Goal: Task Accomplishment & Management: Manage account settings

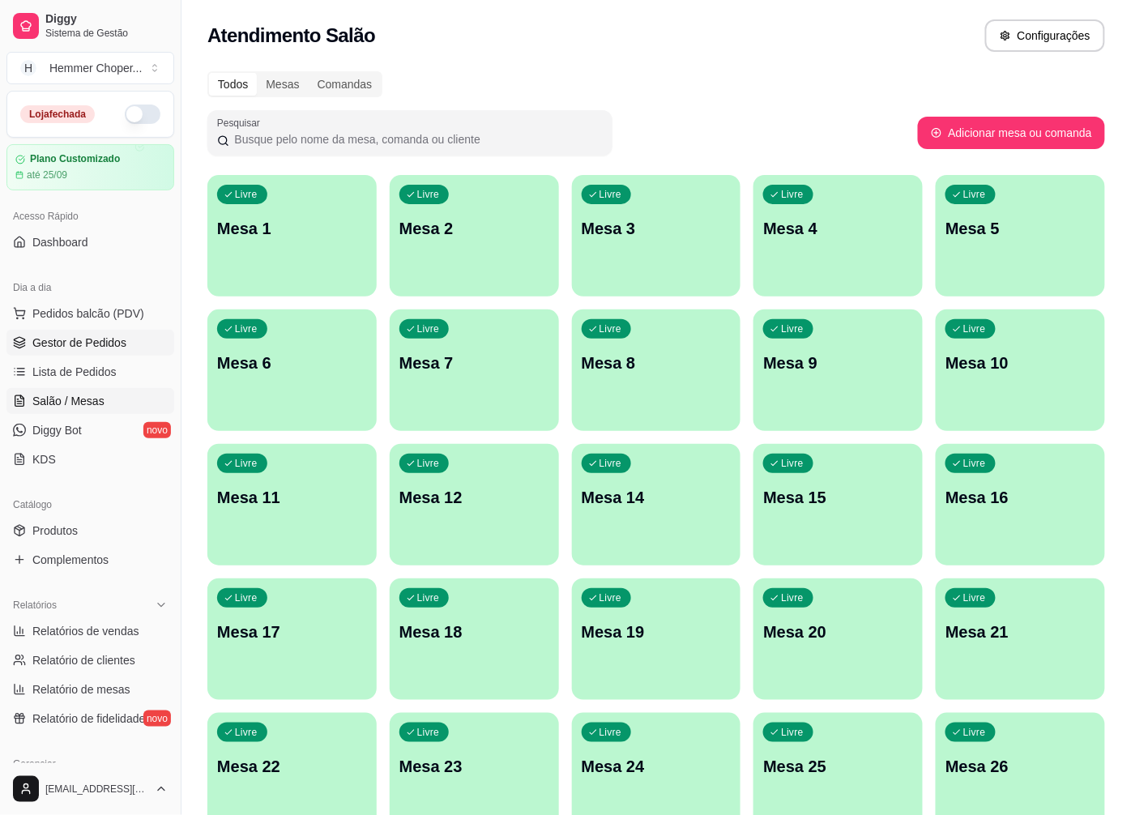
click at [76, 343] on span "Gestor de Pedidos" at bounding box center [79, 342] width 94 height 16
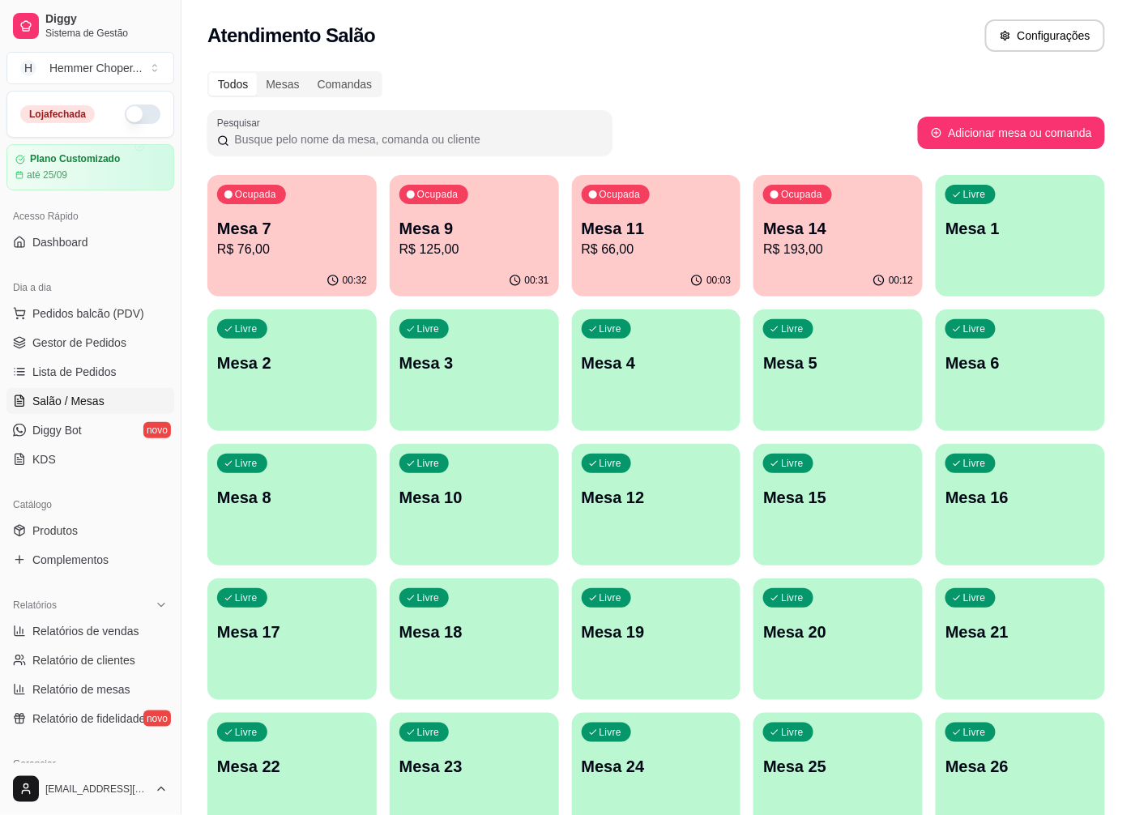
click at [316, 277] on div "00:32" at bounding box center [291, 281] width 169 height 32
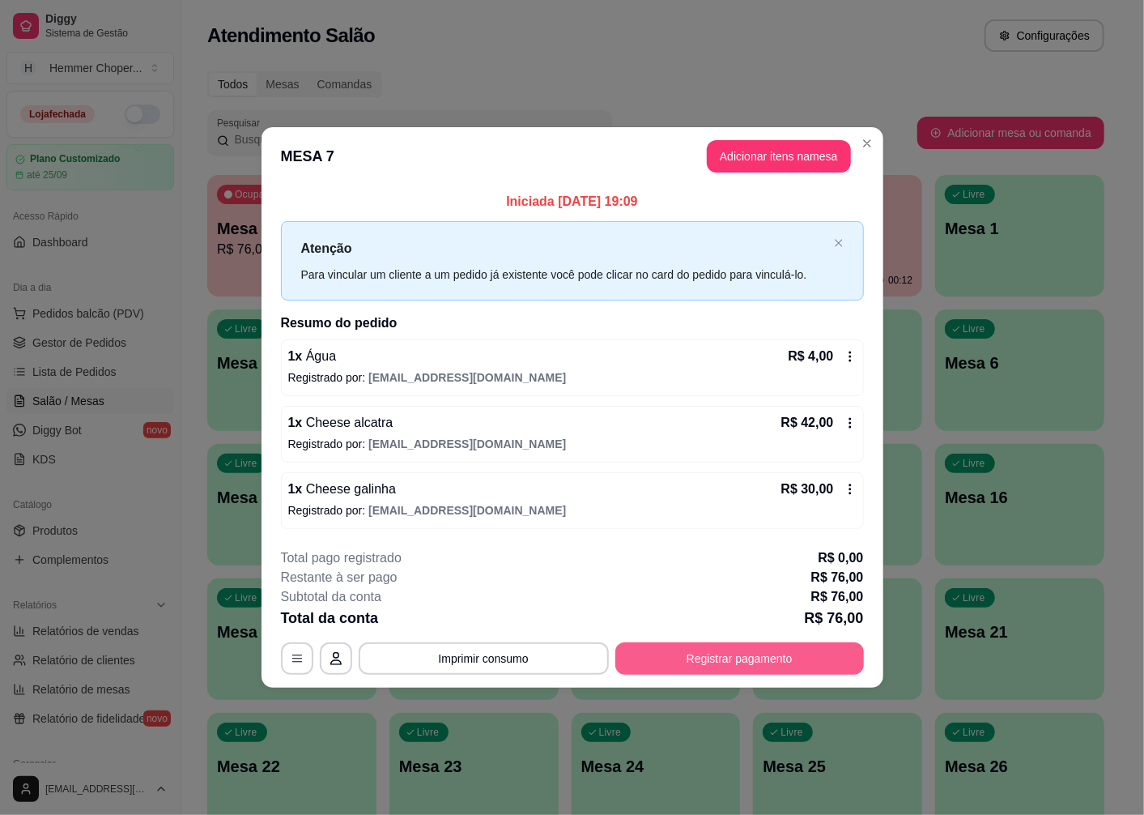
click at [722, 667] on button "Registrar pagamento" at bounding box center [740, 658] width 249 height 32
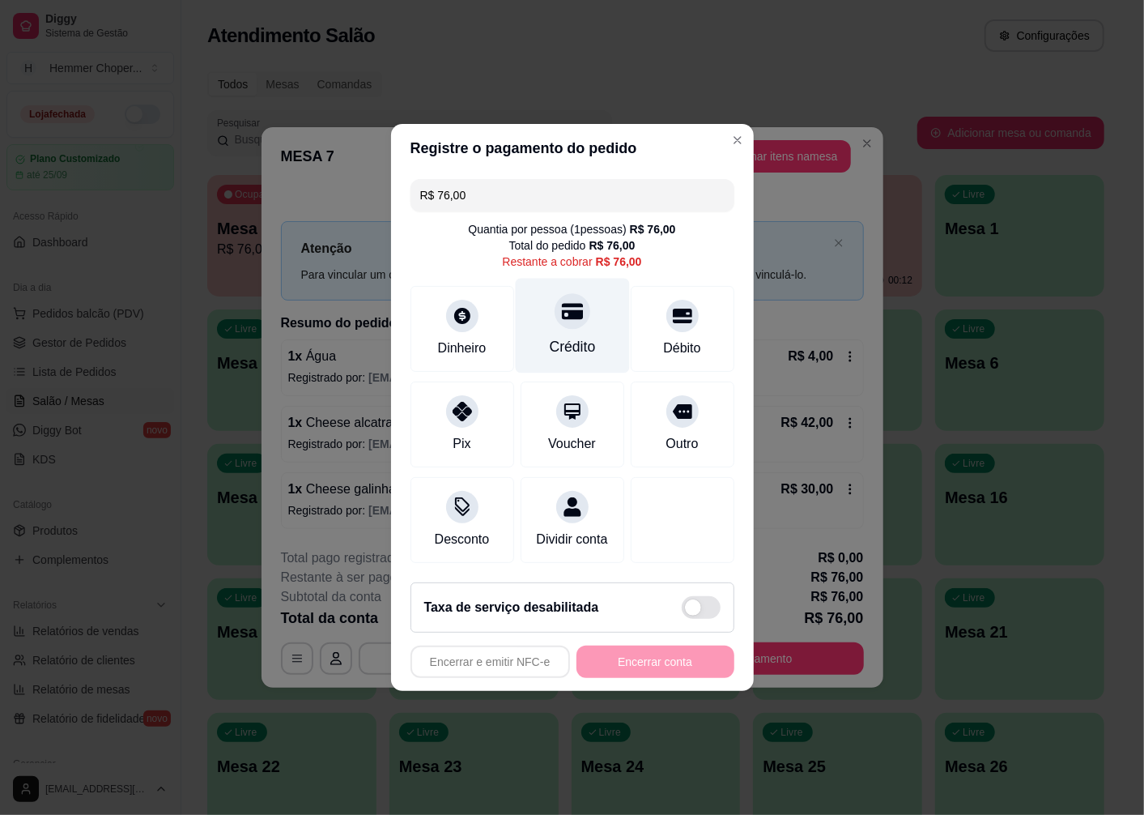
click at [564, 309] on icon at bounding box center [571, 312] width 21 height 16
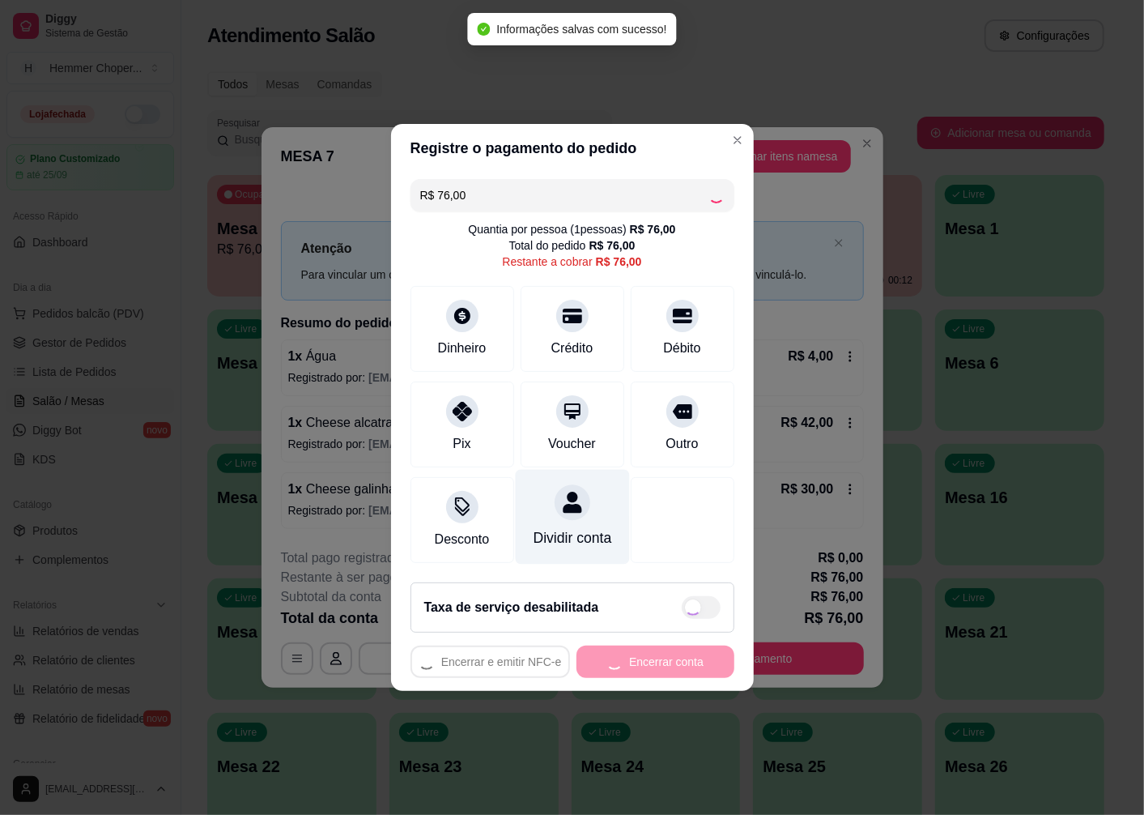
type input "R$ 0,00"
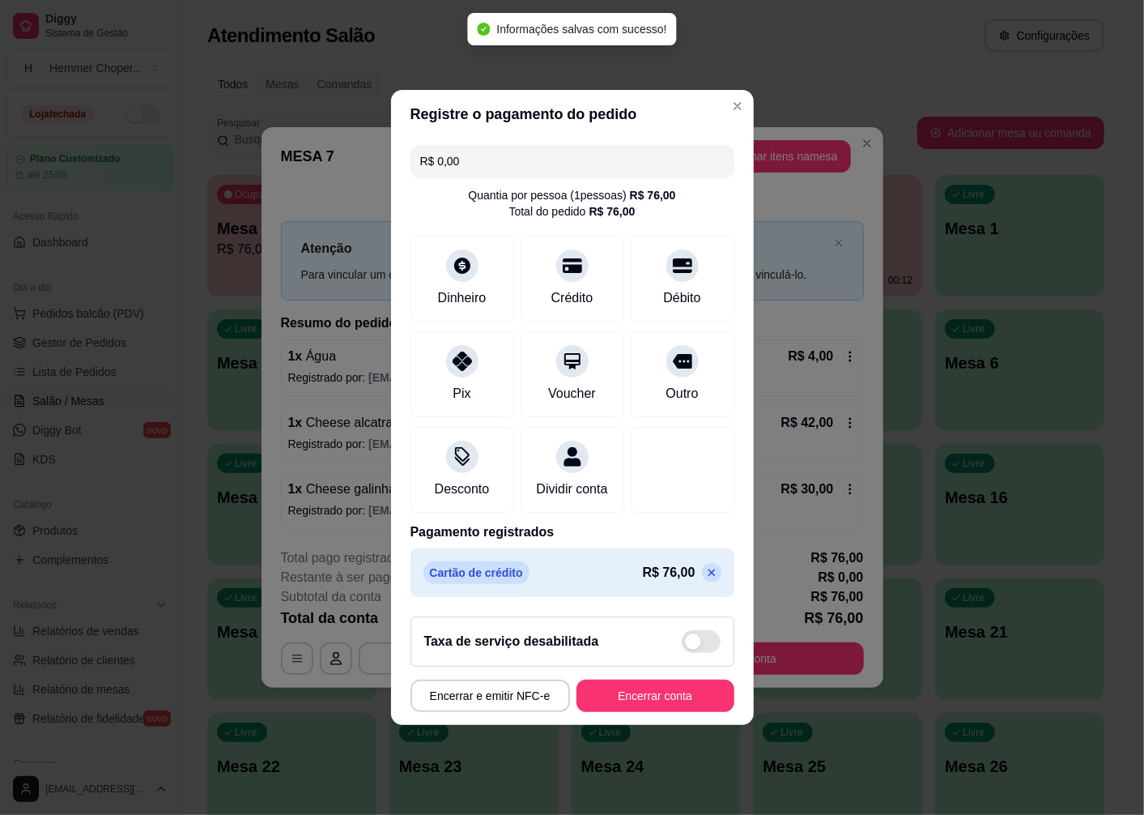
click at [634, 725] on footer "Taxa de serviço desabilitada Encerrar e emitir NFC-e Encerrar conta" at bounding box center [572, 663] width 363 height 121
click at [637, 712] on button "Encerrar conta" at bounding box center [656, 695] width 158 height 32
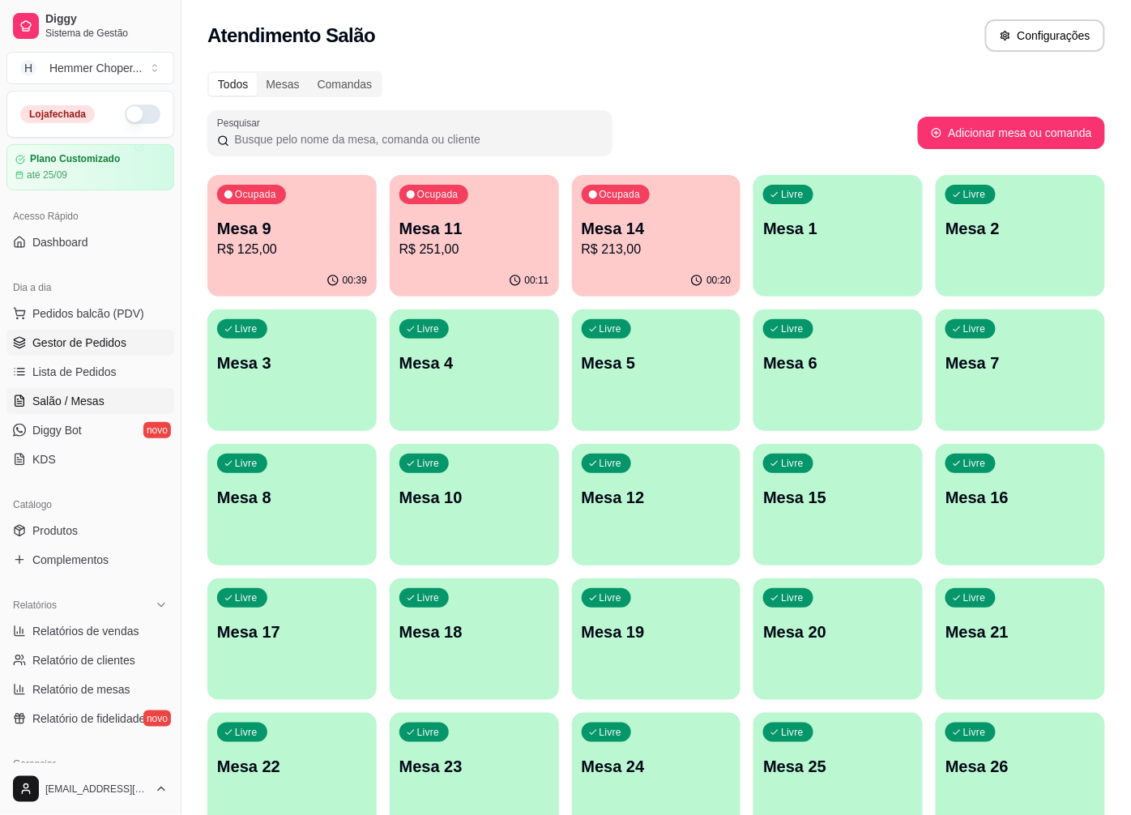
click at [94, 336] on span "Gestor de Pedidos" at bounding box center [79, 342] width 94 height 16
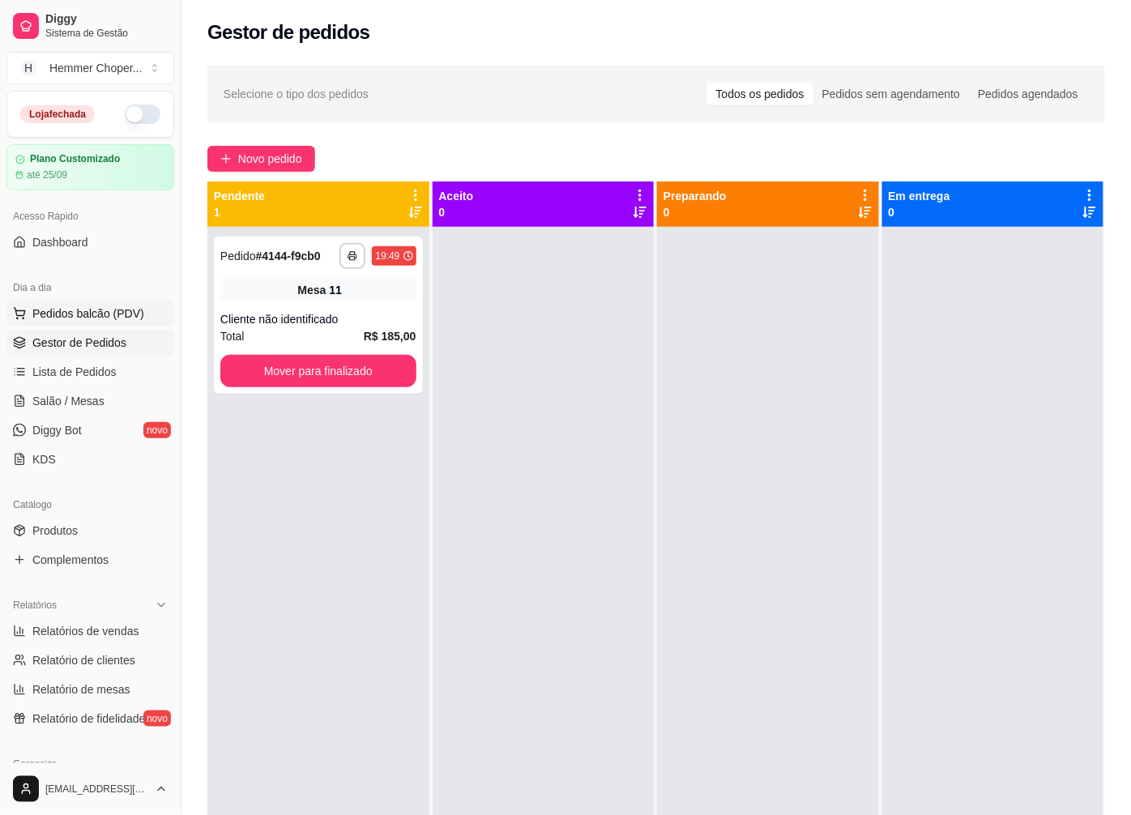
click at [111, 320] on span "Pedidos balcão (PDV)" at bounding box center [88, 313] width 112 height 16
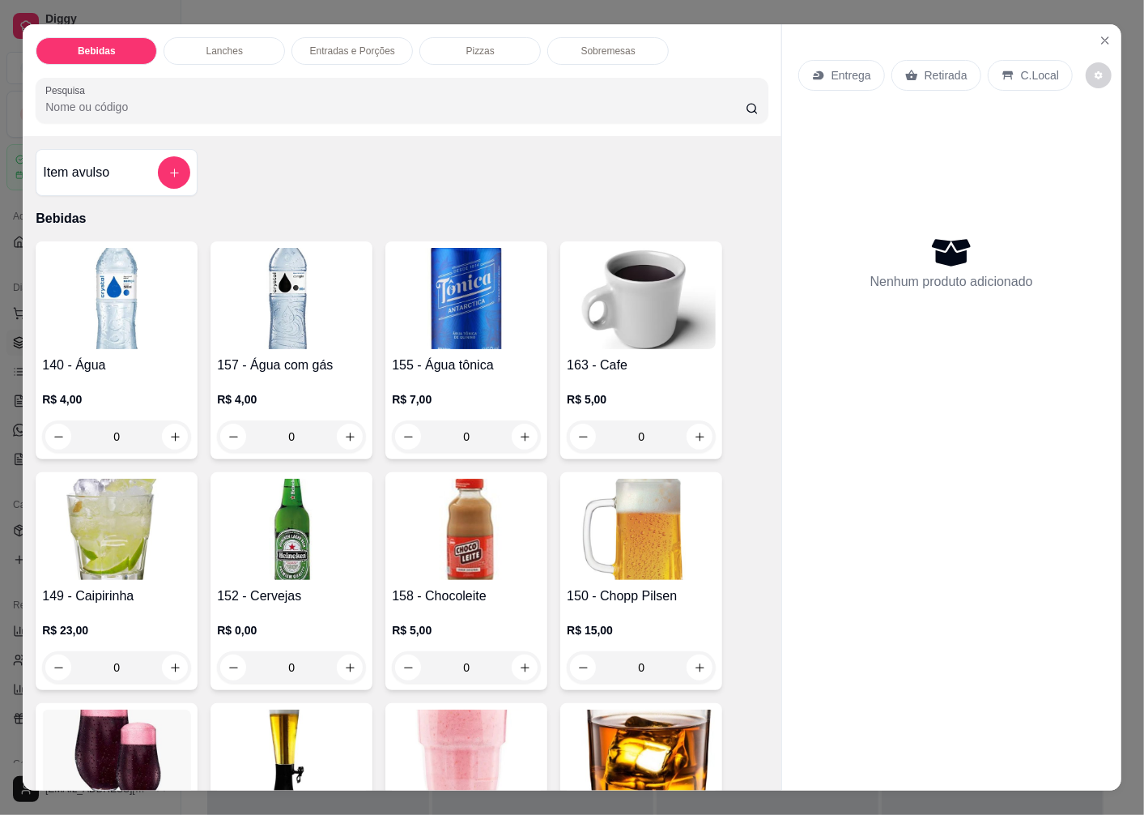
click at [933, 69] on p "Retirada" at bounding box center [946, 75] width 43 height 16
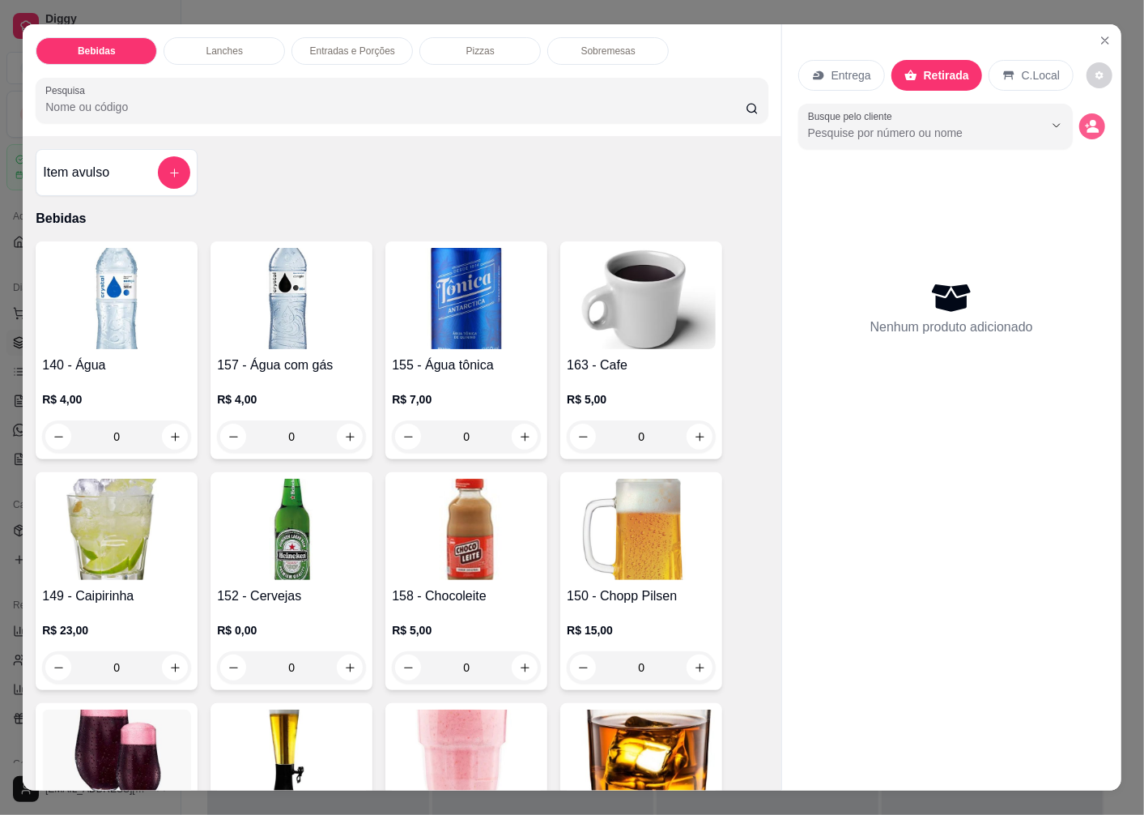
click at [1088, 127] on icon "decrease-product-quantity" at bounding box center [1094, 130] width 12 height 6
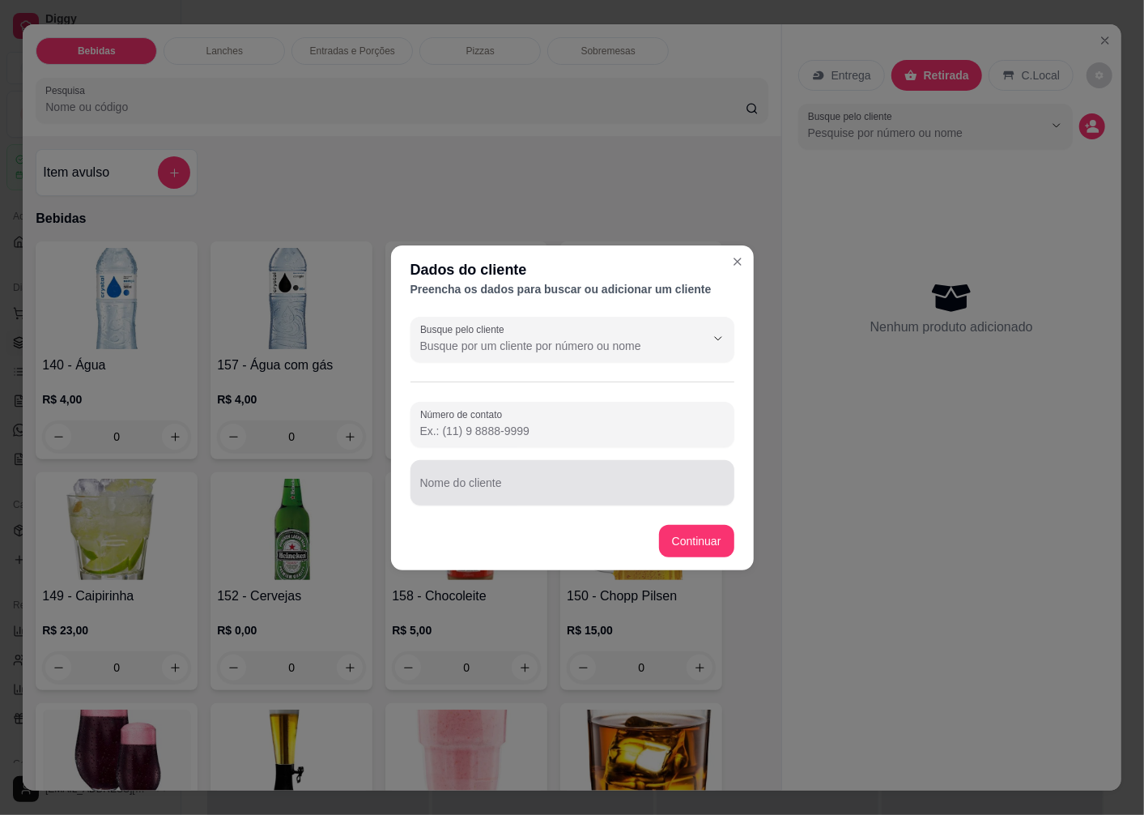
click at [472, 488] on div "Nome do cliente" at bounding box center [573, 482] width 324 height 45
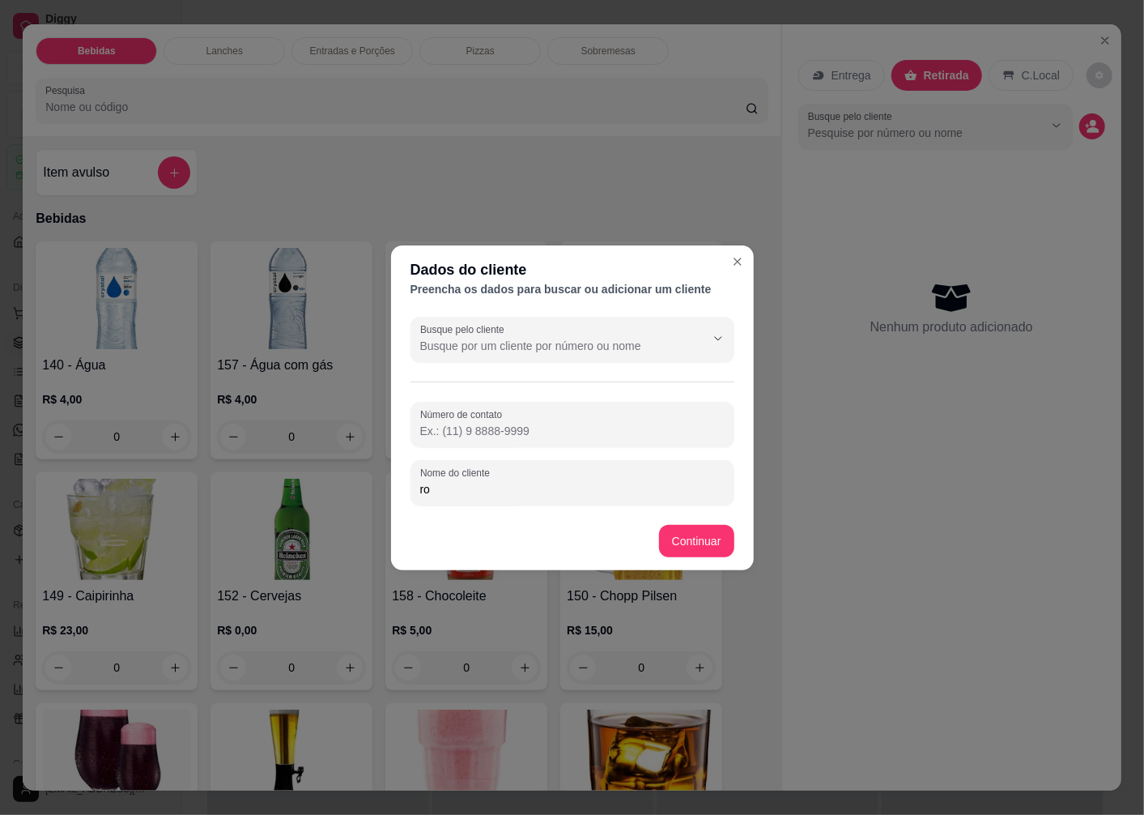
type input "r"
type input "[PERSON_NAME]"
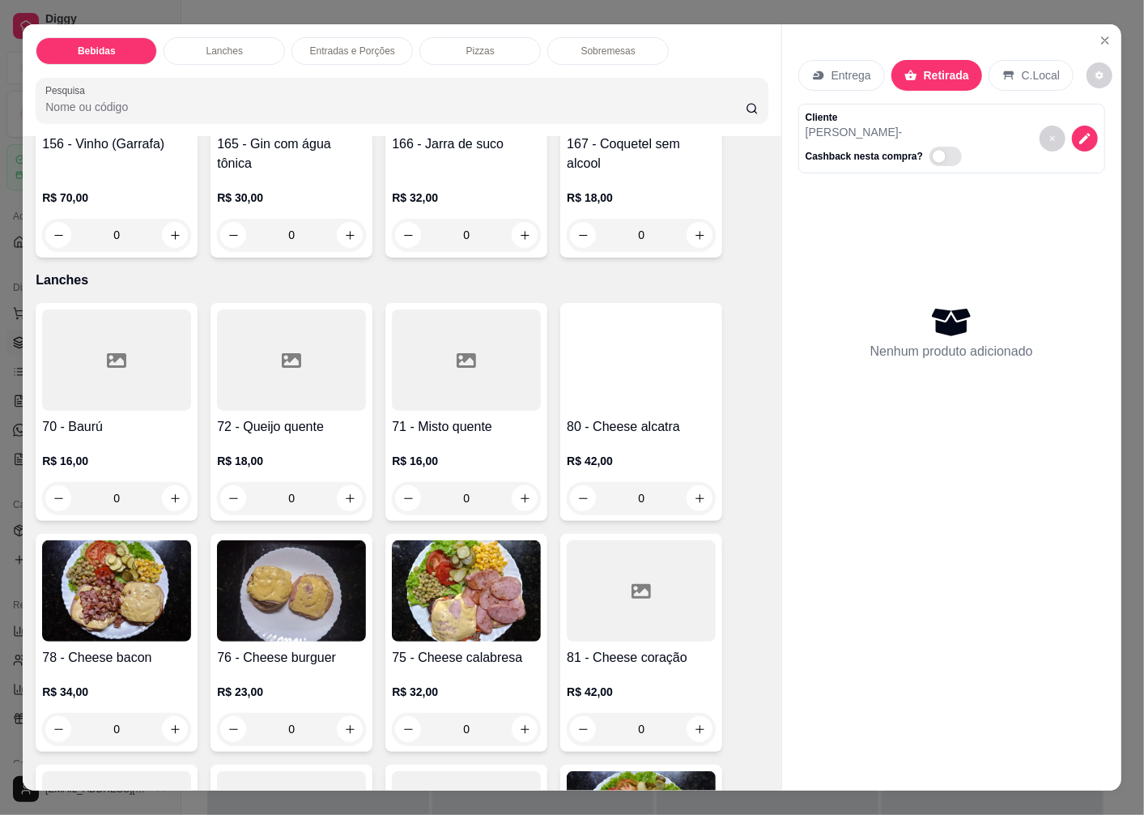
scroll to position [2609, 0]
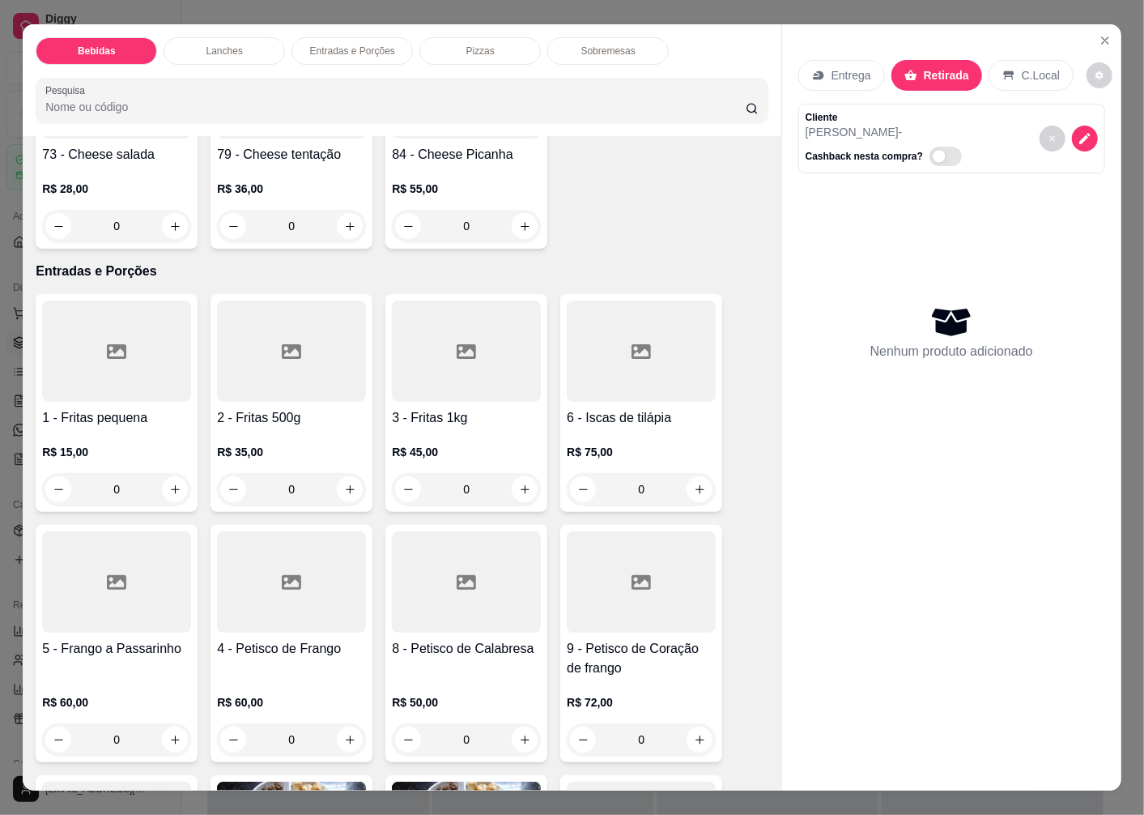
click at [267, 428] on div "R$ 35,00 0" at bounding box center [291, 467] width 149 height 78
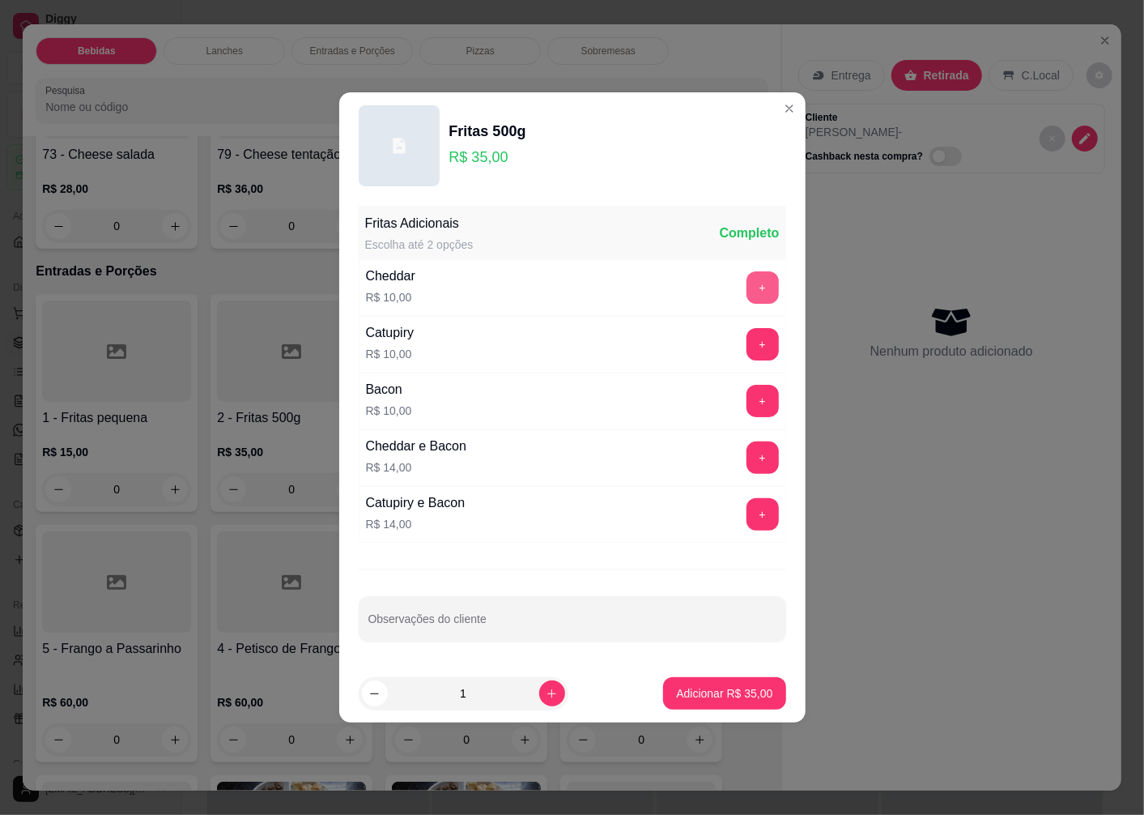
click at [747, 288] on button "+" at bounding box center [763, 287] width 32 height 32
click at [707, 693] on p "Adicionar R$ 45,00" at bounding box center [724, 693] width 96 height 16
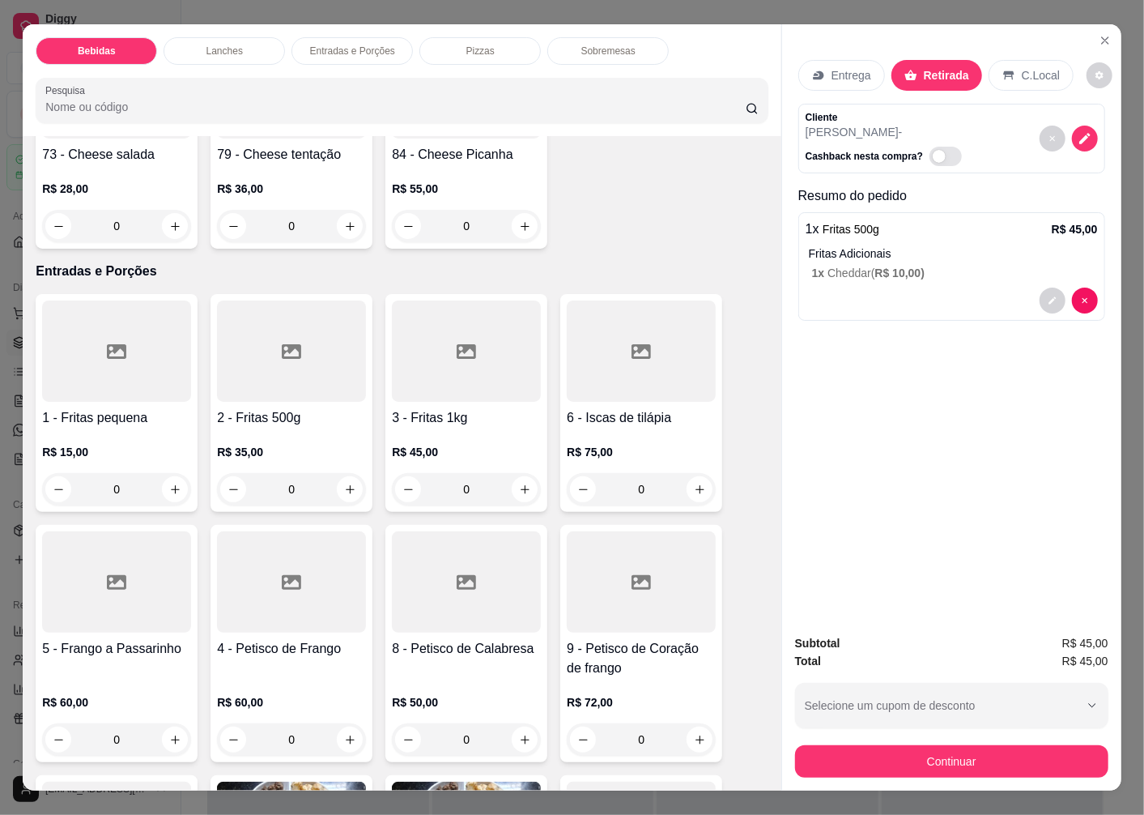
scroll to position [2430, 0]
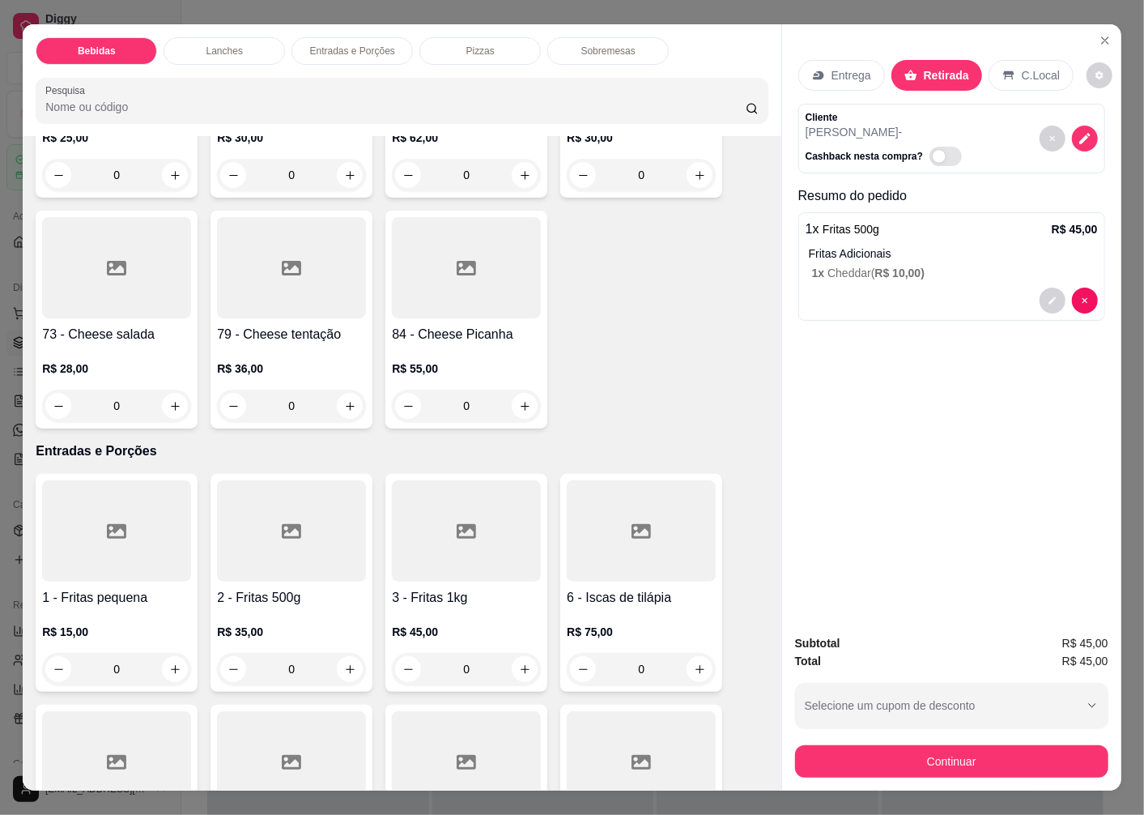
click at [109, 334] on h4 "73 - Cheese salada" at bounding box center [116, 334] width 149 height 19
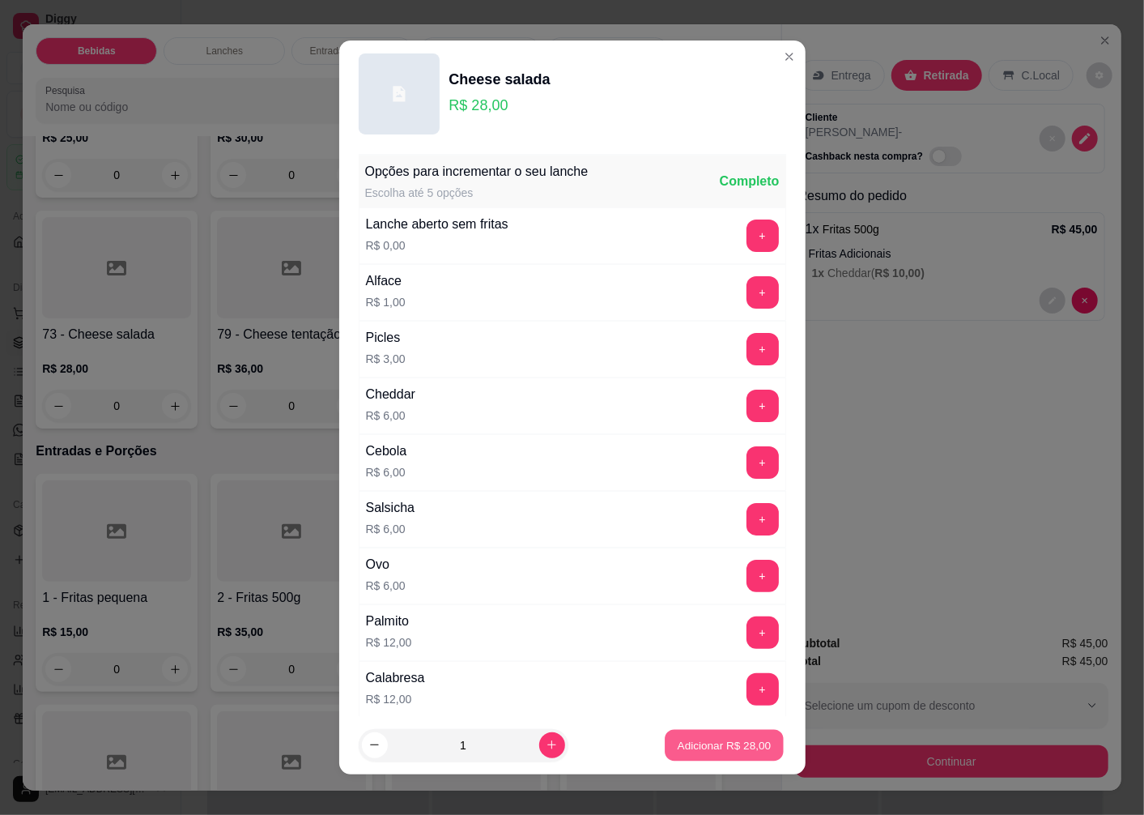
click at [690, 743] on p "Adicionar R$ 28,00" at bounding box center [725, 744] width 94 height 15
type input "1"
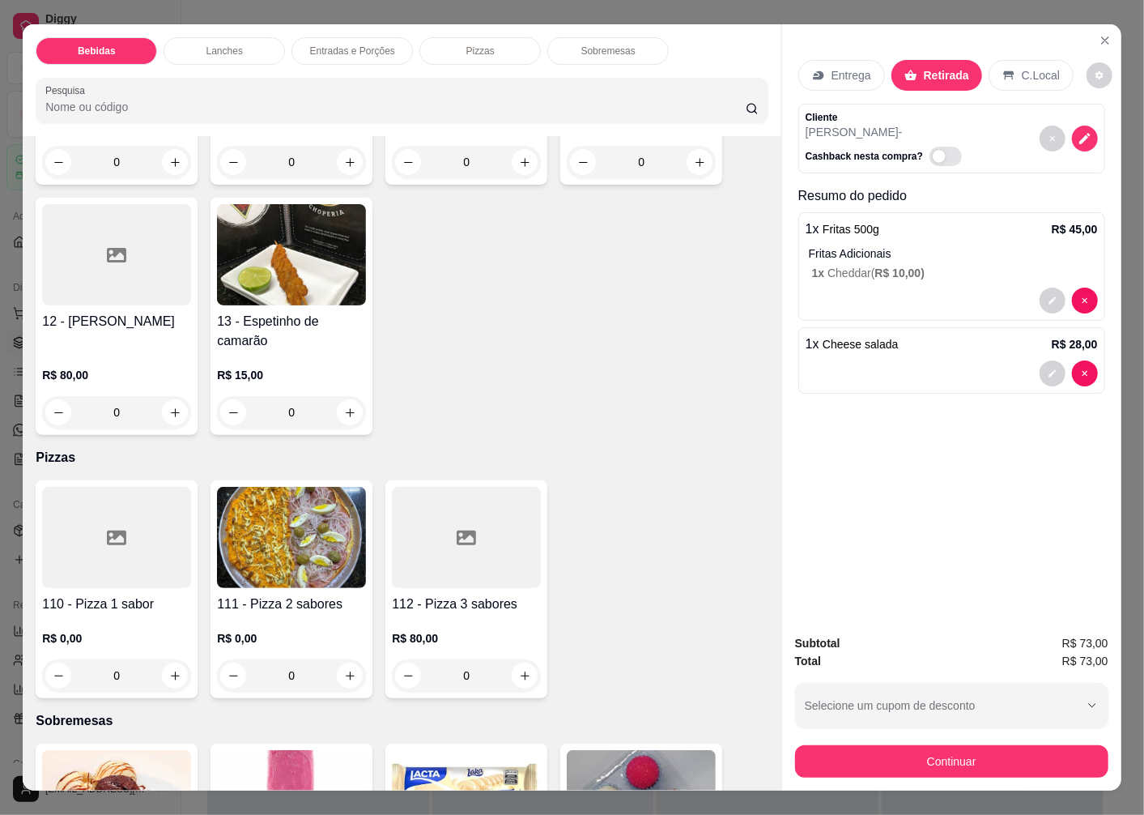
scroll to position [3599, 0]
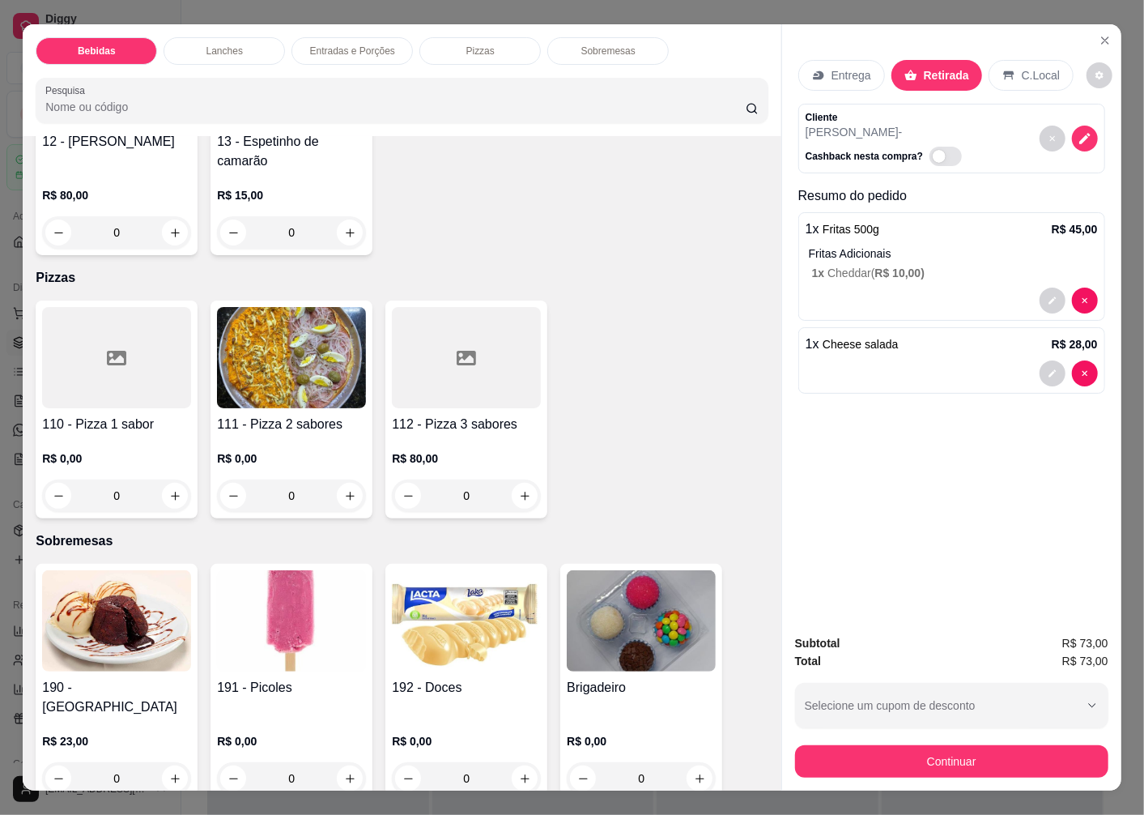
click at [416, 383] on div at bounding box center [466, 357] width 149 height 101
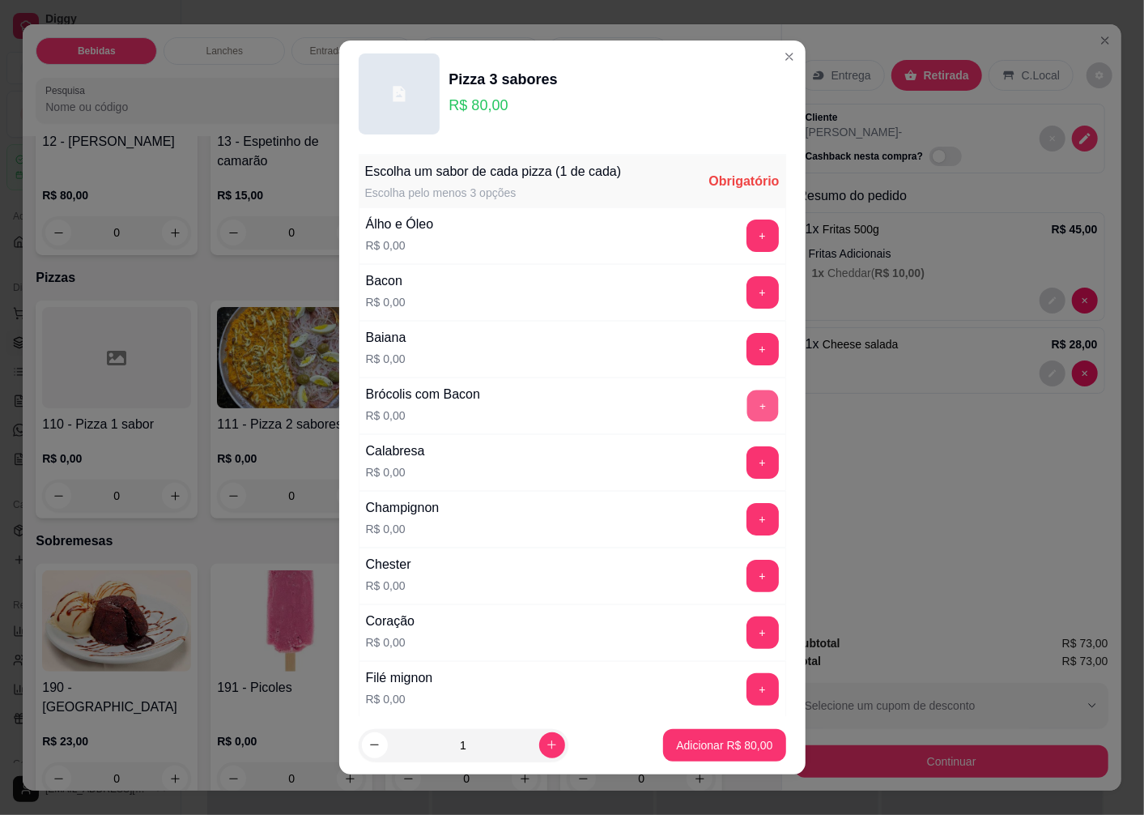
click at [747, 410] on button "+" at bounding box center [763, 406] width 32 height 32
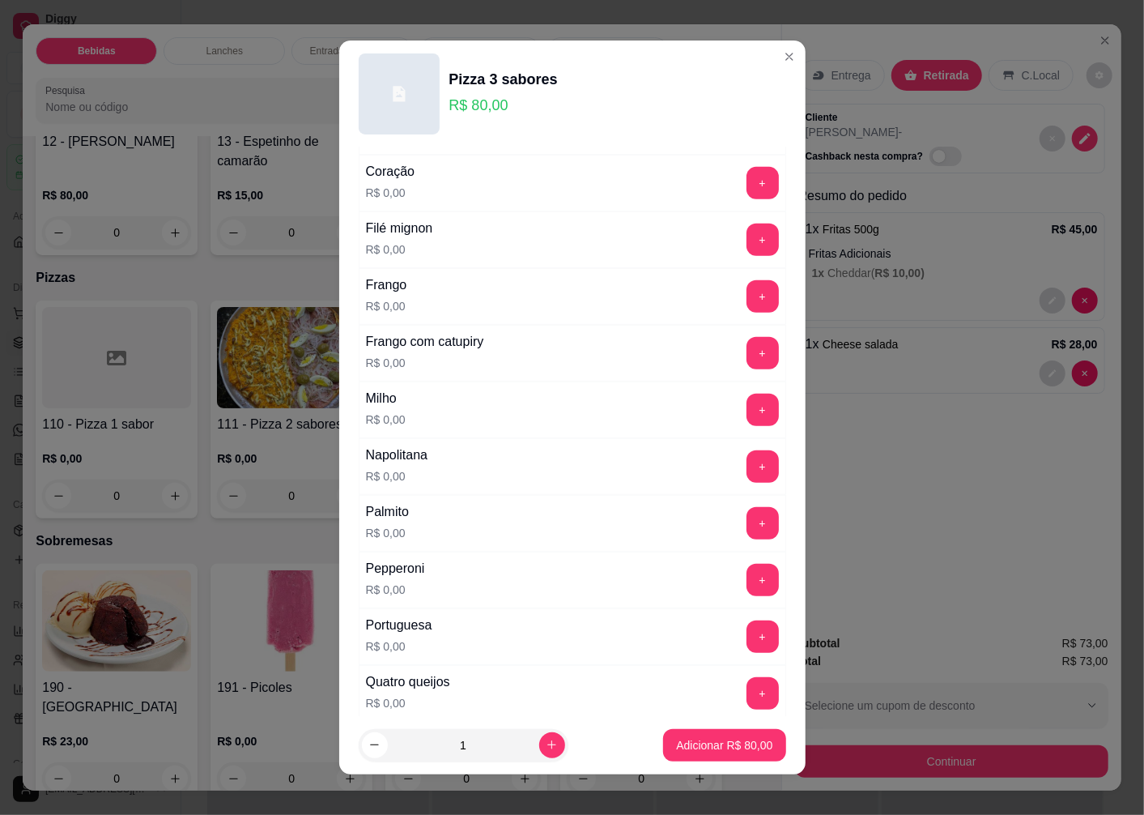
scroll to position [692, 0]
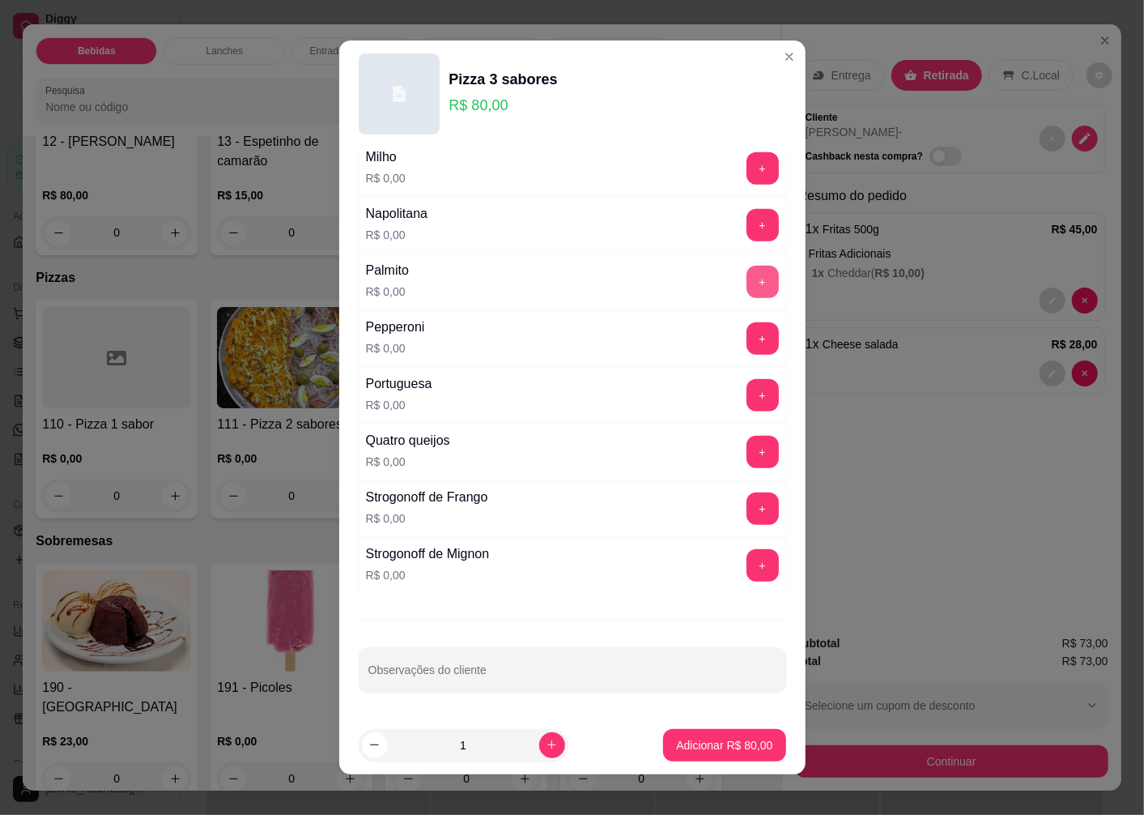
click at [747, 283] on button "+" at bounding box center [763, 282] width 32 height 32
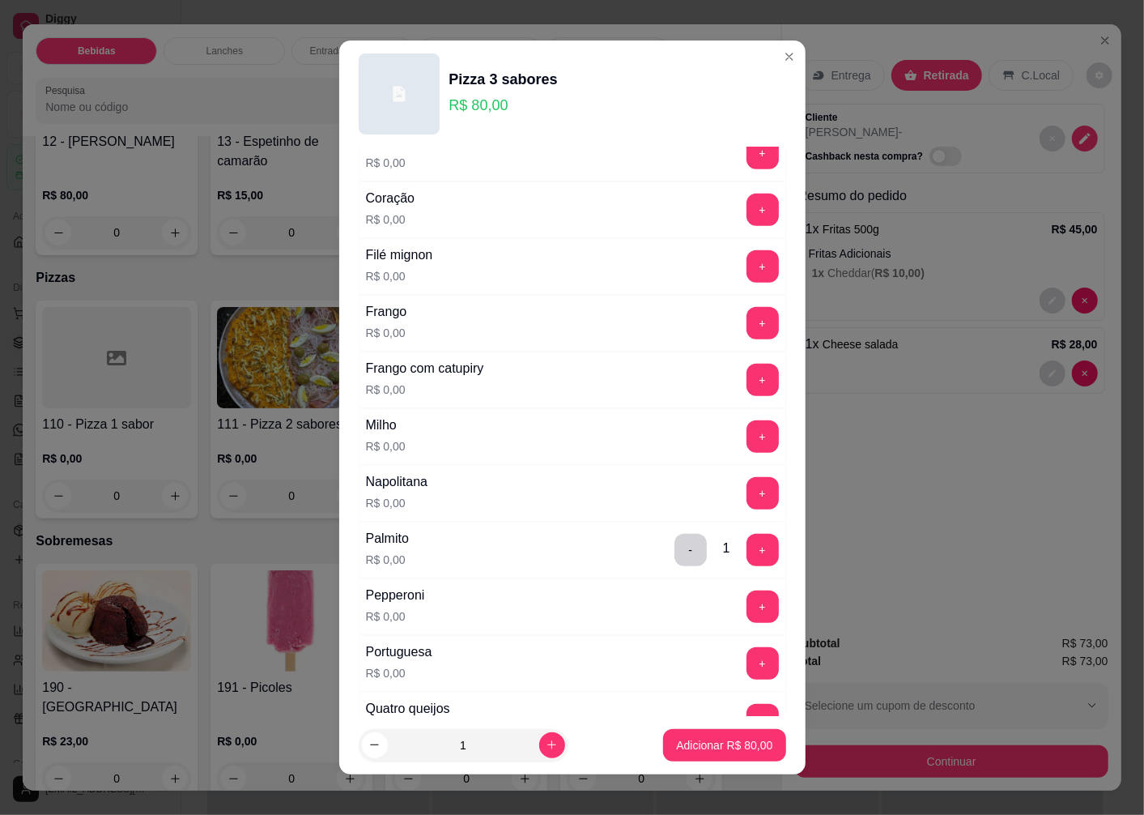
scroll to position [243, 0]
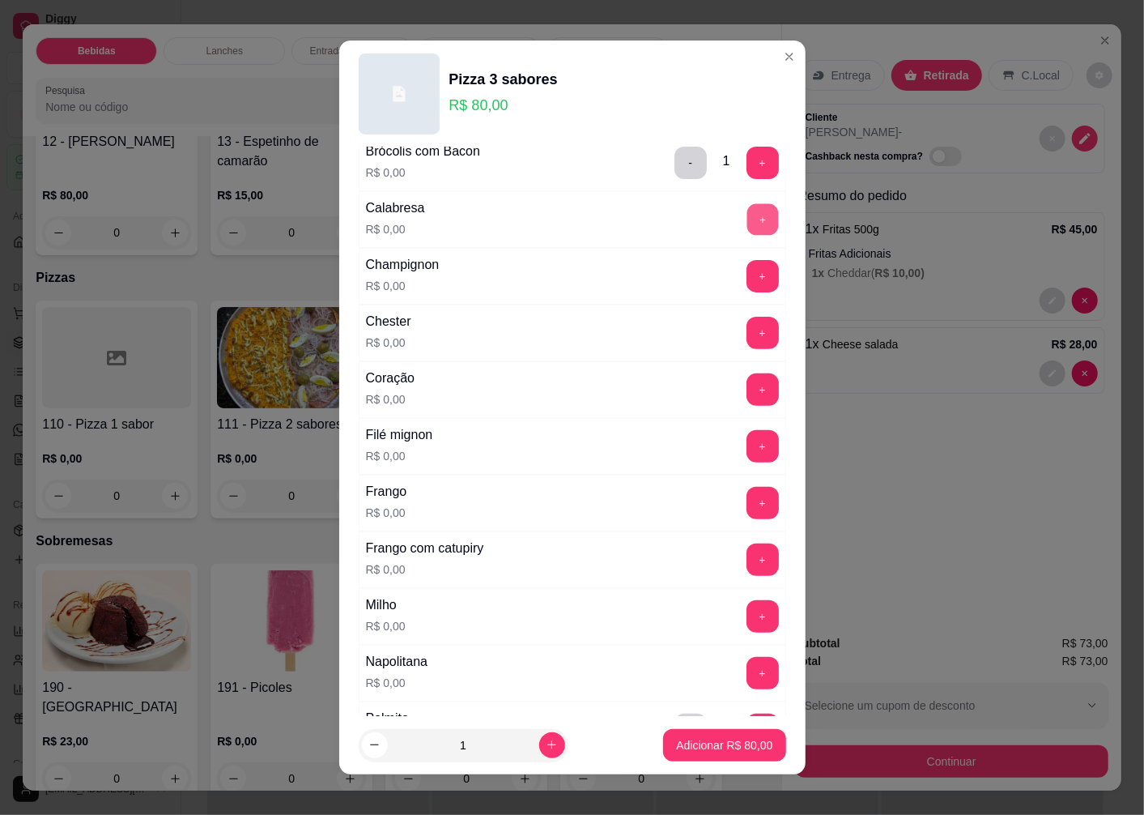
click at [747, 225] on button "+" at bounding box center [763, 220] width 32 height 32
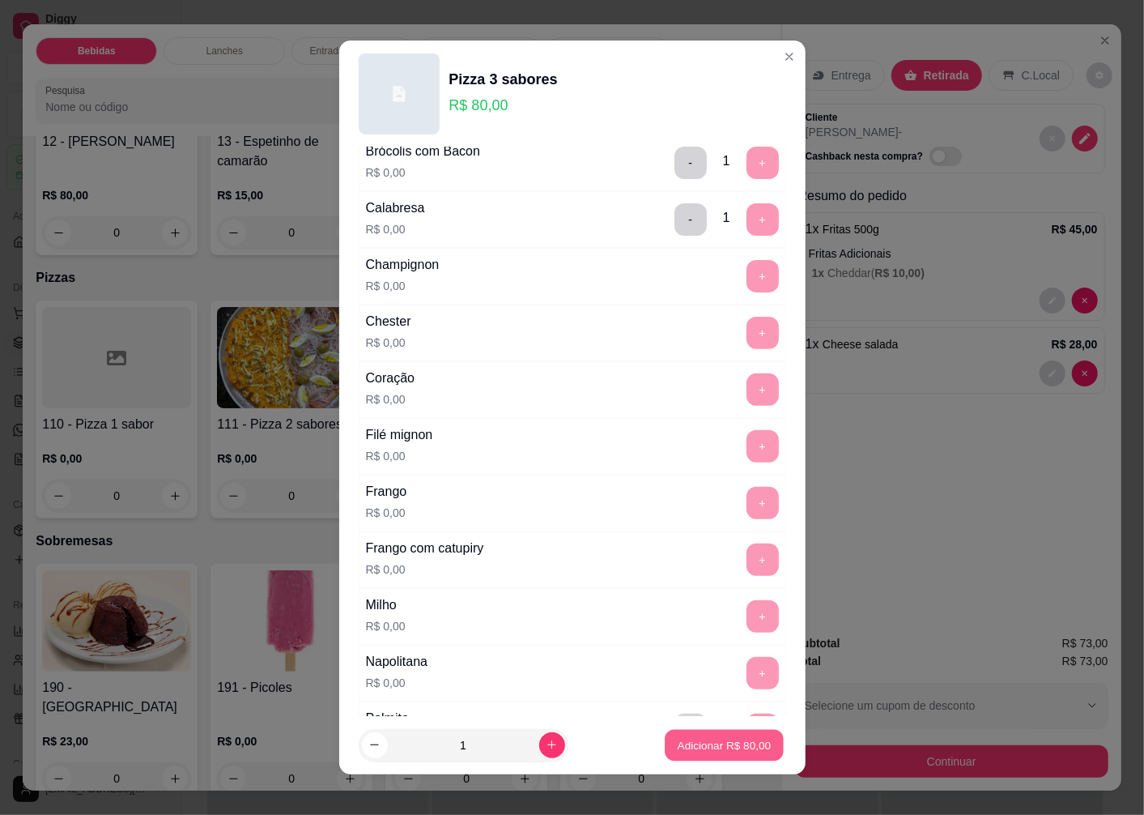
click at [694, 751] on p "Adicionar R$ 80,00" at bounding box center [725, 744] width 94 height 15
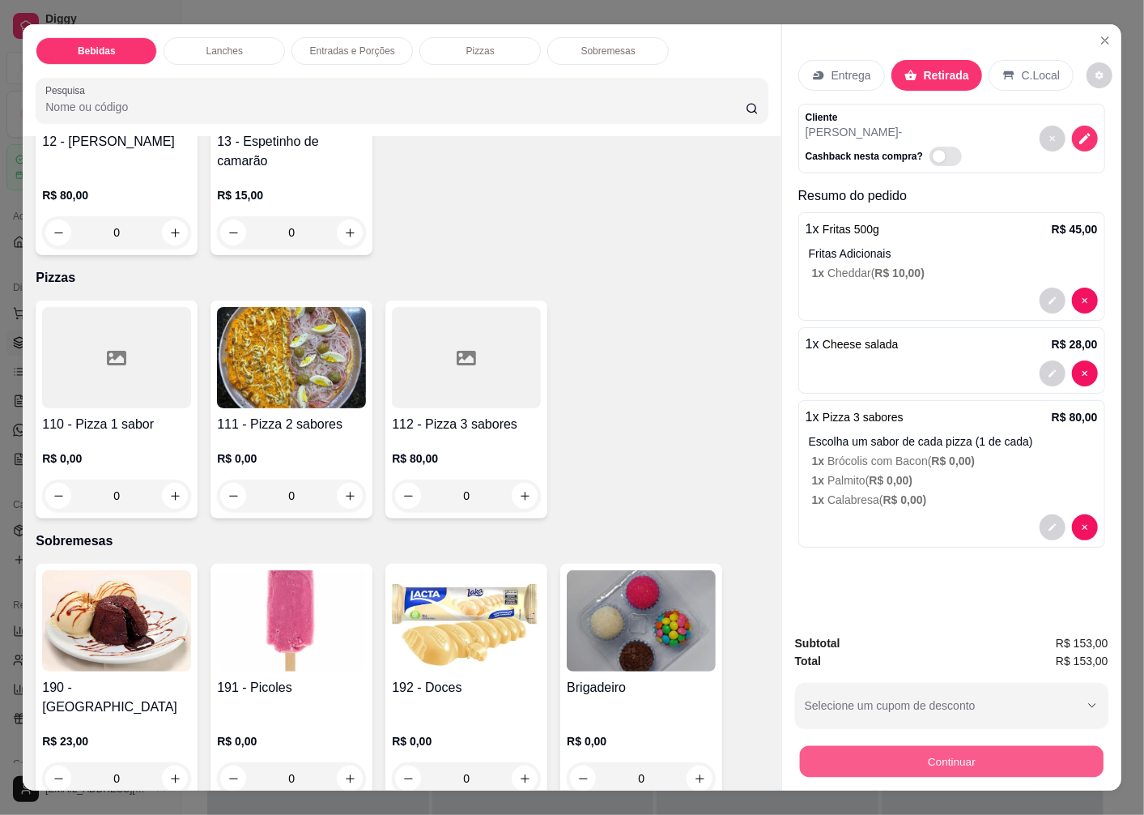
click at [895, 758] on button "Continuar" at bounding box center [952, 761] width 304 height 32
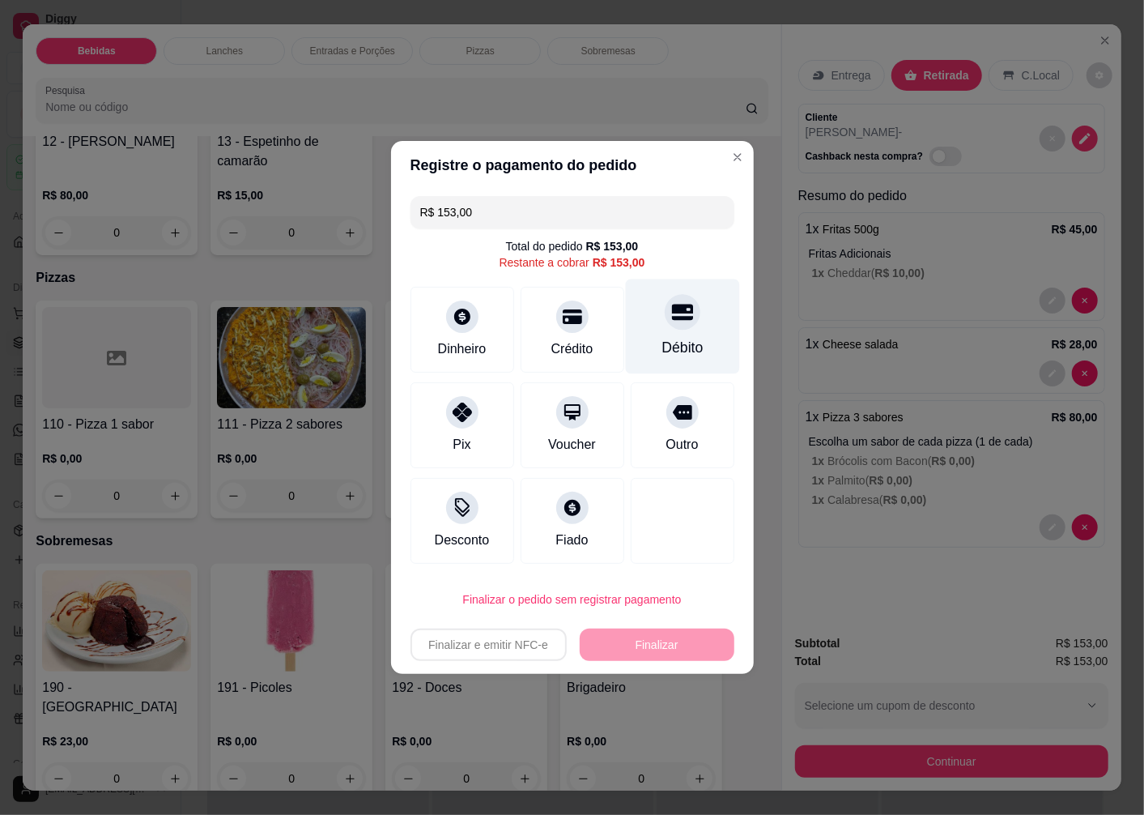
click at [680, 330] on div "Débito" at bounding box center [682, 326] width 114 height 95
type input "R$ 0,00"
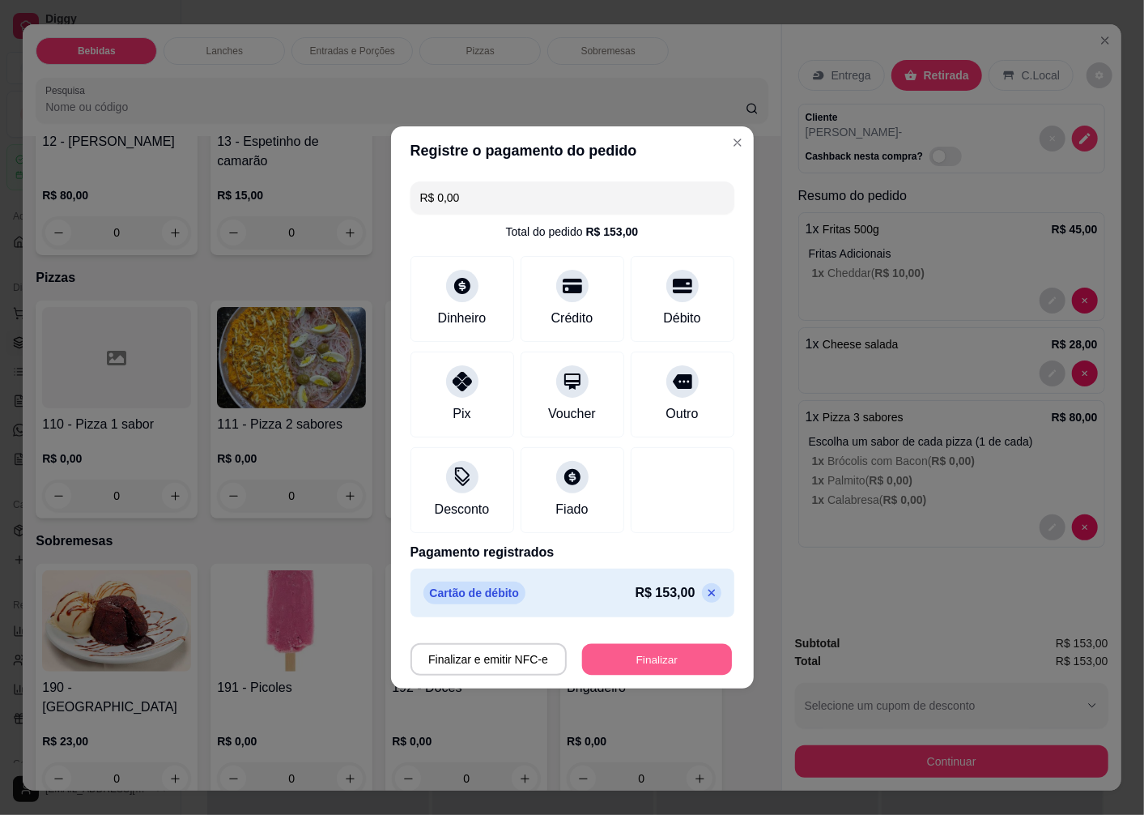
click at [638, 656] on button "Finalizar" at bounding box center [657, 660] width 150 height 32
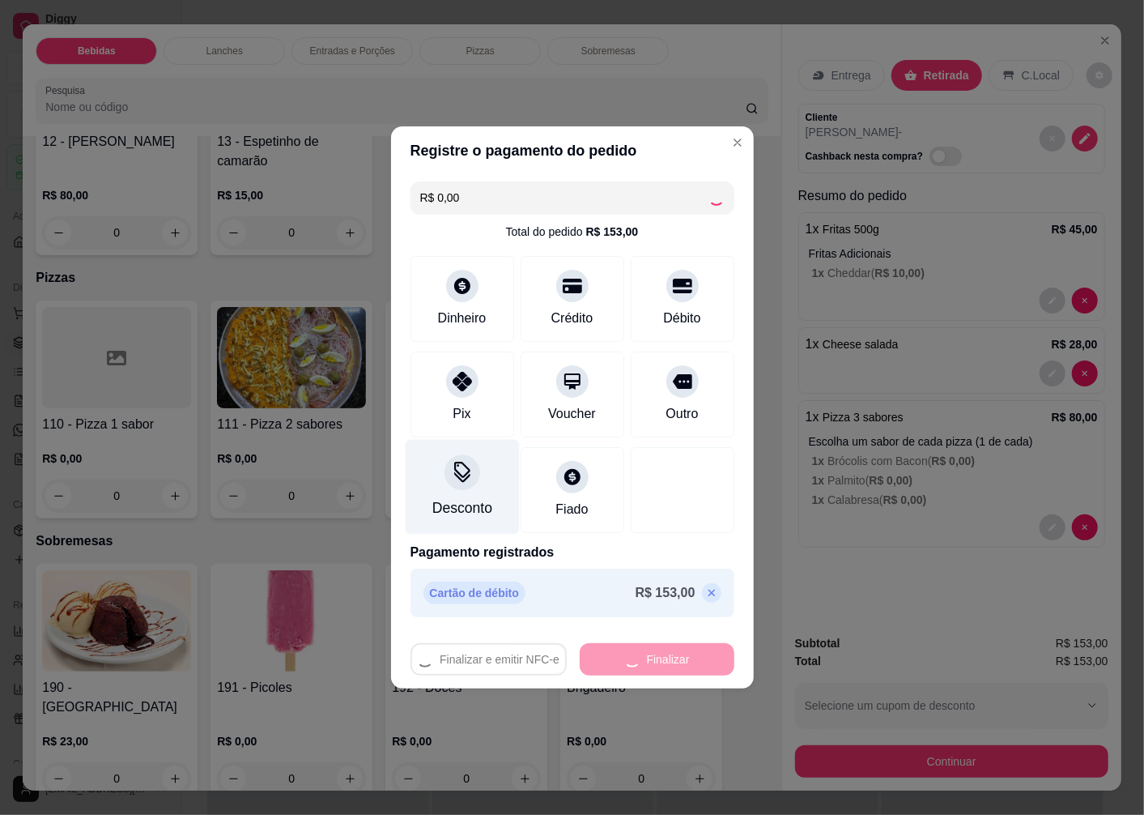
type input "0"
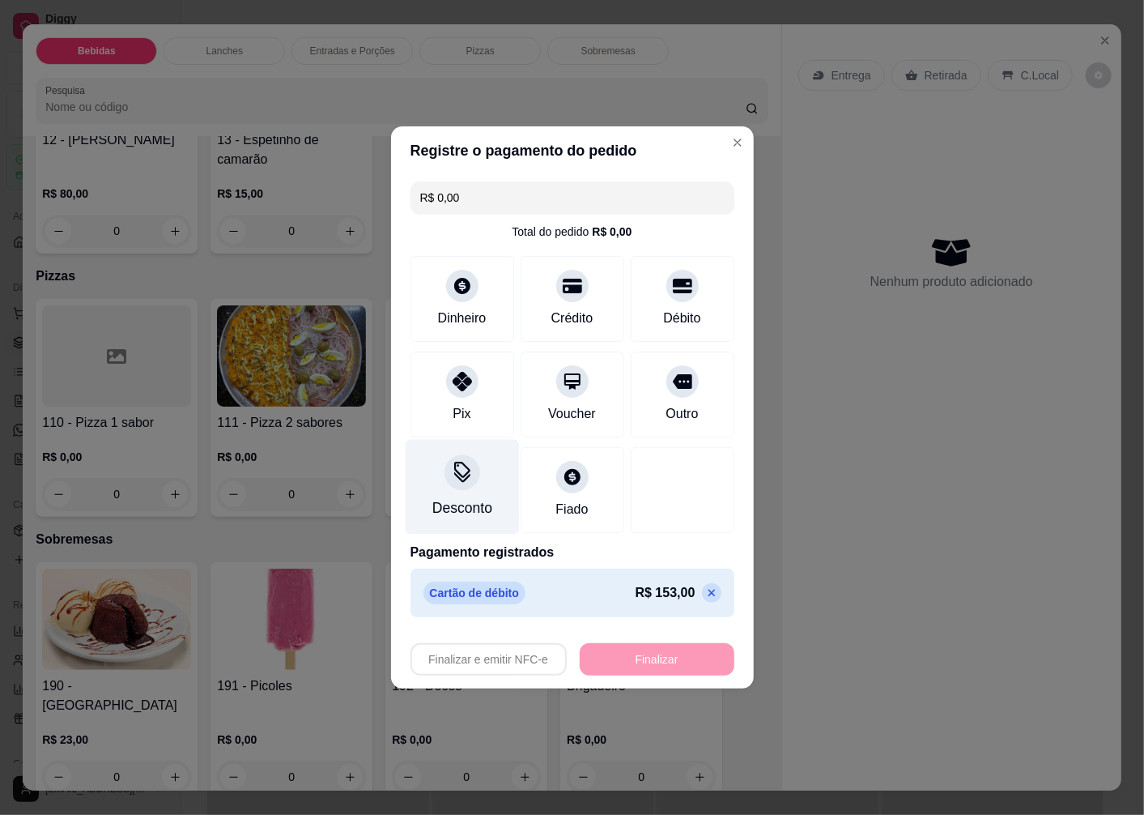
type input "-R$ 153,00"
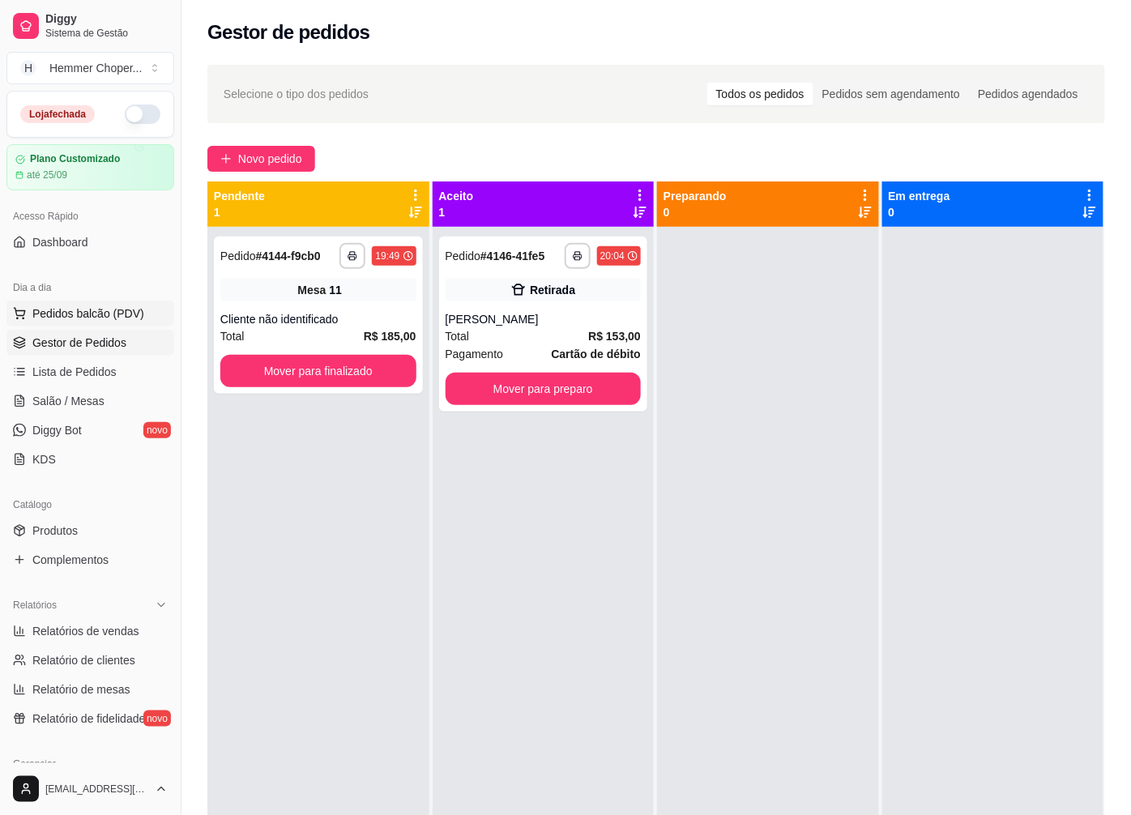
click at [111, 311] on span "Pedidos balcão (PDV)" at bounding box center [88, 313] width 112 height 16
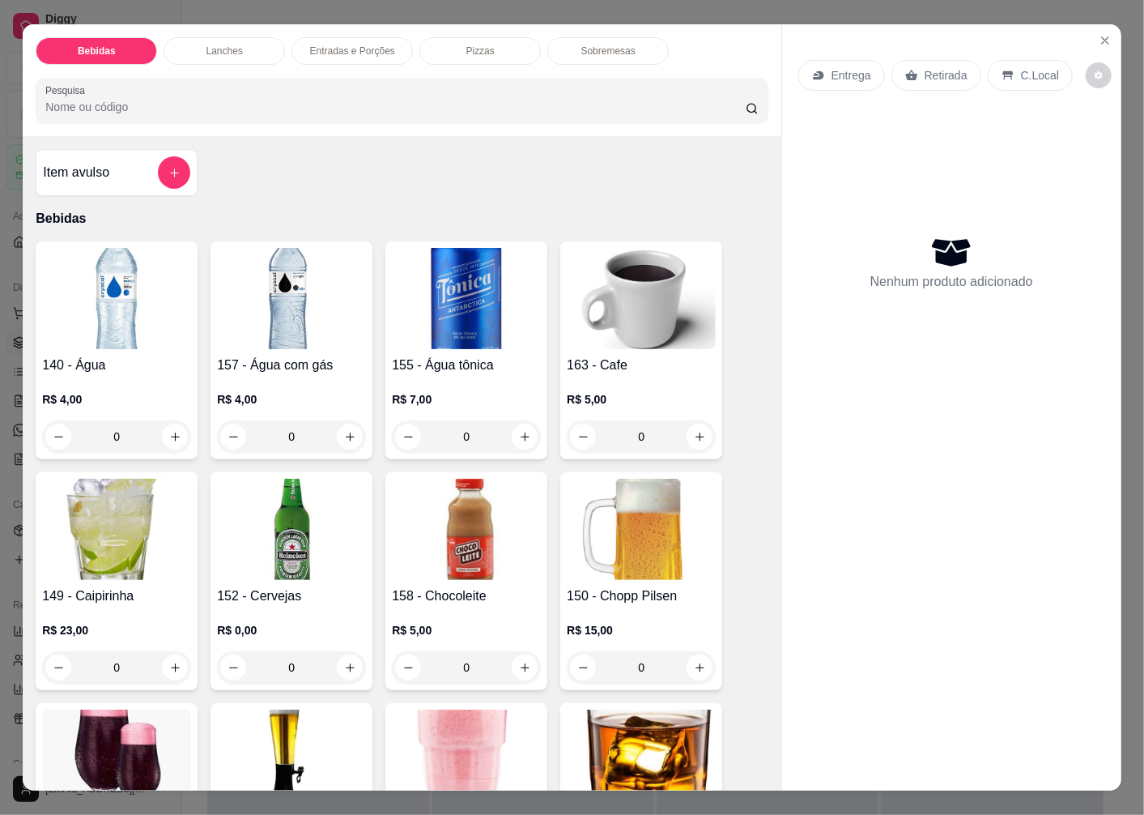
click at [935, 67] on p "Retirada" at bounding box center [946, 75] width 43 height 16
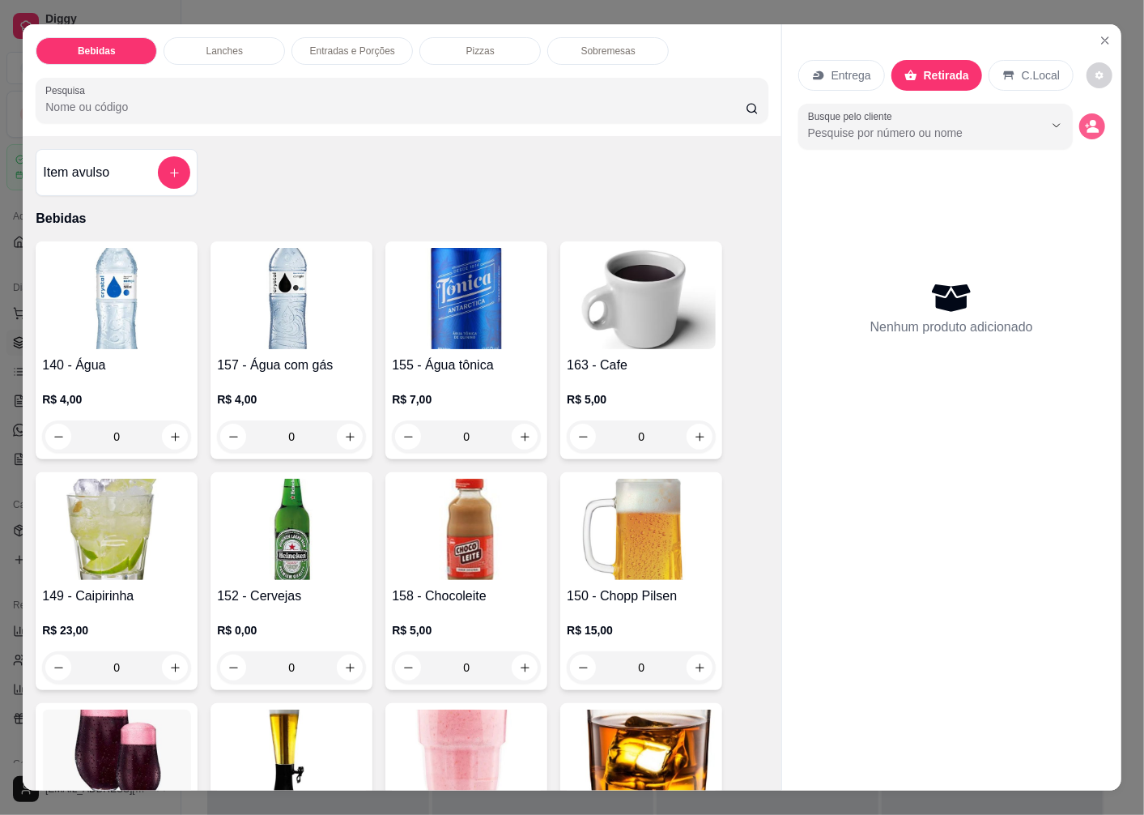
click at [1090, 120] on circle "decrease-product-quantity" at bounding box center [1093, 123] width 6 height 6
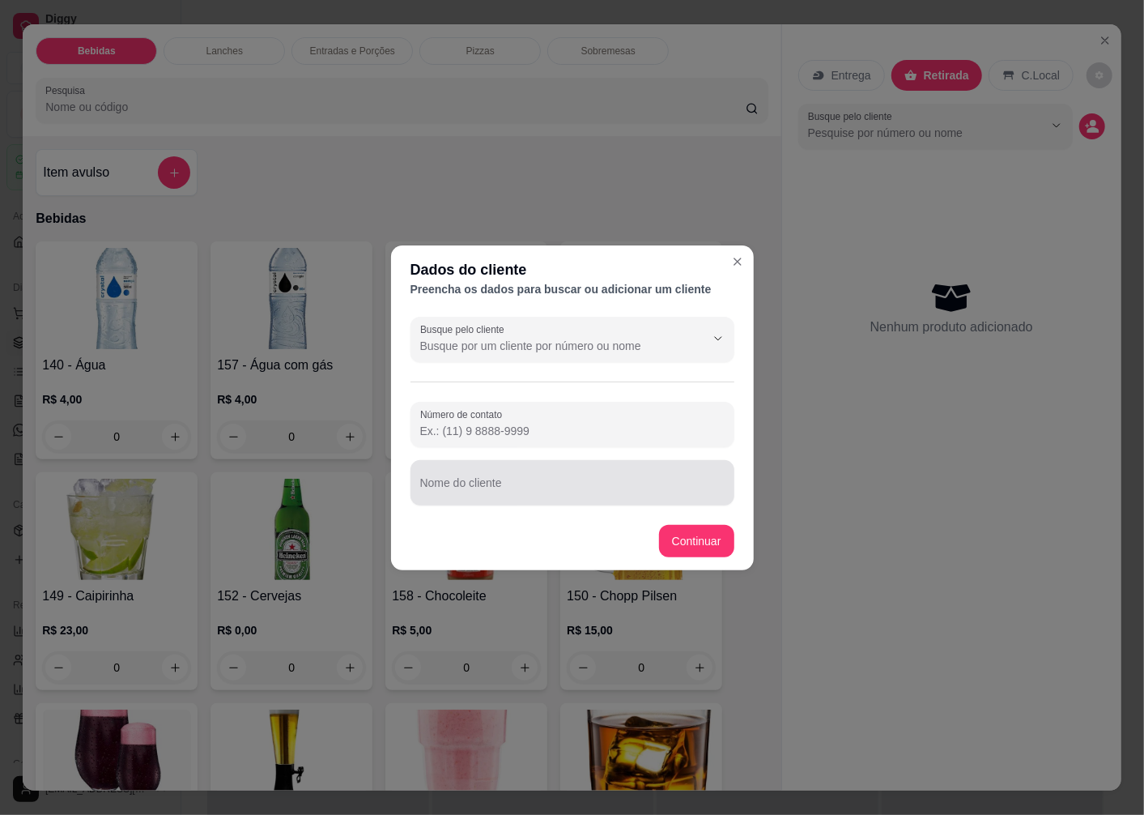
click at [476, 488] on div "Nome do cliente" at bounding box center [573, 482] width 324 height 45
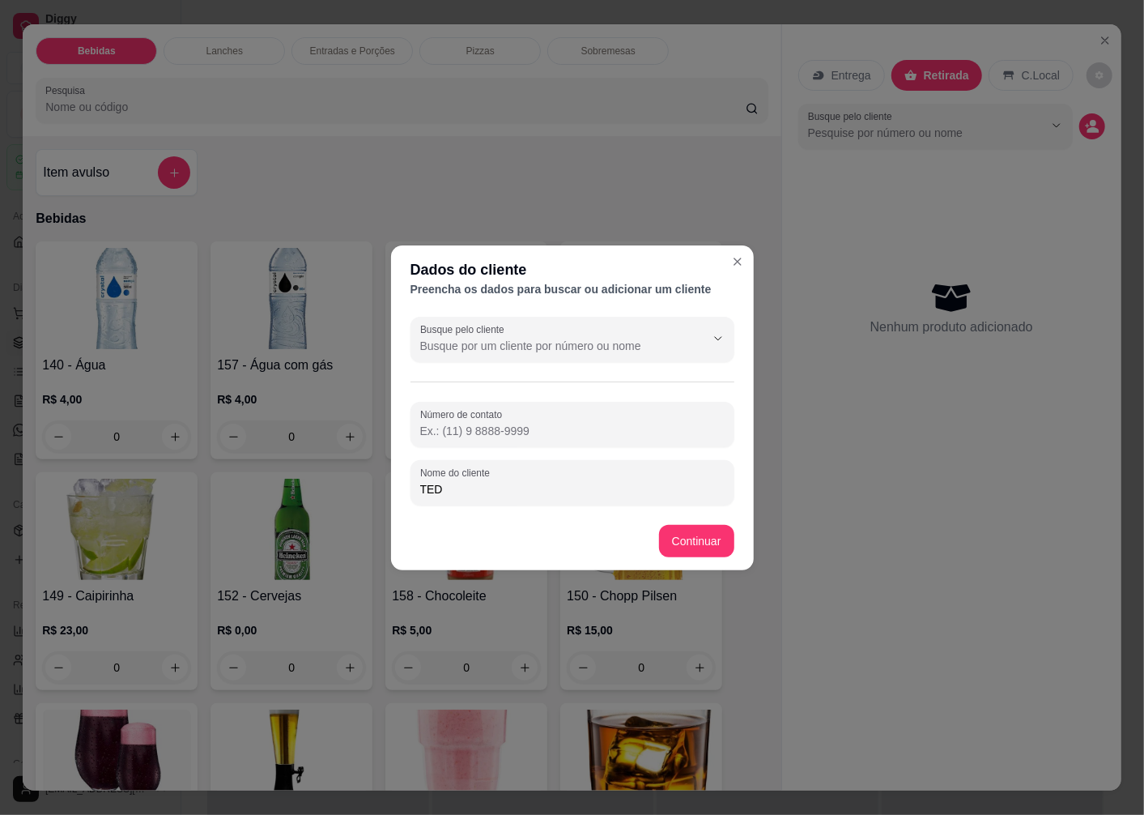
type input "TEDA"
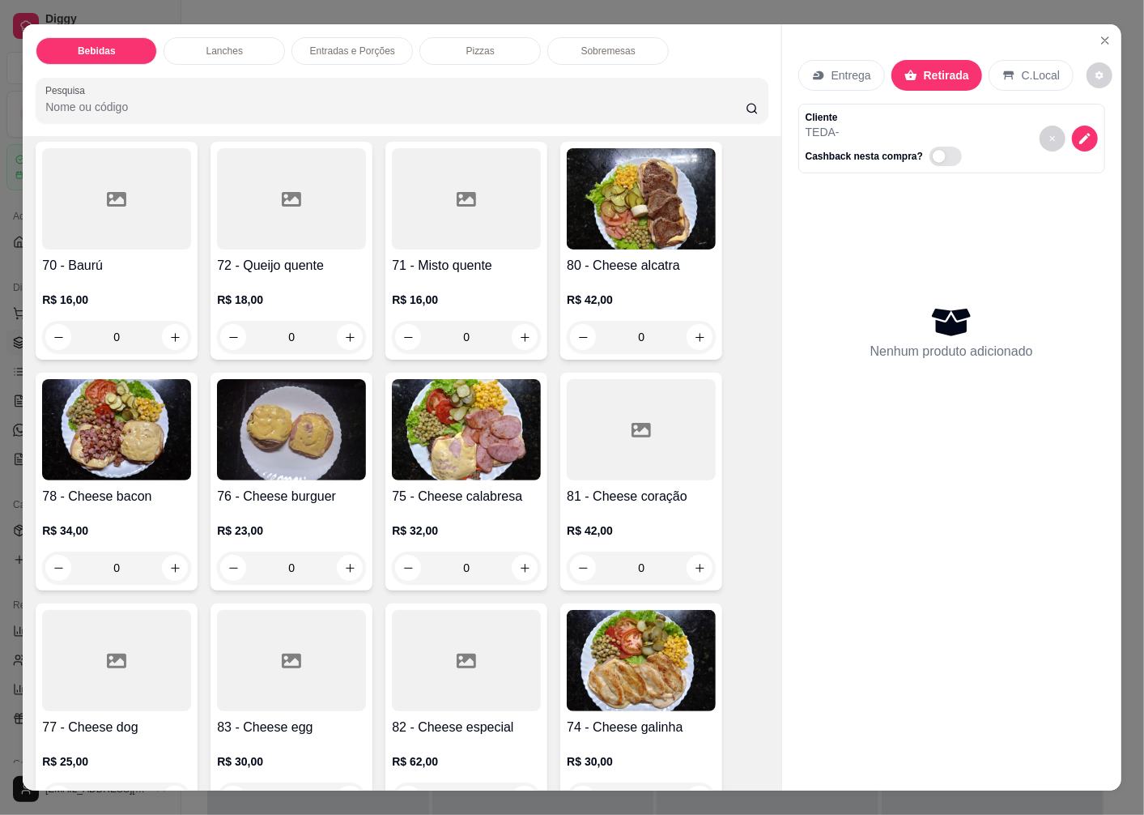
scroll to position [2069, 0]
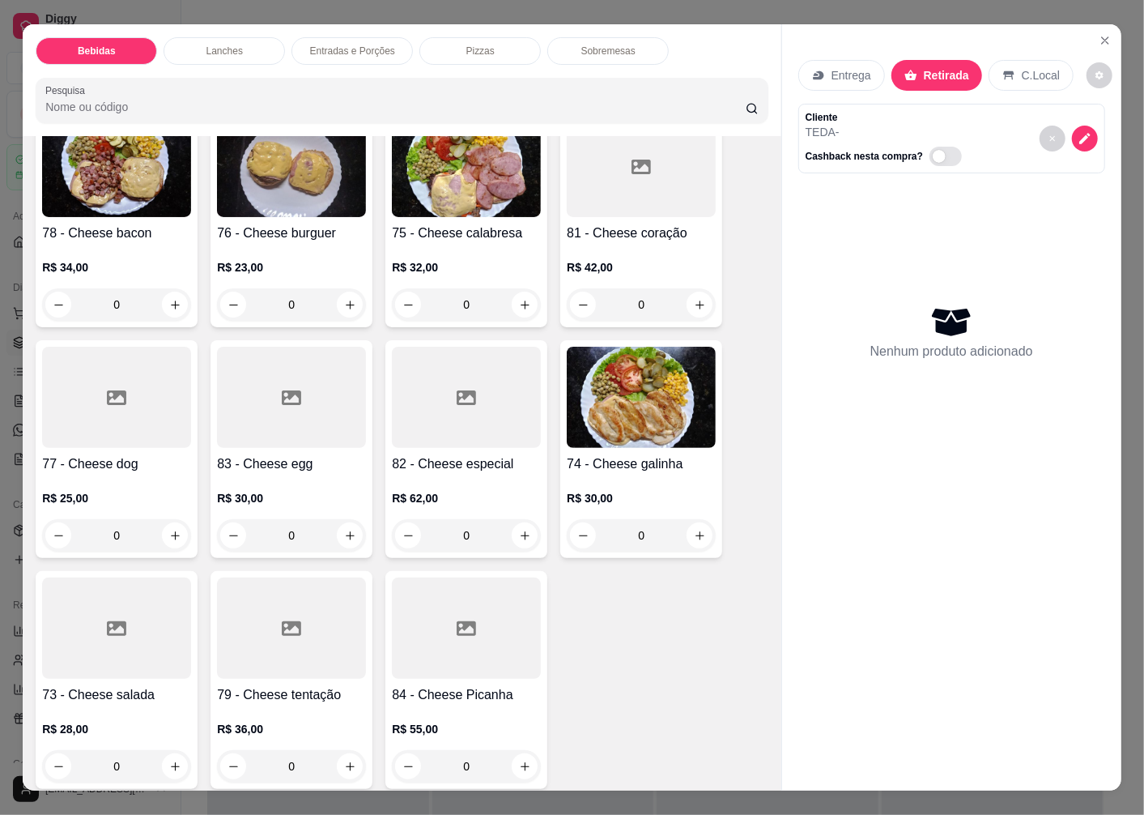
click at [621, 400] on img at bounding box center [641, 397] width 149 height 101
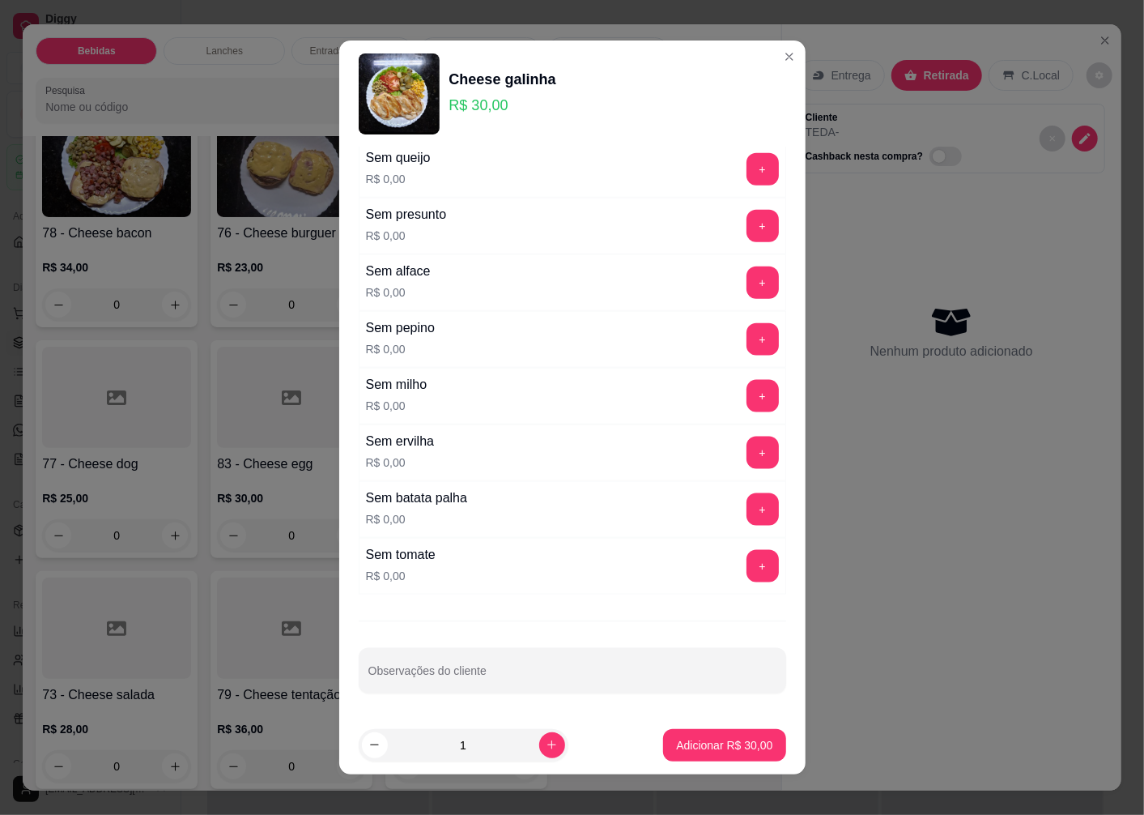
scroll to position [11, 0]
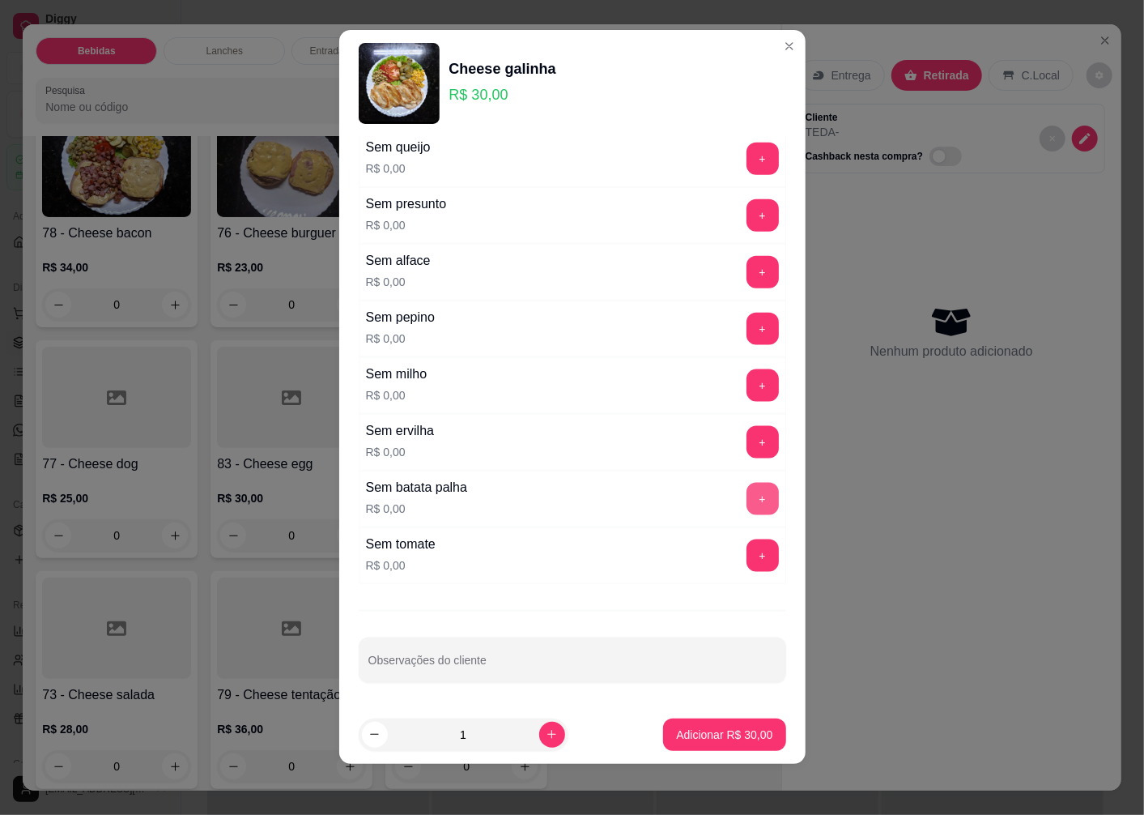
click at [747, 489] on button "+" at bounding box center [763, 499] width 32 height 32
click at [691, 739] on p "Adicionar R$ 30,00" at bounding box center [725, 733] width 94 height 15
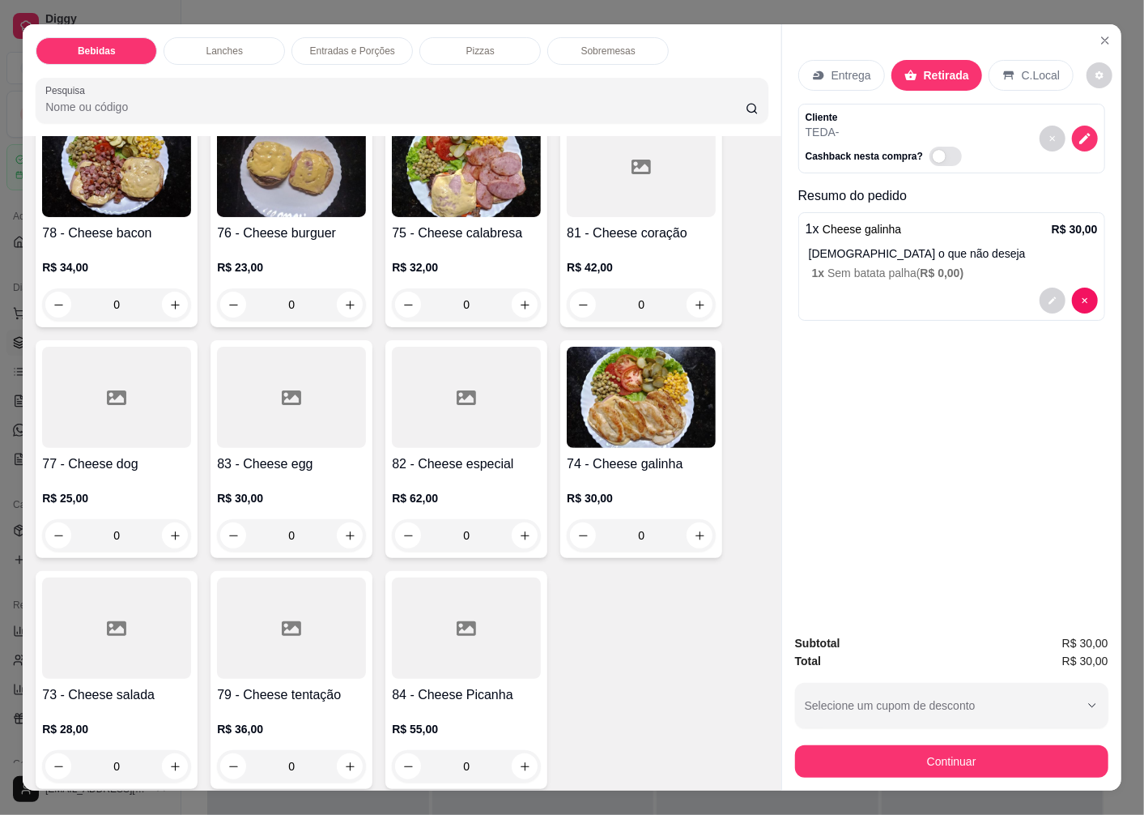
click at [638, 410] on img at bounding box center [641, 397] width 149 height 101
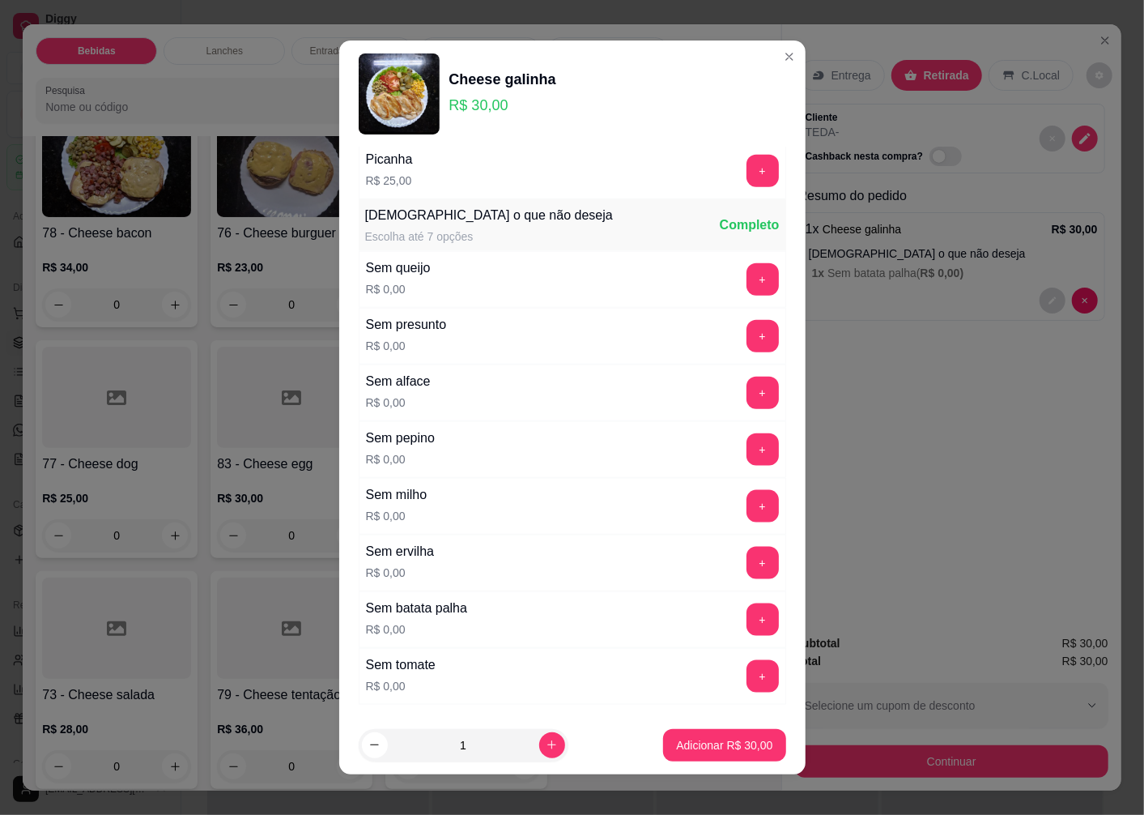
scroll to position [1086, 0]
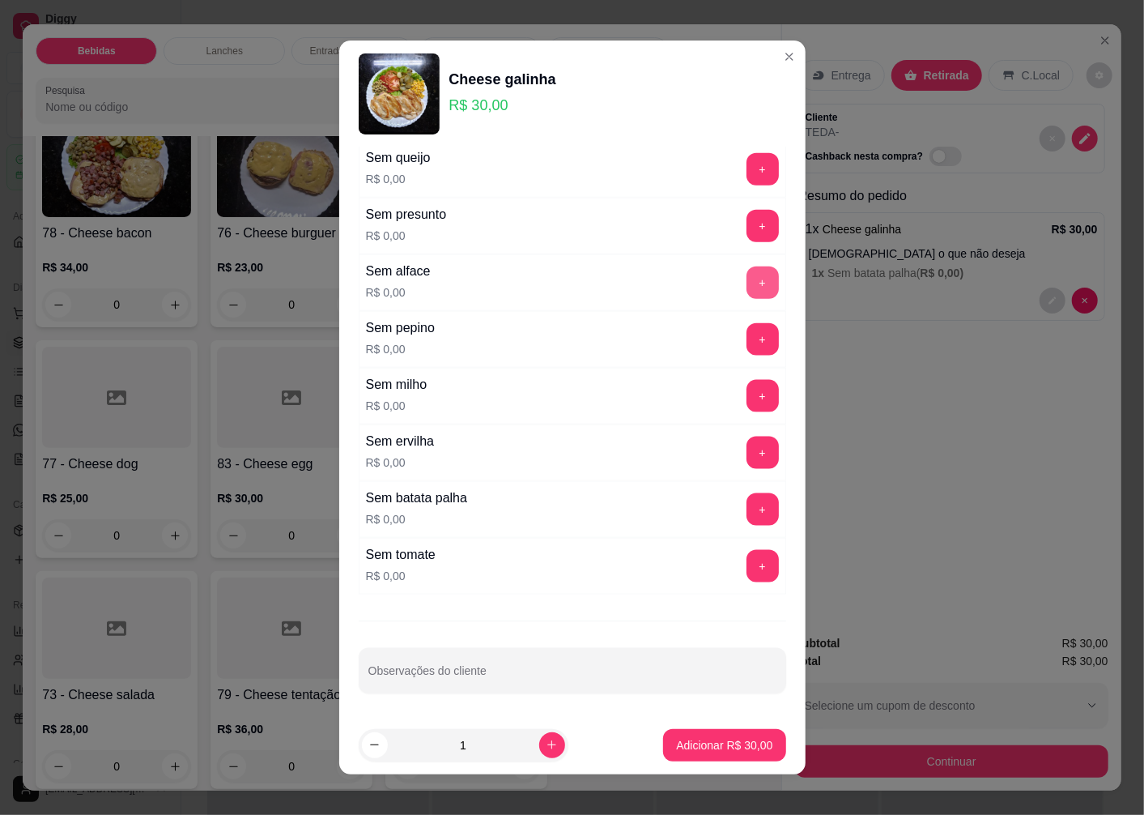
click at [747, 275] on button "+" at bounding box center [763, 282] width 32 height 32
click at [747, 568] on button "+" at bounding box center [763, 567] width 32 height 32
click at [675, 565] on button "-" at bounding box center [691, 566] width 32 height 32
click at [675, 565] on button "-" at bounding box center [691, 567] width 32 height 32
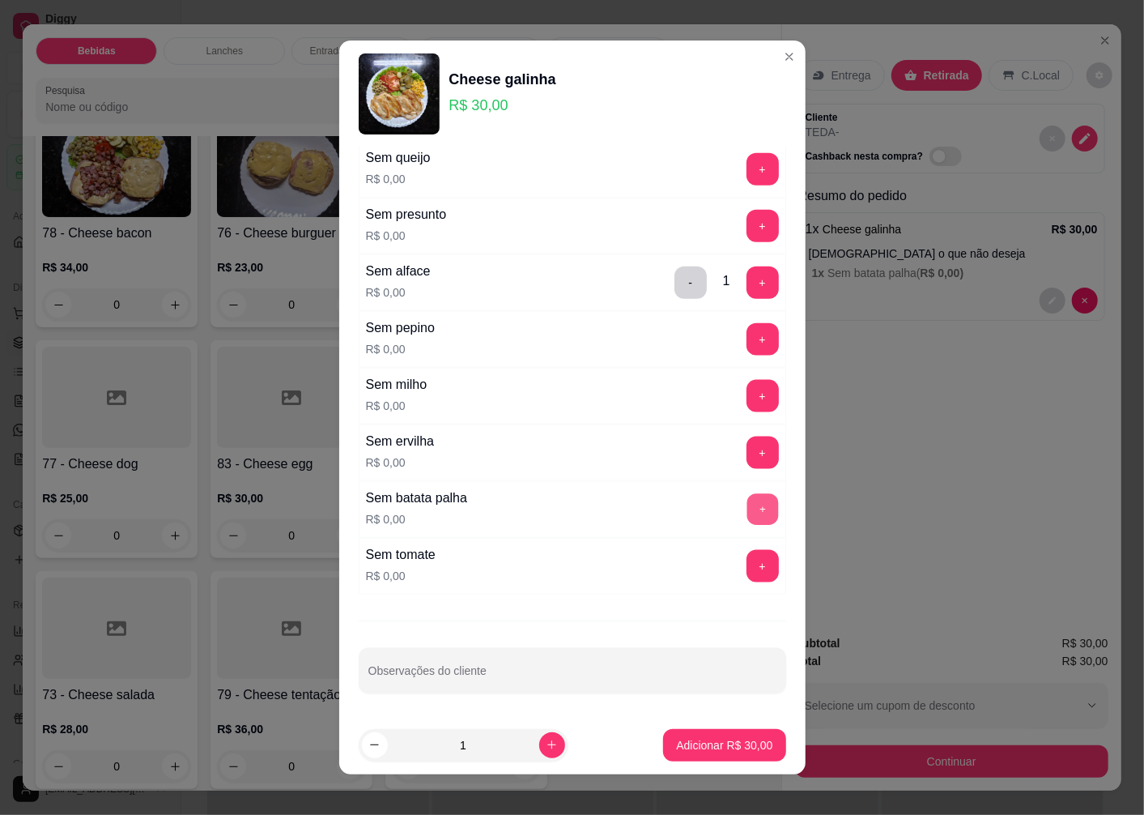
click at [747, 505] on button "+" at bounding box center [763, 510] width 32 height 32
click at [546, 742] on icon "increase-product-quantity" at bounding box center [552, 745] width 12 height 12
type input "2"
click at [678, 742] on p "Adicionar R$ 60,00" at bounding box center [725, 744] width 94 height 15
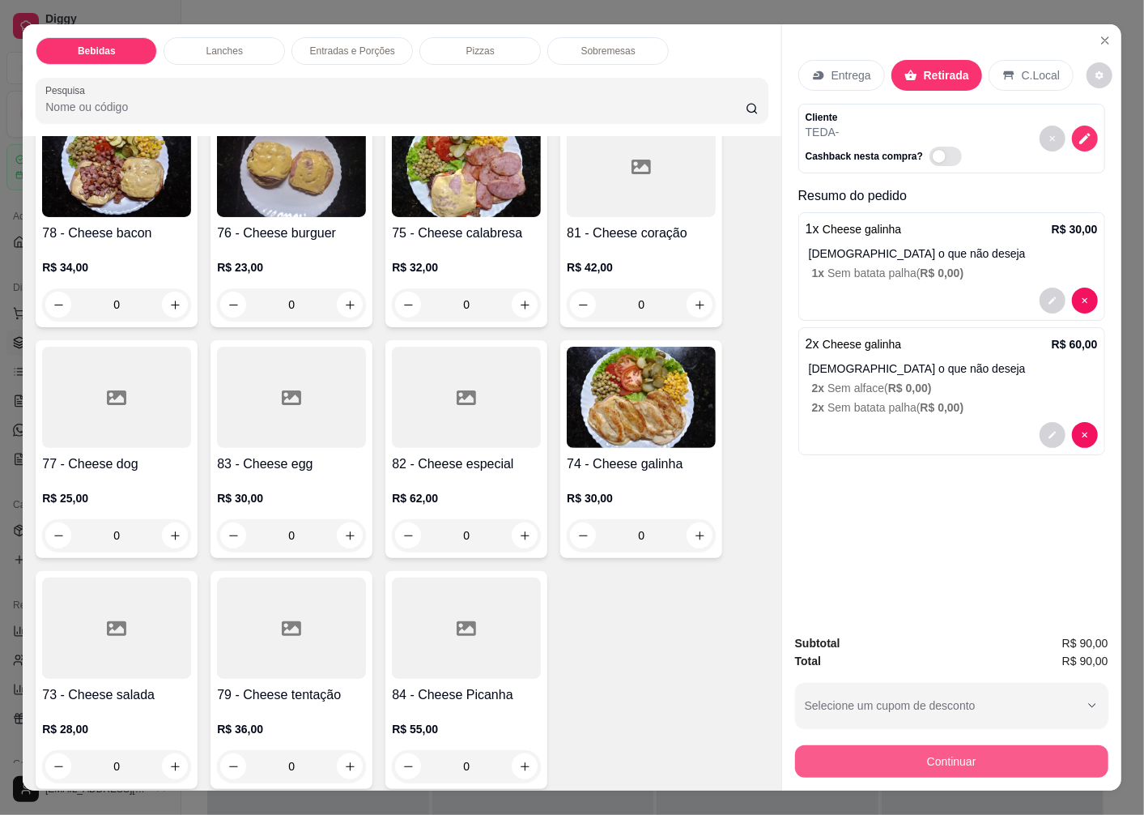
click at [901, 749] on button "Continuar" at bounding box center [951, 761] width 313 height 32
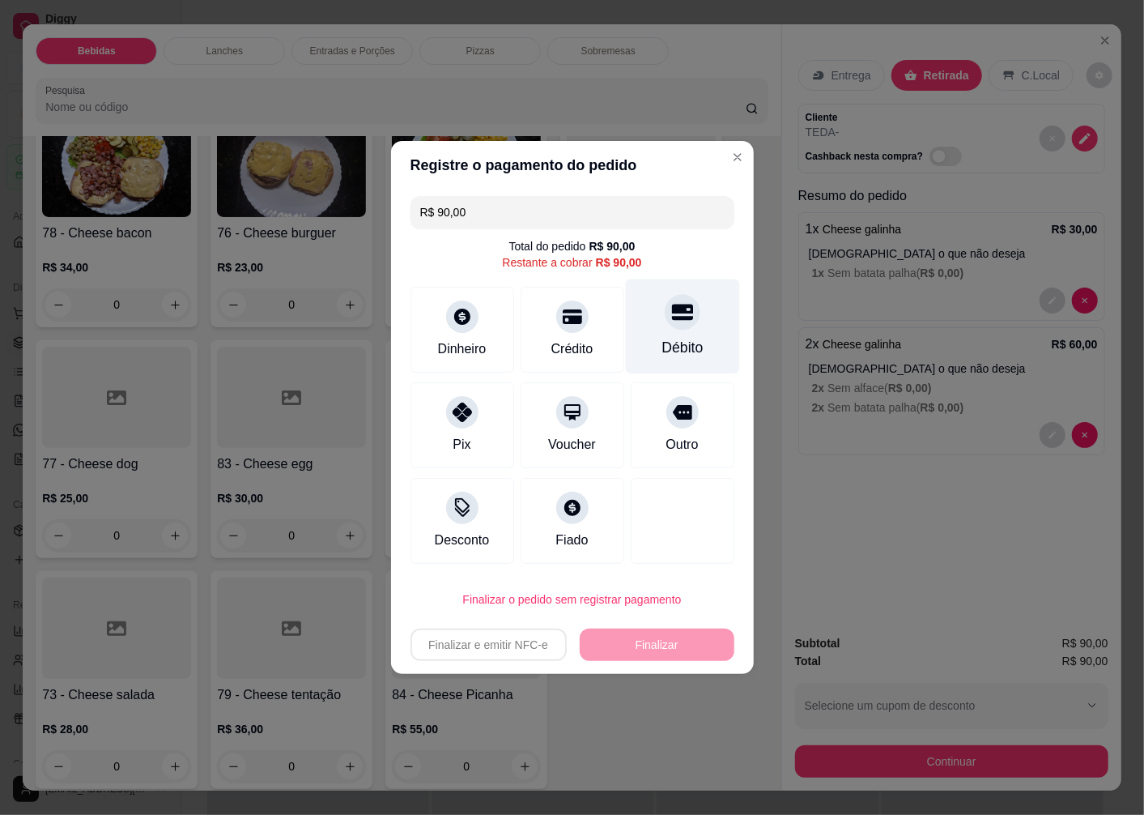
click at [671, 310] on icon at bounding box center [681, 313] width 21 height 16
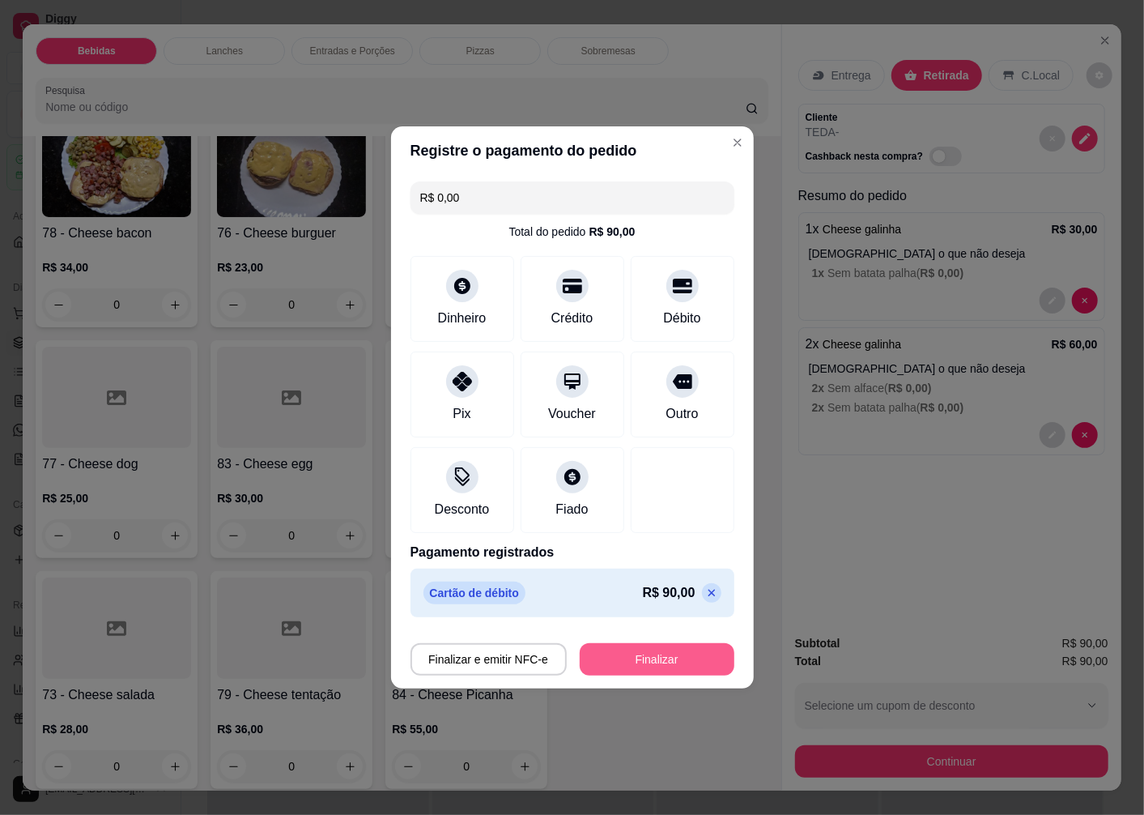
click at [620, 659] on button "Finalizar" at bounding box center [657, 659] width 155 height 32
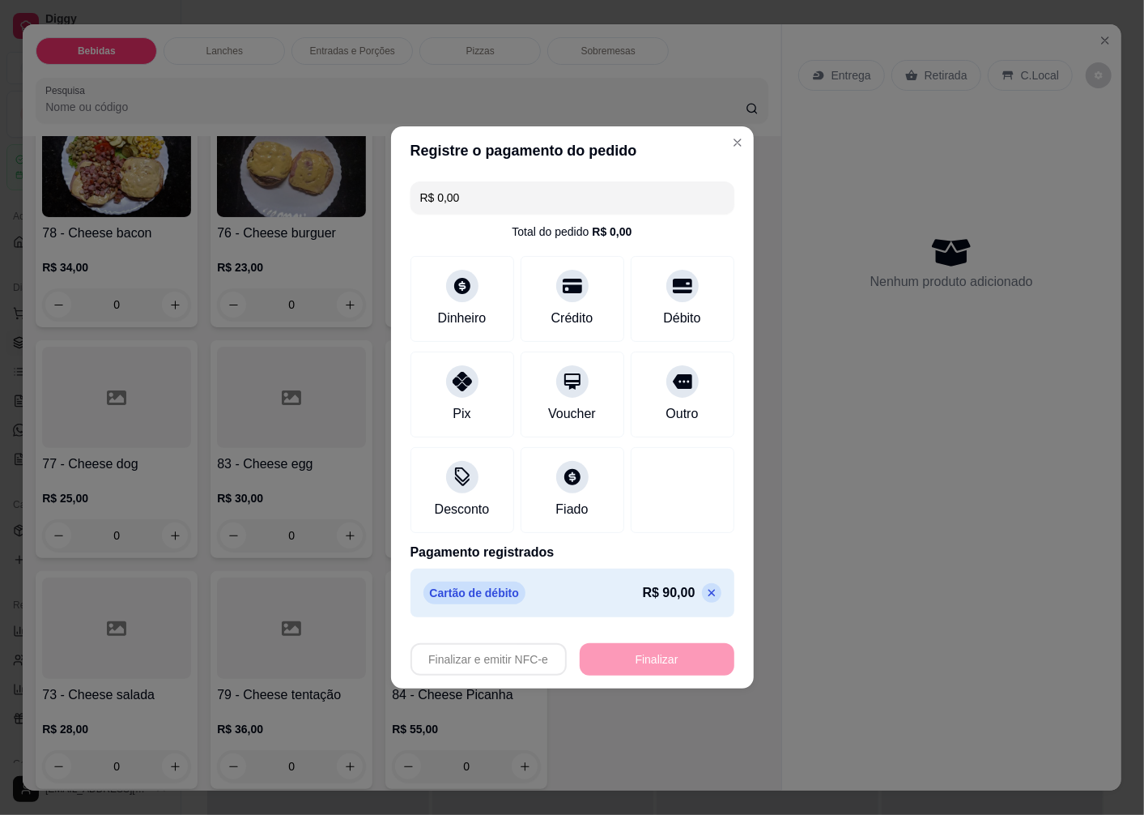
type input "-R$ 90,00"
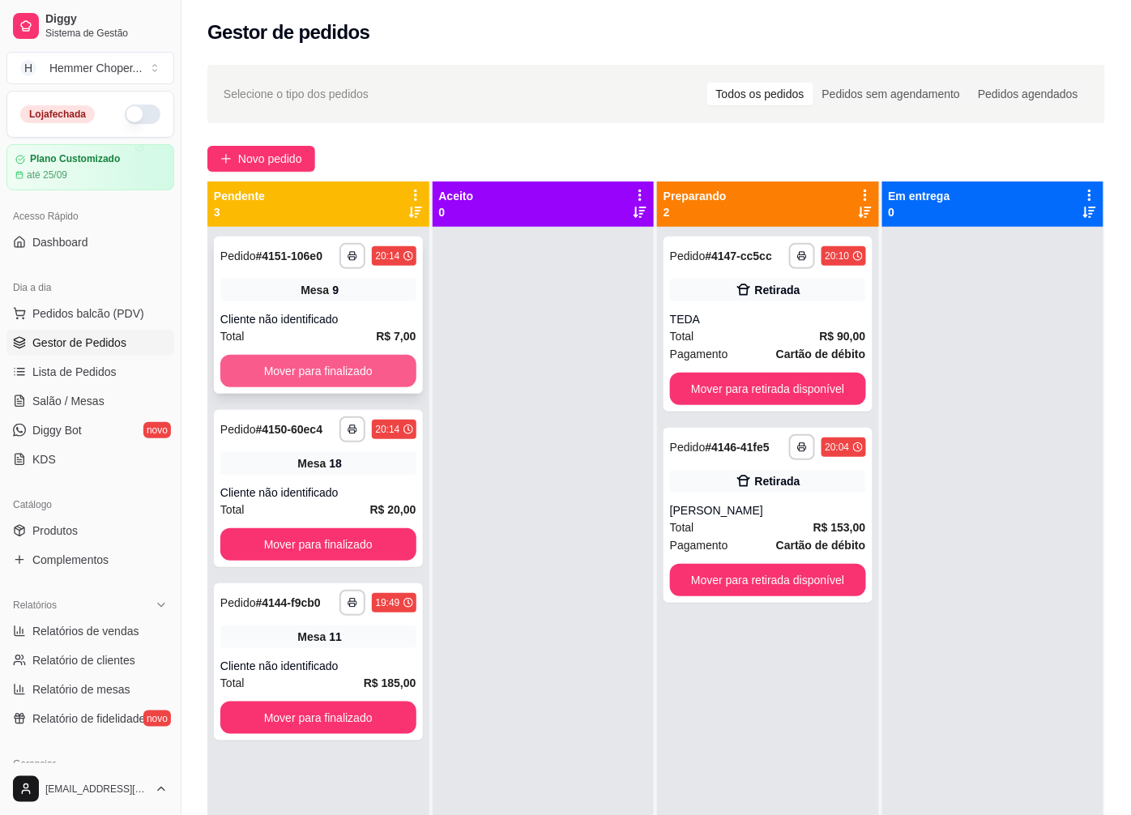
click at [326, 368] on button "Mover para finalizado" at bounding box center [318, 371] width 196 height 32
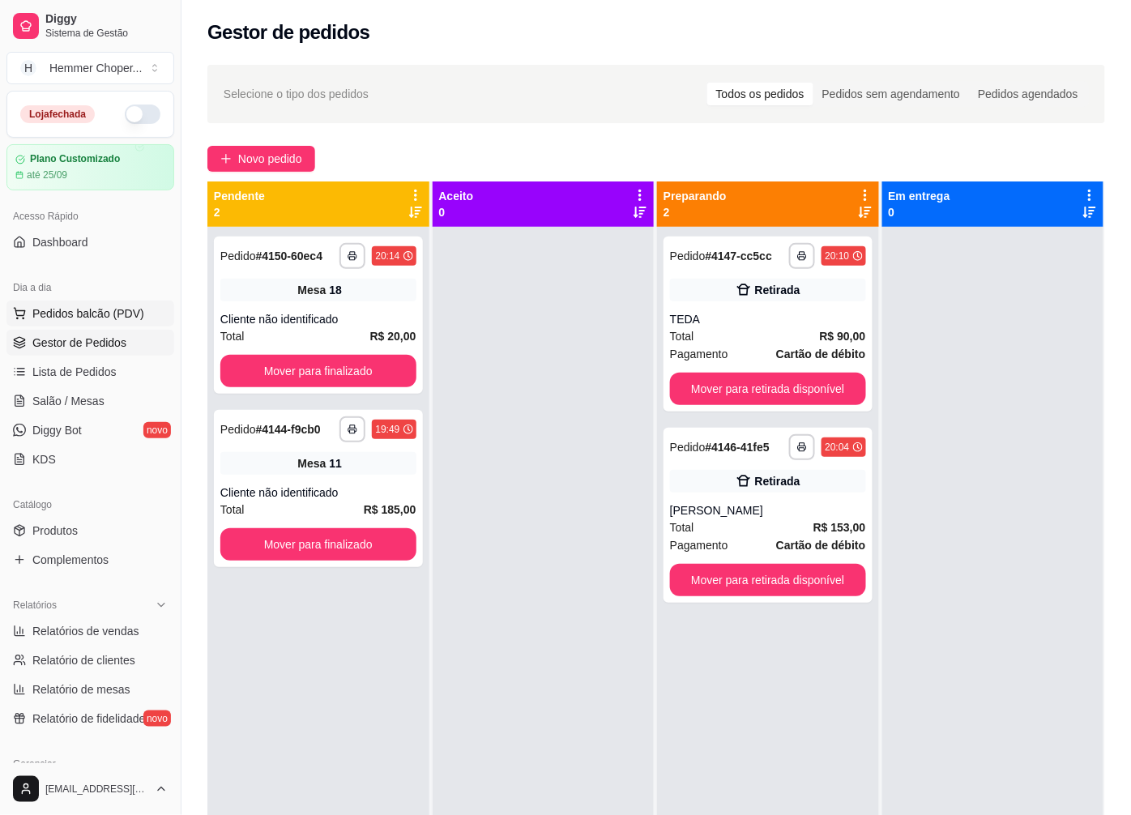
click at [106, 317] on span "Pedidos balcão (PDV)" at bounding box center [88, 313] width 112 height 16
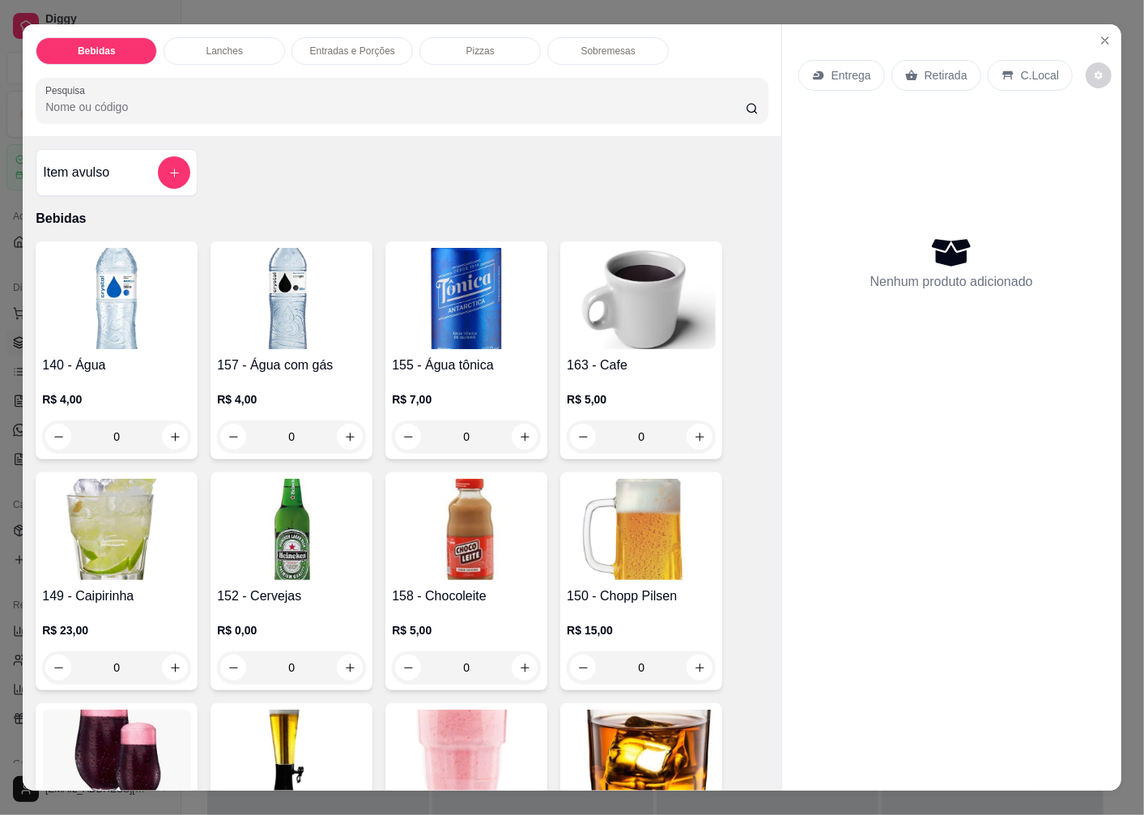
click at [912, 70] on div "Retirada" at bounding box center [937, 75] width 90 height 31
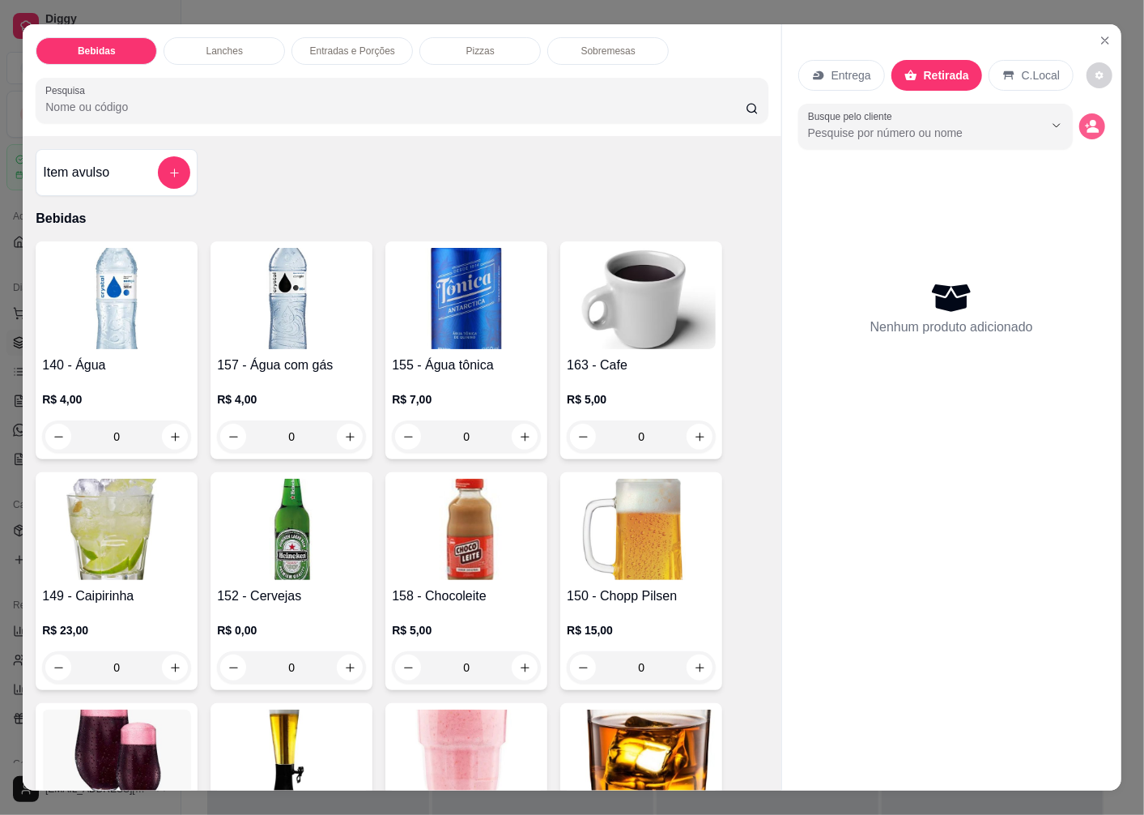
click at [1088, 127] on icon "decrease-product-quantity" at bounding box center [1094, 130] width 12 height 6
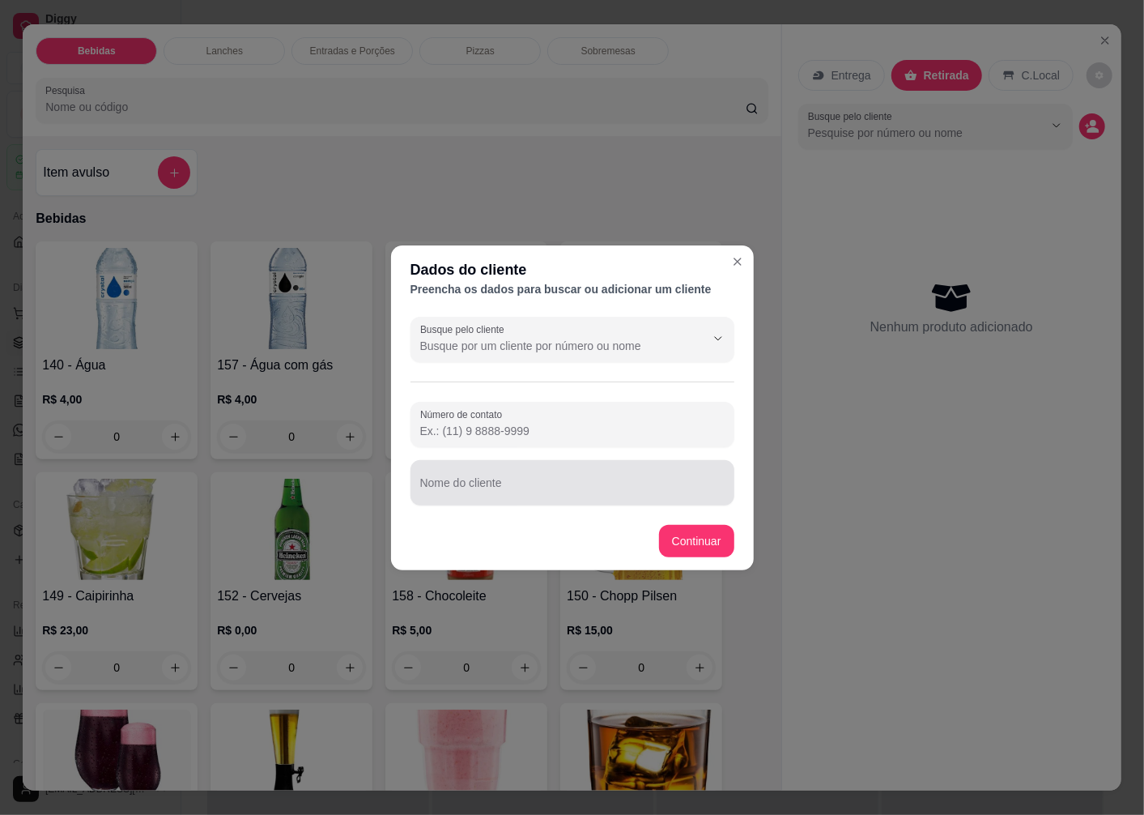
click at [492, 488] on div "Nome do cliente" at bounding box center [573, 482] width 324 height 45
type input "PAMI"
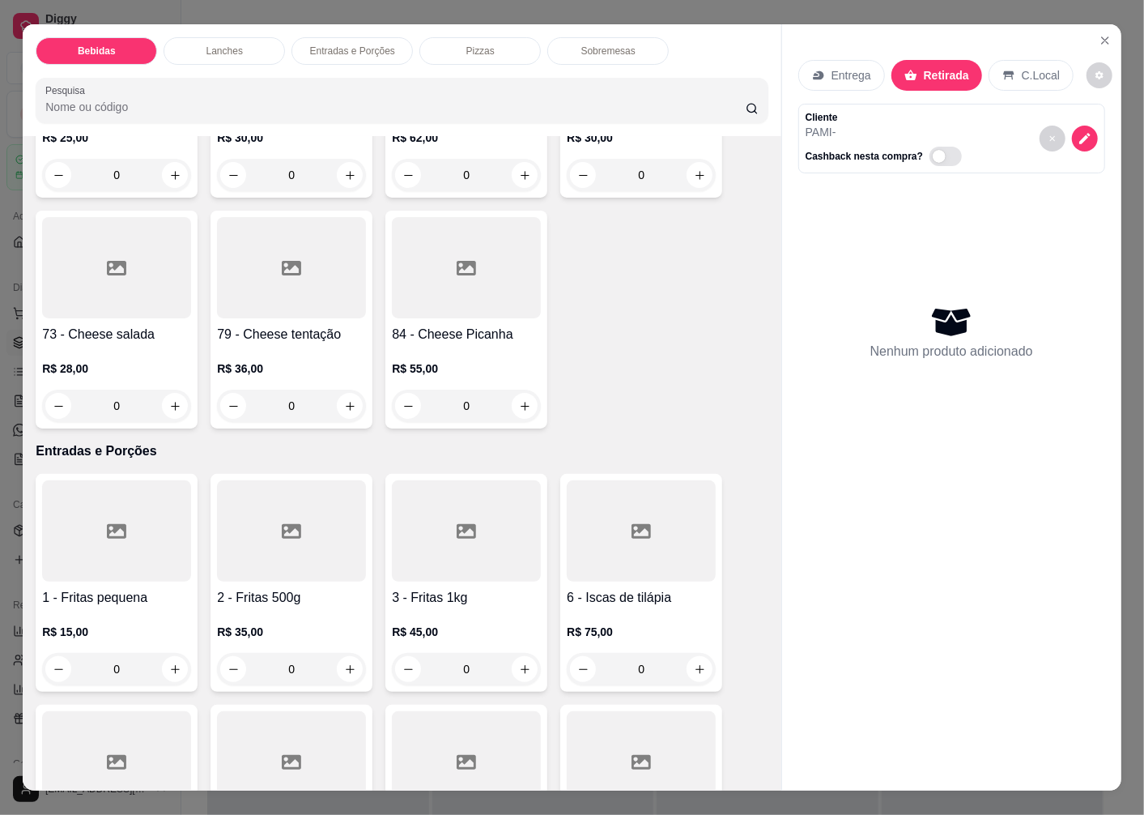
scroll to position [2339, 0]
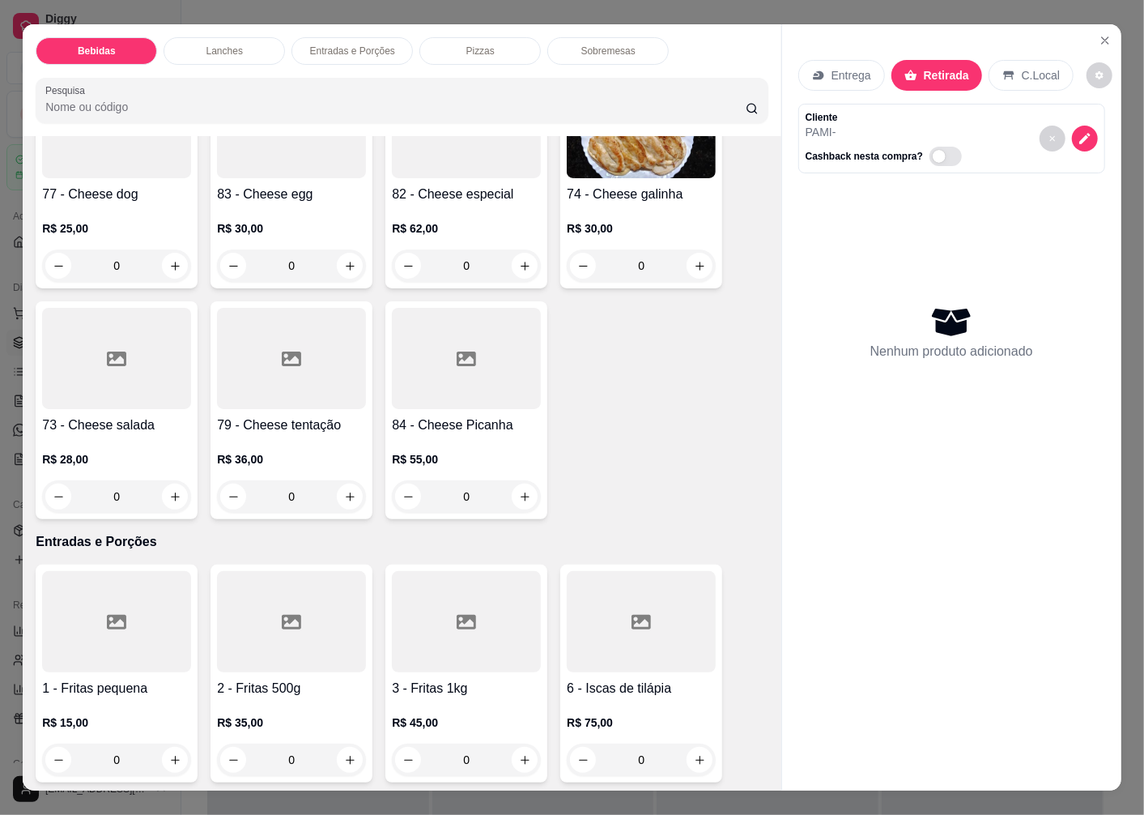
click at [451, 185] on h4 "82 - Cheese especial" at bounding box center [466, 194] width 149 height 19
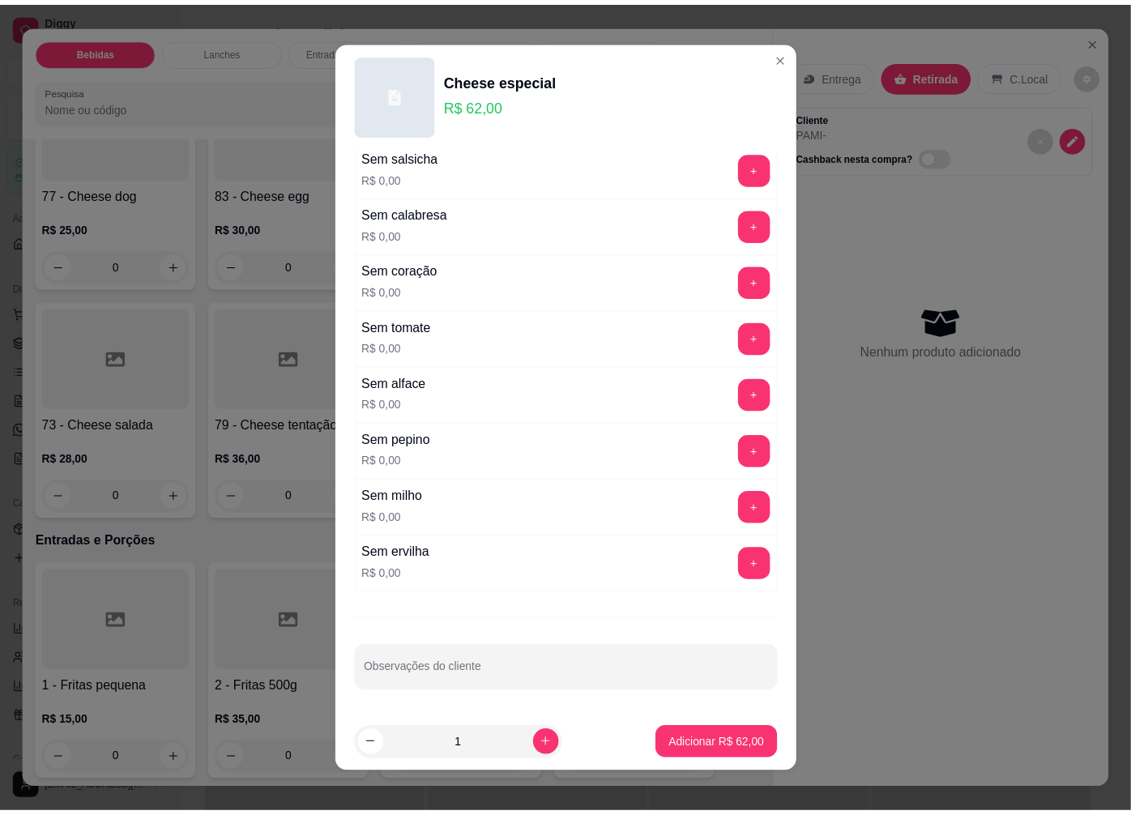
scroll to position [11, 0]
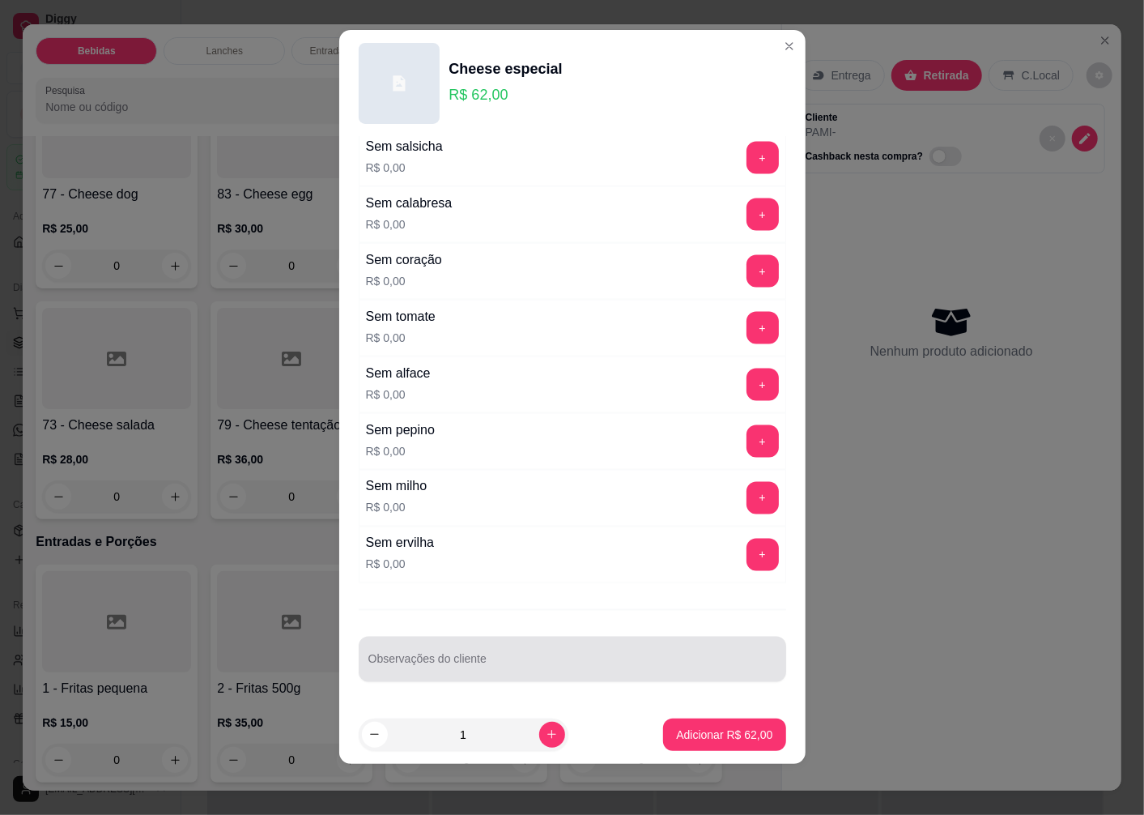
click at [430, 658] on div "Observações do cliente" at bounding box center [573, 659] width 428 height 45
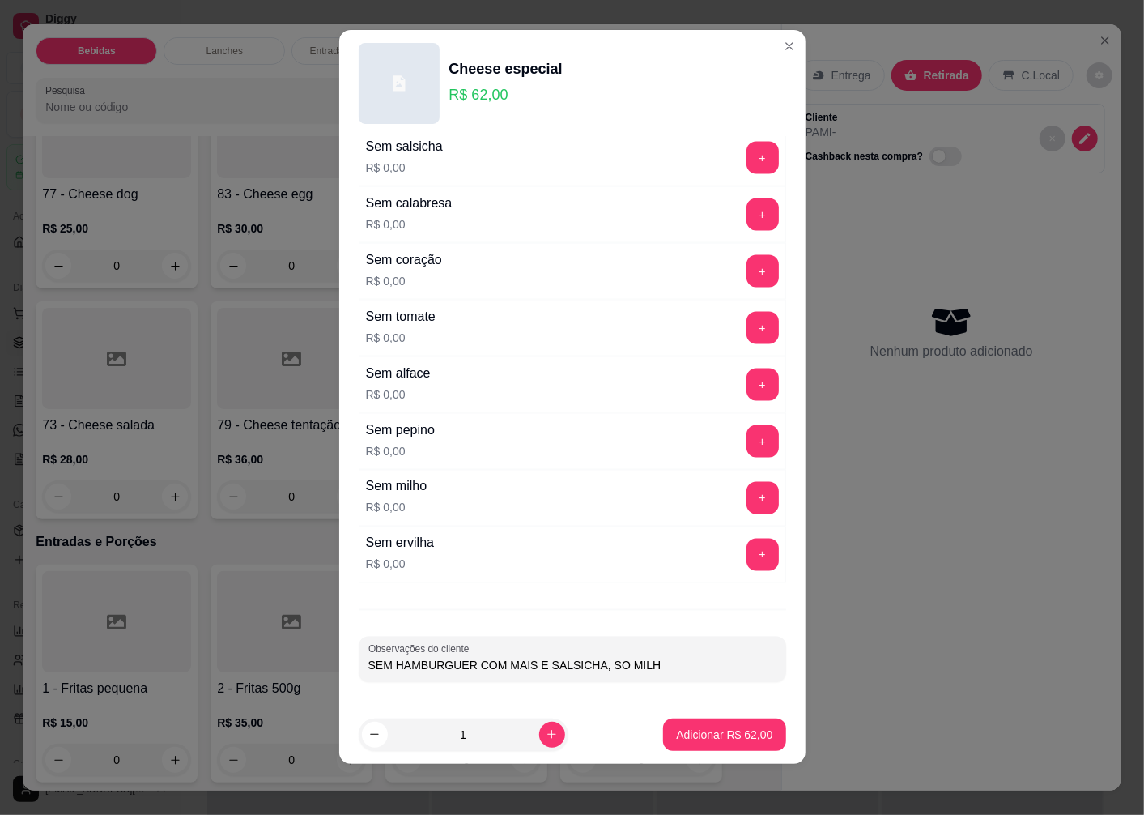
type input "SEM HAMBURGUER COM MAIS E SALSICHA, SO MILHO"
click at [702, 743] on button "Adicionar R$ 62,00" at bounding box center [725, 734] width 119 height 32
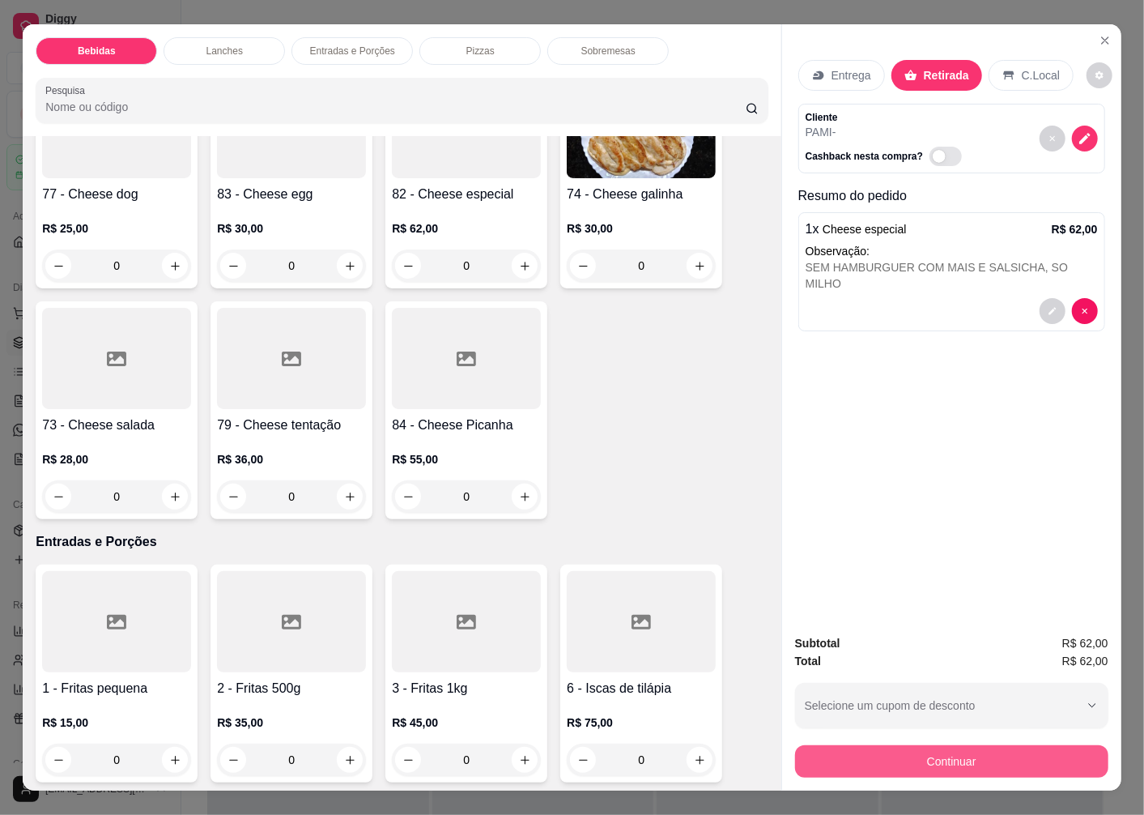
click at [885, 753] on button "Continuar" at bounding box center [951, 761] width 313 height 32
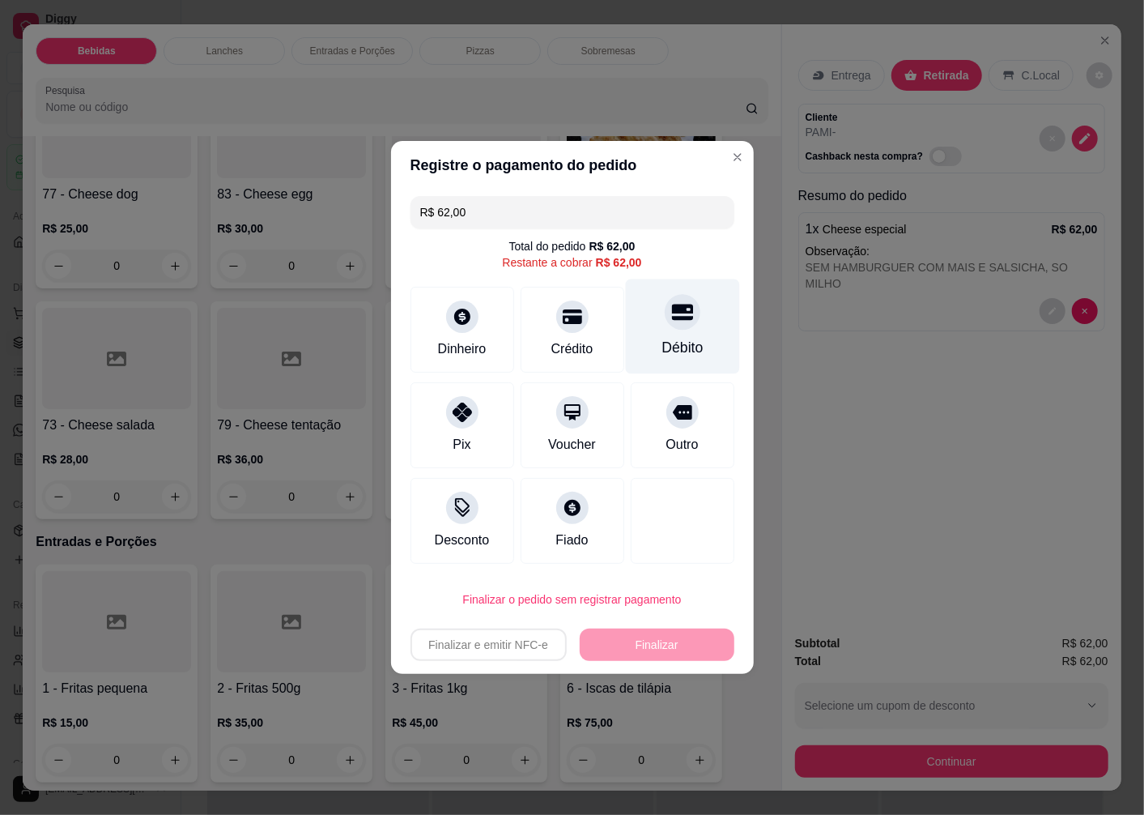
click at [665, 333] on div "Débito" at bounding box center [682, 326] width 114 height 95
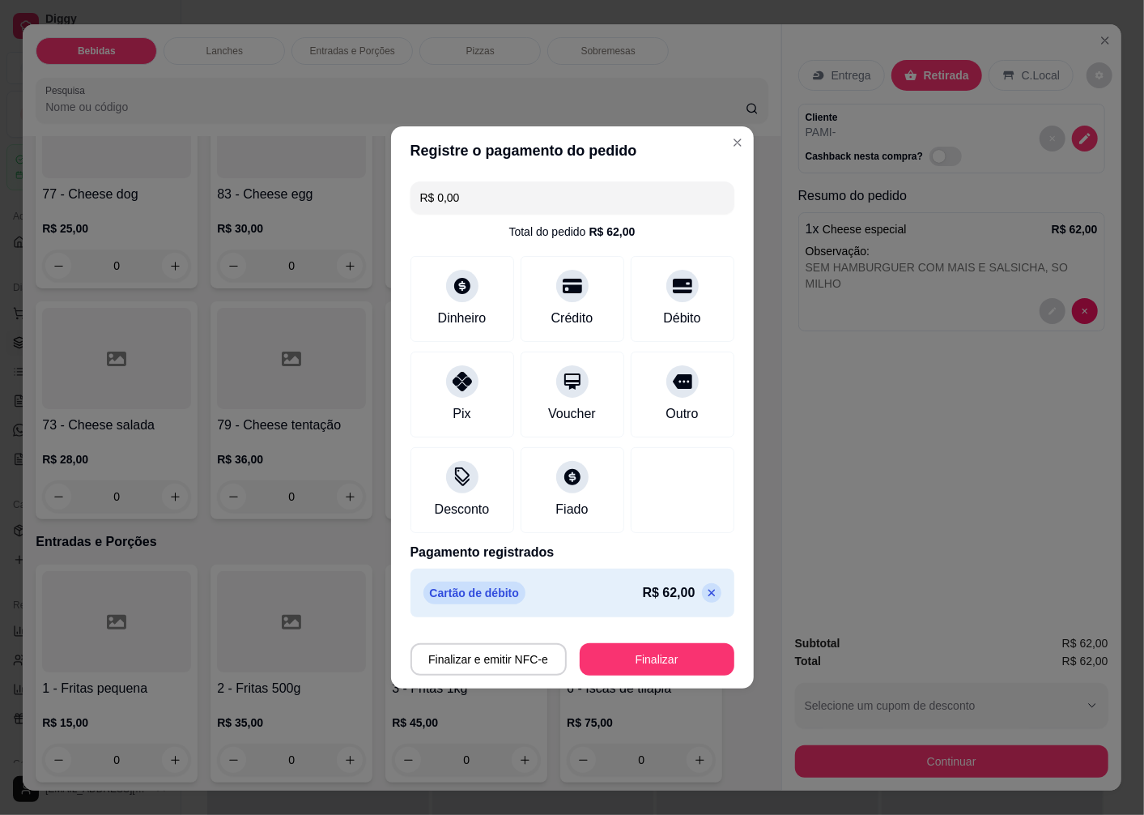
click at [619, 662] on button "Finalizar" at bounding box center [657, 659] width 155 height 32
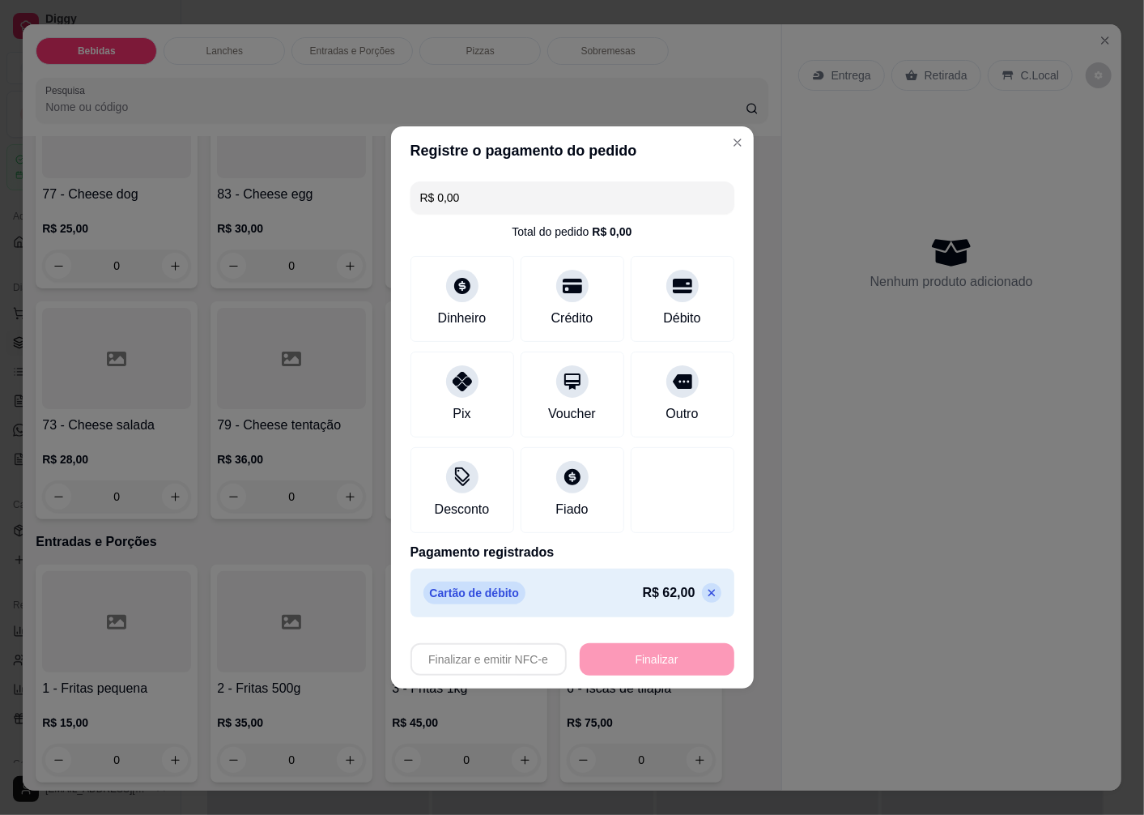
type input "-R$ 62,00"
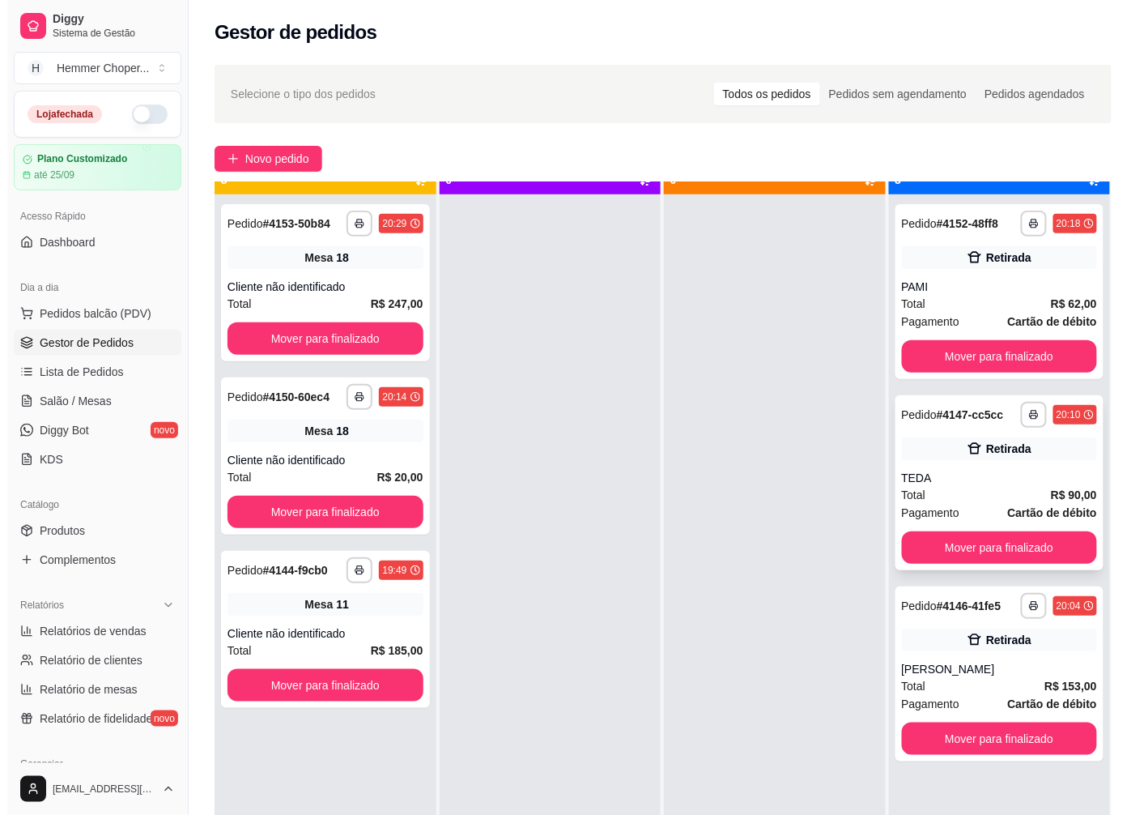
scroll to position [45, 0]
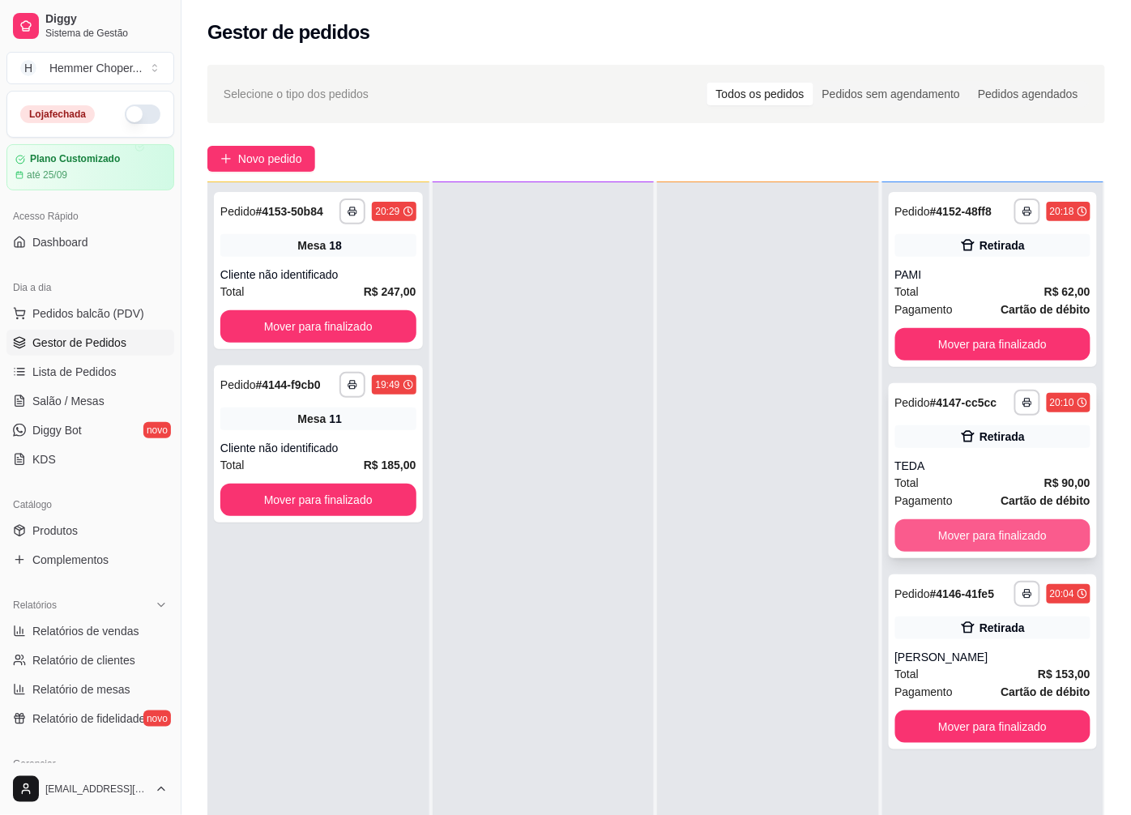
click at [949, 535] on button "Mover para finalizado" at bounding box center [993, 535] width 196 height 32
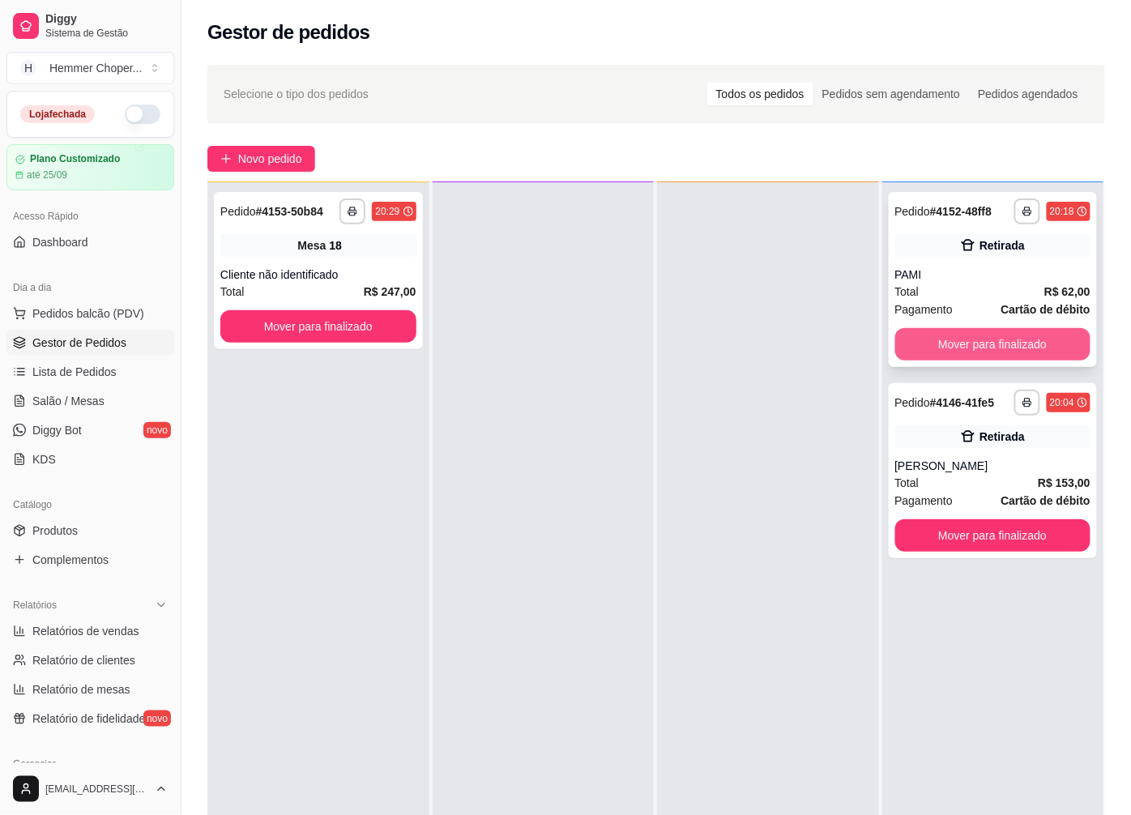
click at [952, 339] on button "Mover para finalizado" at bounding box center [993, 344] width 196 height 32
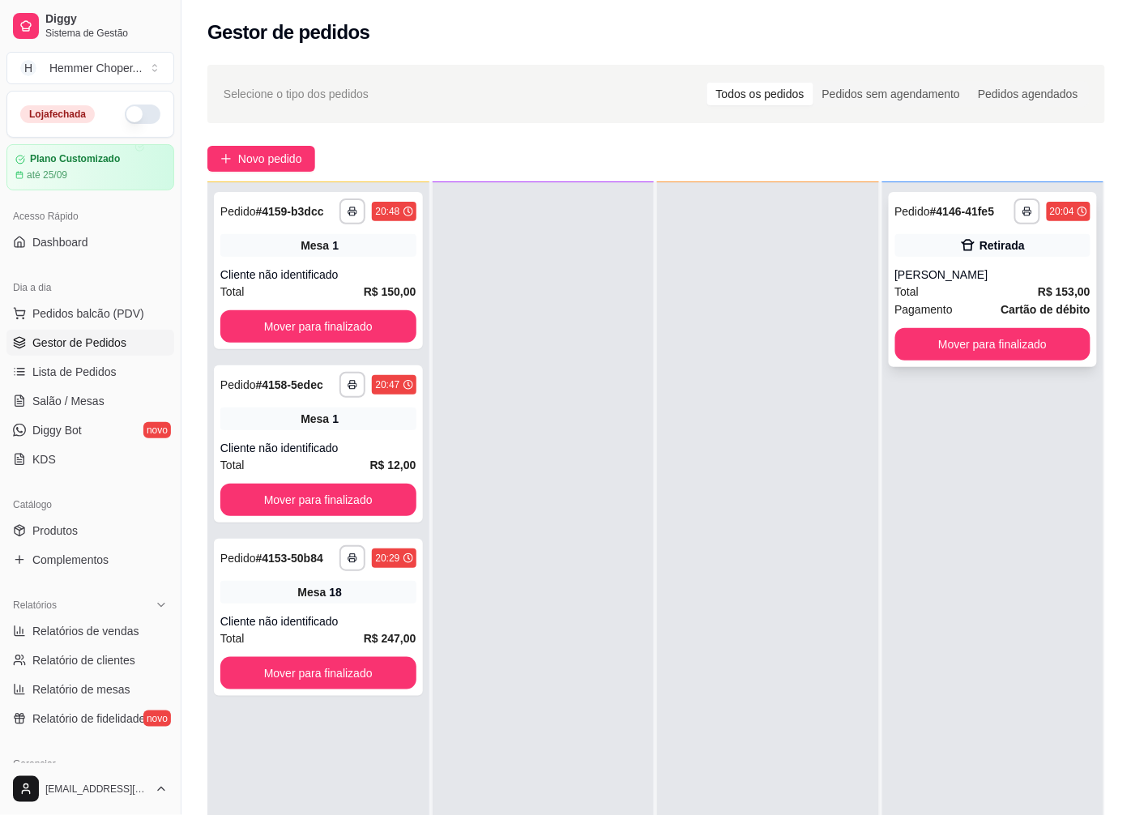
click at [986, 273] on div "[PERSON_NAME]" at bounding box center [993, 274] width 196 height 16
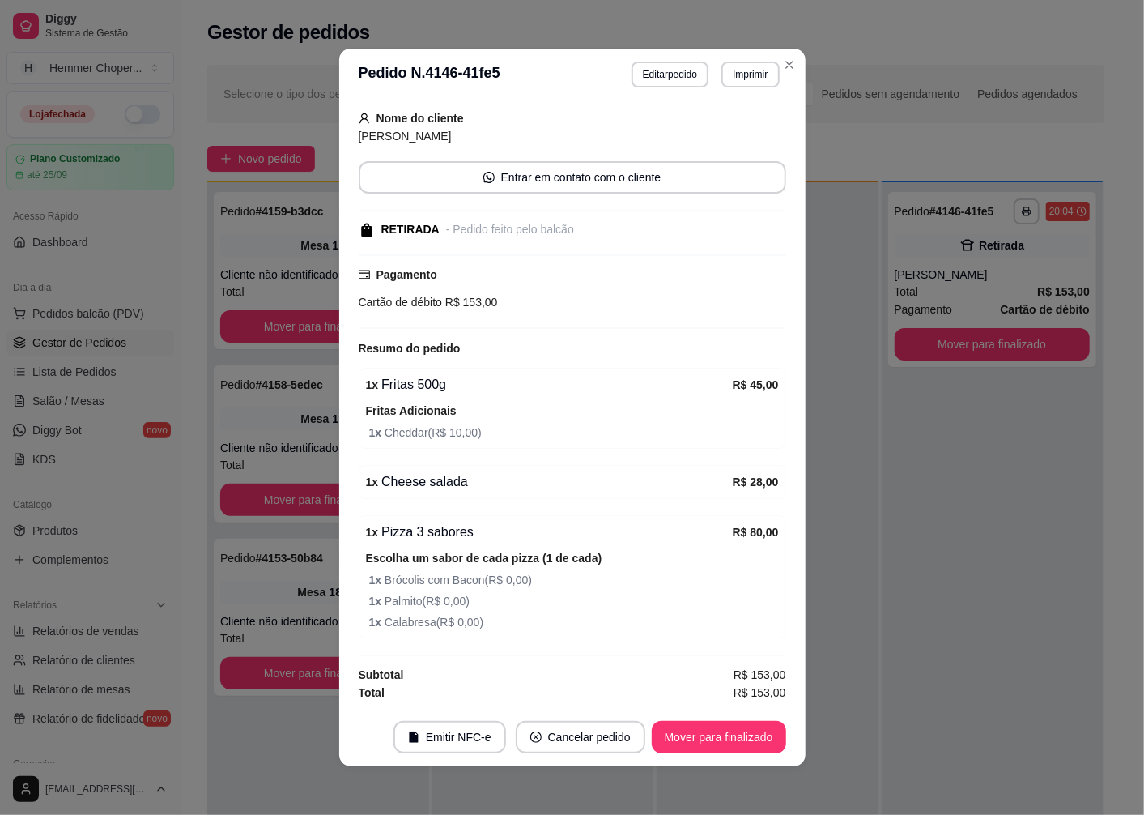
scroll to position [3, 0]
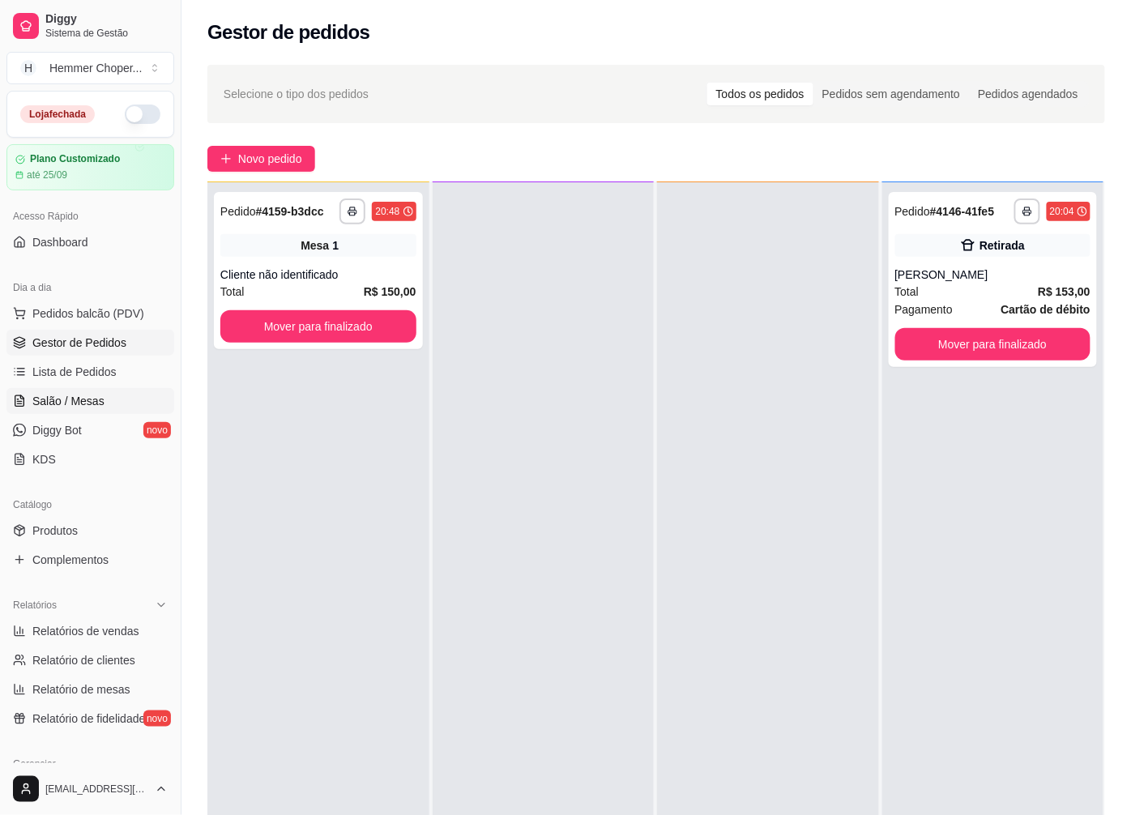
click at [99, 399] on span "Salão / Mesas" at bounding box center [68, 401] width 72 height 16
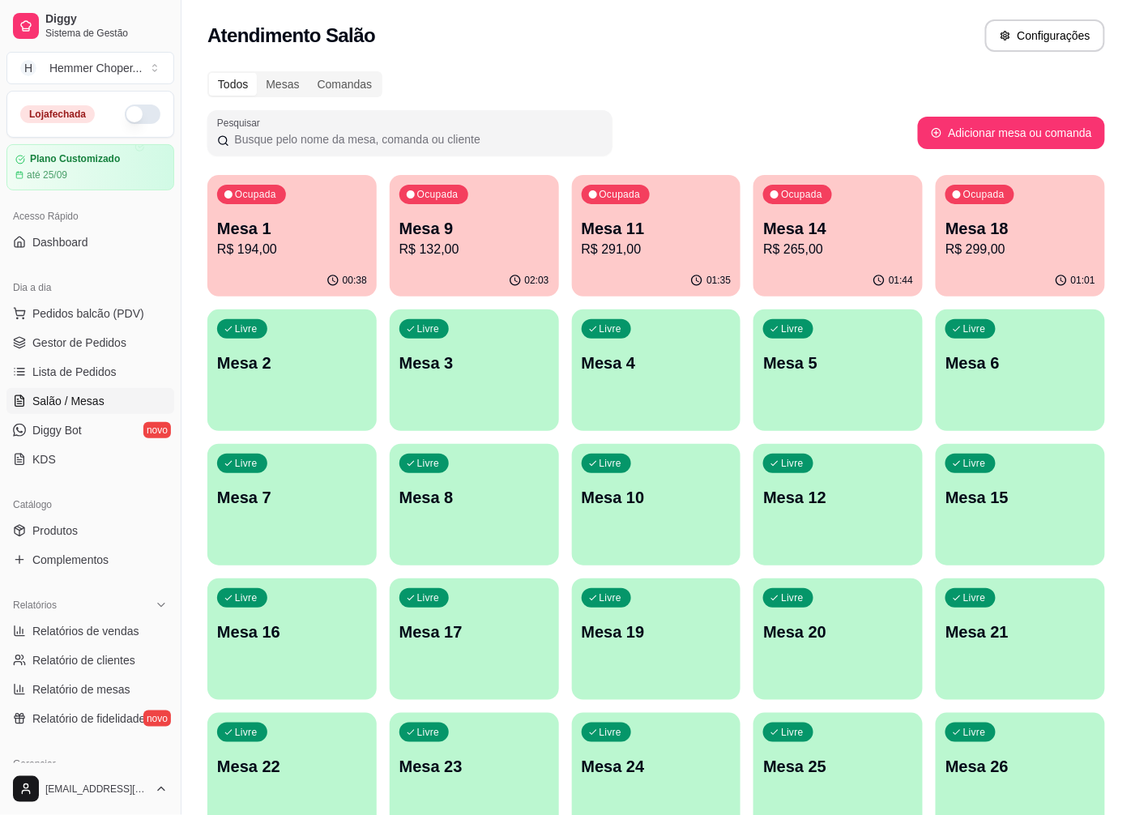
click at [805, 241] on p "R$ 265,00" at bounding box center [838, 249] width 150 height 19
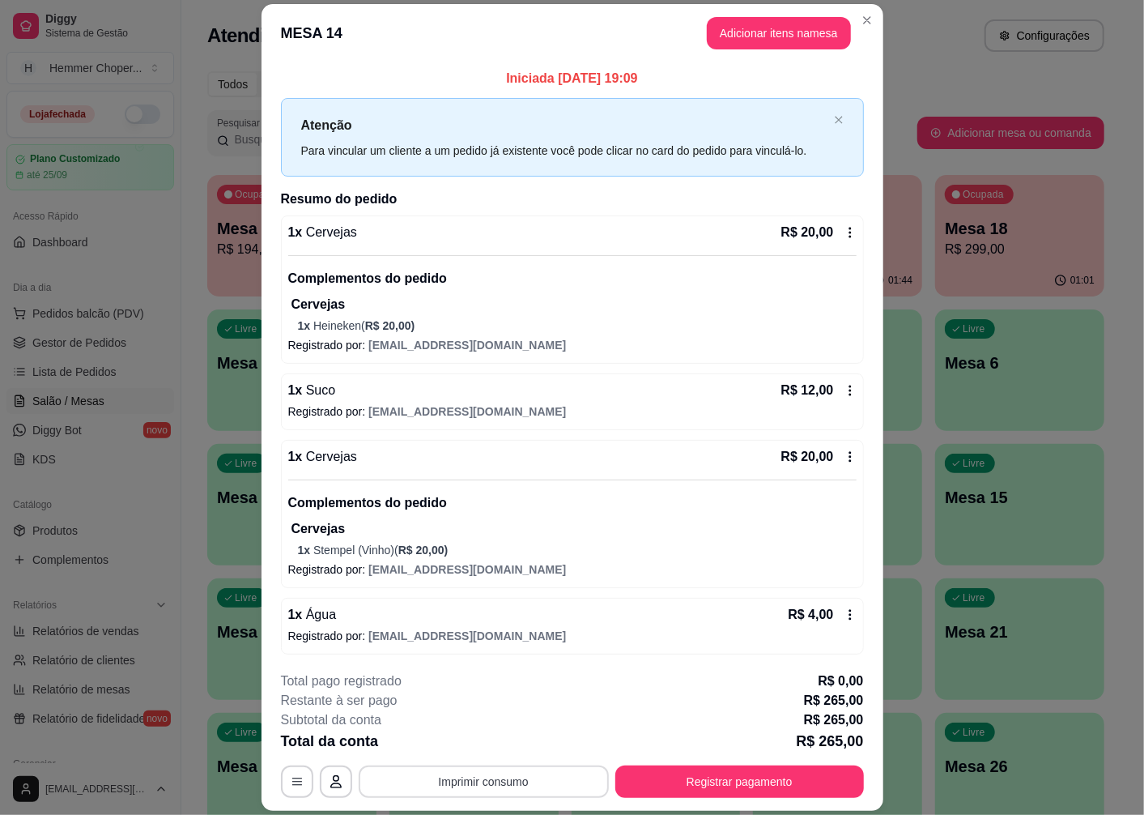
click at [467, 783] on button "Imprimir consumo" at bounding box center [484, 781] width 250 height 32
click at [471, 748] on button "Cozinha" at bounding box center [482, 745] width 117 height 26
click at [731, 787] on button "Registrar pagamento" at bounding box center [740, 781] width 249 height 32
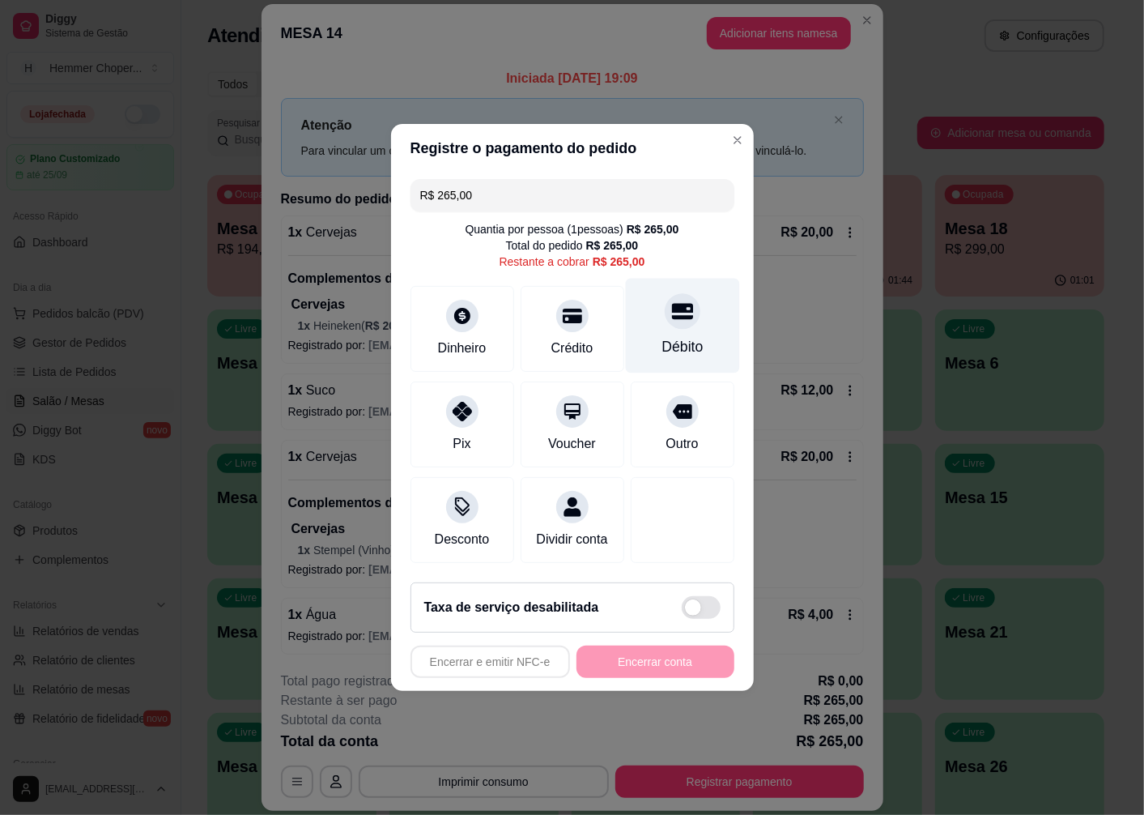
click at [674, 322] on div "Débito" at bounding box center [682, 326] width 114 height 95
type input "R$ 0,00"
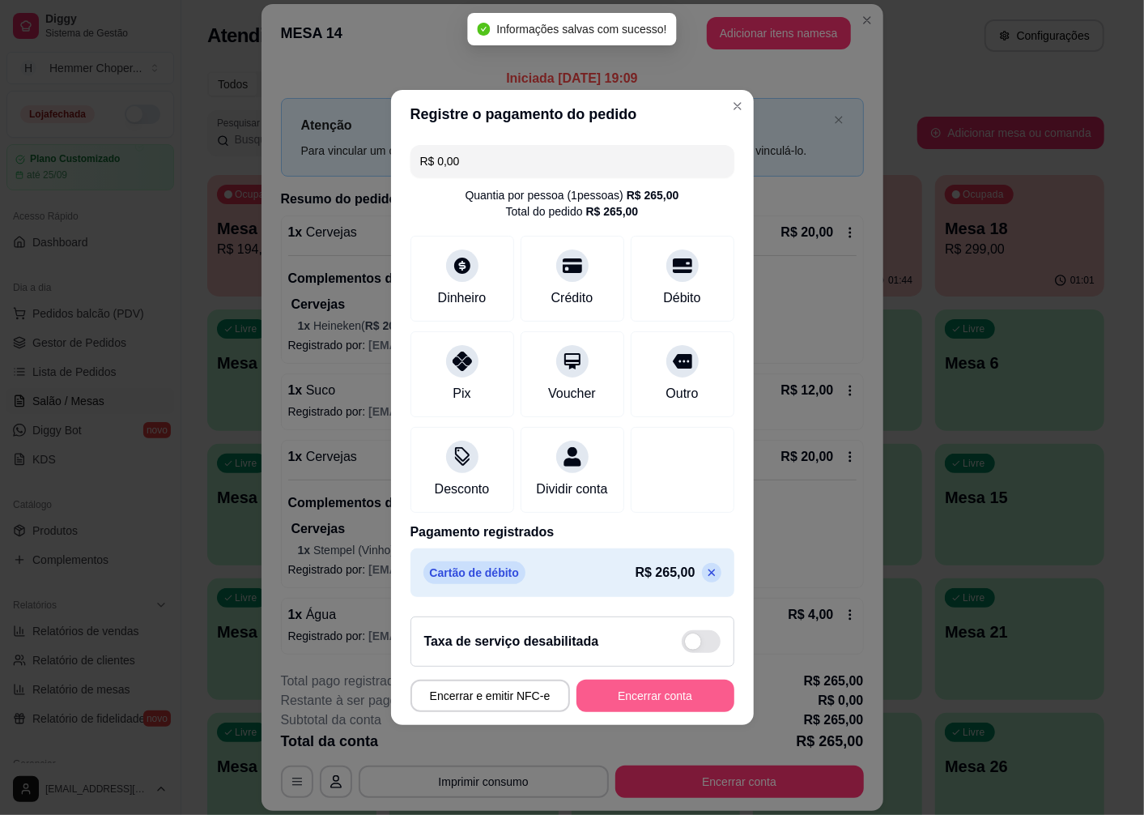
click at [658, 703] on button "Encerrar conta" at bounding box center [656, 695] width 158 height 32
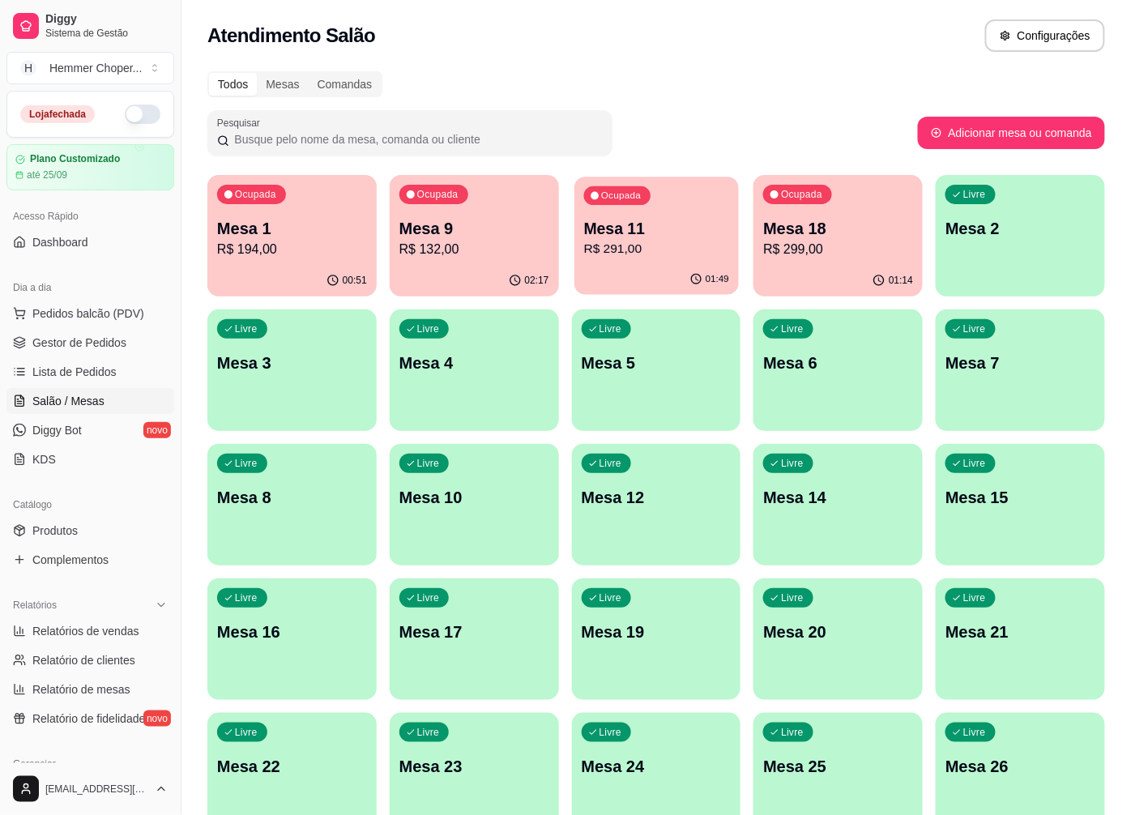
click at [675, 252] on p "R$ 291,00" at bounding box center [655, 249] width 145 height 19
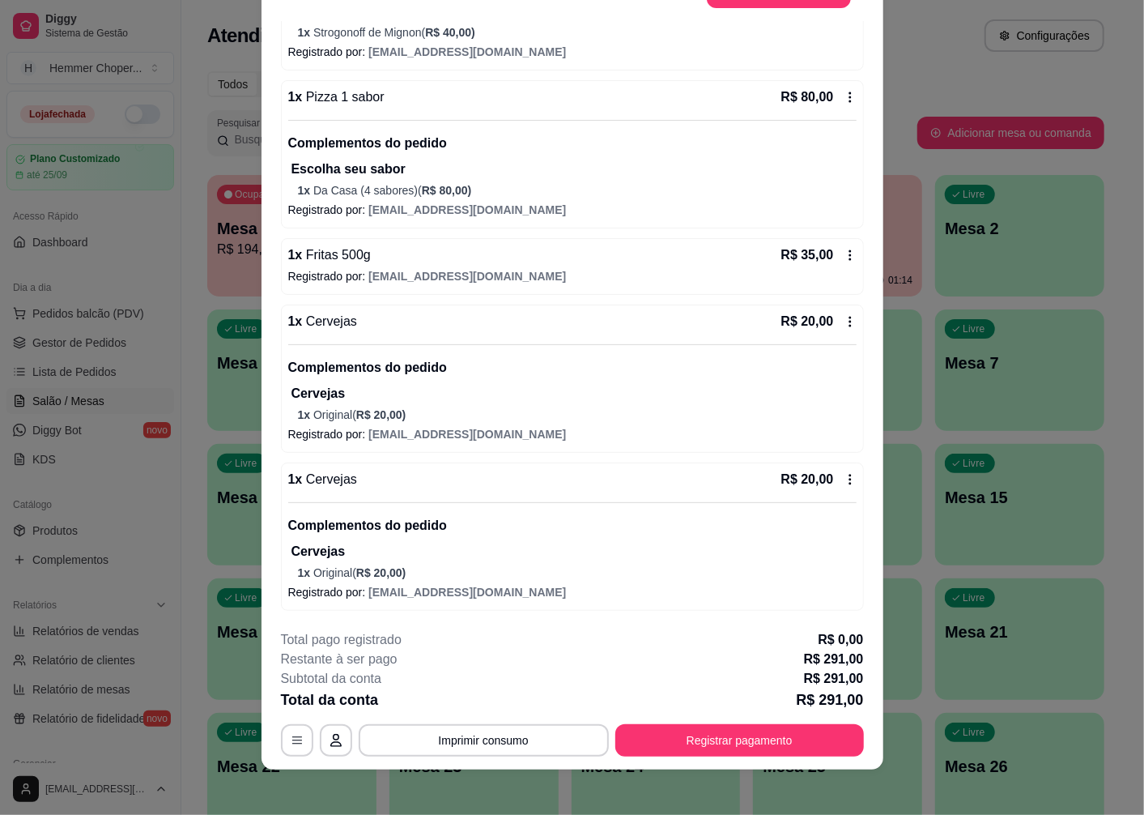
scroll to position [47, 0]
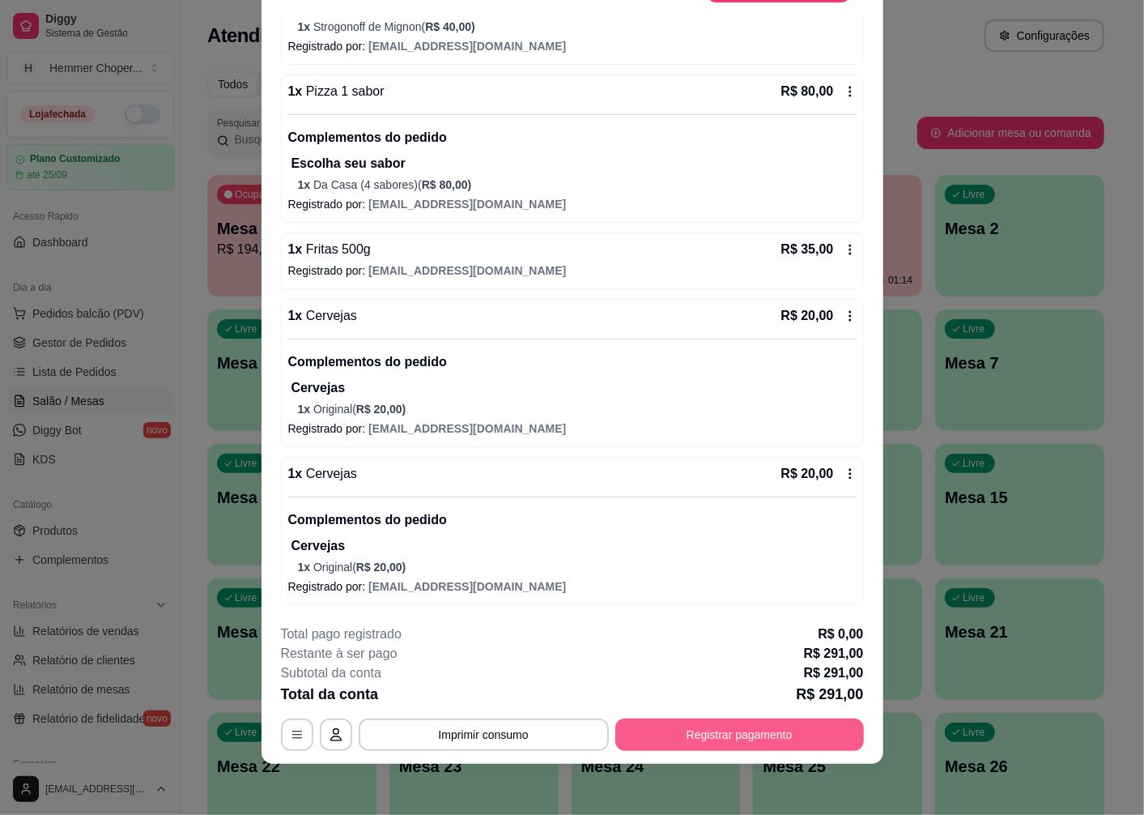
click at [700, 726] on button "Registrar pagamento" at bounding box center [740, 734] width 249 height 32
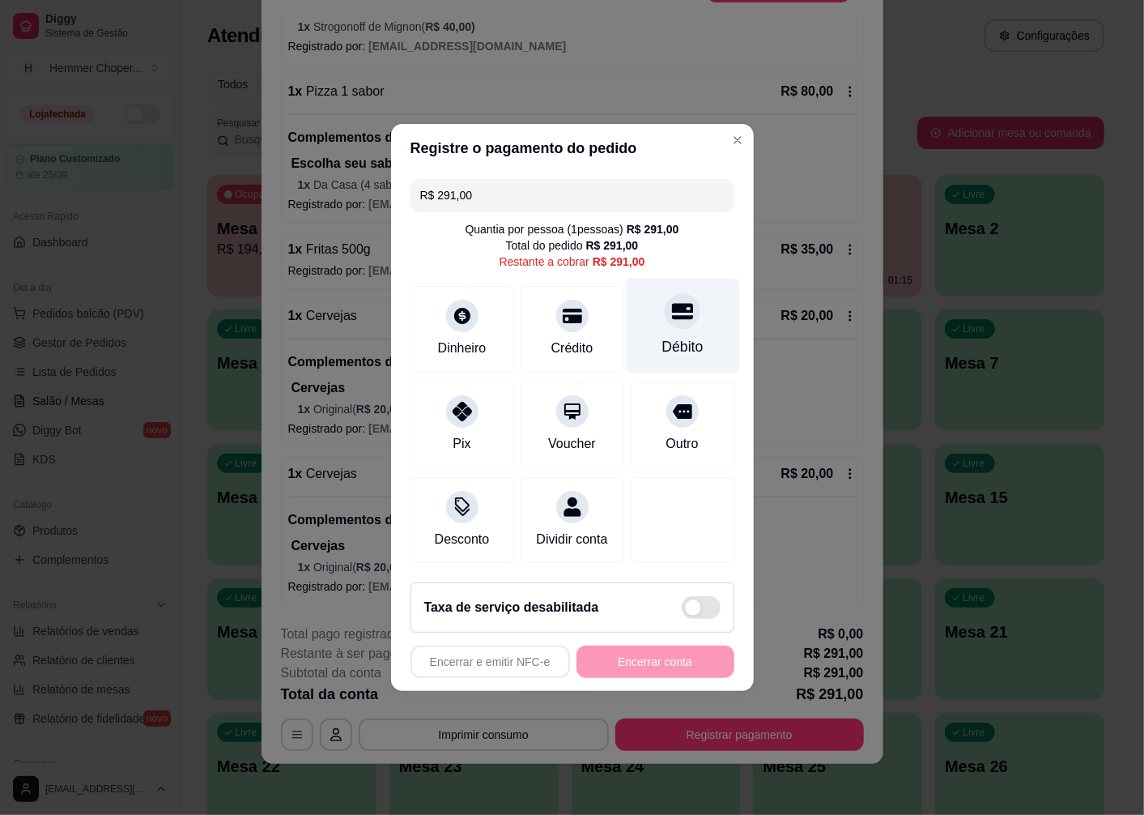
click at [680, 326] on div "Débito" at bounding box center [682, 326] width 114 height 95
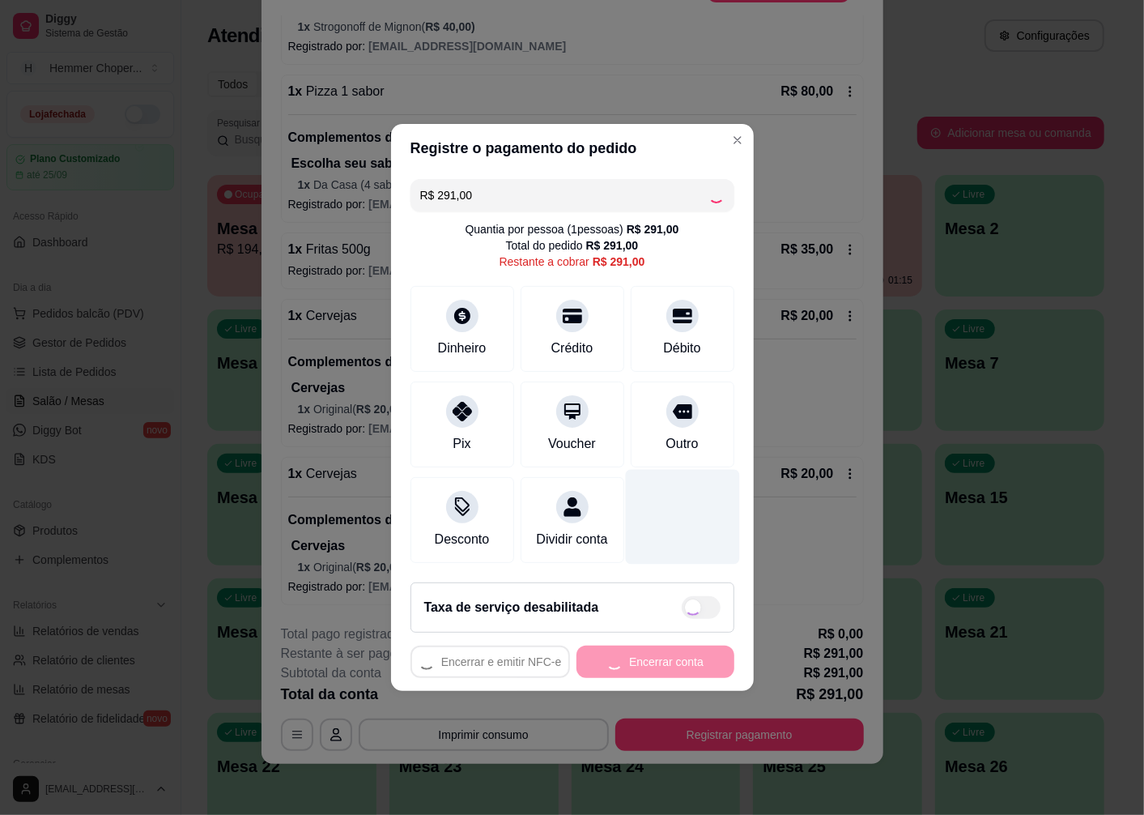
type input "R$ 0,00"
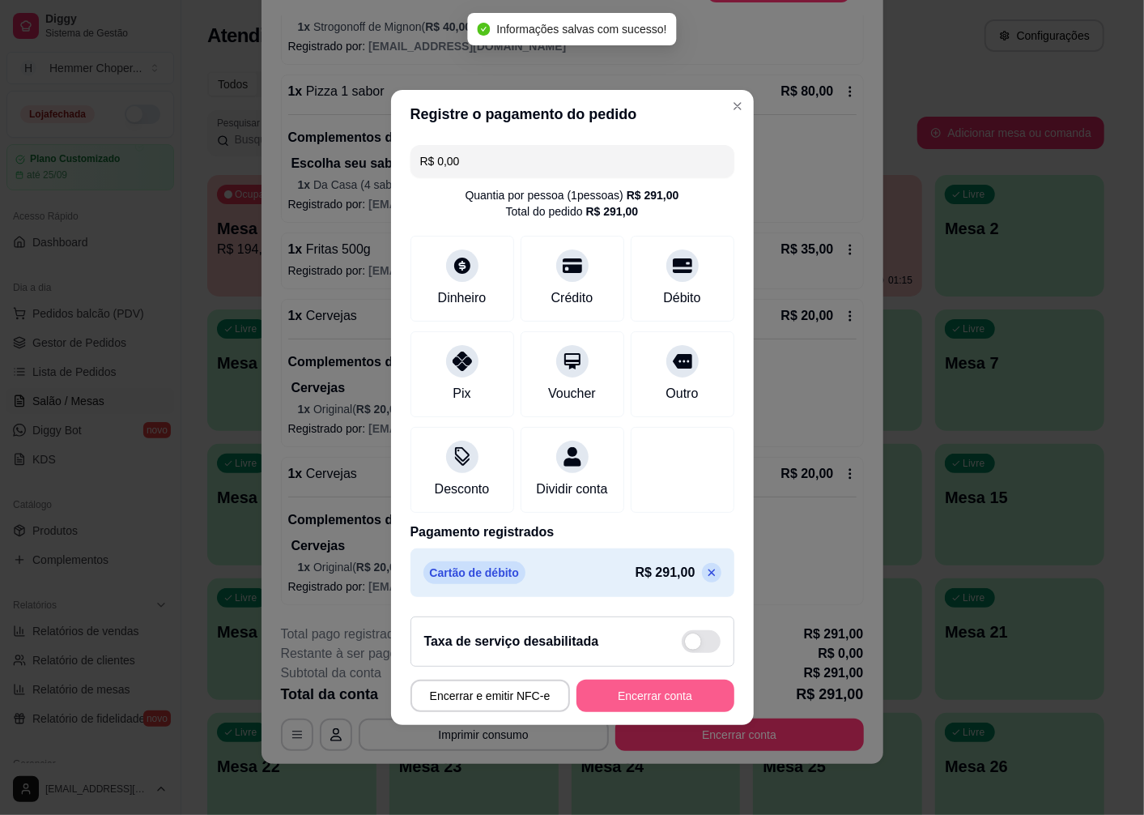
click at [599, 712] on button "Encerrar conta" at bounding box center [656, 695] width 158 height 32
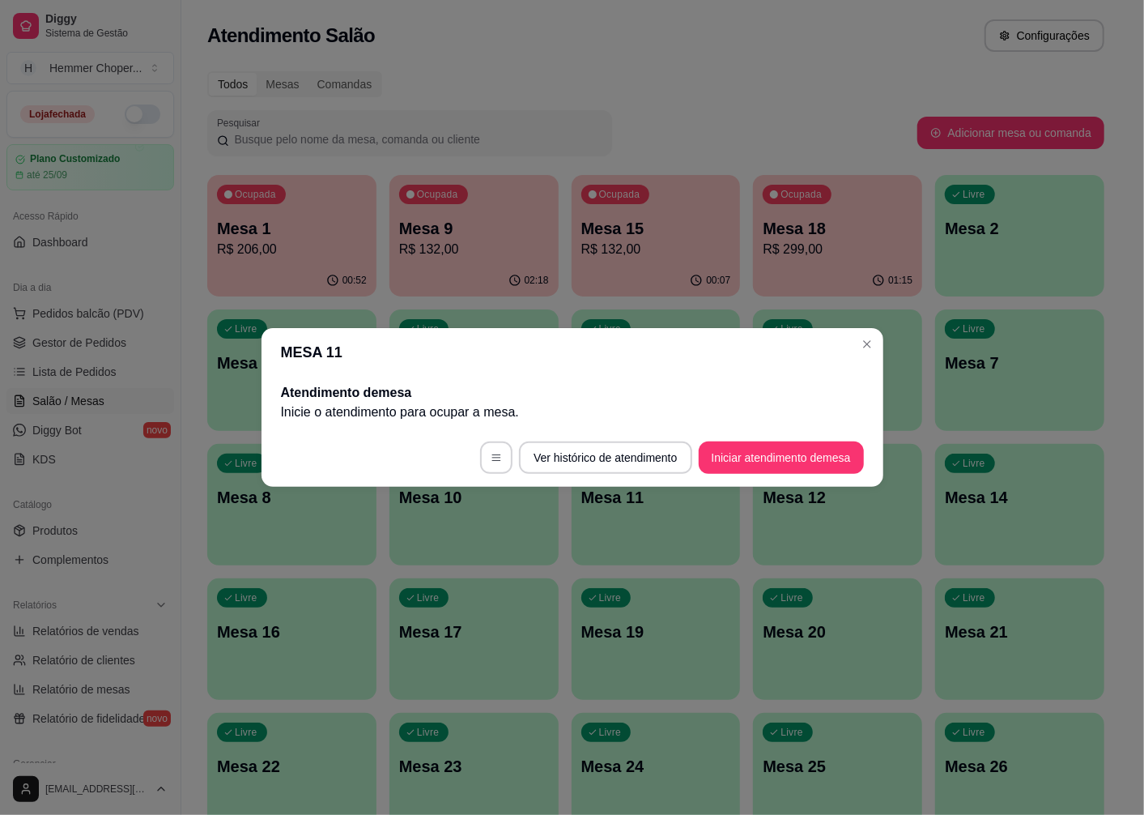
scroll to position [0, 0]
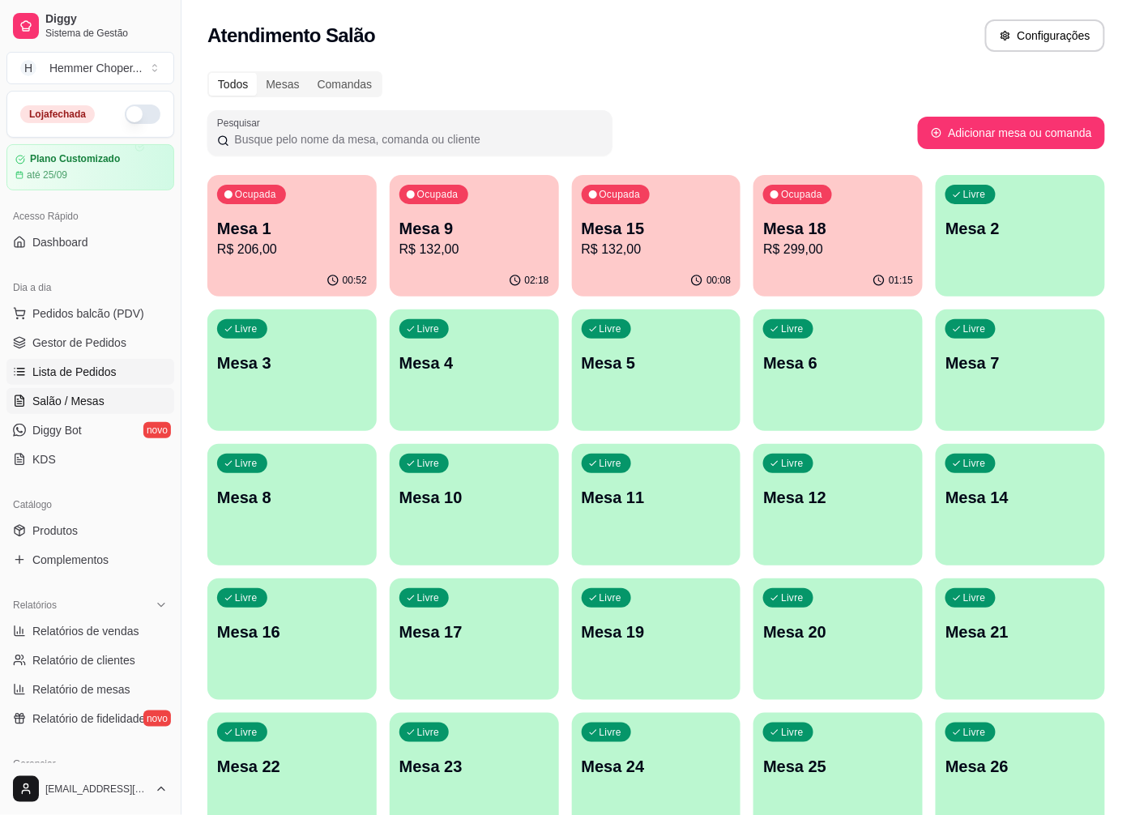
click at [96, 374] on span "Lista de Pedidos" at bounding box center [74, 372] width 84 height 16
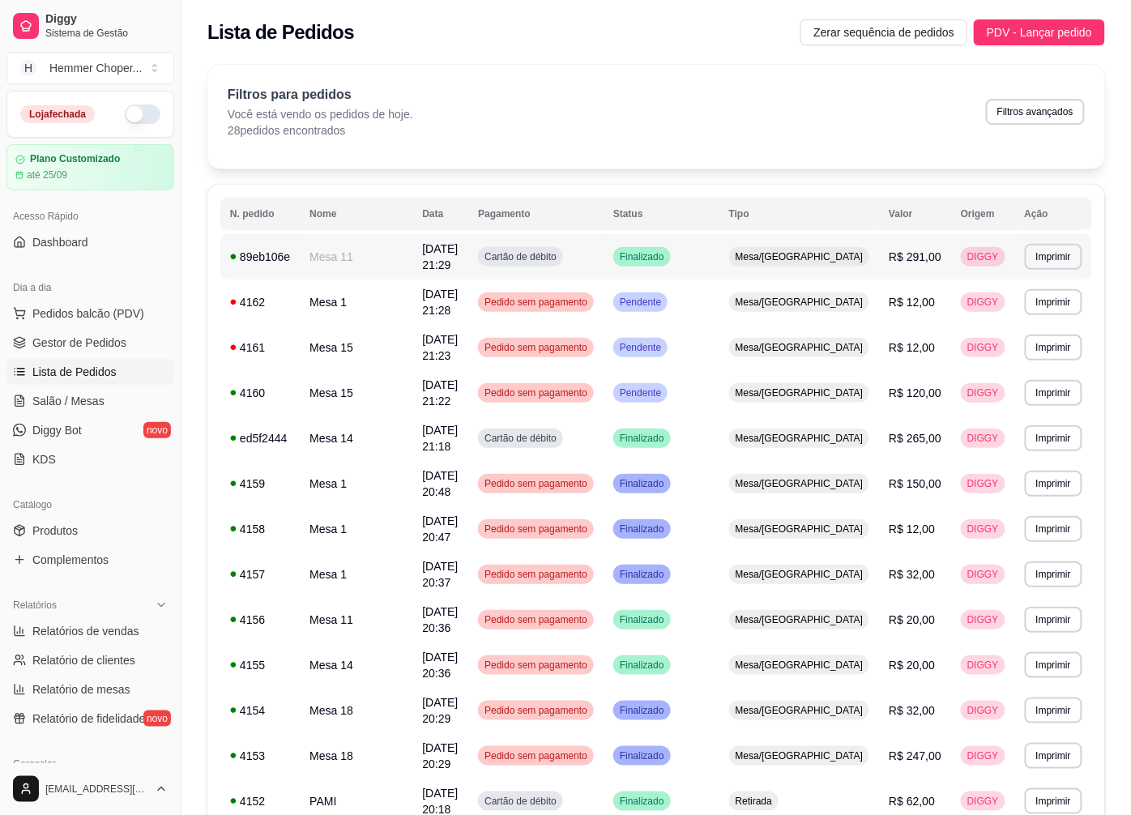
click at [822, 250] on span "Mesa/[GEOGRAPHIC_DATA]" at bounding box center [799, 256] width 134 height 13
click at [103, 340] on span "Gestor de Pedidos" at bounding box center [79, 342] width 94 height 16
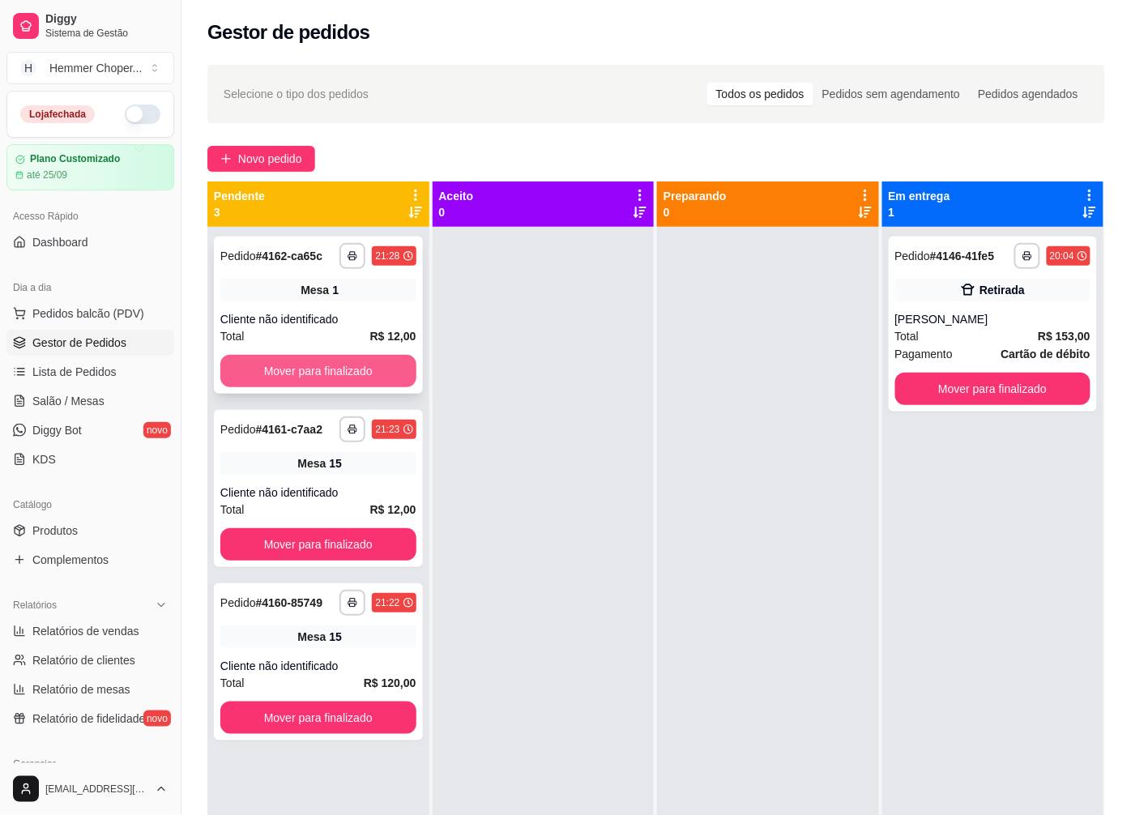
click at [340, 364] on button "Mover para finalizado" at bounding box center [318, 371] width 196 height 32
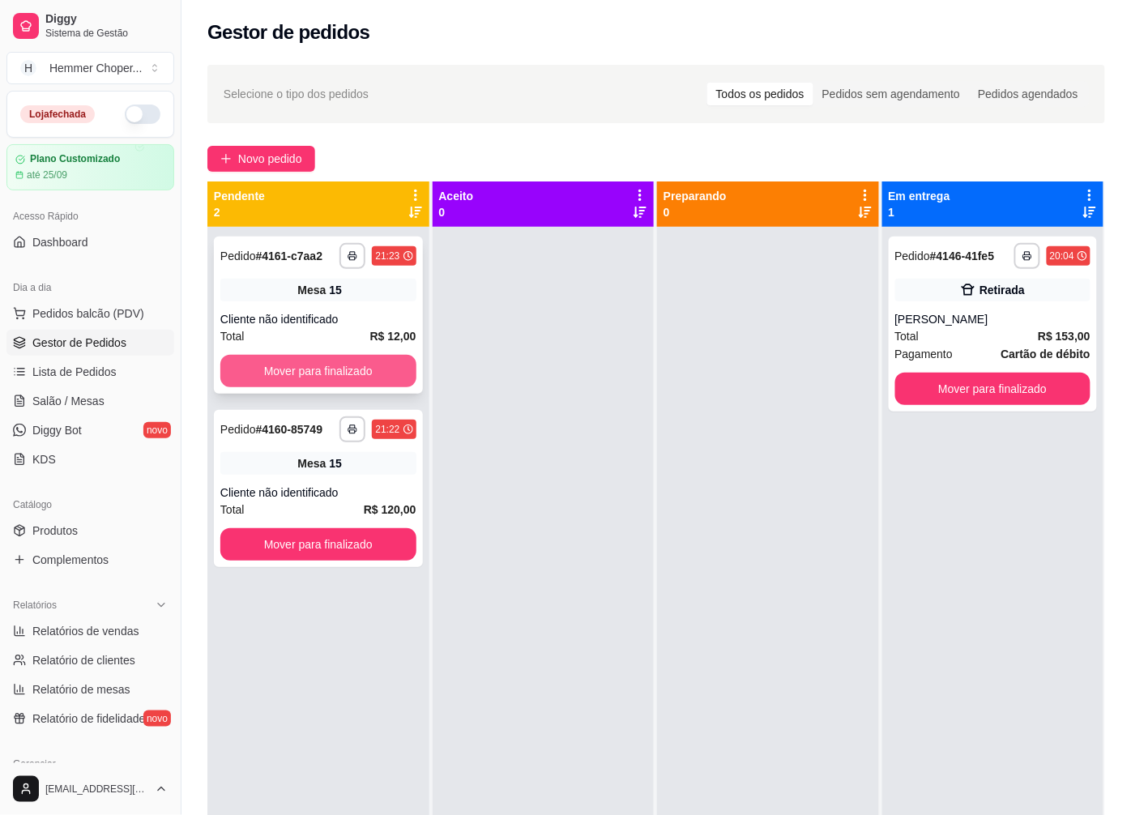
click at [289, 364] on button "Mover para finalizado" at bounding box center [318, 371] width 196 height 32
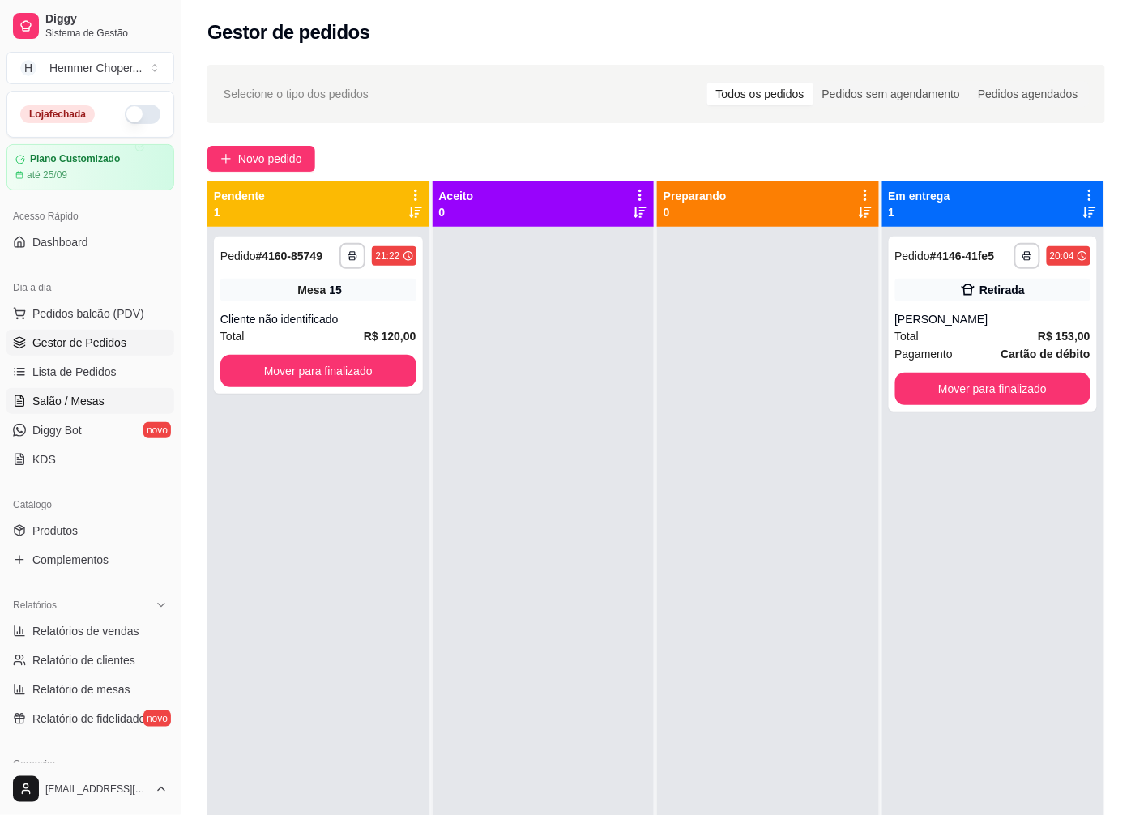
click at [71, 399] on span "Salão / Mesas" at bounding box center [68, 401] width 72 height 16
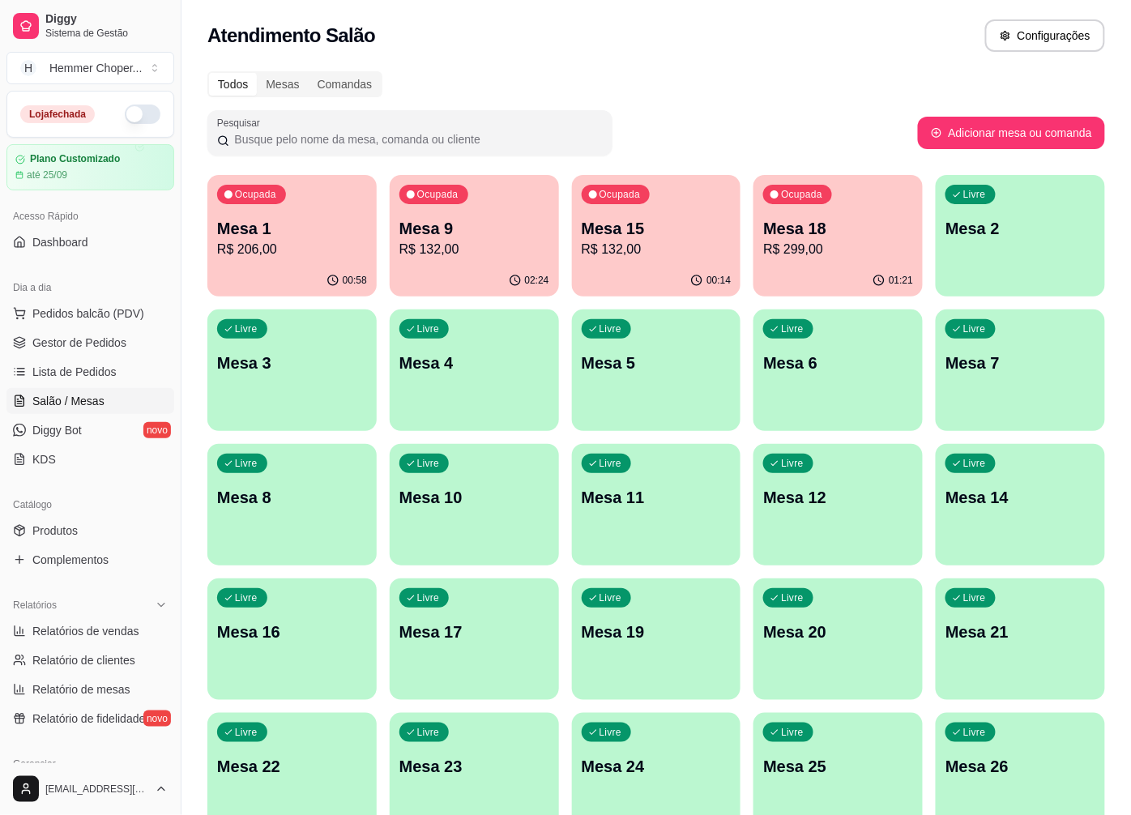
click at [462, 261] on div "Ocupada Mesa 9 R$ 132,00" at bounding box center [474, 220] width 169 height 90
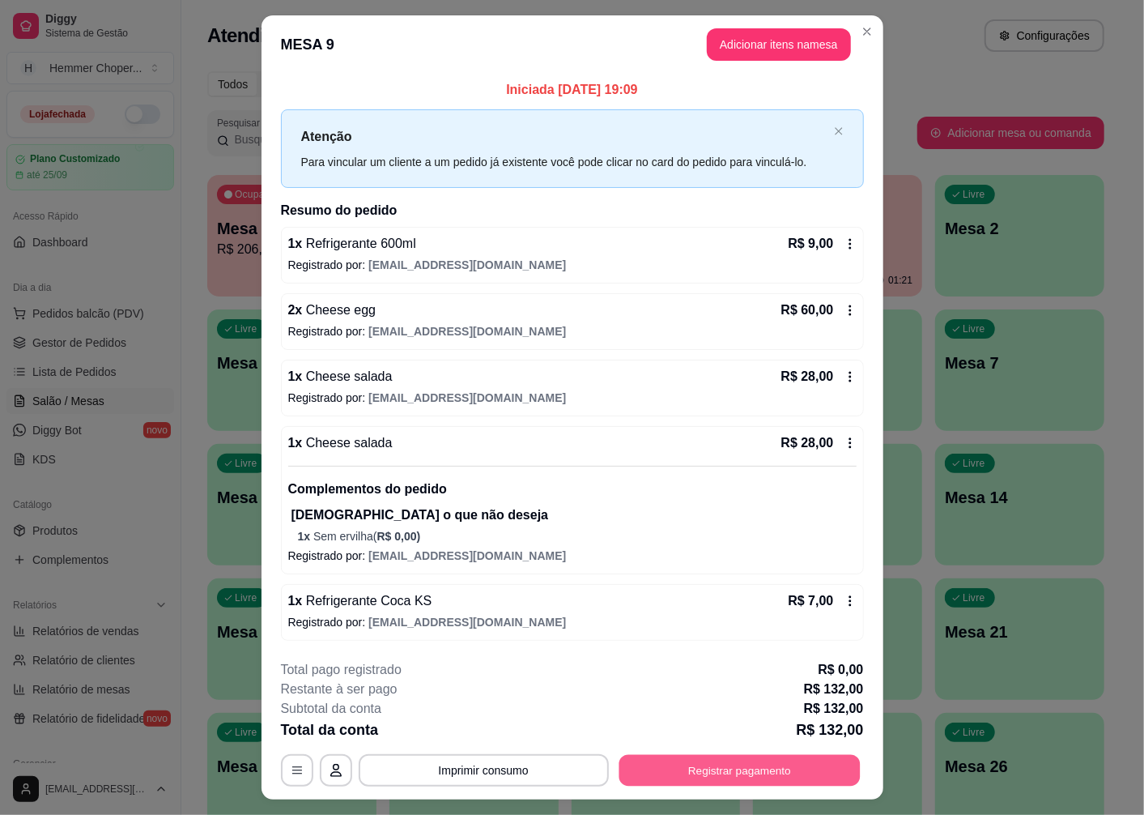
click at [662, 774] on button "Registrar pagamento" at bounding box center [739, 771] width 241 height 32
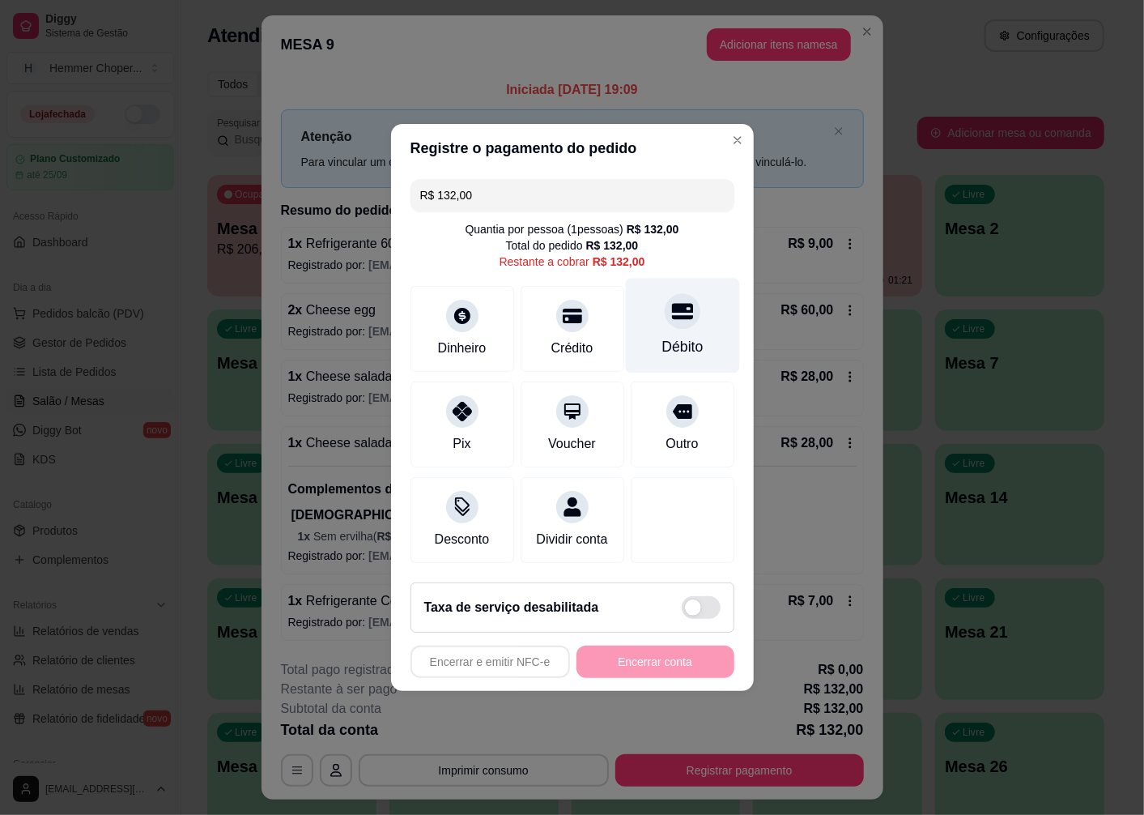
click at [662, 326] on div "Débito" at bounding box center [682, 326] width 114 height 95
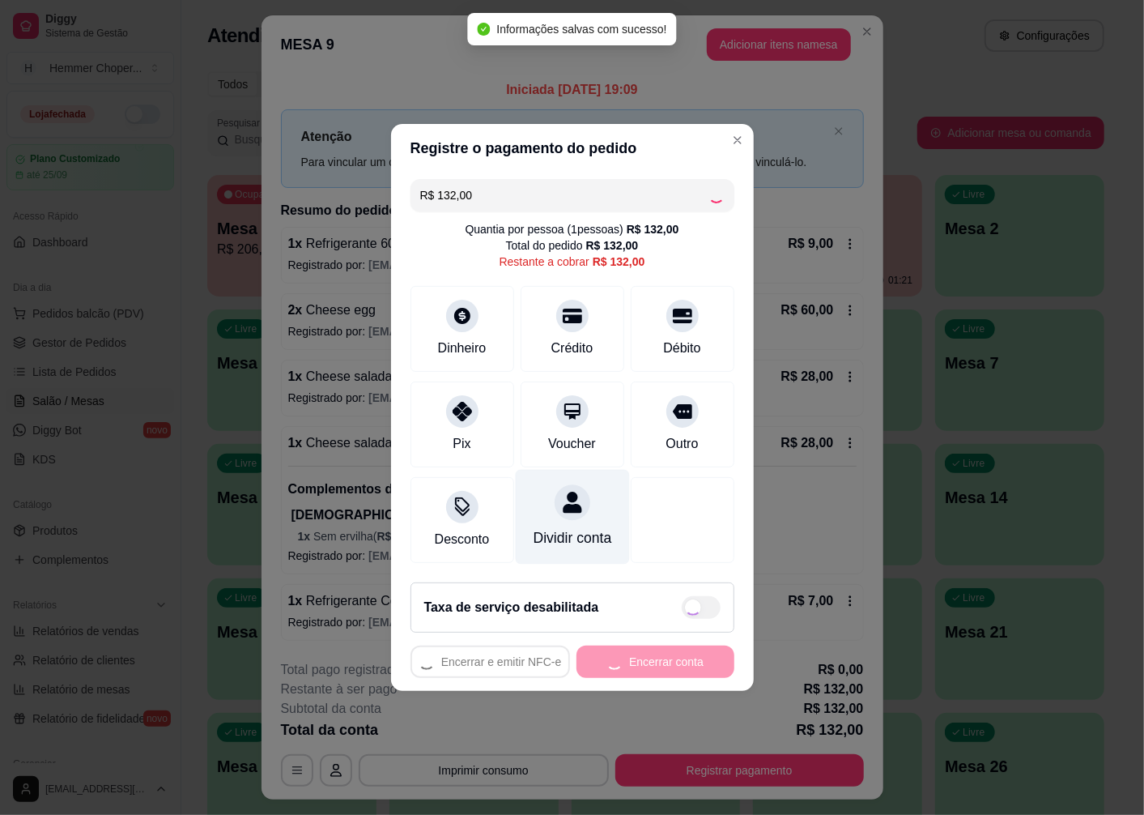
type input "R$ 0,00"
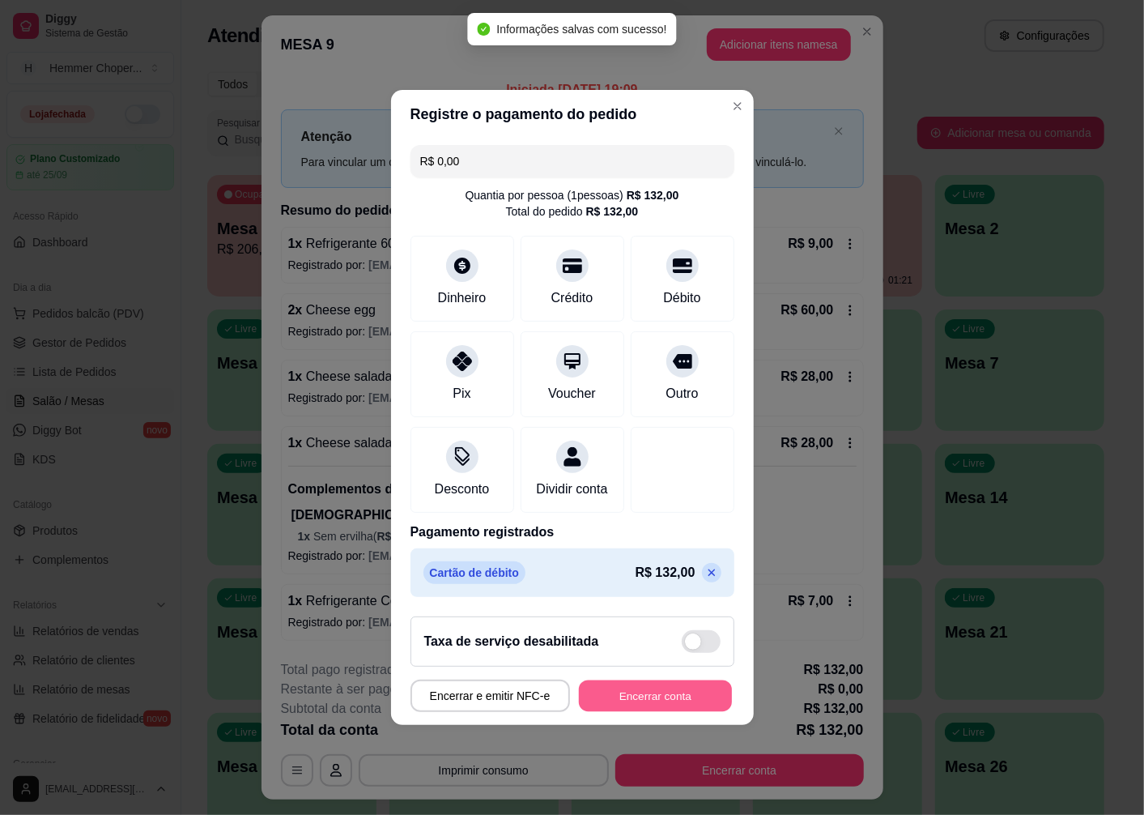
click at [594, 701] on button "Encerrar conta" at bounding box center [655, 696] width 153 height 32
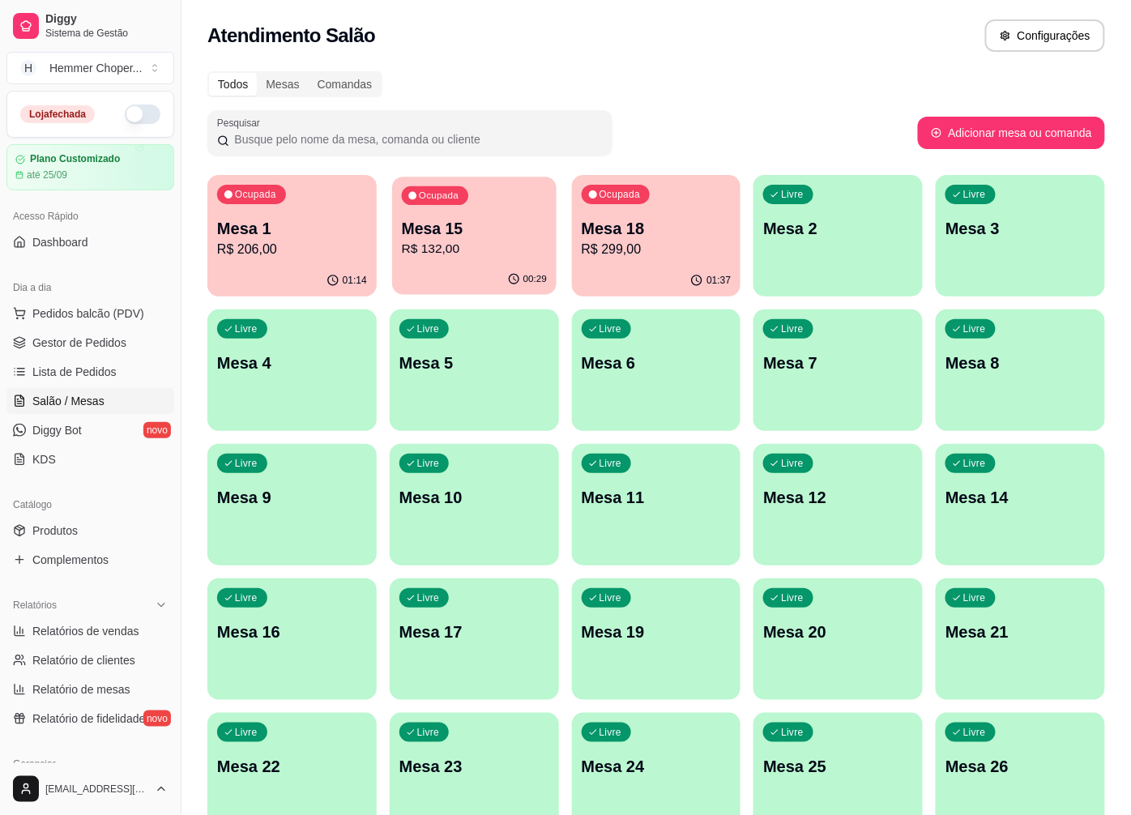
click at [463, 220] on p "Mesa 15" at bounding box center [474, 229] width 145 height 22
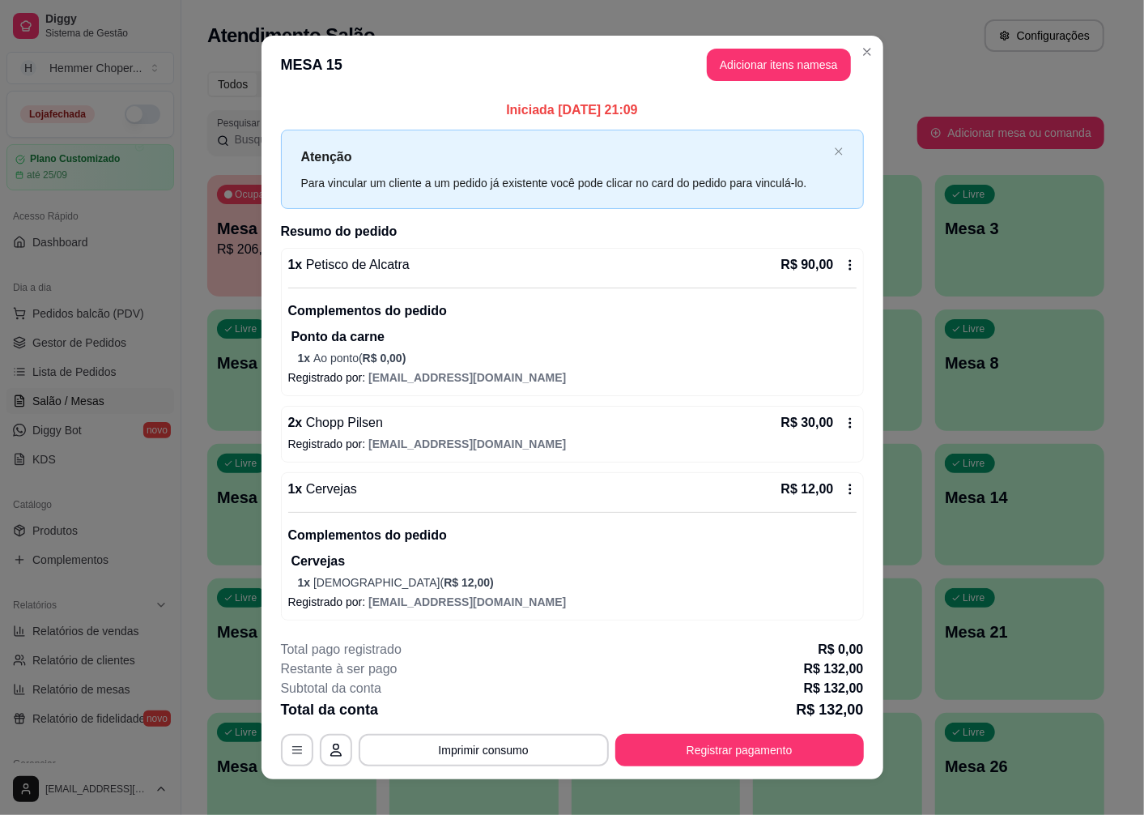
click at [432, 545] on div "Complementos do pedido Cervejas 1 x Brahma ( R$ 12,00 )" at bounding box center [572, 551] width 569 height 79
click at [745, 62] on button "Adicionar itens na mesa" at bounding box center [779, 65] width 144 height 32
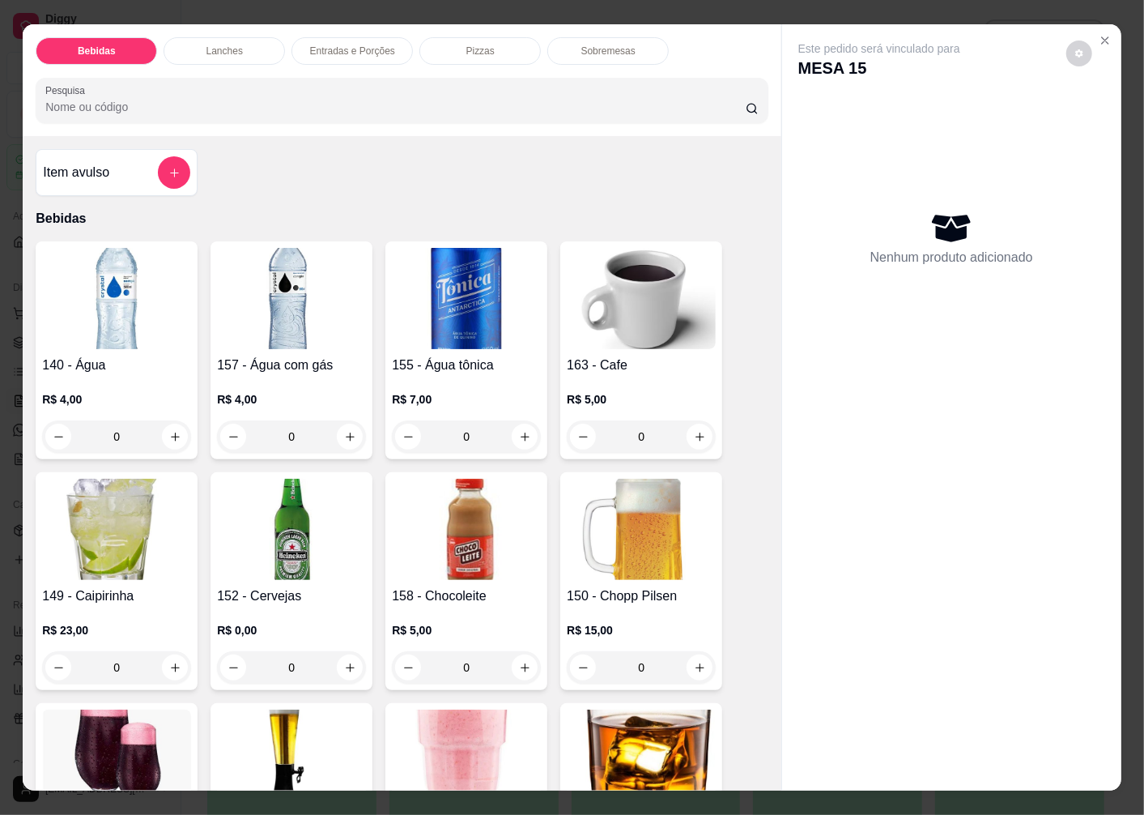
scroll to position [360, 0]
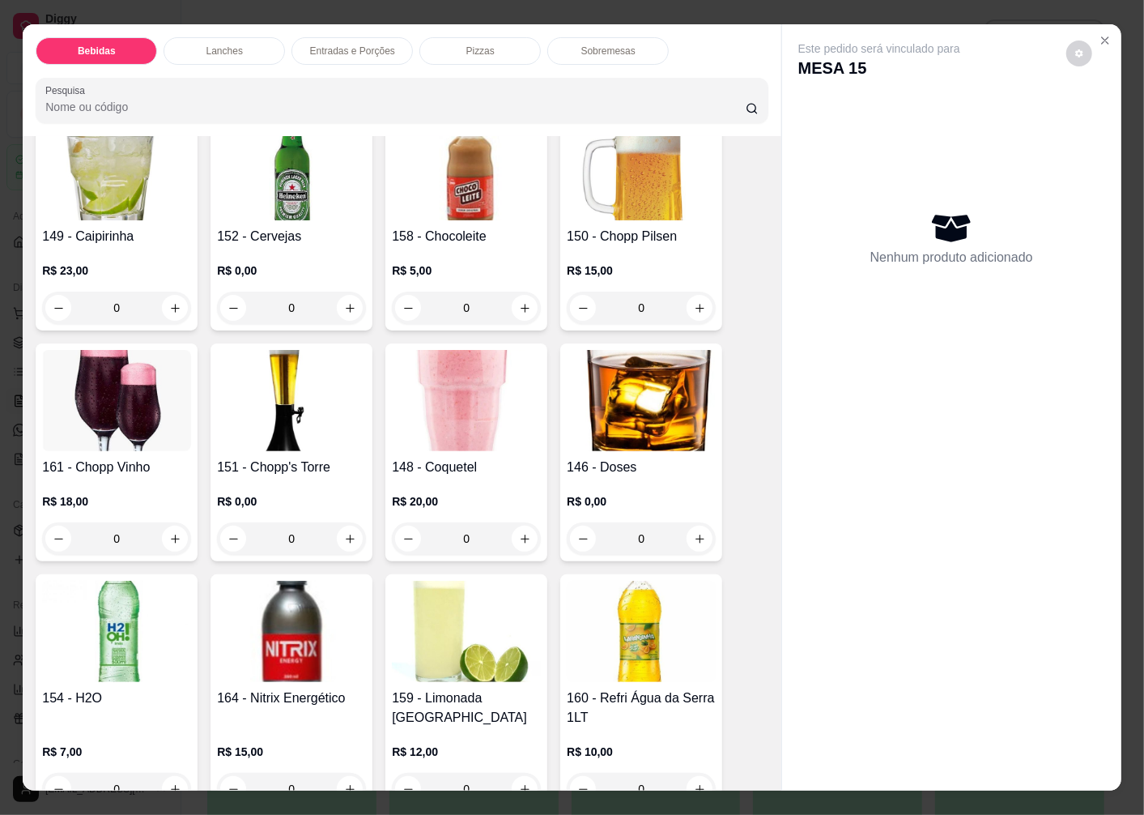
click at [637, 190] on img at bounding box center [641, 169] width 149 height 101
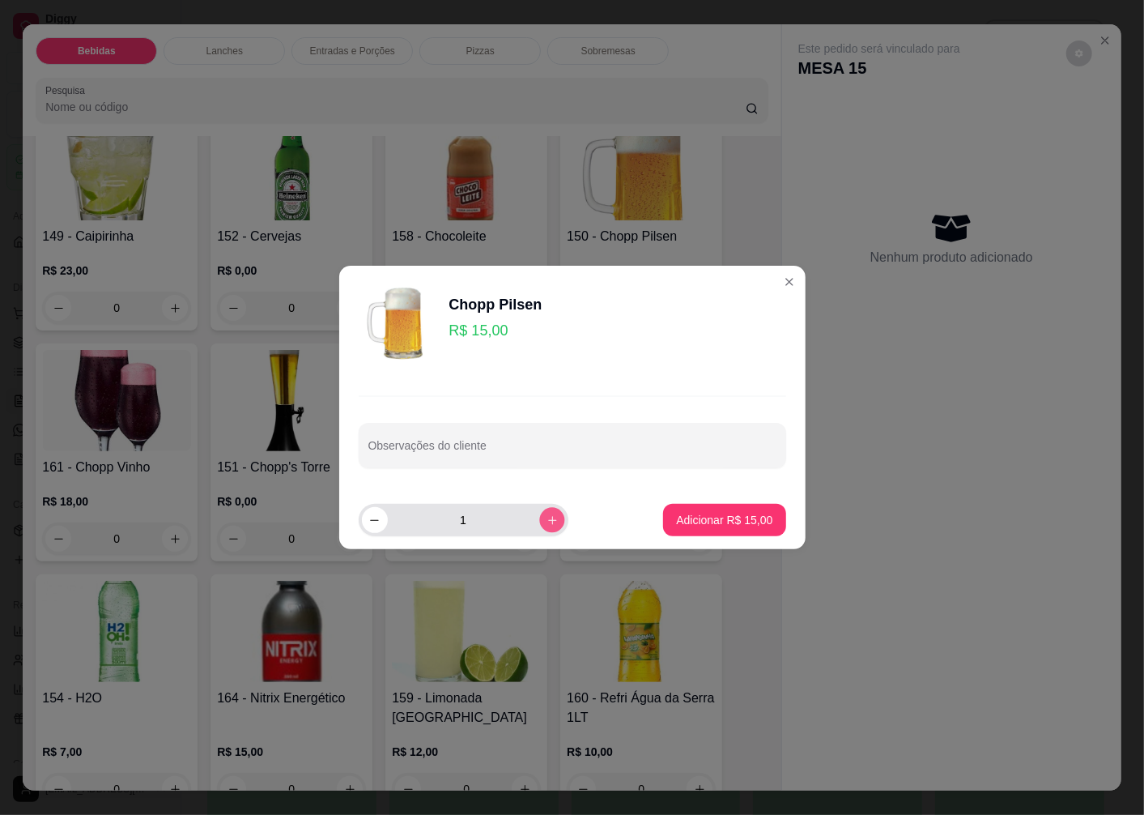
click at [539, 528] on button "increase-product-quantity" at bounding box center [551, 519] width 25 height 25
type input "2"
click at [676, 517] on p "Adicionar R$ 30,00" at bounding box center [724, 520] width 96 height 16
type input "2"
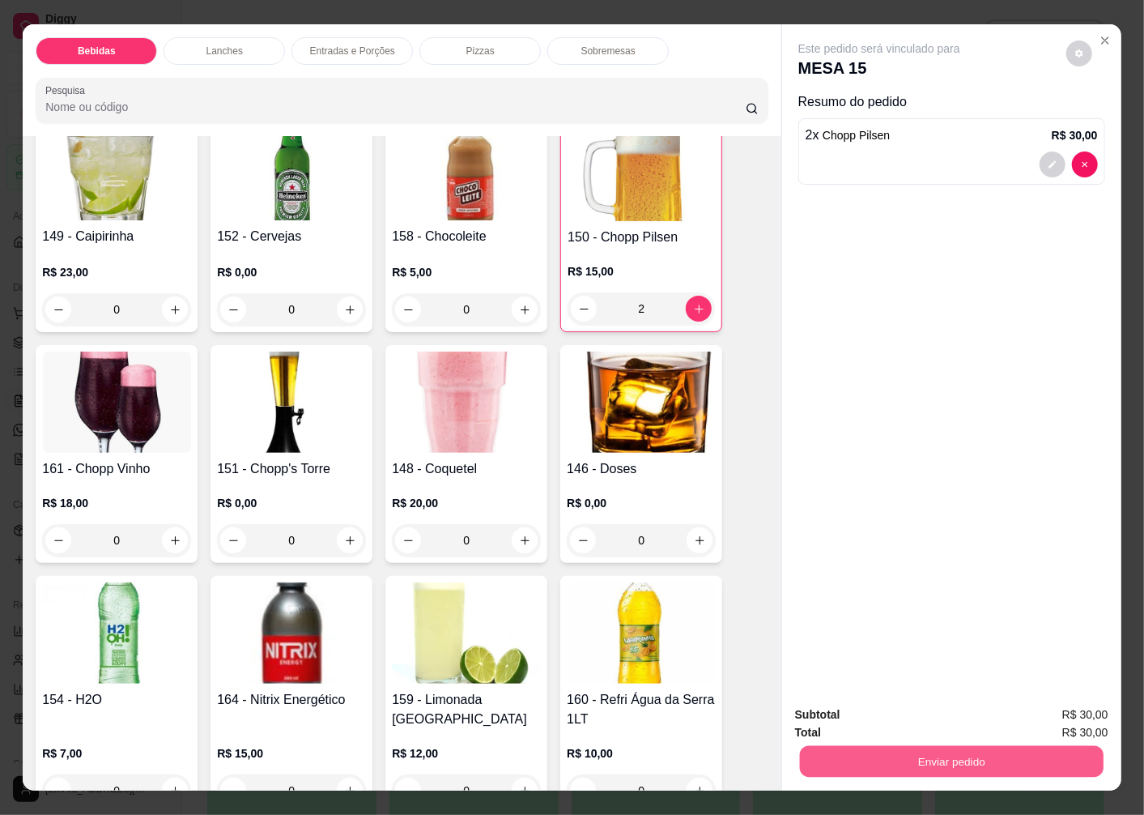
click at [849, 756] on button "Enviar pedido" at bounding box center [952, 761] width 304 height 32
click at [844, 714] on button "Não registrar e enviar pedido" at bounding box center [898, 715] width 168 height 31
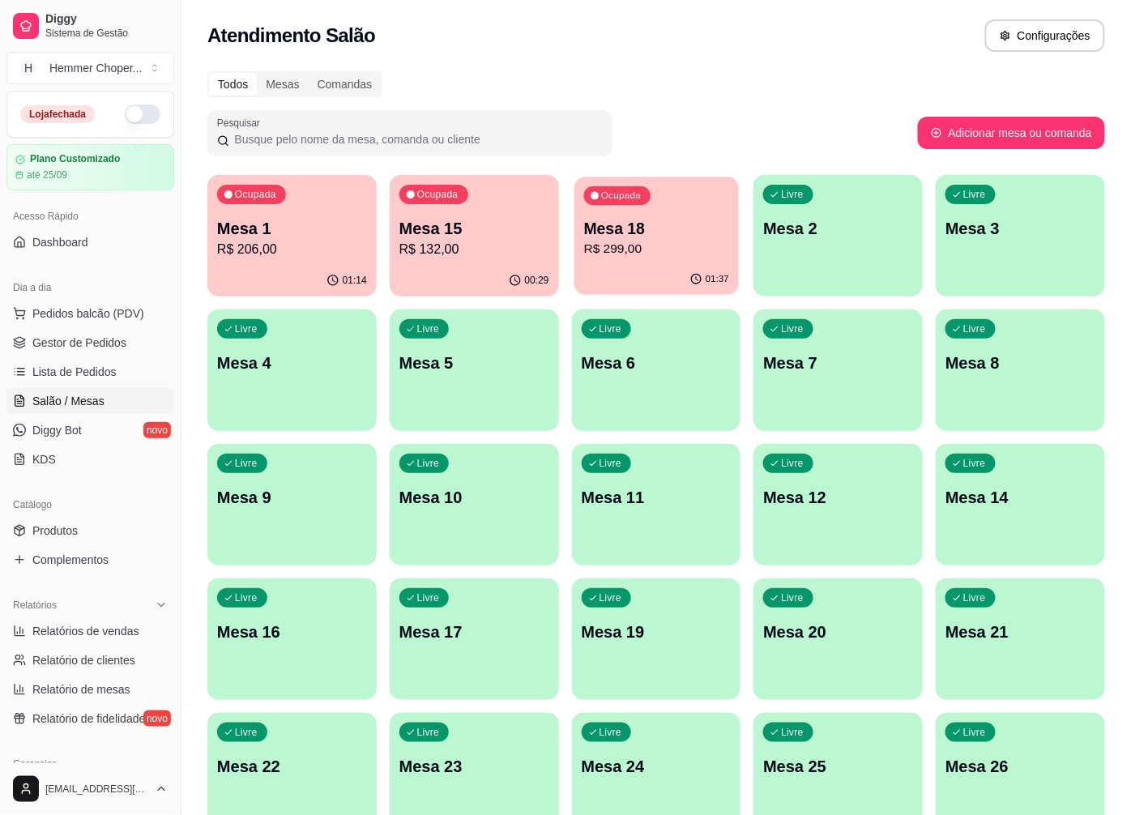
click at [672, 232] on p "Mesa 18" at bounding box center [655, 229] width 145 height 22
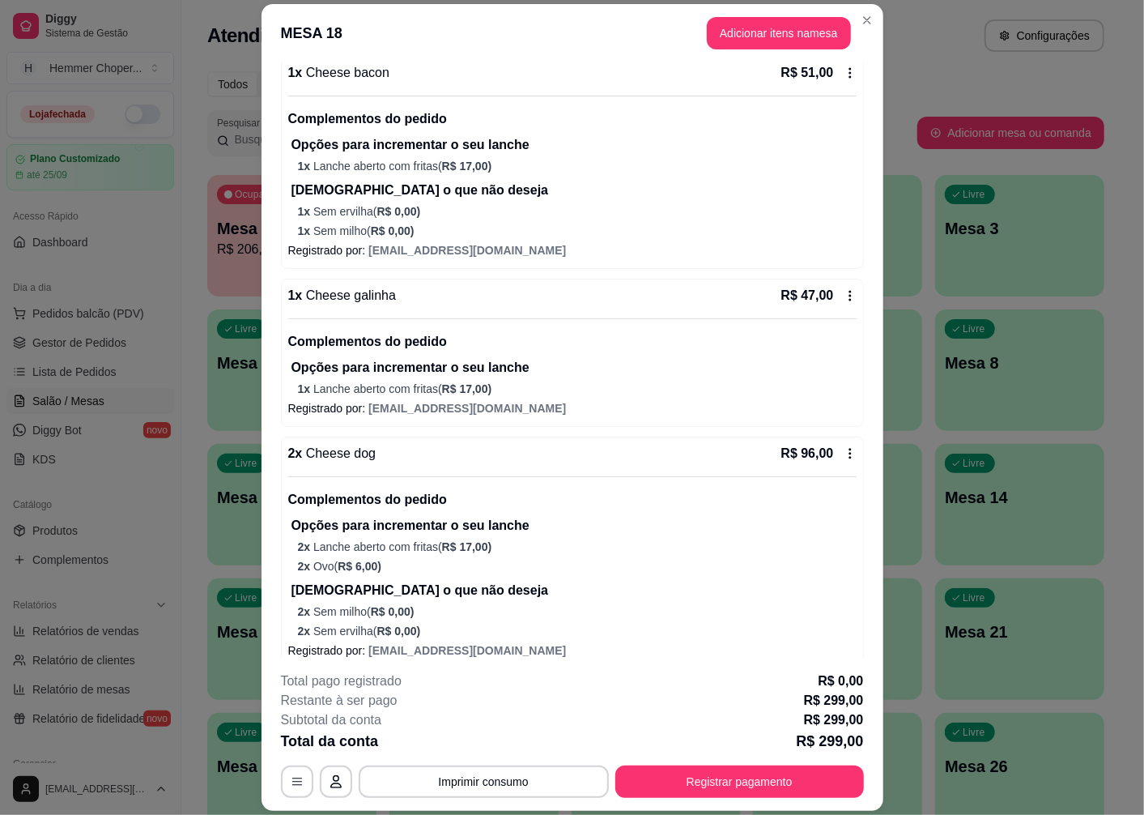
scroll to position [270, 0]
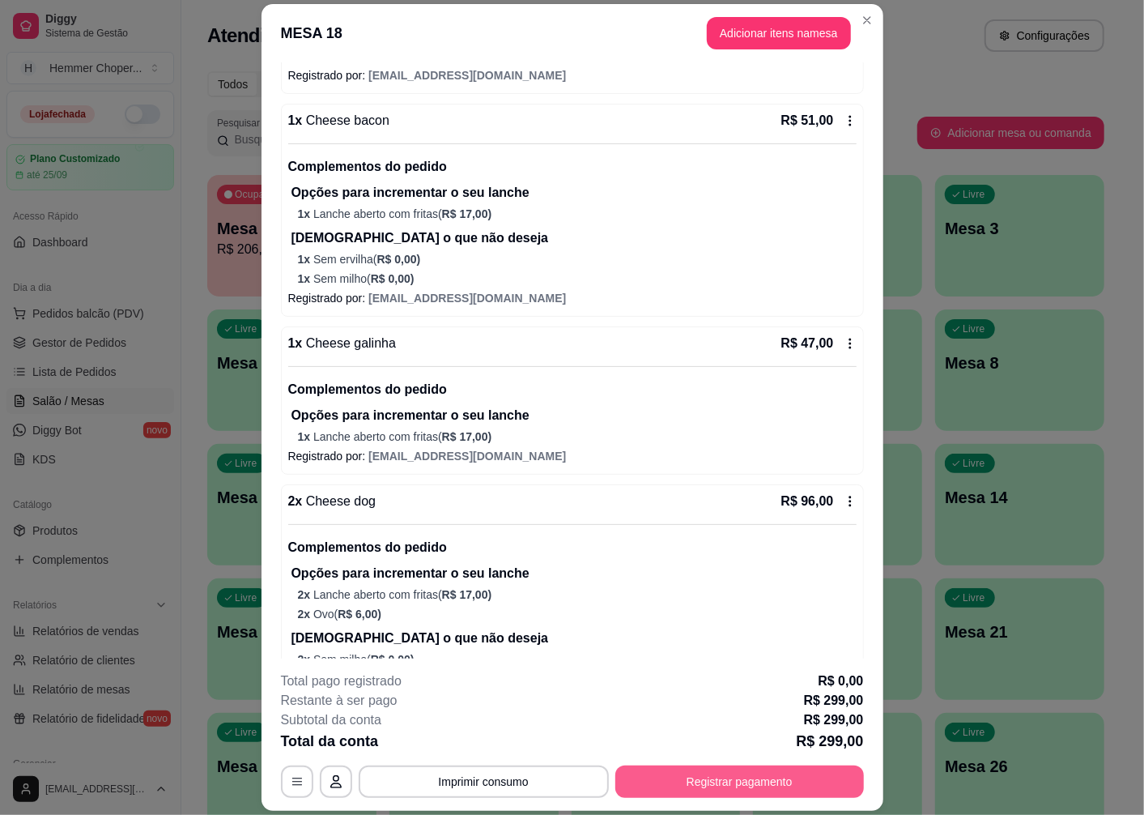
click at [682, 788] on button "Registrar pagamento" at bounding box center [740, 781] width 249 height 32
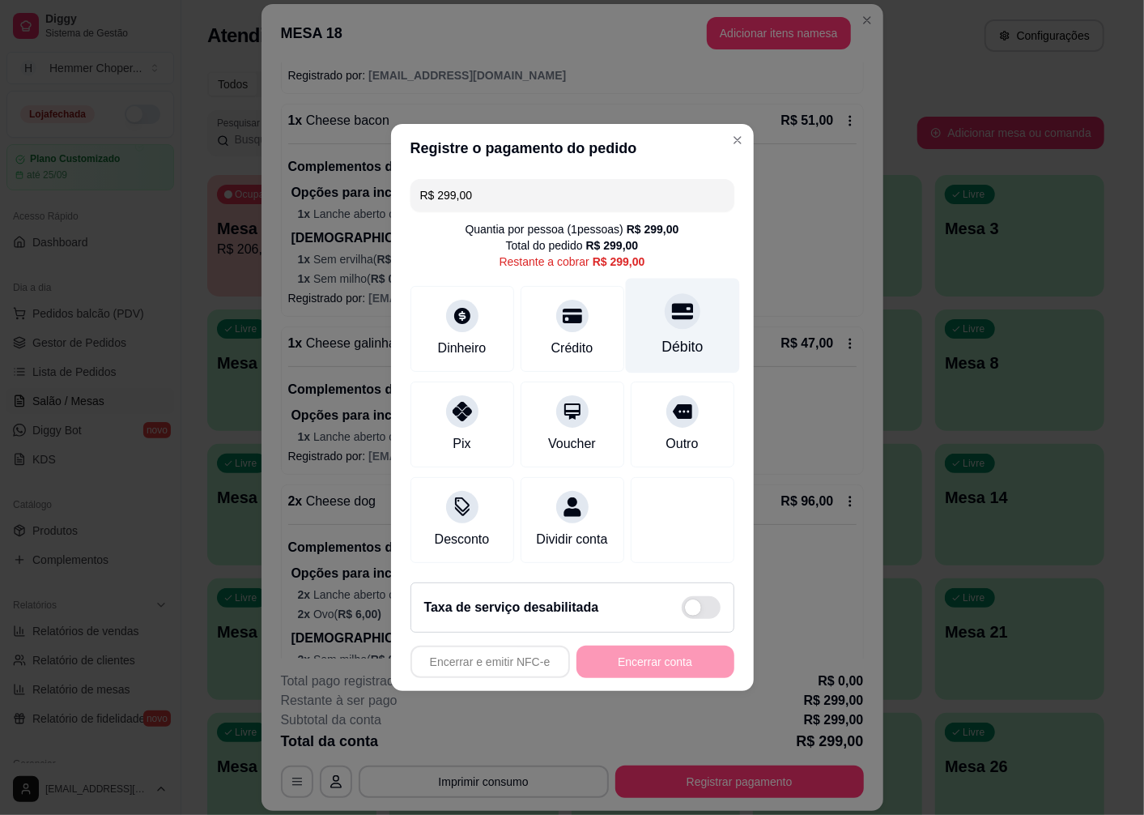
click at [667, 336] on div "Débito" at bounding box center [682, 346] width 41 height 21
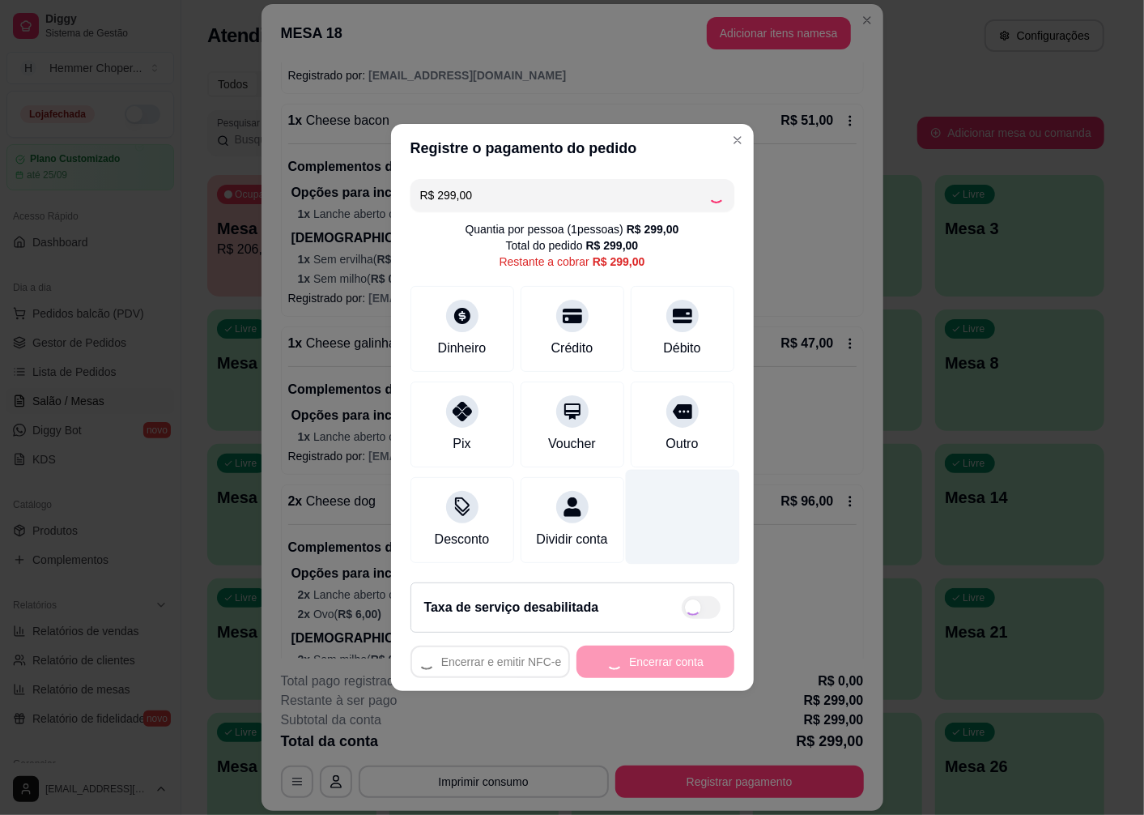
type input "R$ 0,00"
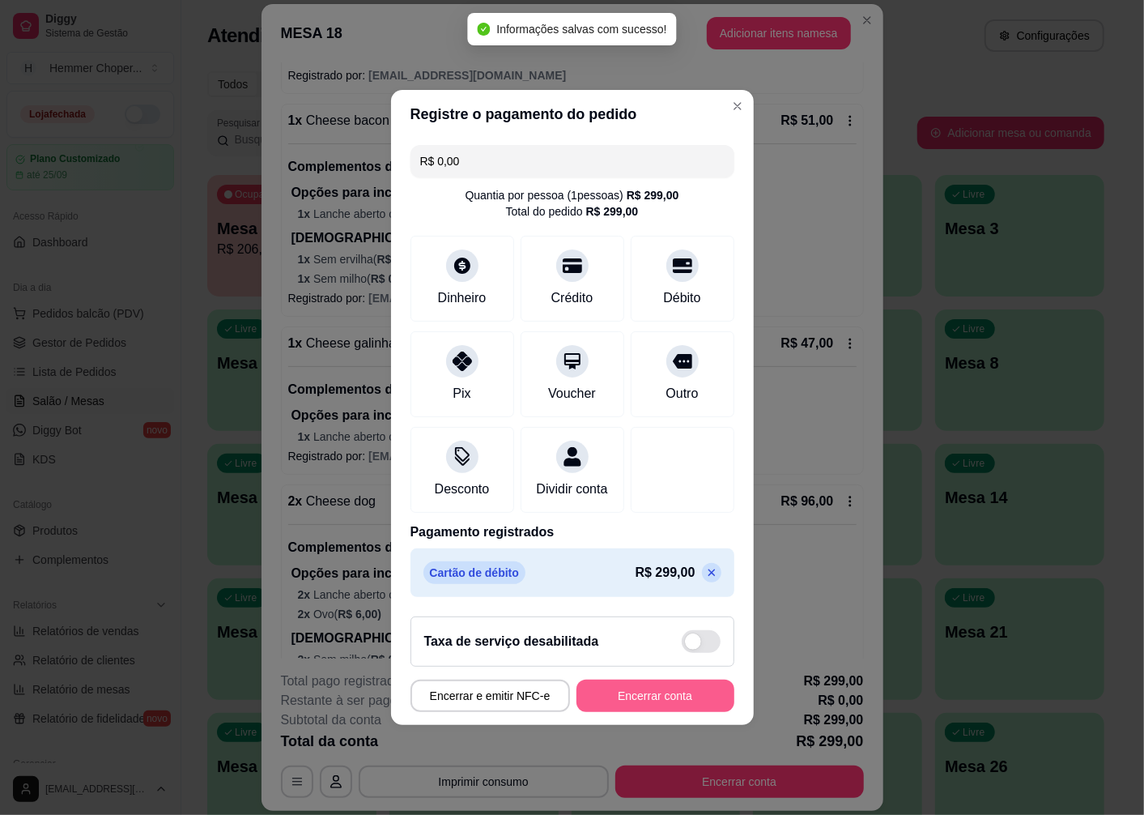
click at [607, 709] on button "Encerrar conta" at bounding box center [656, 695] width 158 height 32
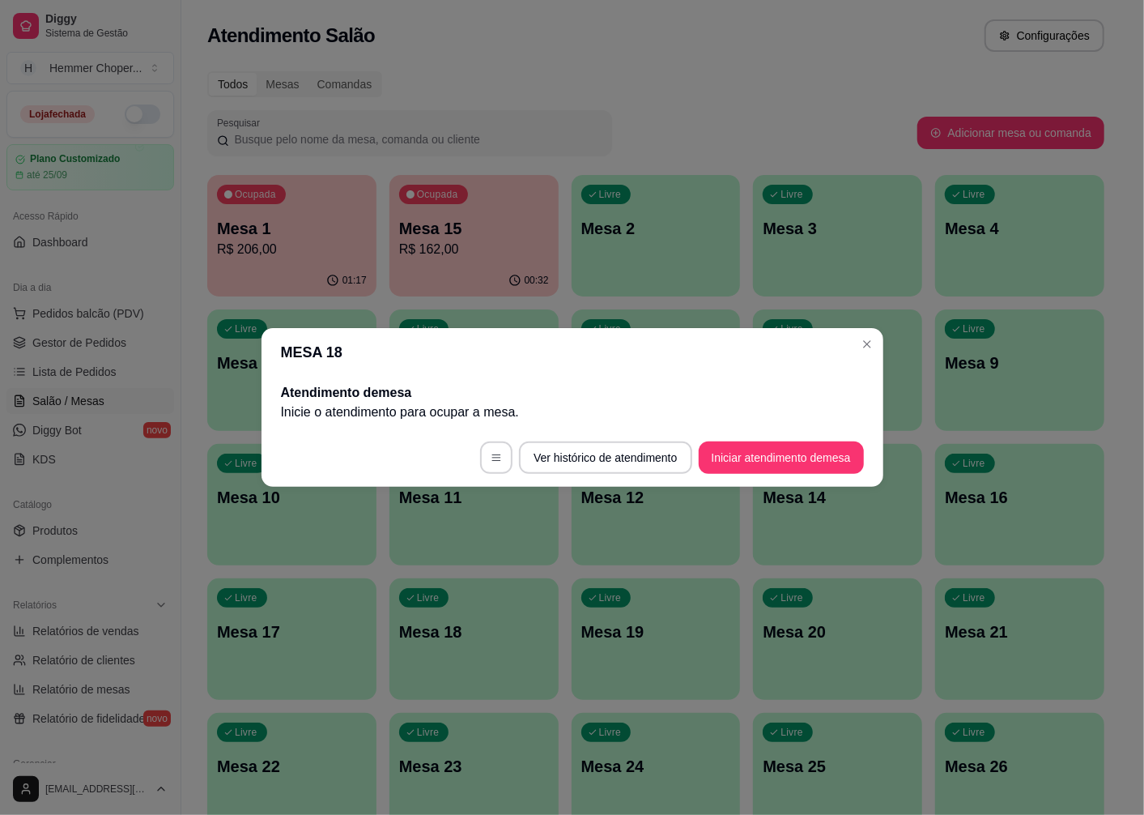
scroll to position [0, 0]
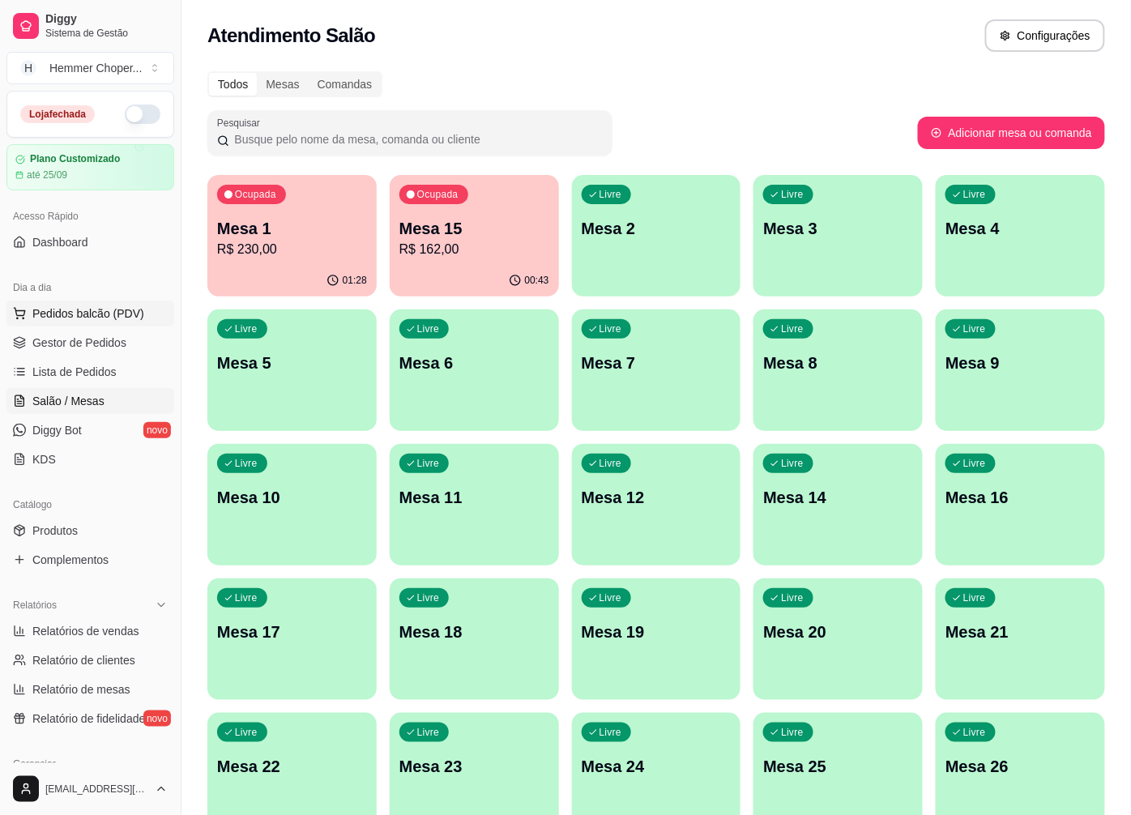
click at [53, 313] on span "Pedidos balcão (PDV)" at bounding box center [88, 313] width 112 height 16
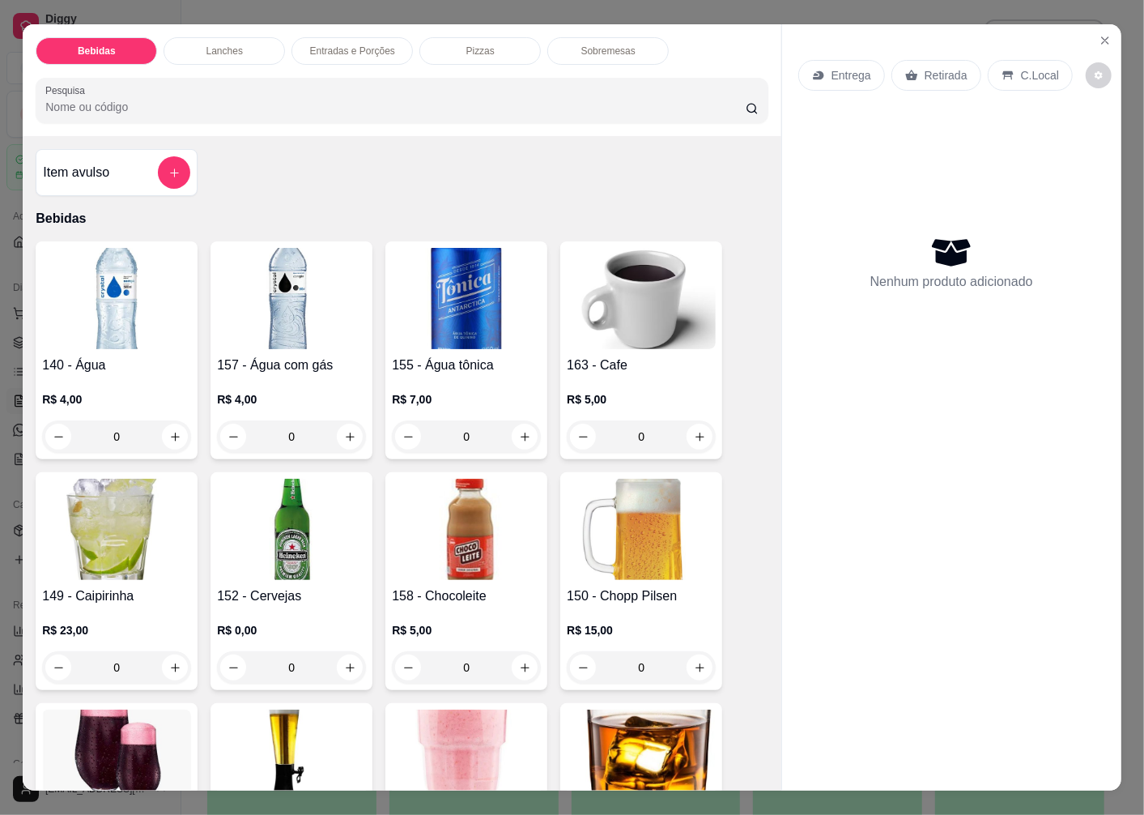
click at [936, 67] on p "Retirada" at bounding box center [946, 75] width 43 height 16
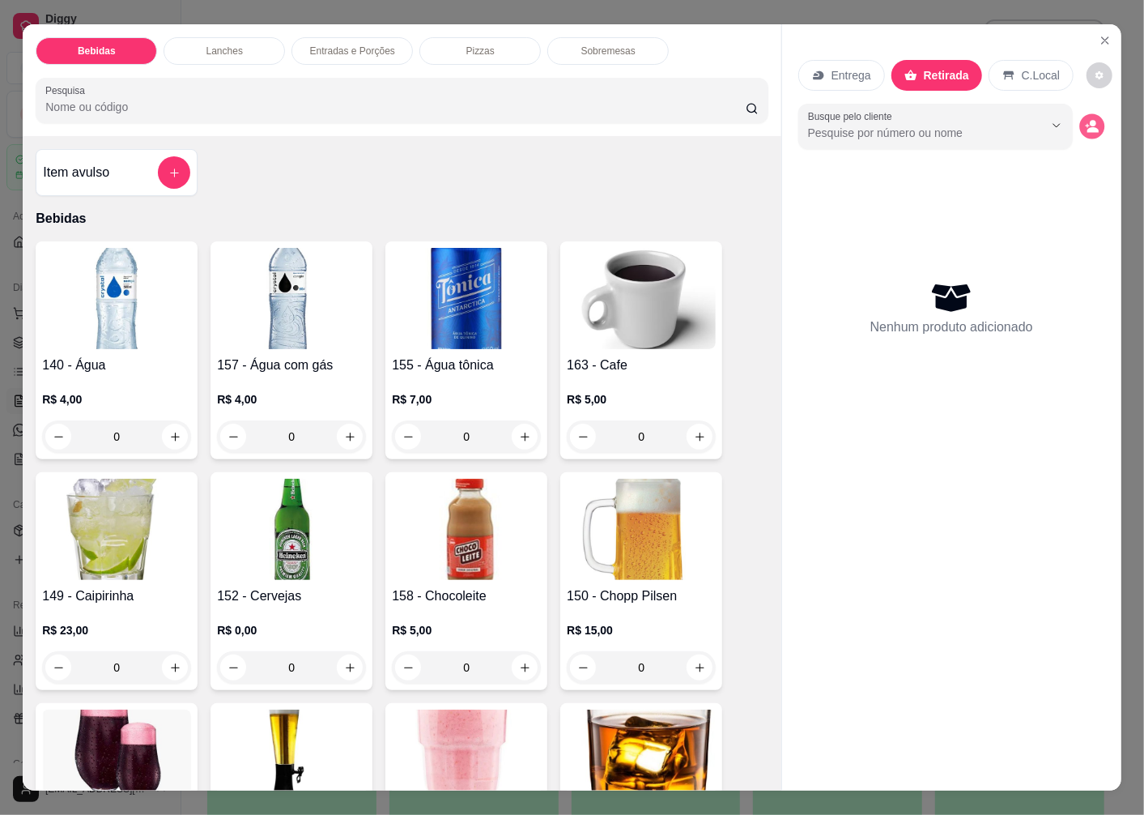
click at [1090, 119] on icon "decrease-product-quantity" at bounding box center [1092, 126] width 14 height 14
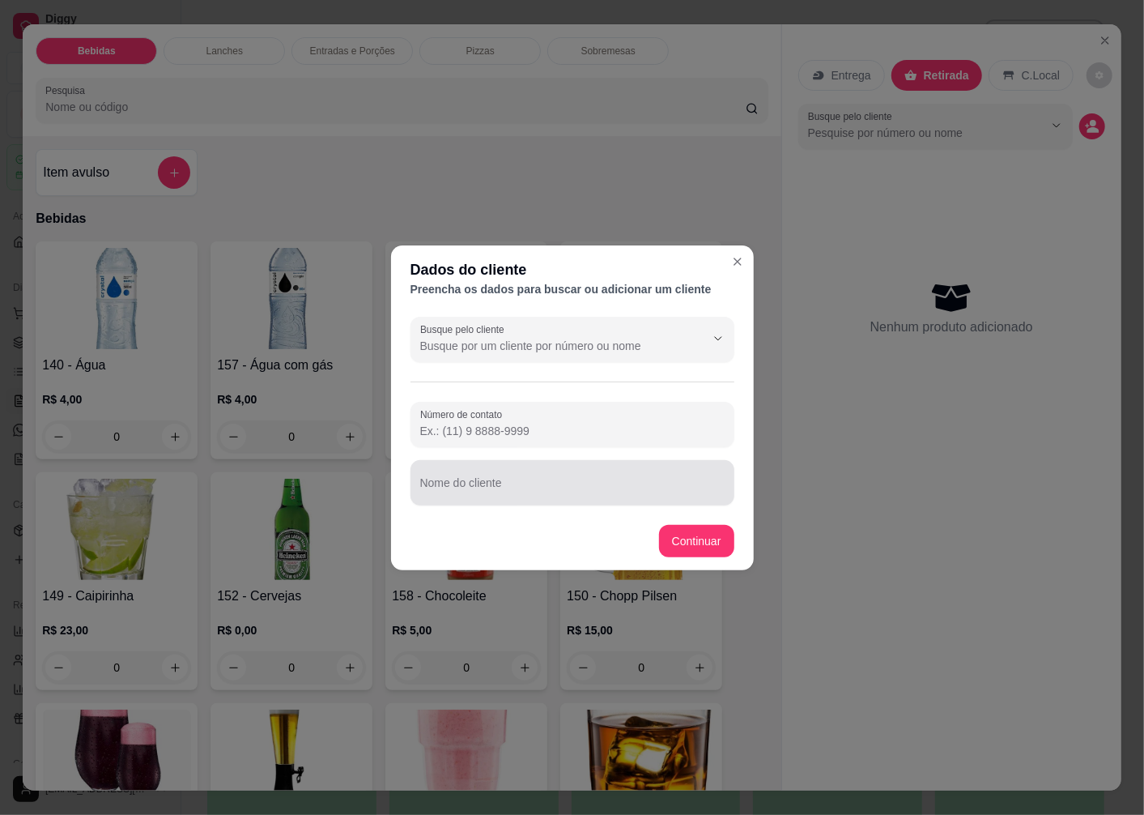
click at [486, 491] on input "Nome do cliente" at bounding box center [572, 489] width 305 height 16
type input "VITOR"
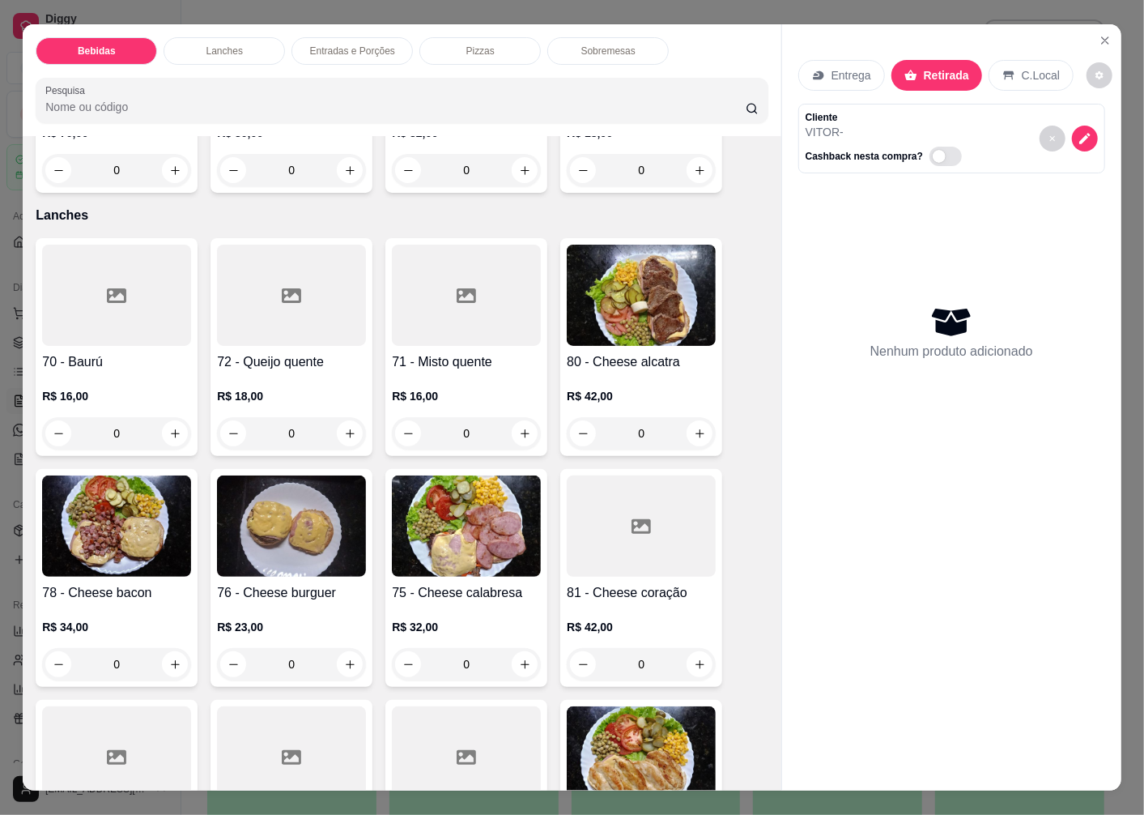
scroll to position [1529, 0]
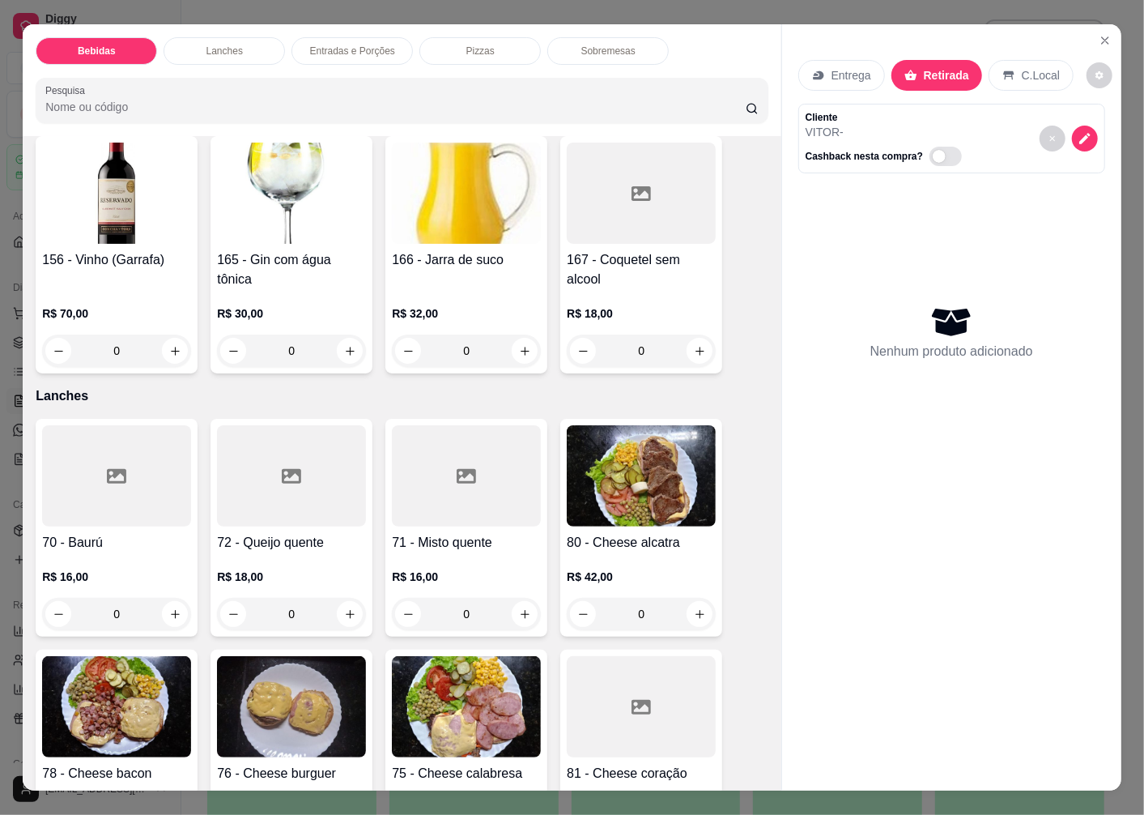
click at [92, 533] on h4 "70 - Baurú" at bounding box center [116, 542] width 149 height 19
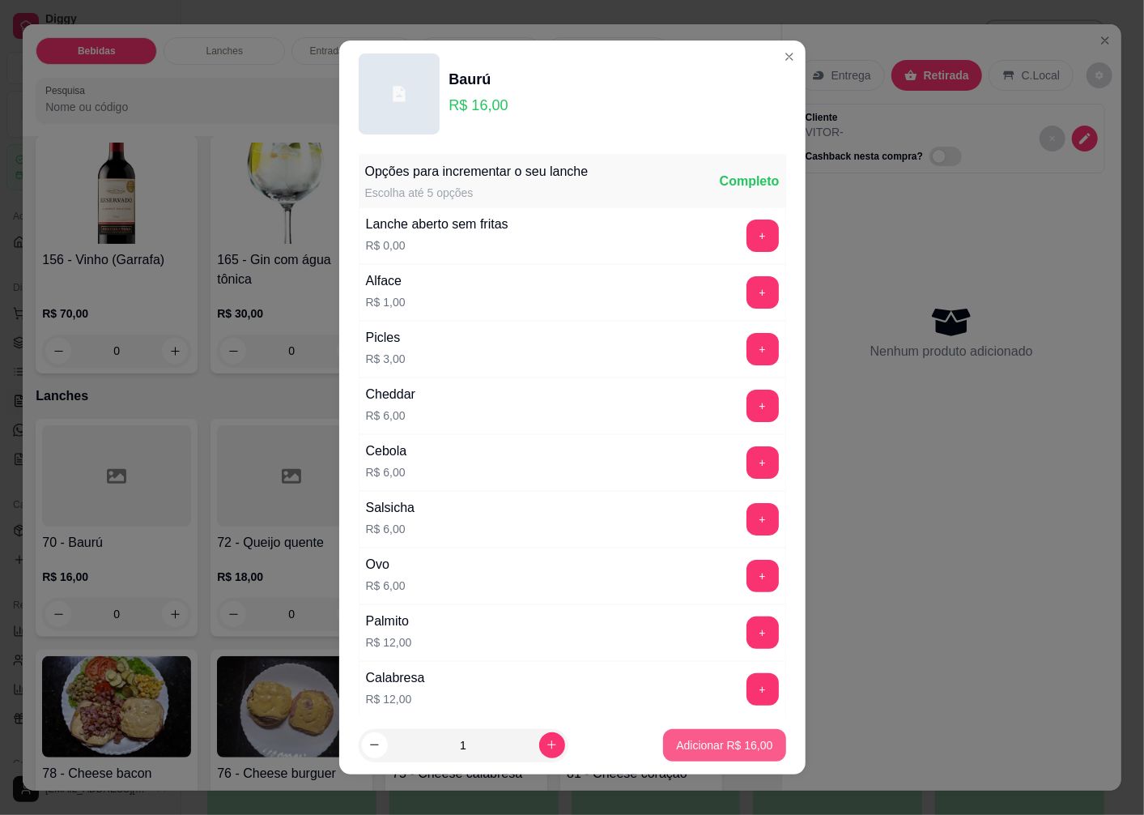
click at [676, 746] on p "Adicionar R$ 16,00" at bounding box center [724, 745] width 96 height 16
type input "1"
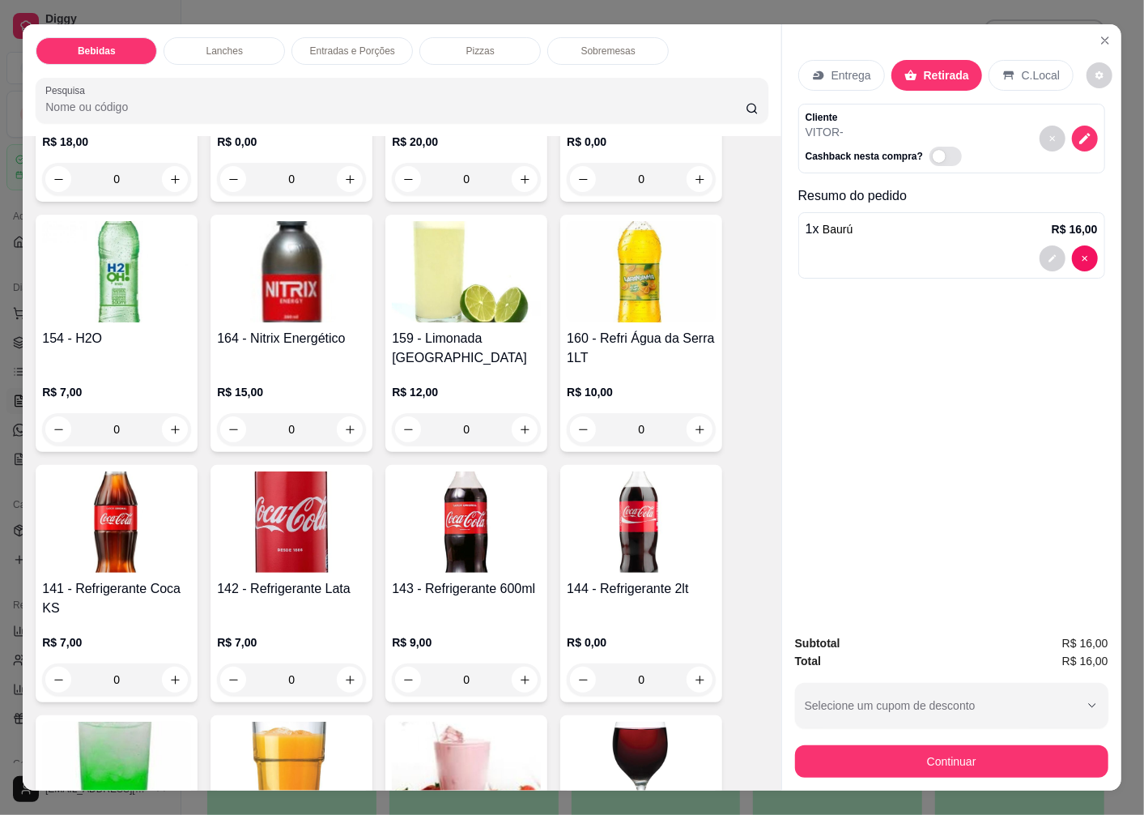
scroll to position [900, 0]
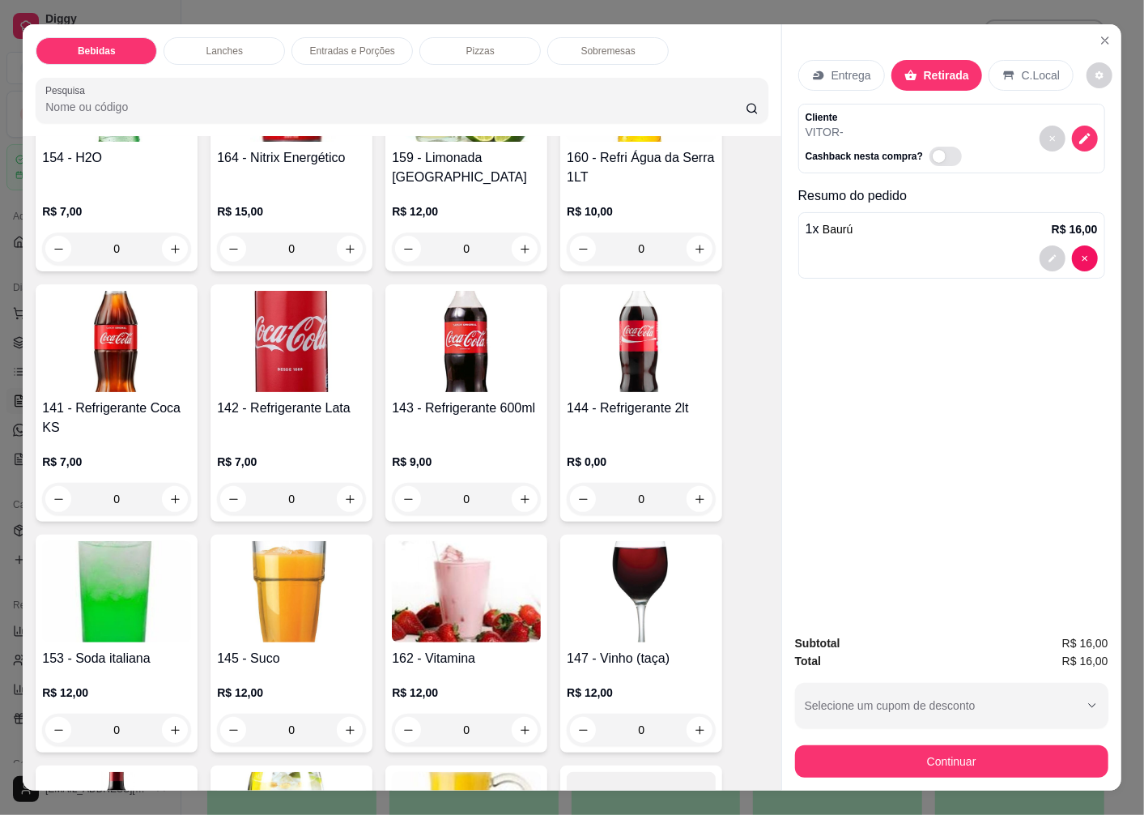
click at [303, 377] on img at bounding box center [291, 341] width 149 height 101
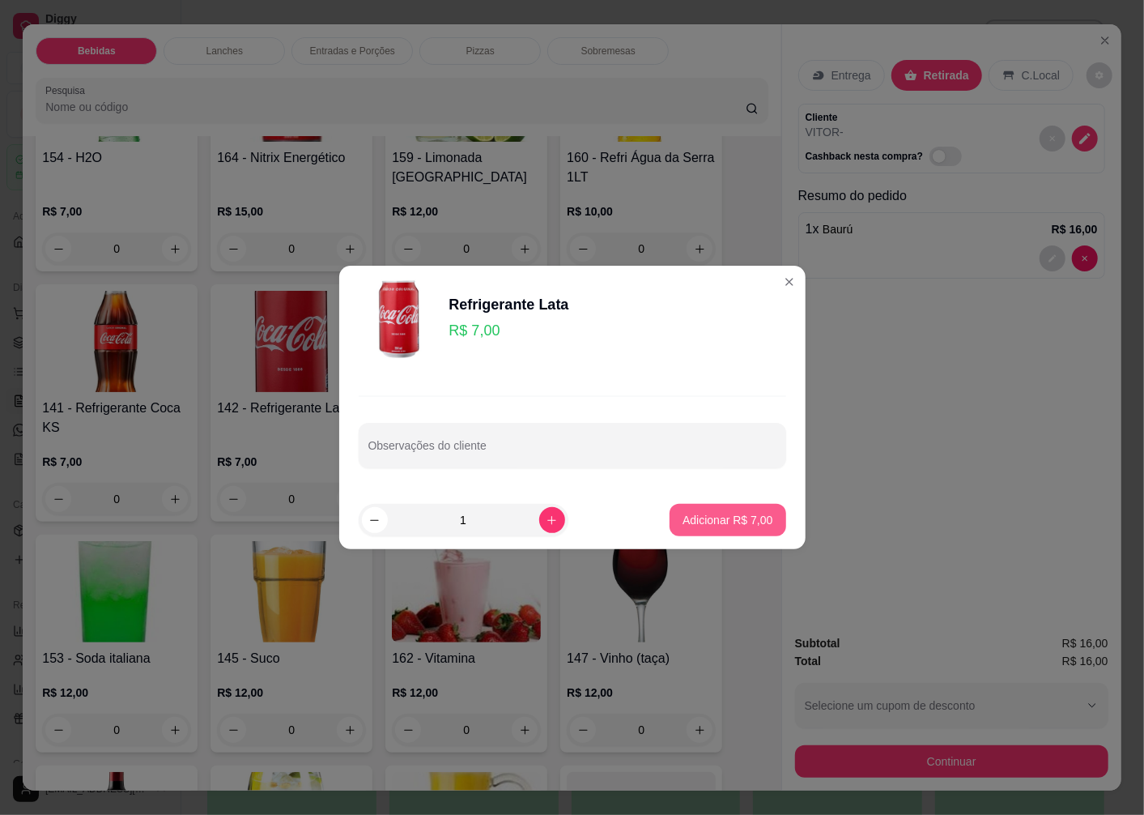
click at [727, 524] on p "Adicionar R$ 7,00" at bounding box center [728, 520] width 90 height 16
type input "1"
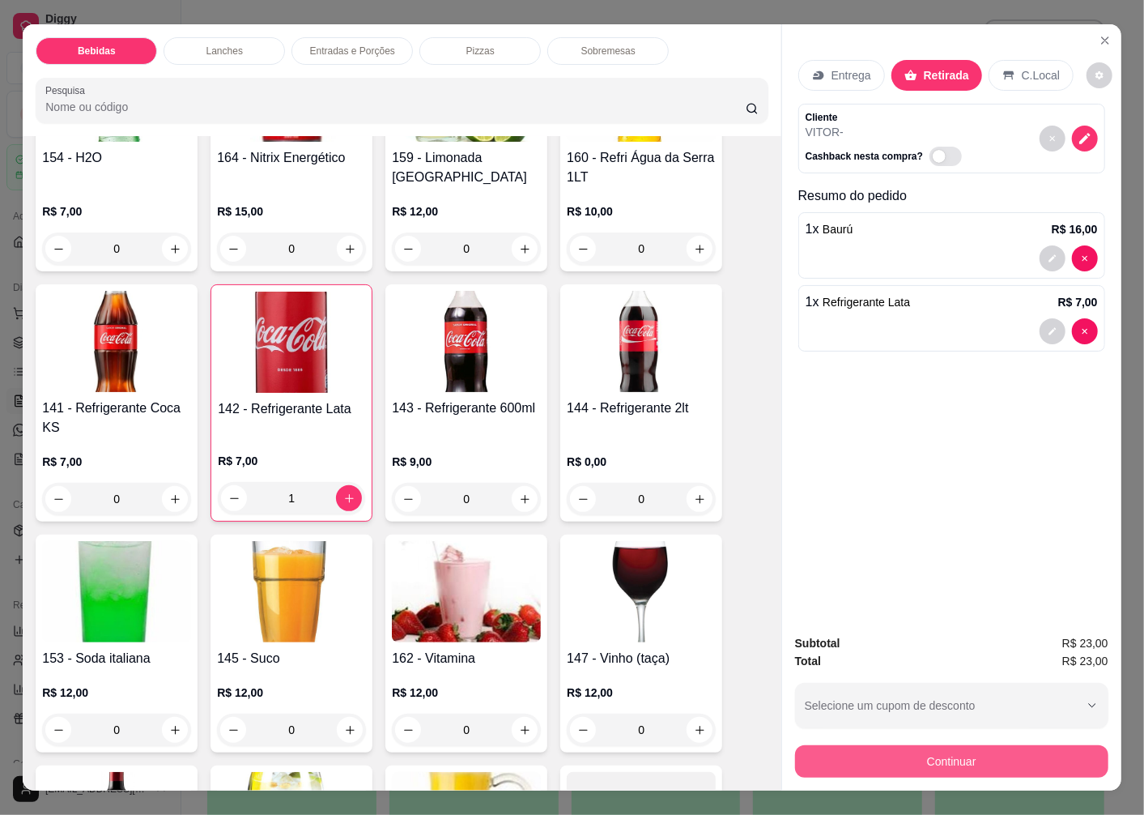
click at [854, 752] on button "Continuar" at bounding box center [951, 761] width 313 height 32
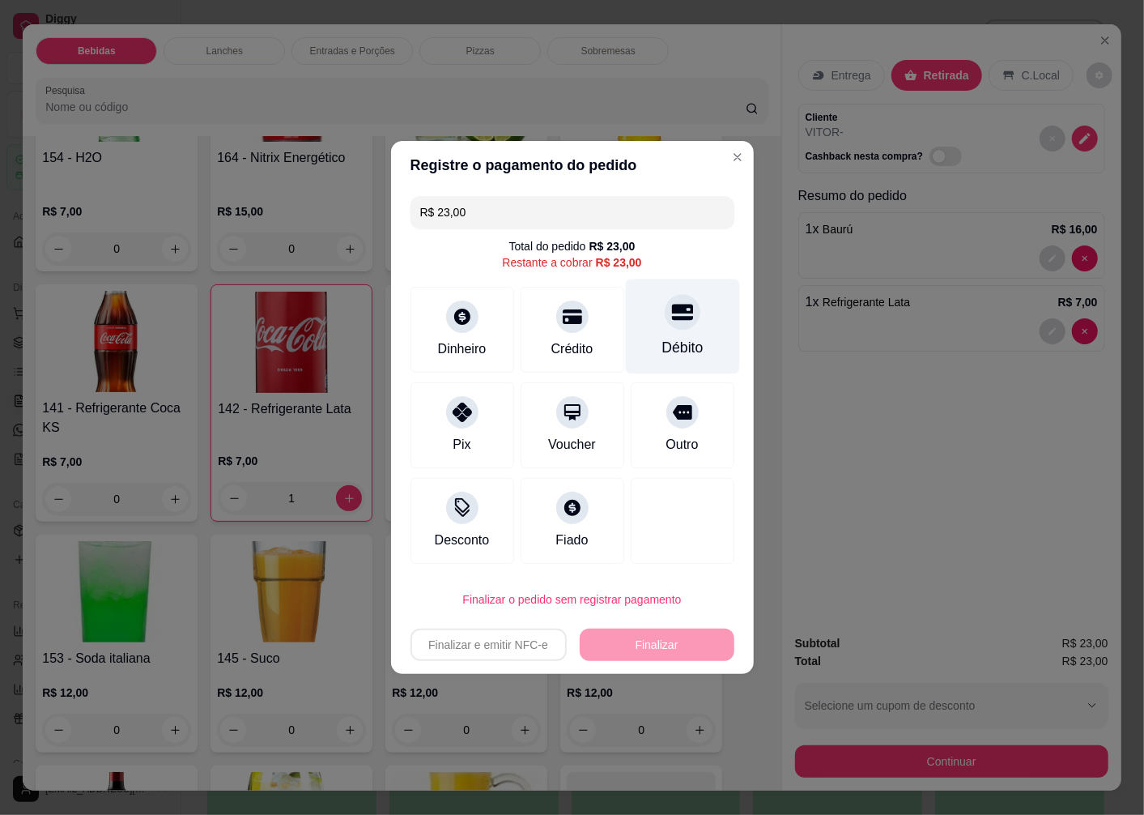
click at [662, 334] on div "Débito" at bounding box center [682, 326] width 114 height 95
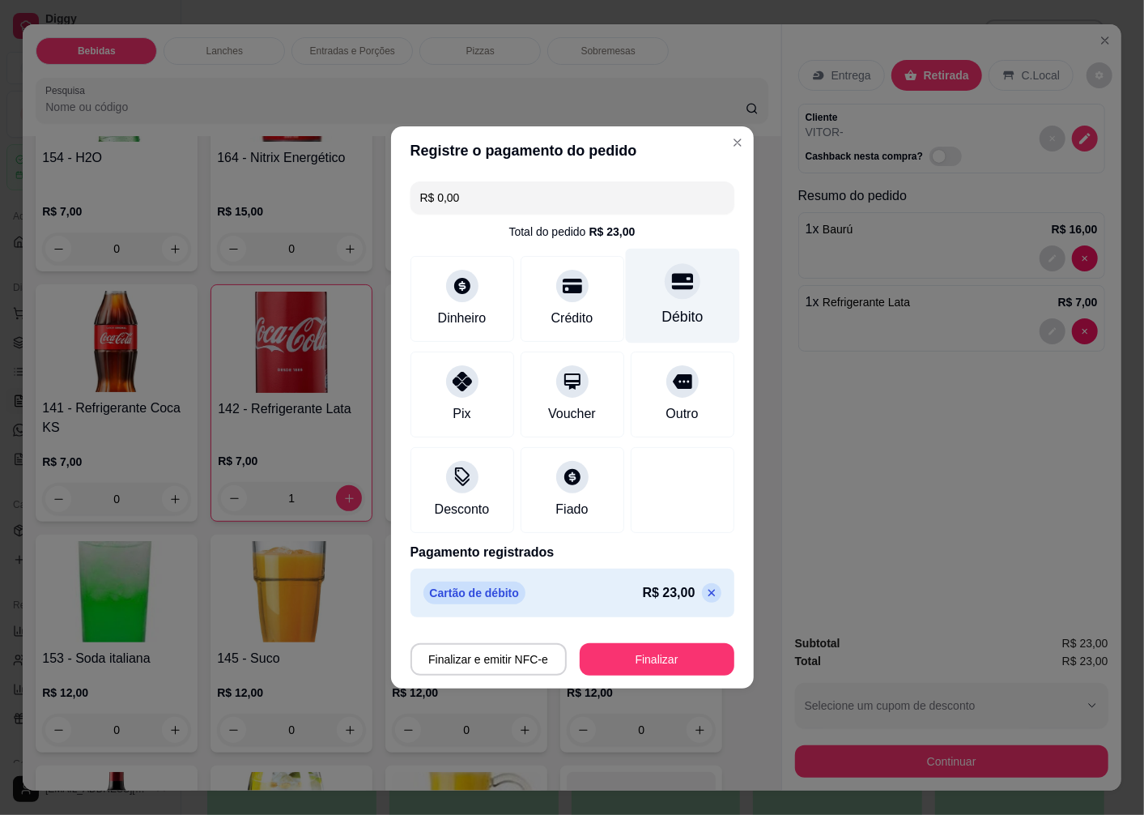
type input "R$ 0,00"
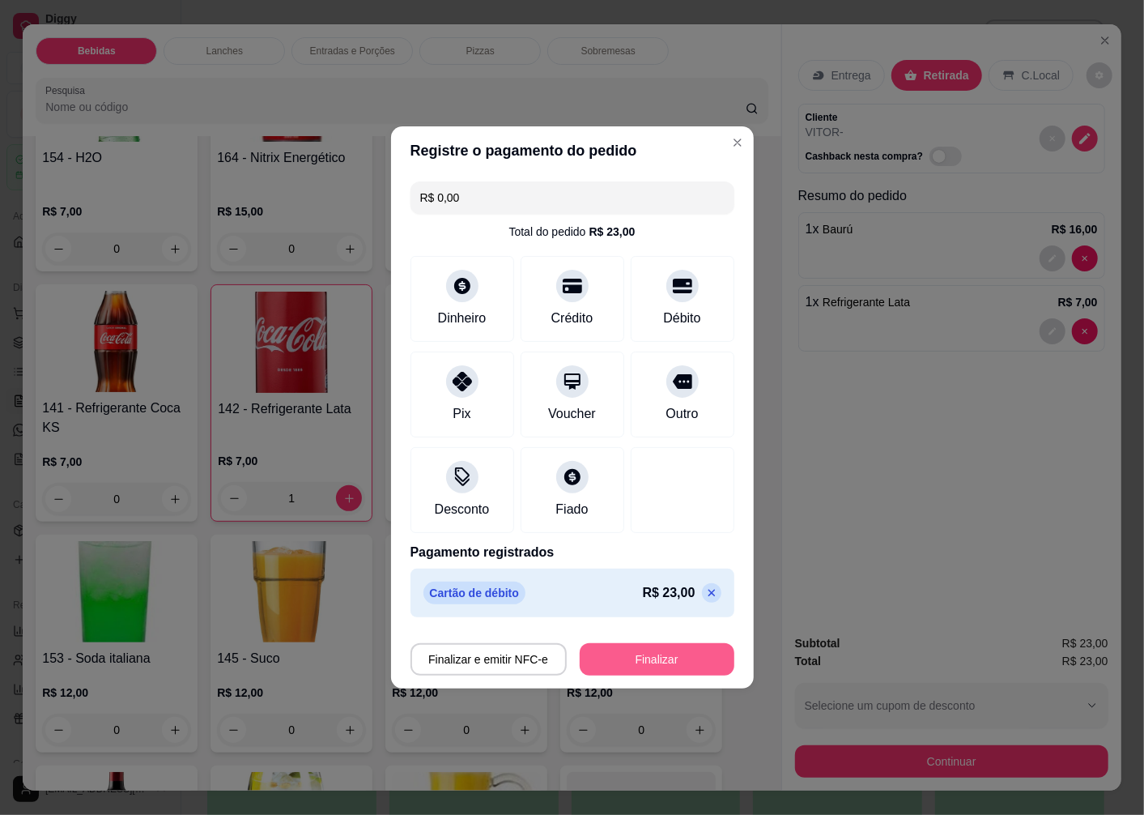
click at [616, 658] on button "Finalizar" at bounding box center [657, 659] width 155 height 32
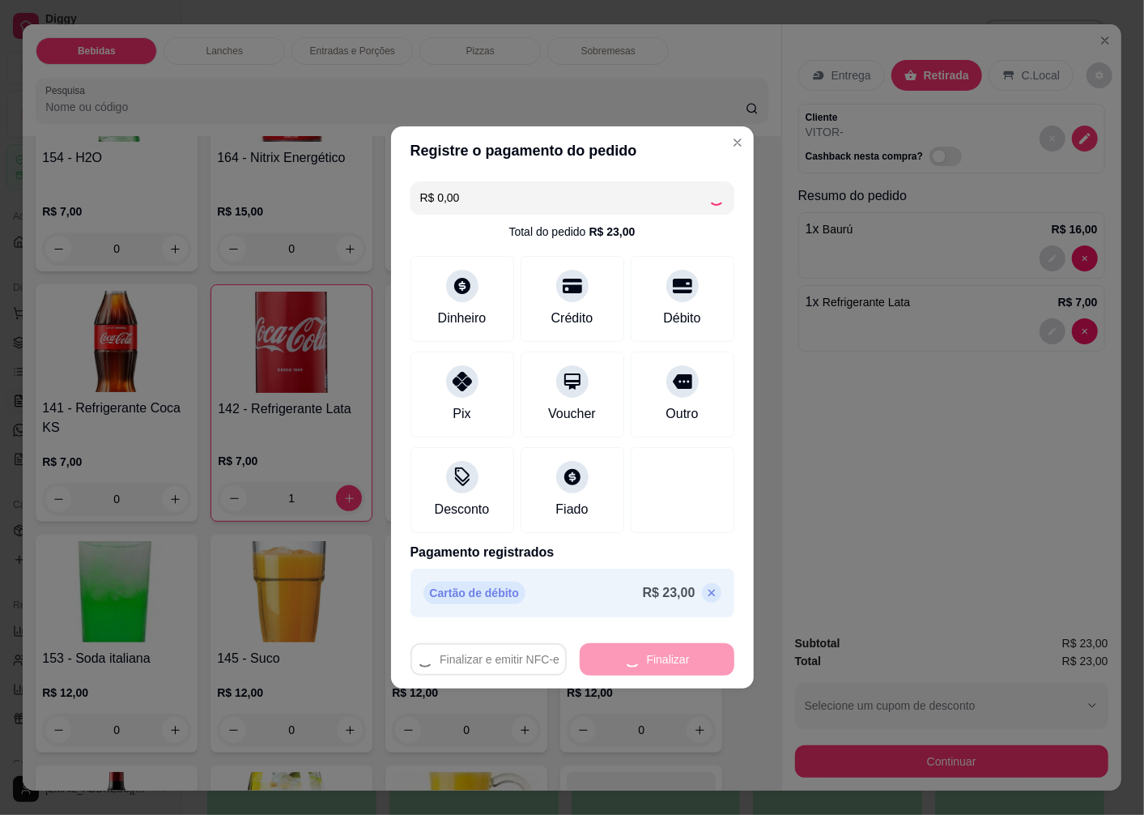
type input "0"
type input "-R$ 23,00"
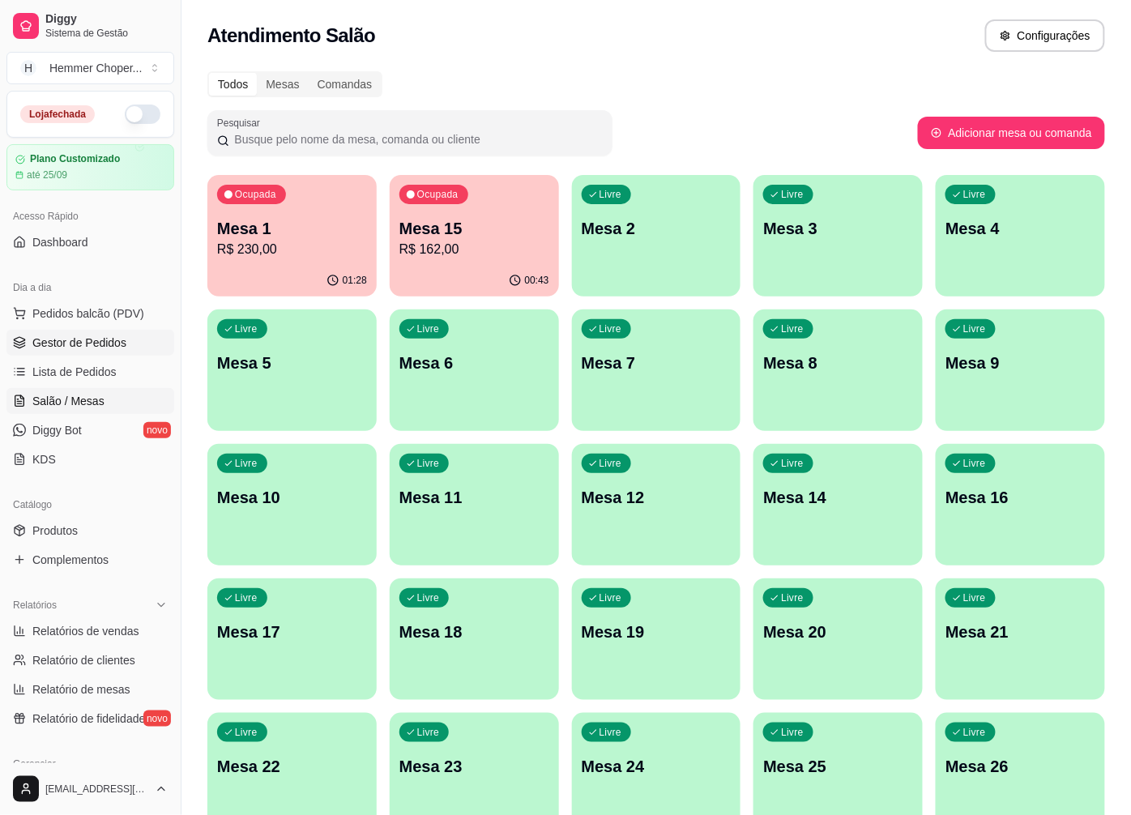
click at [78, 347] on span "Gestor de Pedidos" at bounding box center [79, 342] width 94 height 16
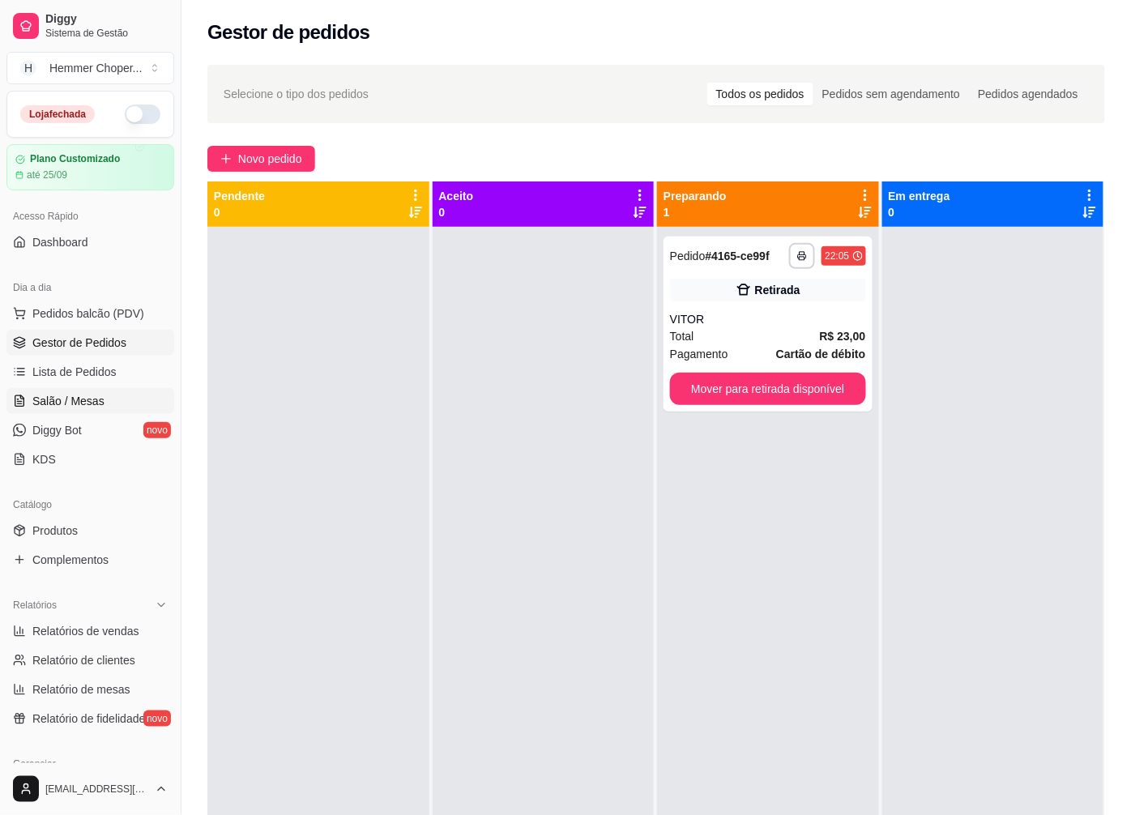
click at [94, 403] on span "Salão / Mesas" at bounding box center [68, 401] width 72 height 16
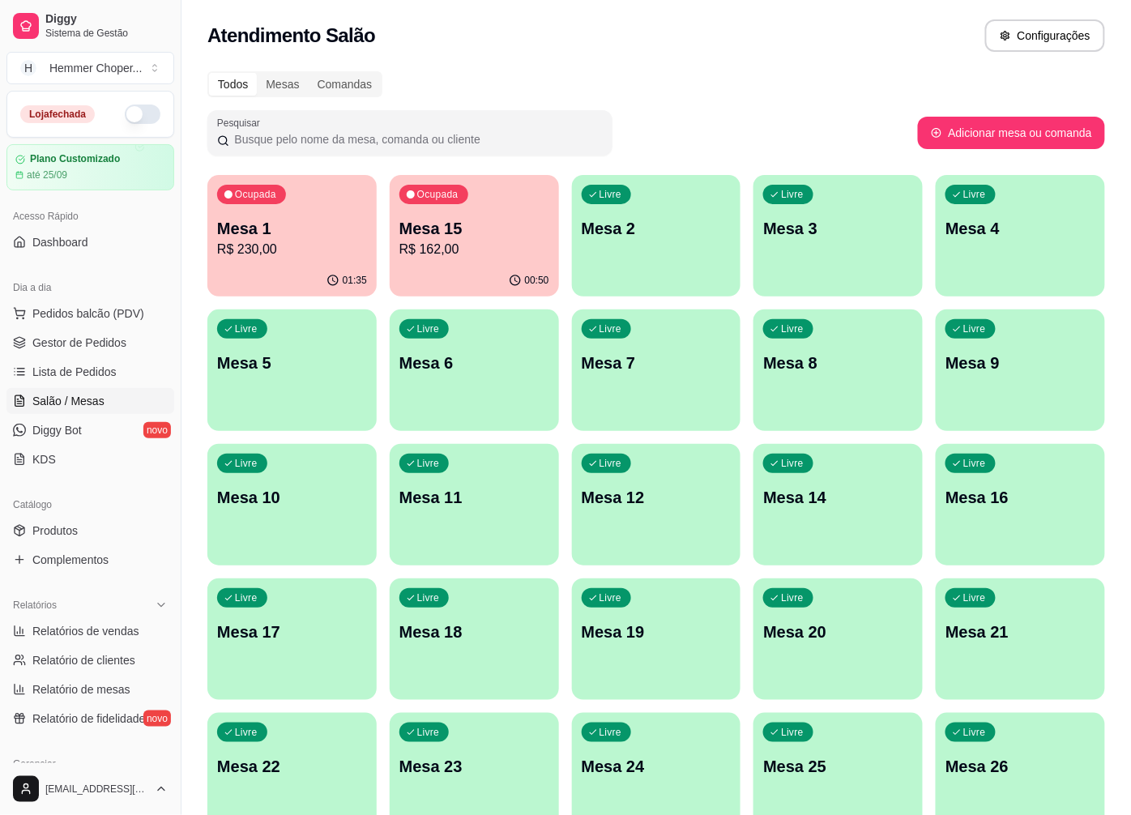
click at [498, 258] on p "R$ 162,00" at bounding box center [474, 249] width 150 height 19
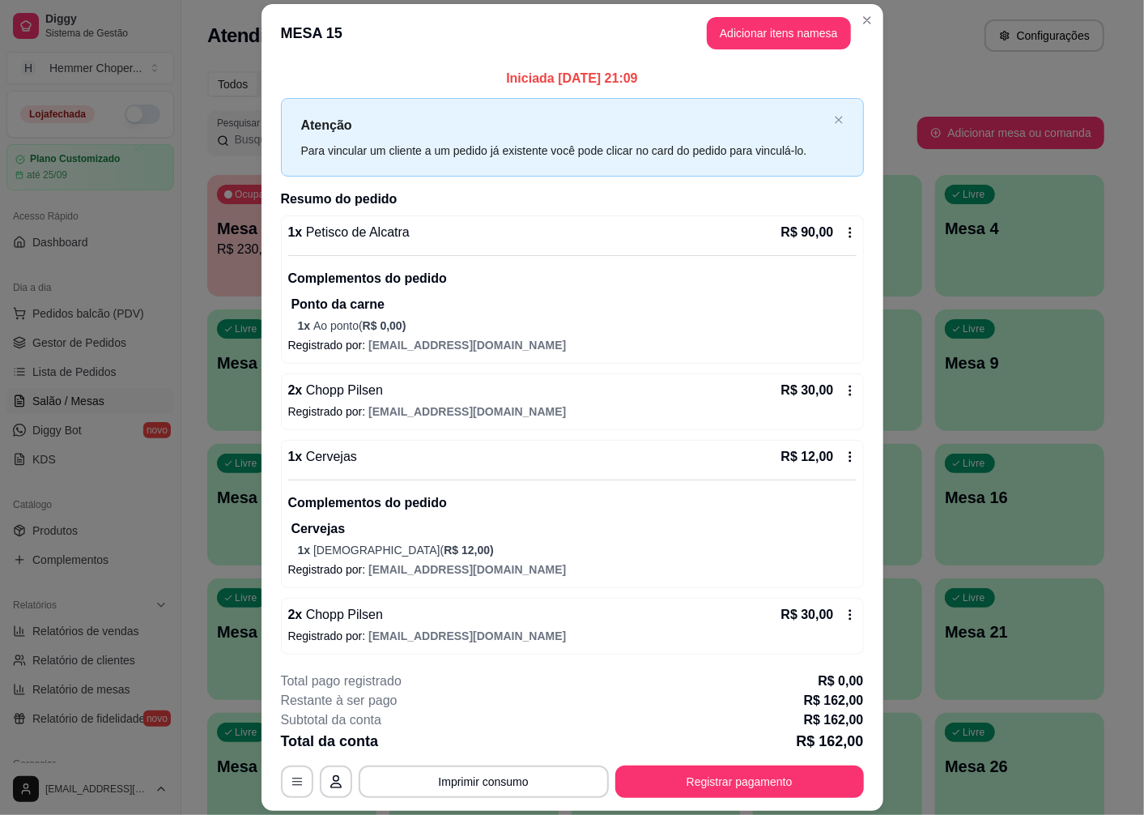
scroll to position [2, 0]
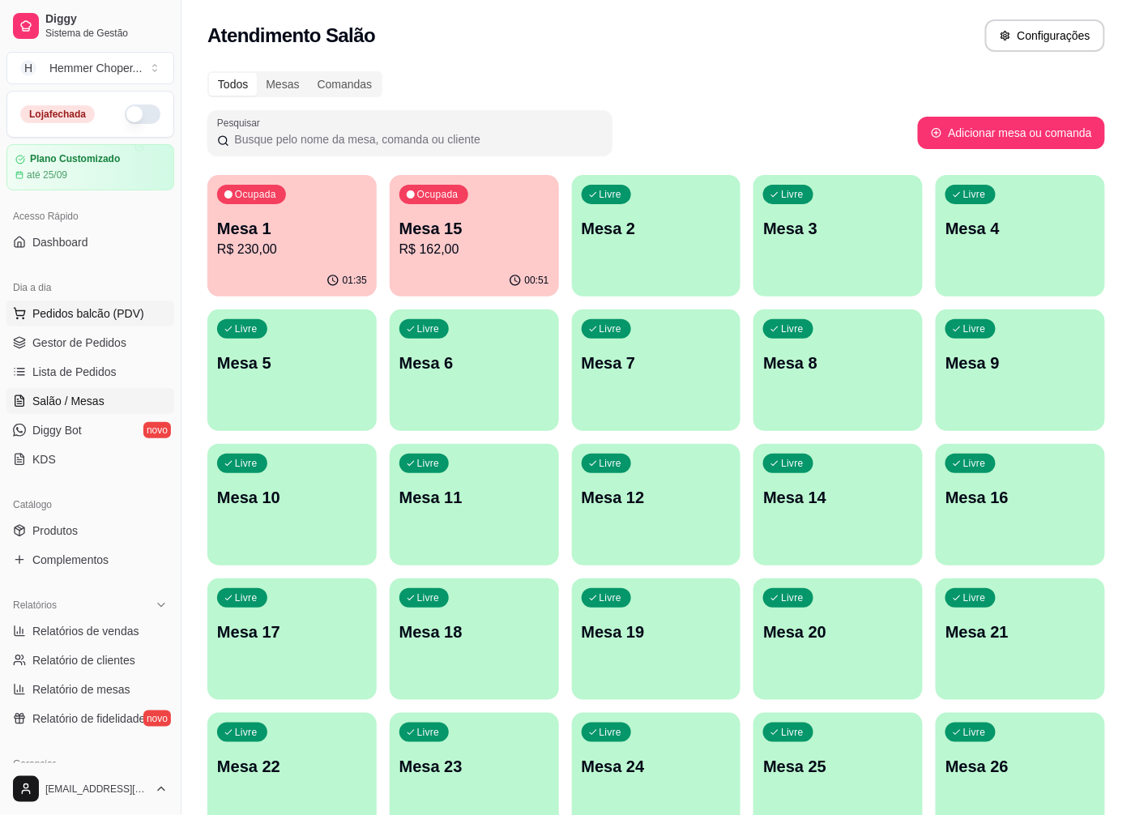
click at [86, 311] on span "Pedidos balcão (PDV)" at bounding box center [88, 313] width 112 height 16
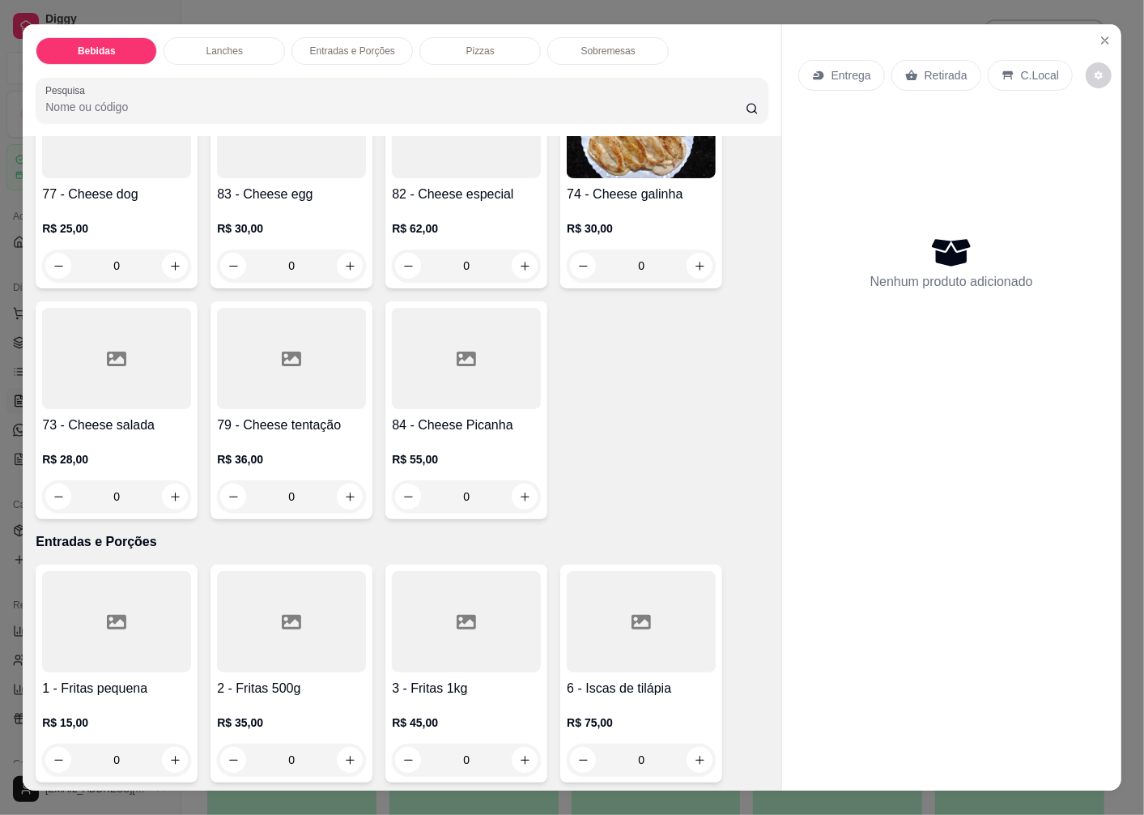
scroll to position [2520, 0]
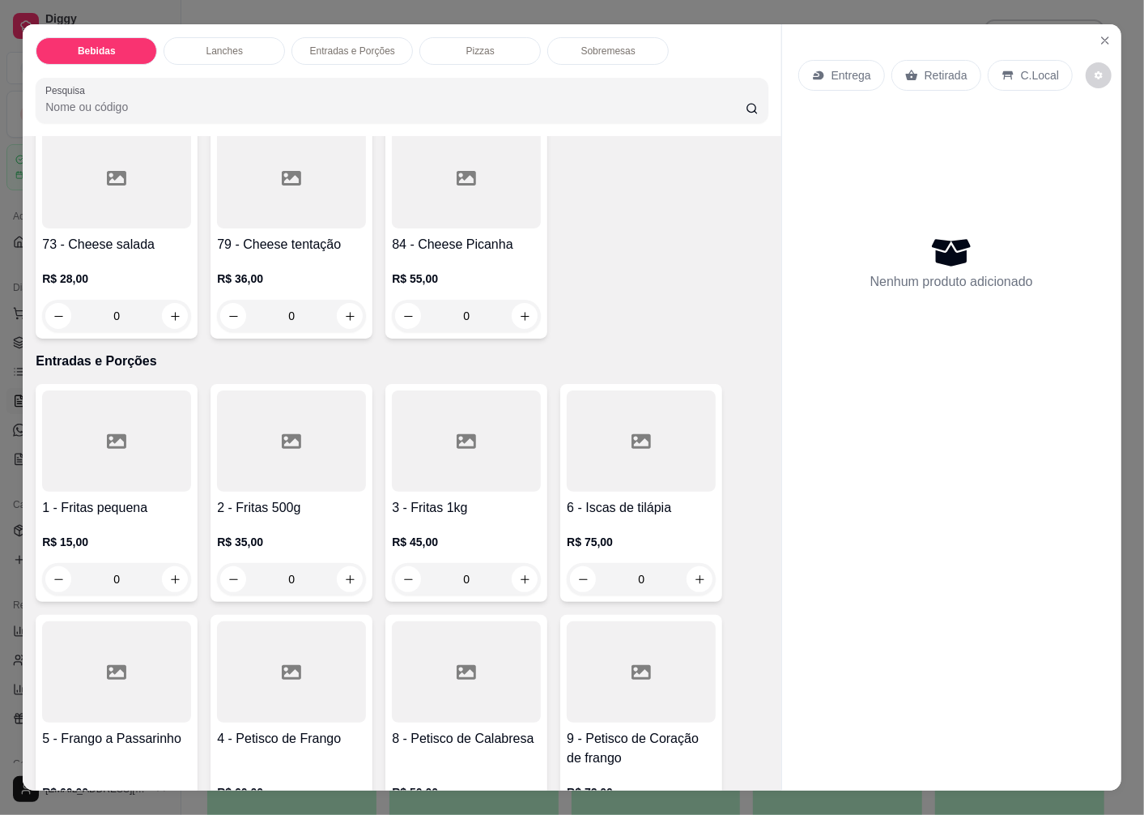
click at [272, 498] on h4 "2 - Fritas 500g" at bounding box center [291, 507] width 149 height 19
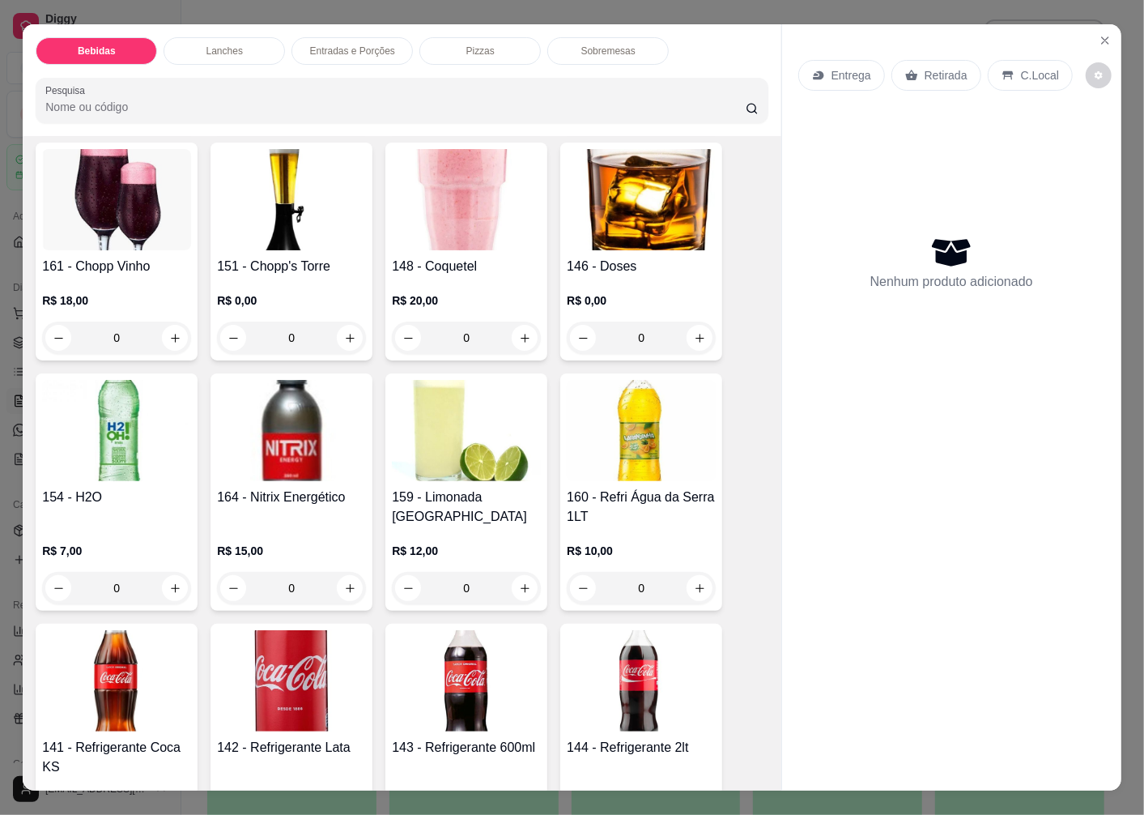
scroll to position [360, 0]
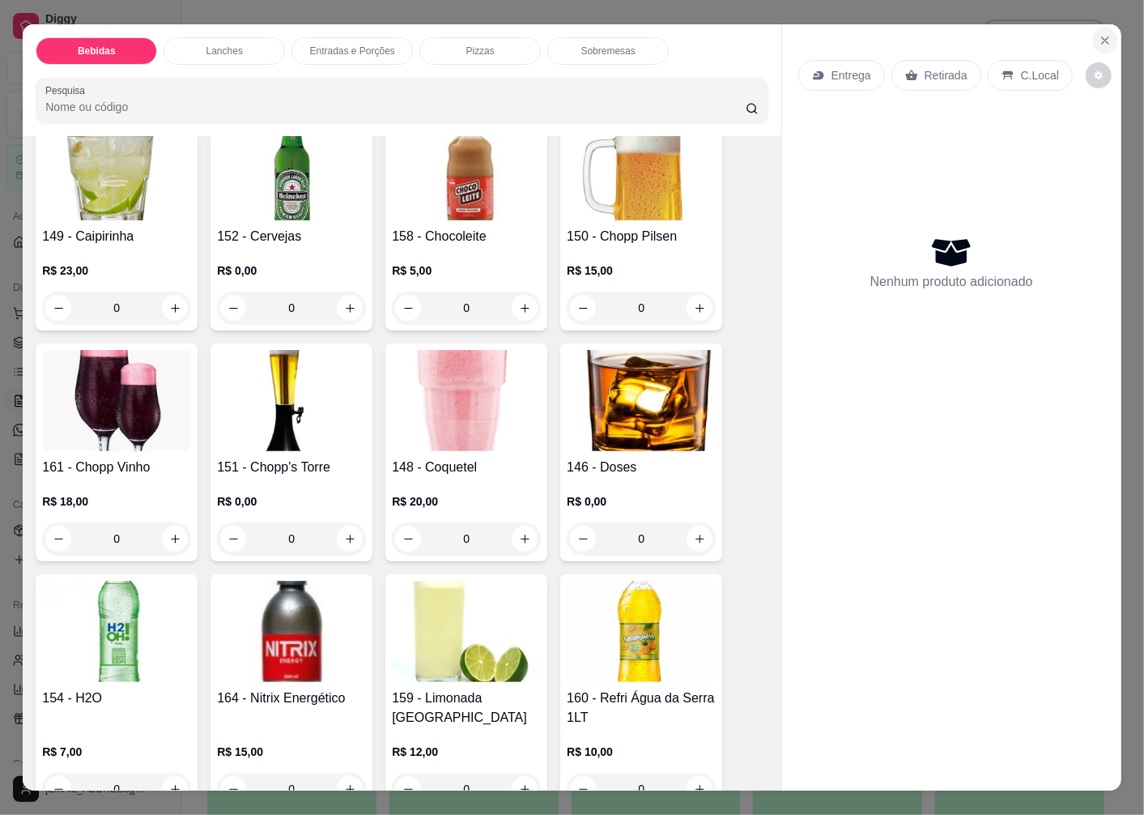
click at [1102, 37] on icon "Close" at bounding box center [1105, 40] width 6 height 6
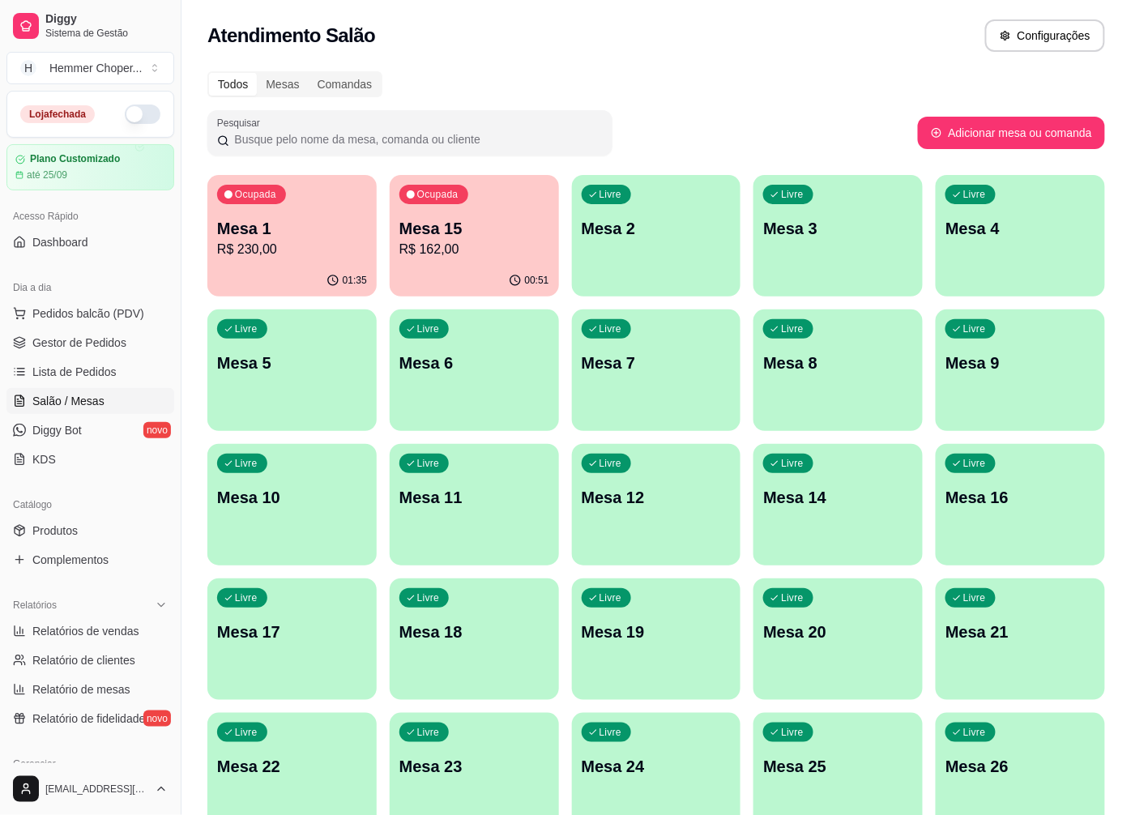
click at [472, 235] on p "Mesa 15" at bounding box center [474, 228] width 150 height 23
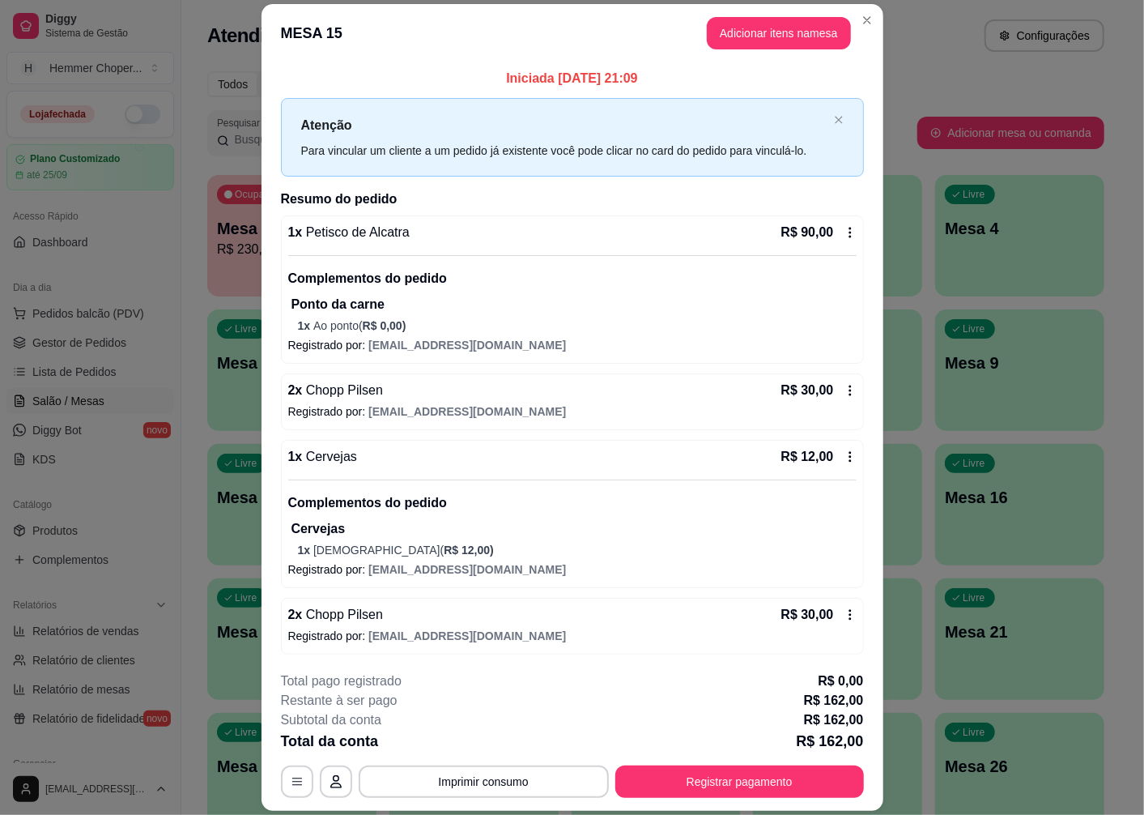
scroll to position [2, 0]
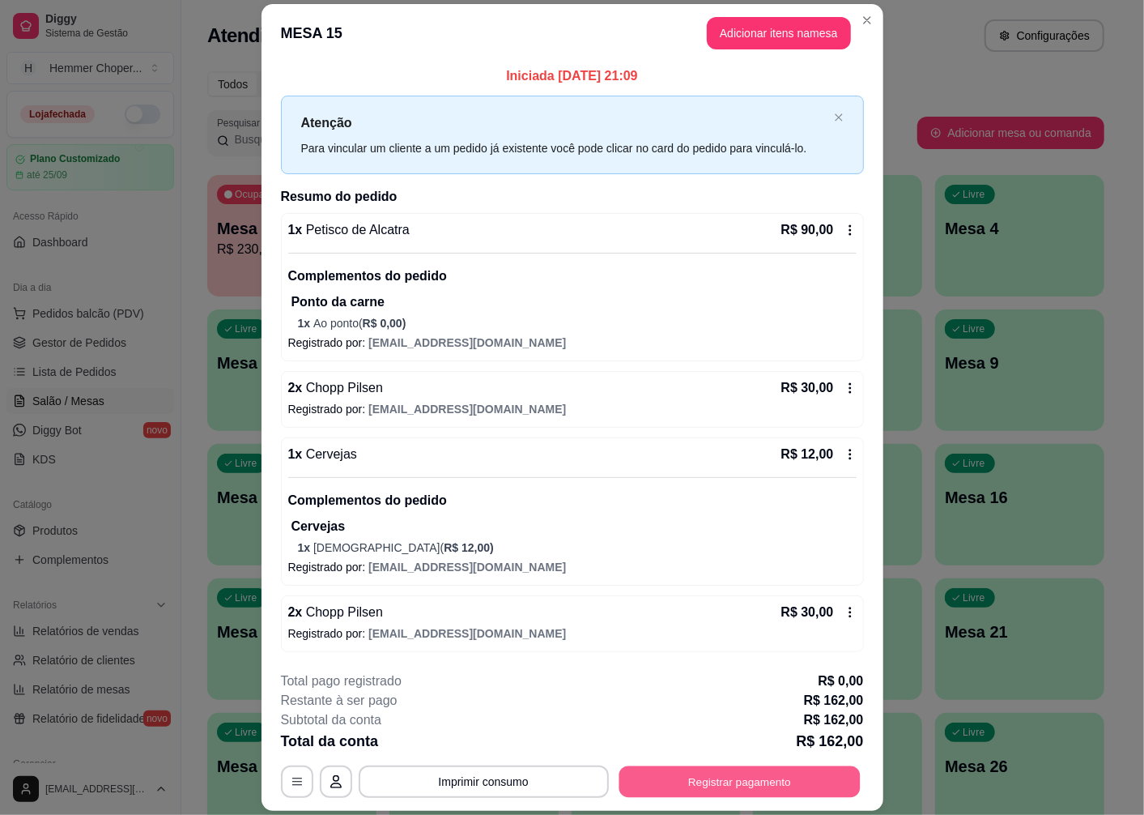
click at [678, 786] on button "Registrar pagamento" at bounding box center [739, 782] width 241 height 32
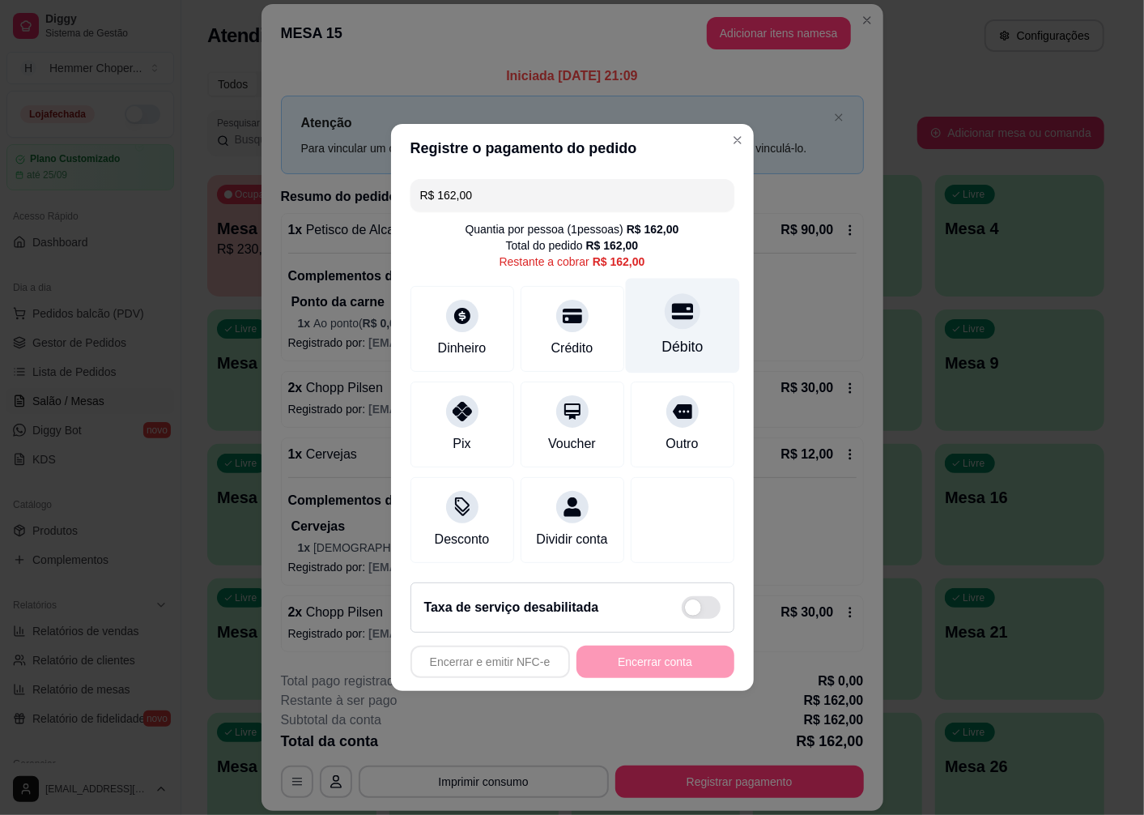
click at [677, 317] on div at bounding box center [683, 311] width 36 height 36
type input "R$ 0,00"
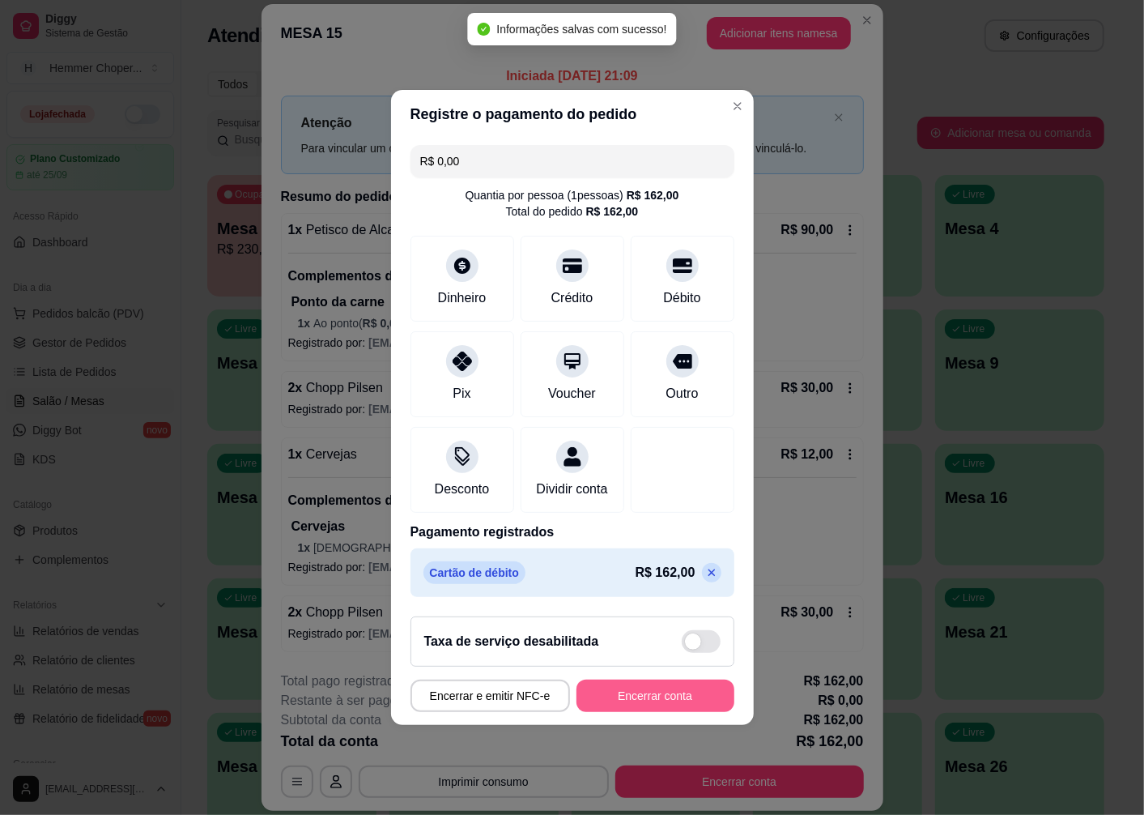
click at [645, 701] on button "Encerrar conta" at bounding box center [656, 695] width 158 height 32
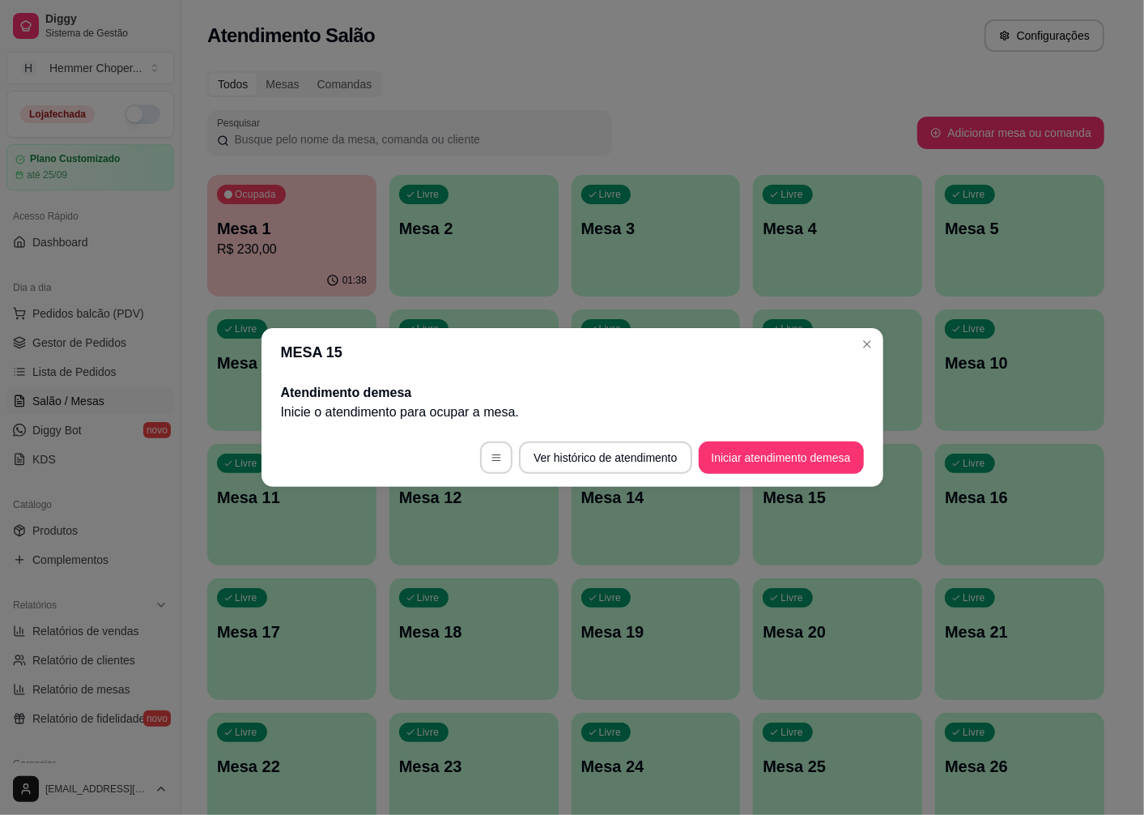
scroll to position [0, 0]
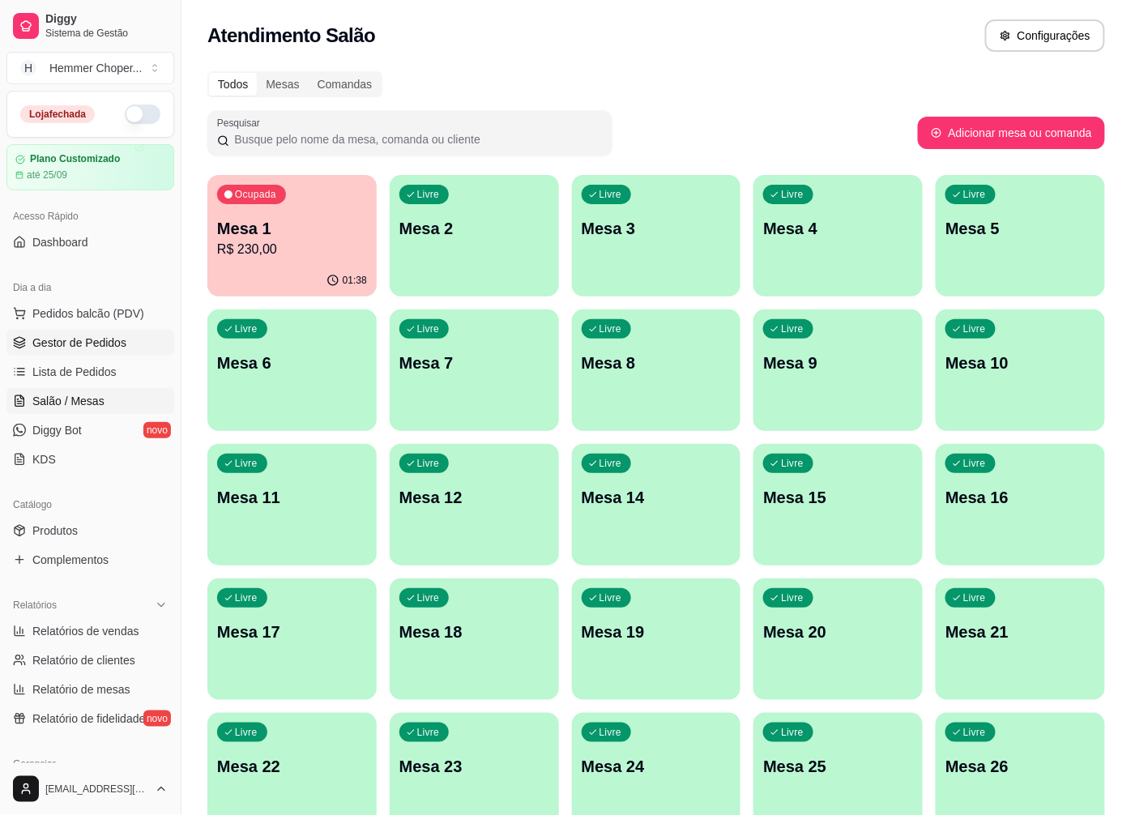
click at [117, 341] on span "Gestor de Pedidos" at bounding box center [79, 342] width 94 height 16
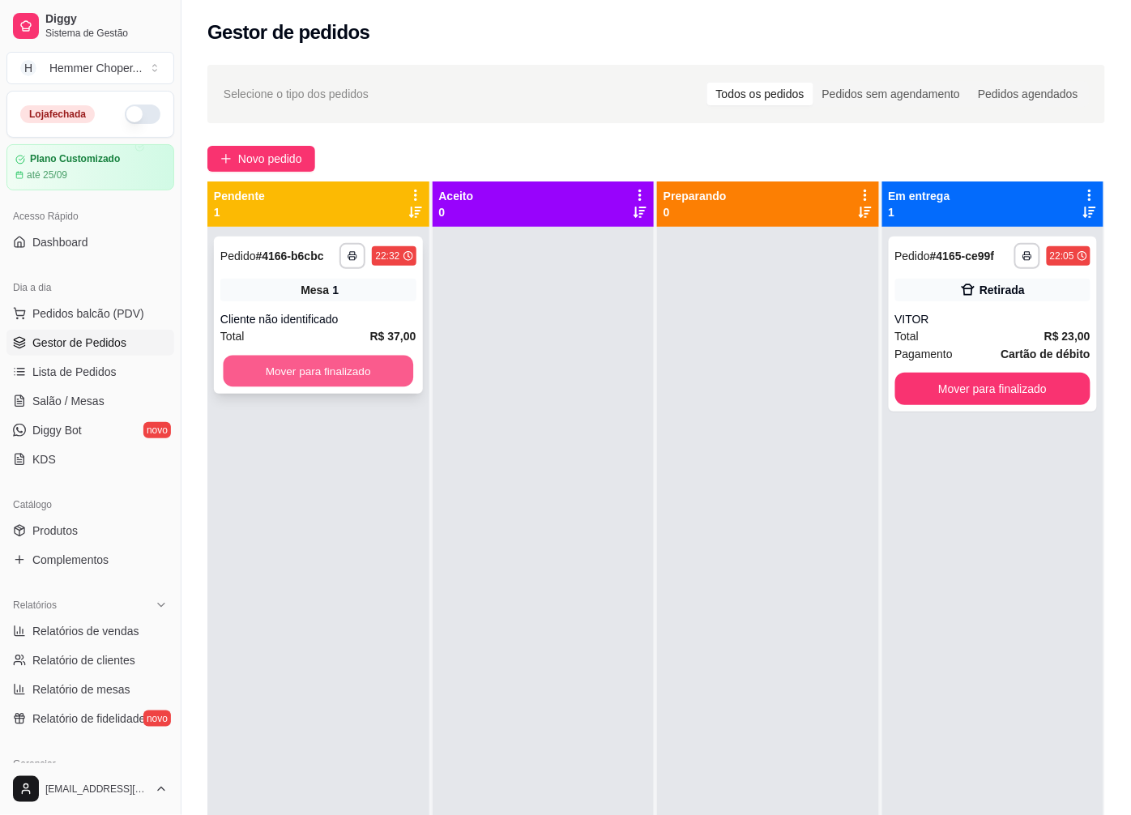
click at [337, 375] on button "Mover para finalizado" at bounding box center [319, 372] width 190 height 32
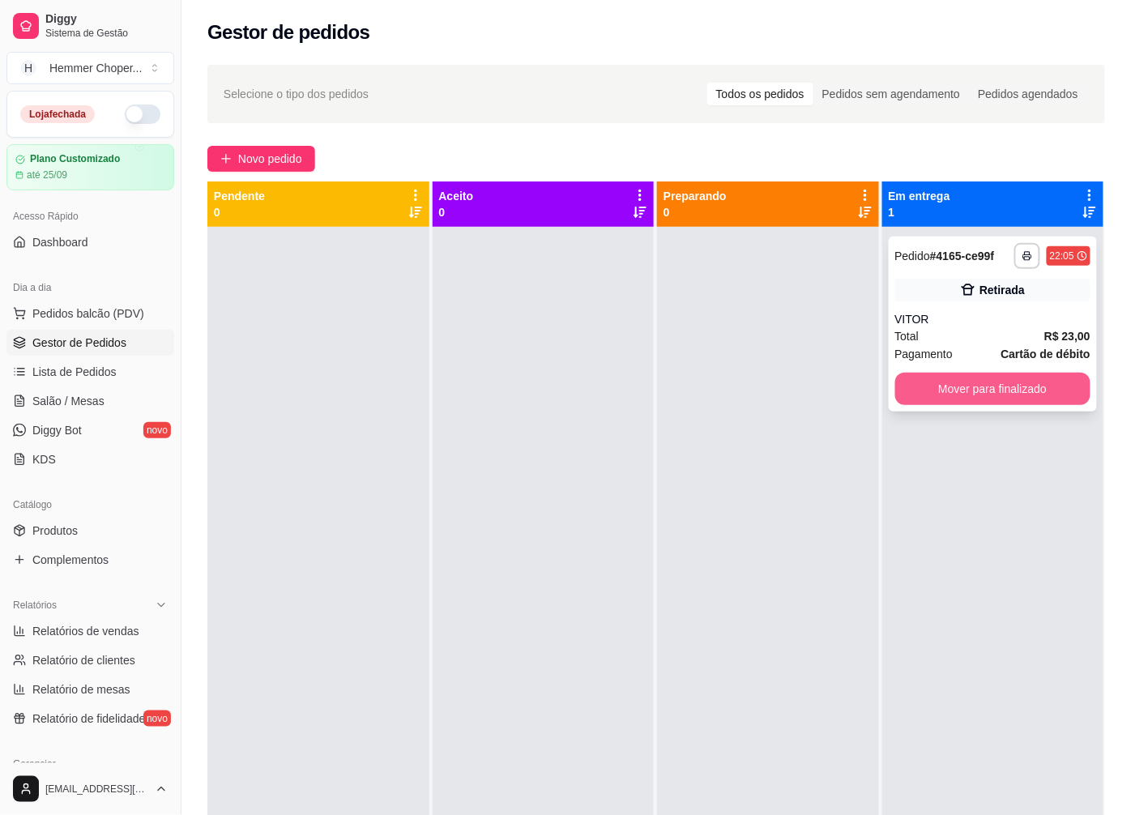
click at [965, 393] on button "Mover para finalizado" at bounding box center [993, 389] width 196 height 32
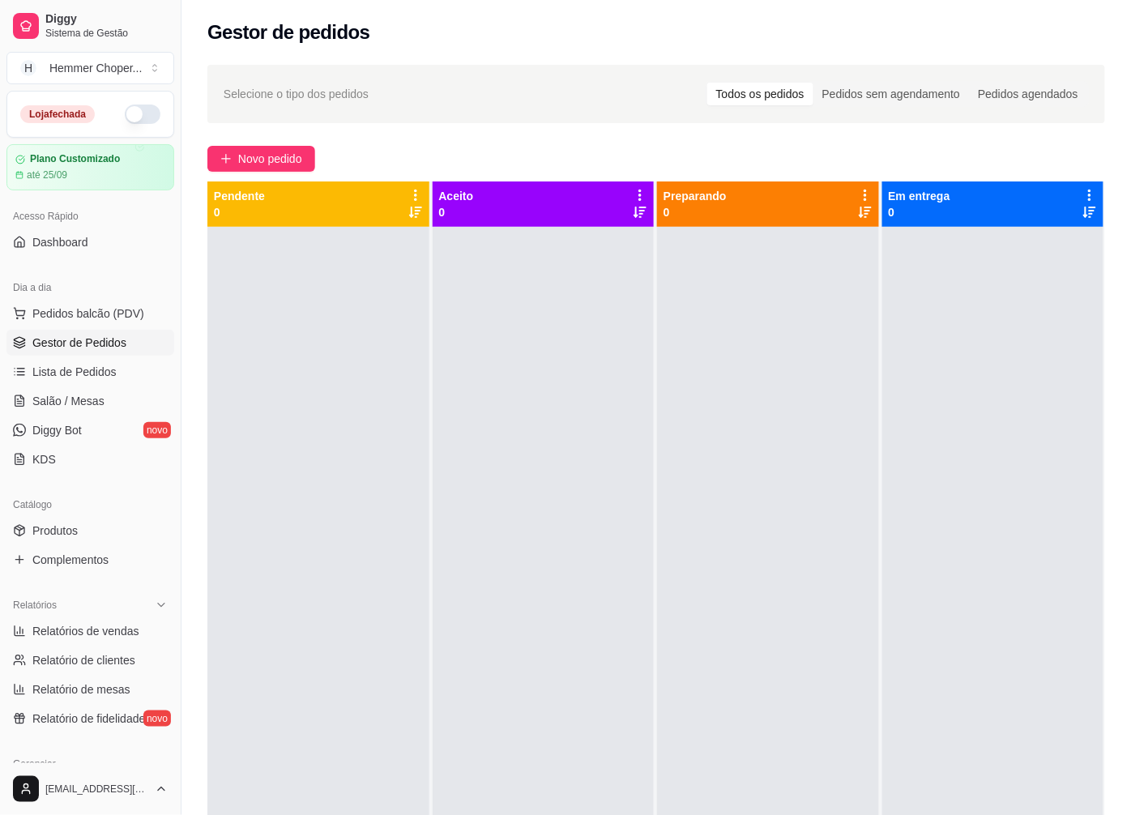
click at [86, 342] on span "Gestor de Pedidos" at bounding box center [79, 342] width 94 height 16
click at [87, 403] on span "Salão / Mesas" at bounding box center [68, 401] width 72 height 16
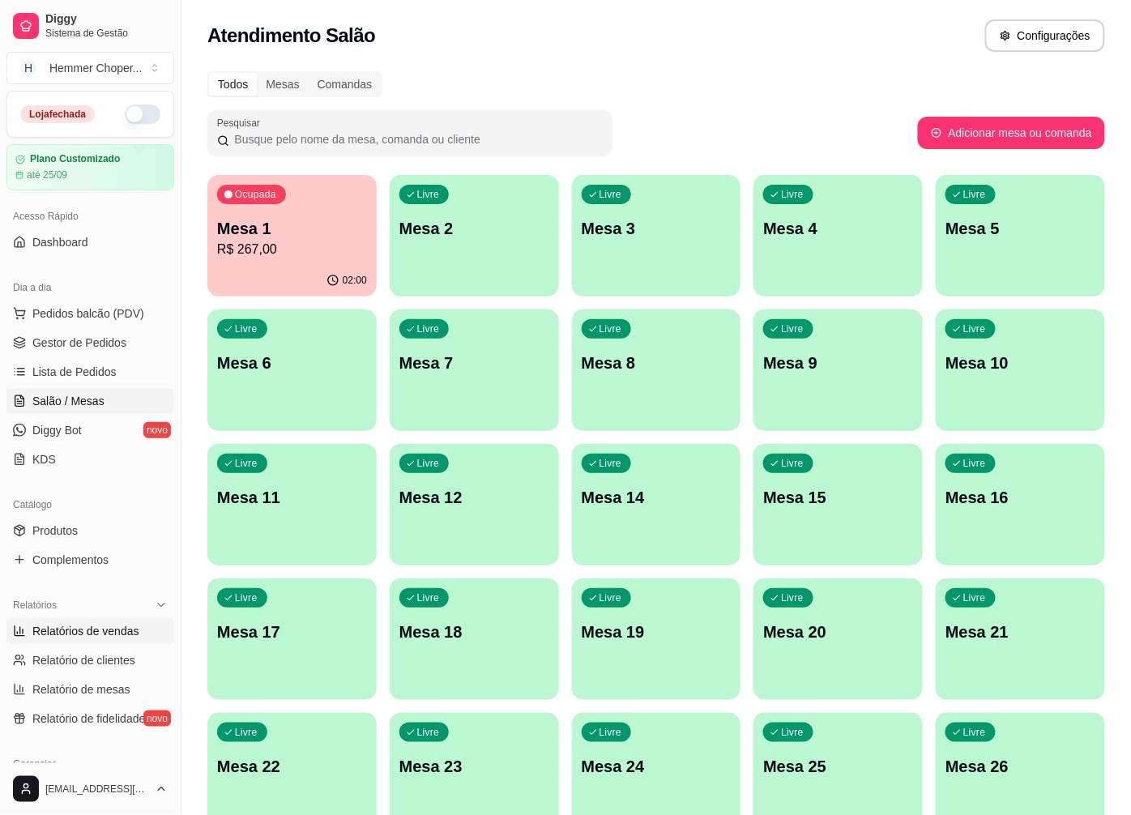
click at [100, 633] on span "Relatórios de vendas" at bounding box center [85, 631] width 107 height 16
select select "ALL"
select select "0"
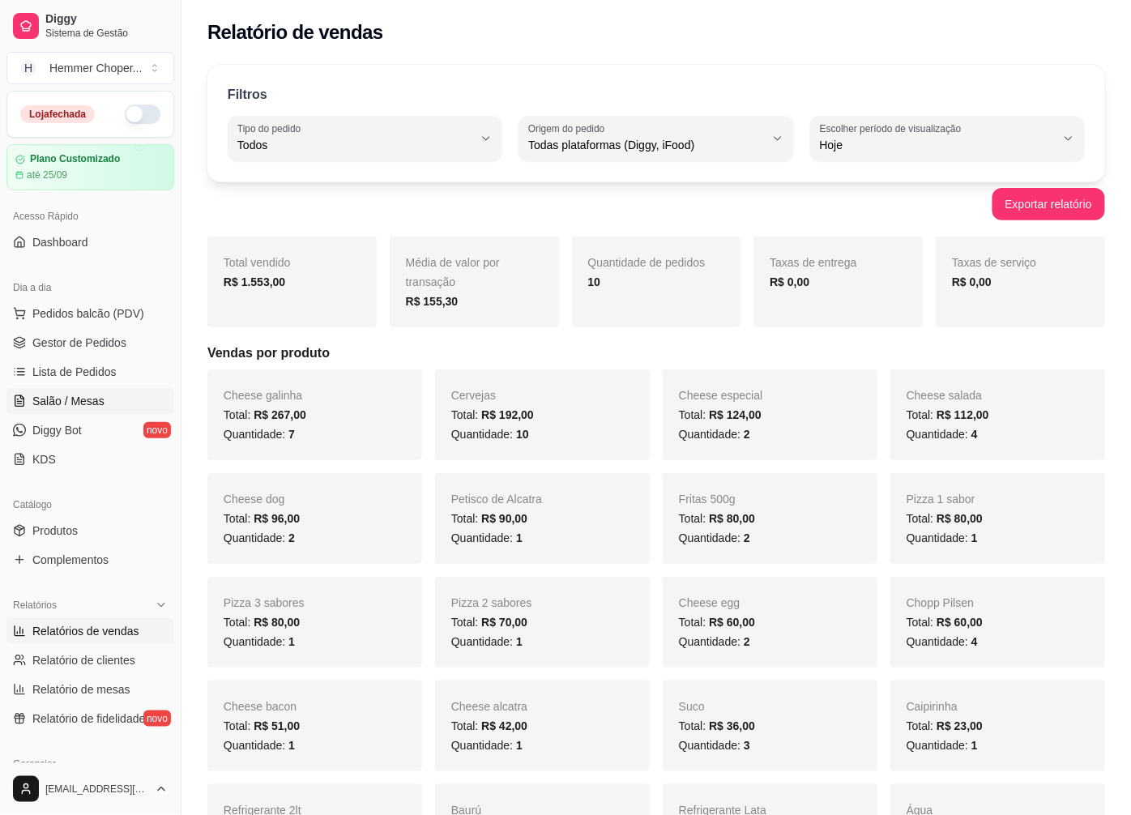
click at [70, 408] on span "Salão / Mesas" at bounding box center [68, 401] width 72 height 16
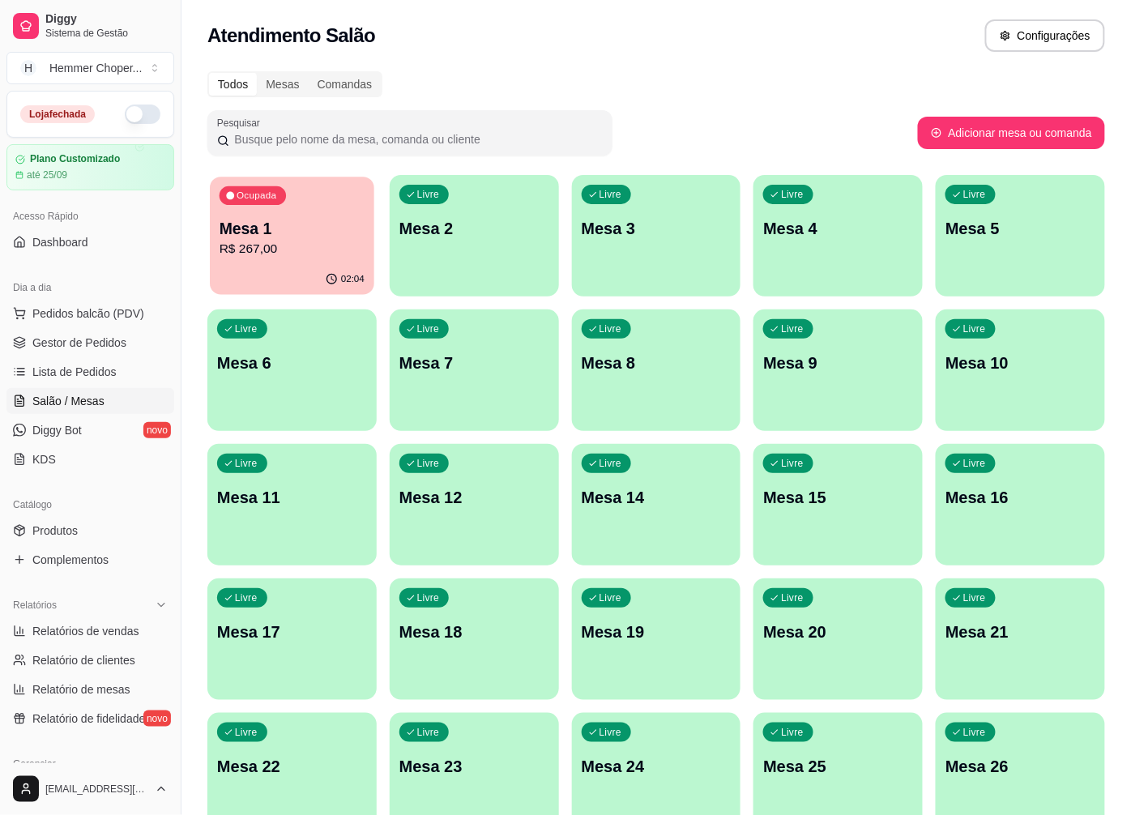
click at [292, 245] on p "R$ 267,00" at bounding box center [291, 249] width 145 height 19
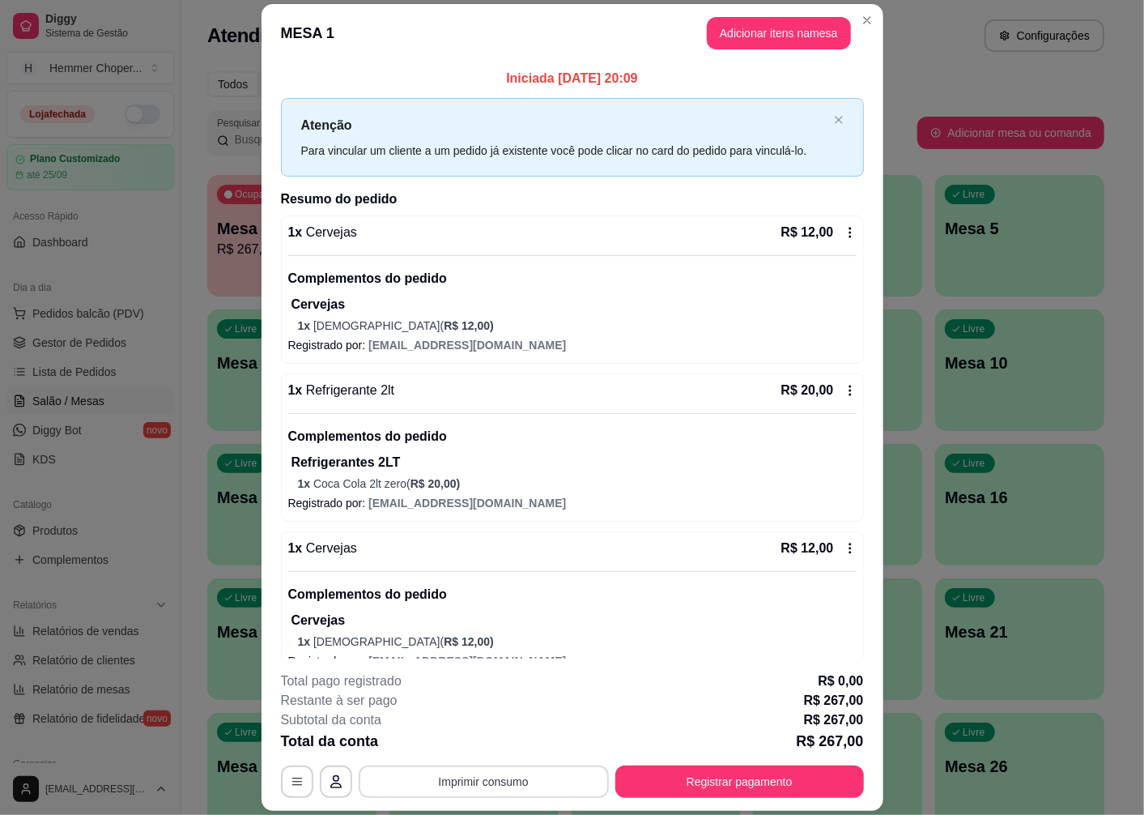
click at [450, 784] on button "Imprimir consumo" at bounding box center [484, 781] width 250 height 32
click at [473, 747] on button "Cozinha" at bounding box center [482, 745] width 117 height 26
click at [456, 782] on button "Imprimir consumo" at bounding box center [483, 782] width 243 height 32
click at [466, 740] on button "Cozinha" at bounding box center [482, 745] width 117 height 26
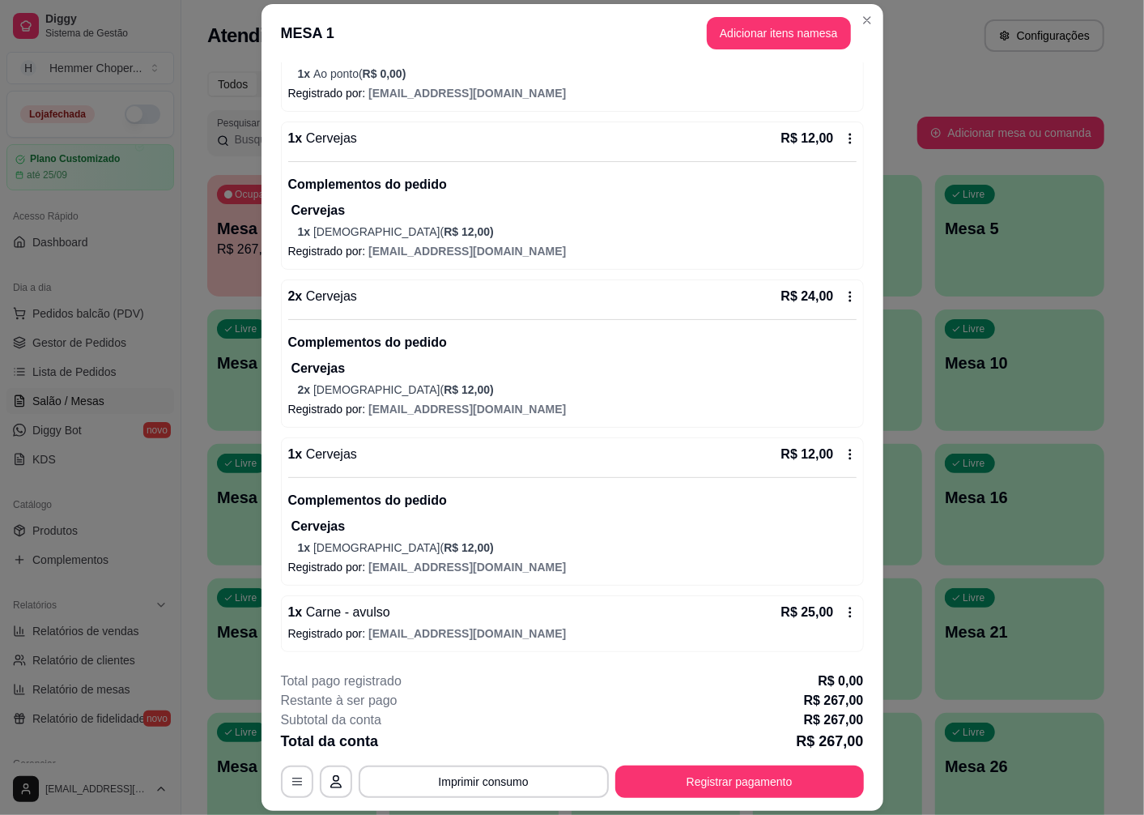
scroll to position [47, 0]
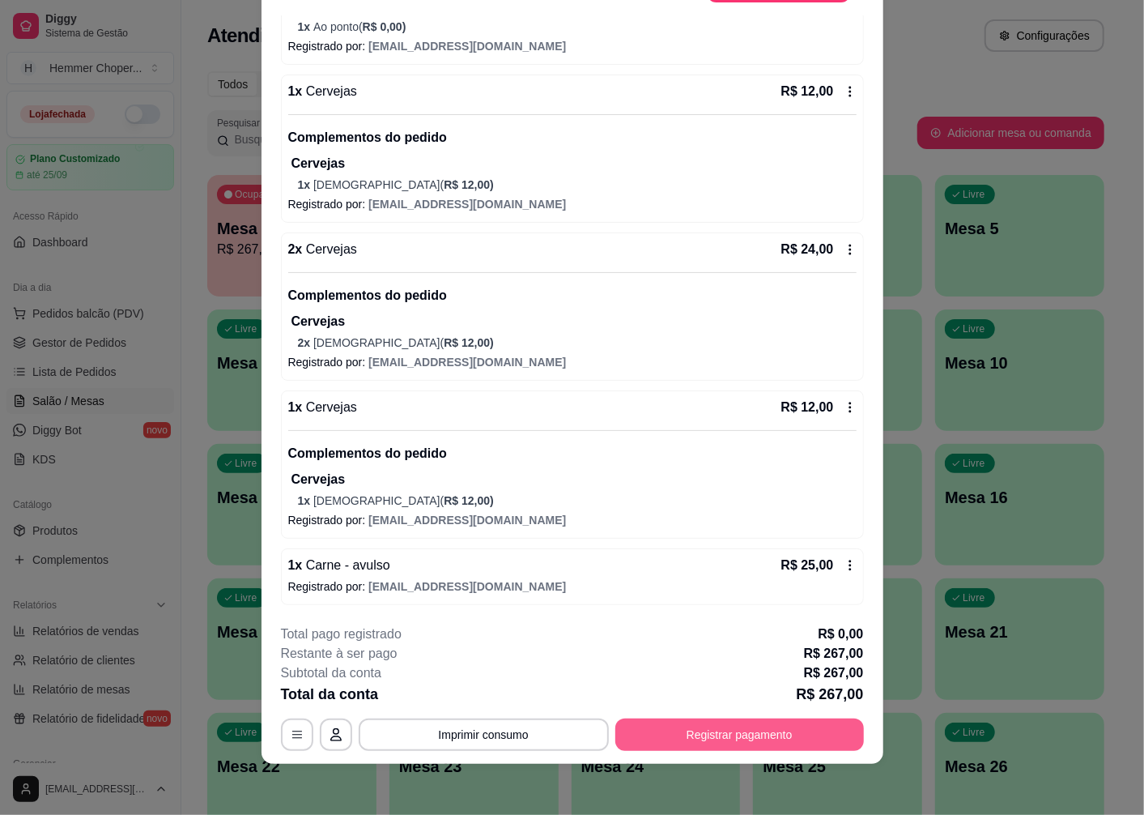
click at [681, 735] on button "Registrar pagamento" at bounding box center [740, 734] width 249 height 32
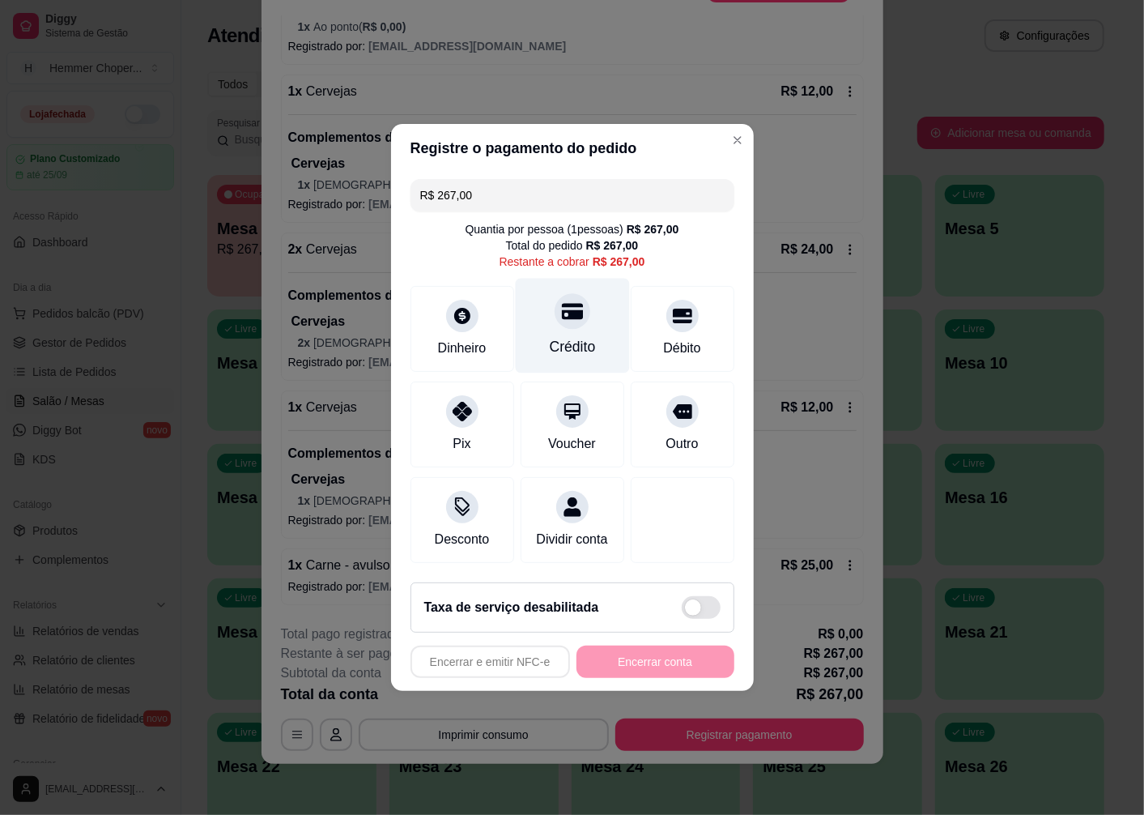
click at [561, 313] on icon at bounding box center [571, 310] width 21 height 21
type input "R$ 0,00"
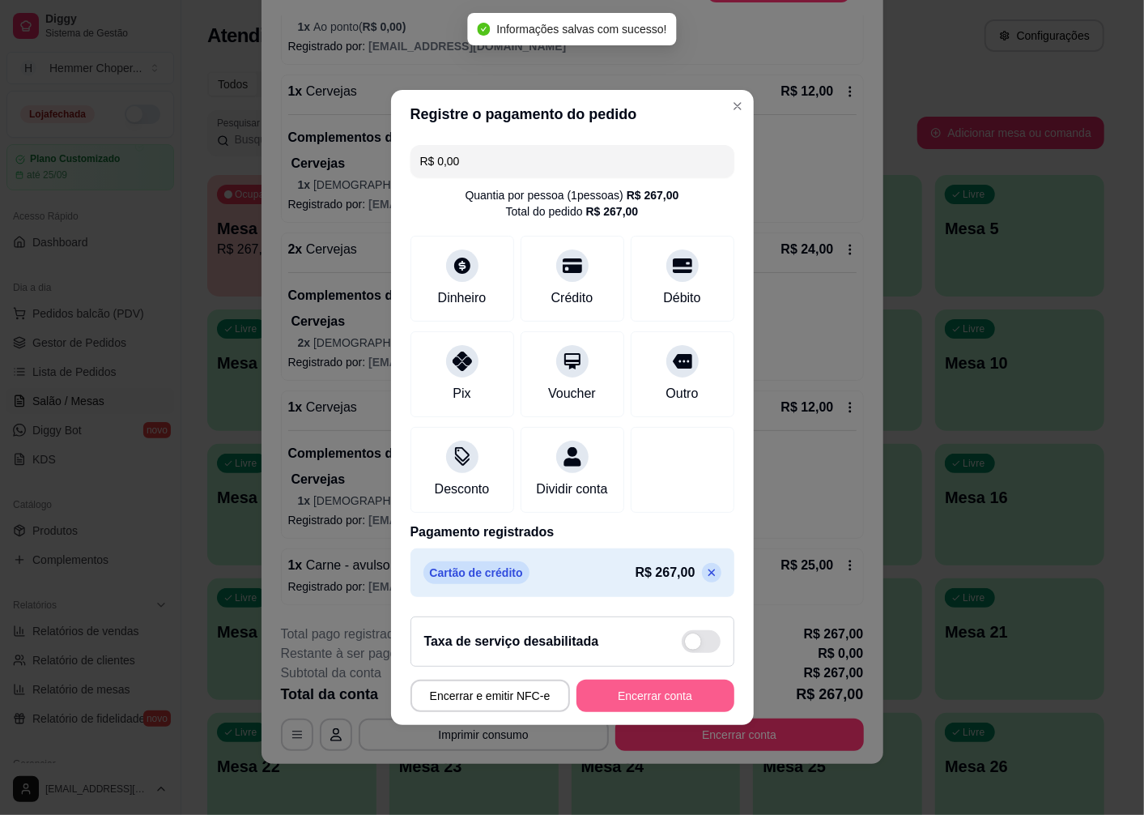
click at [650, 699] on button "Encerrar conta" at bounding box center [656, 695] width 158 height 32
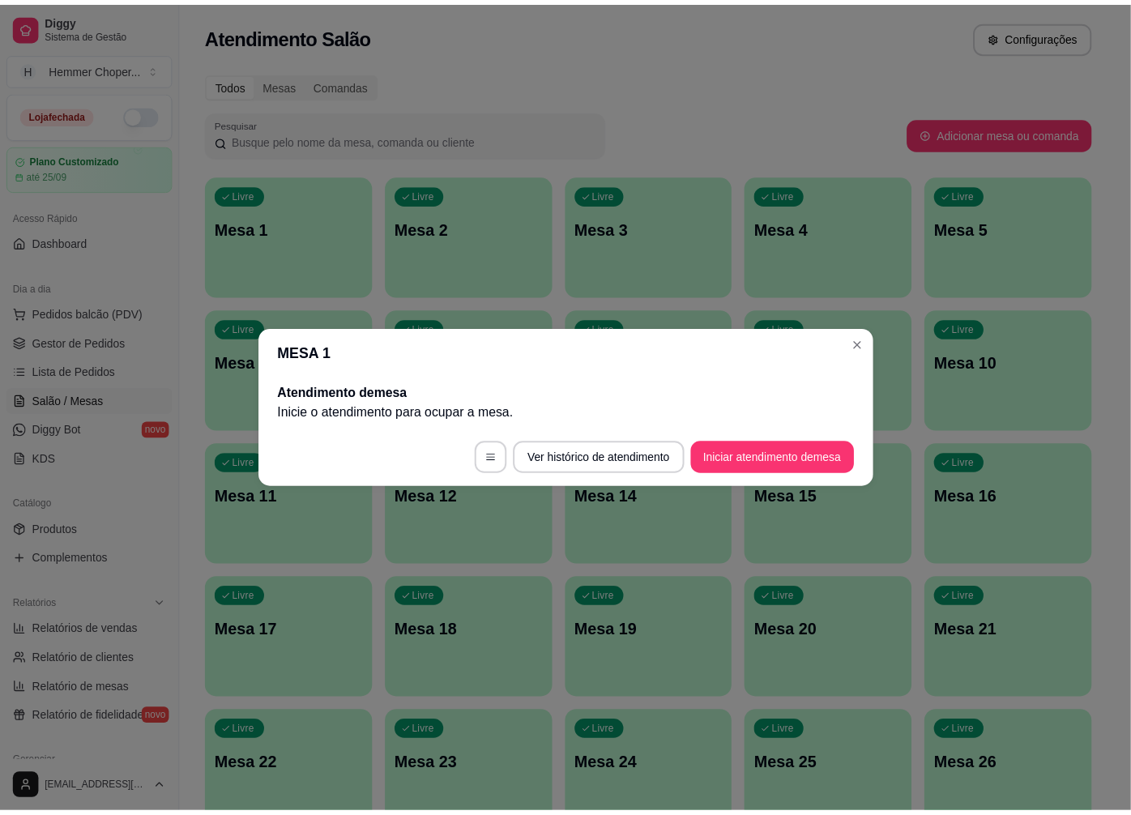
scroll to position [0, 0]
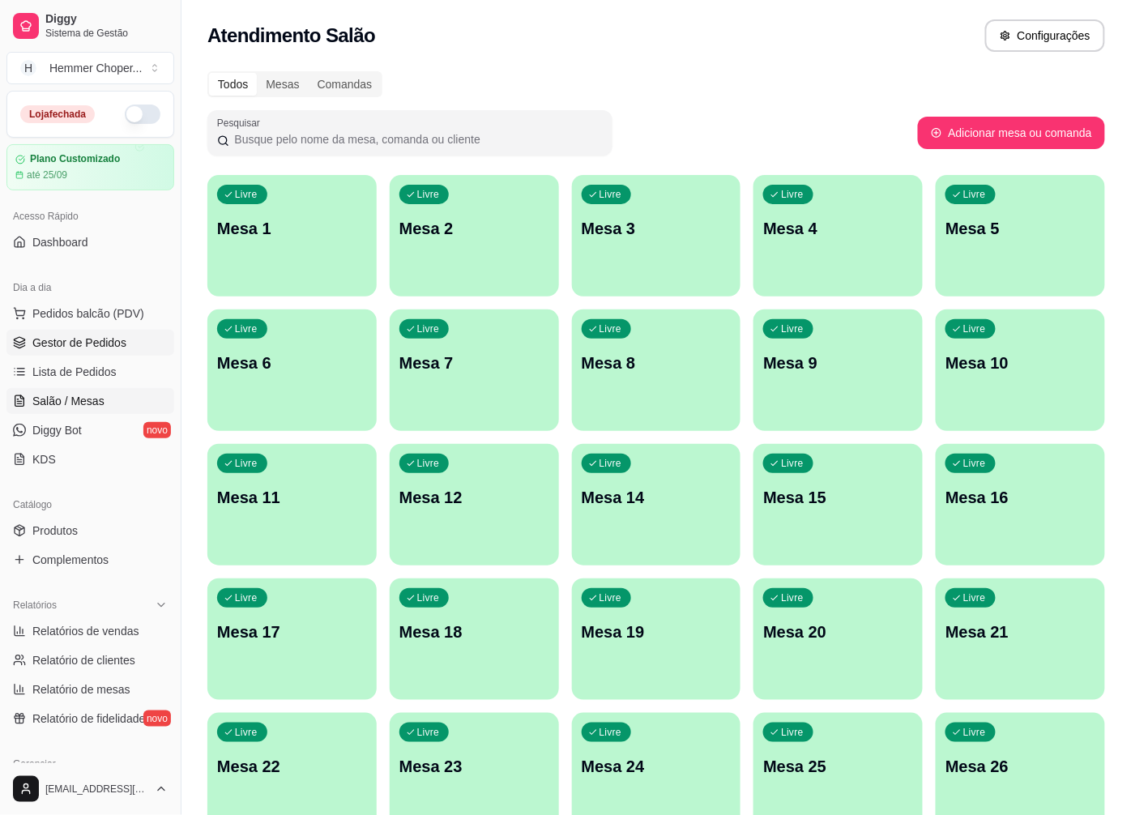
click at [106, 346] on span "Gestor de Pedidos" at bounding box center [79, 342] width 94 height 16
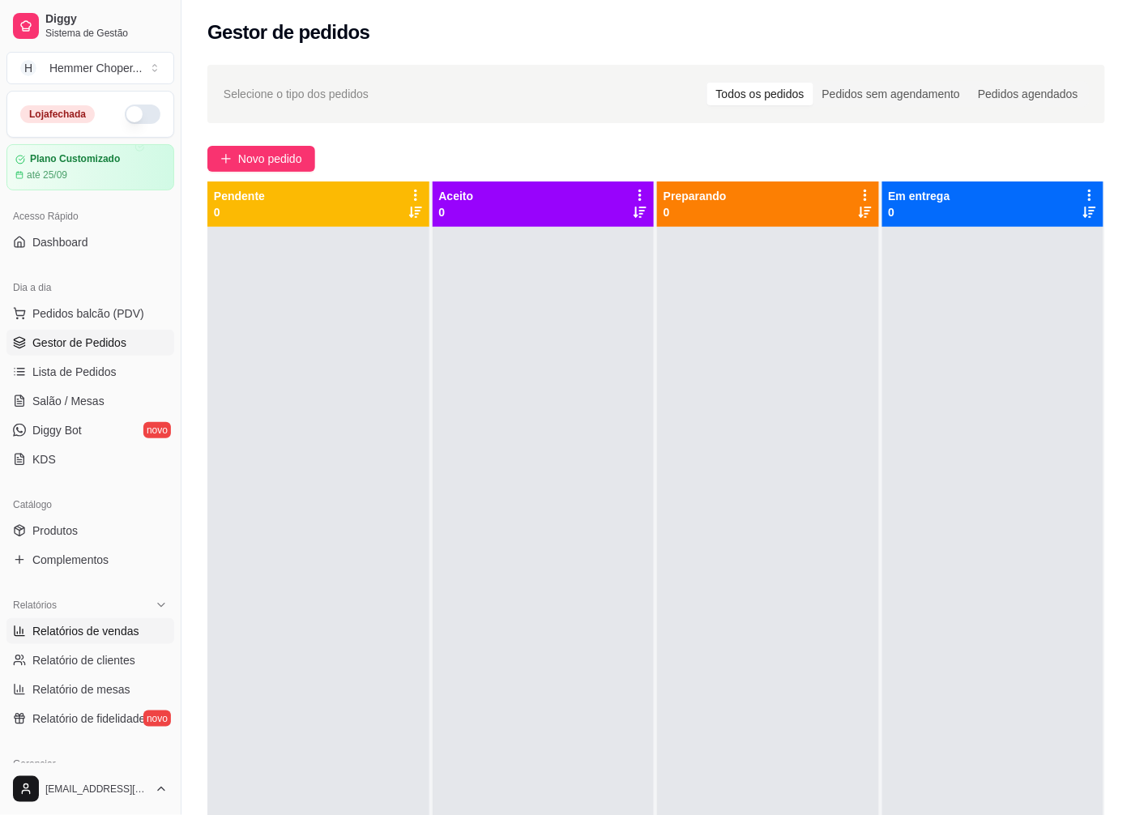
click at [78, 632] on span "Relatórios de vendas" at bounding box center [85, 631] width 107 height 16
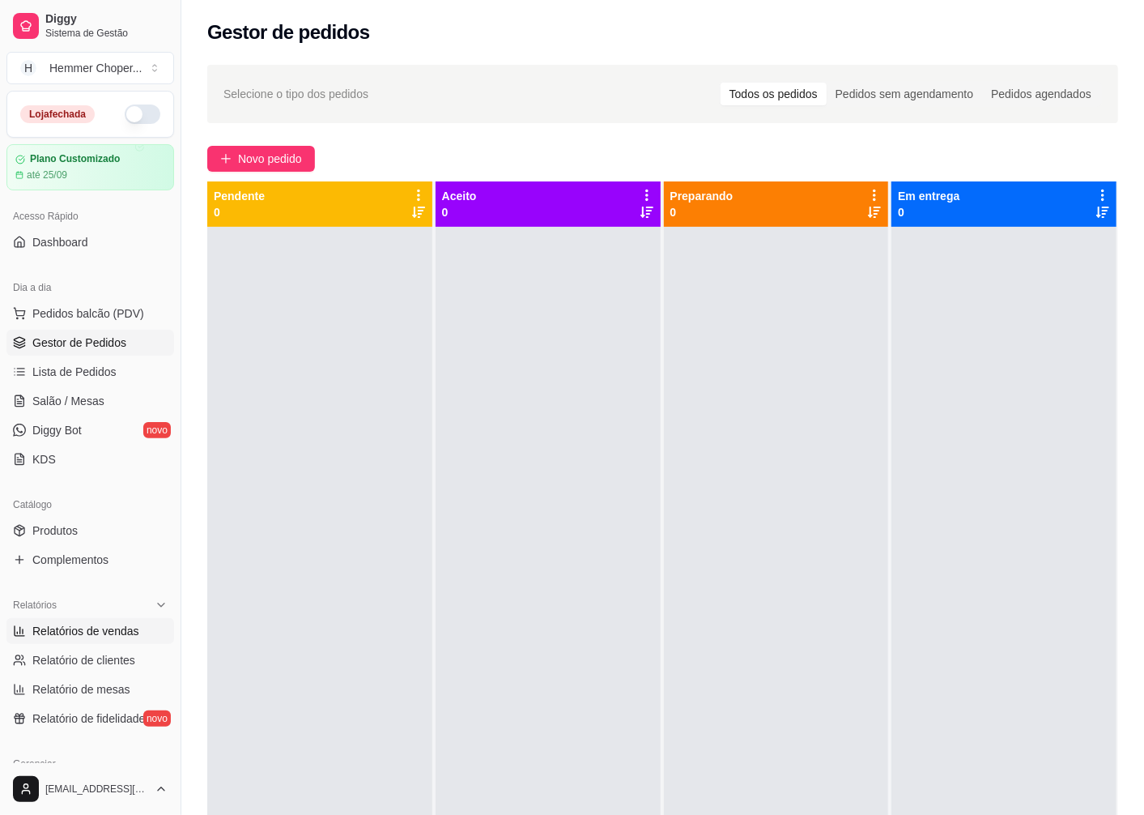
select select "ALL"
select select "0"
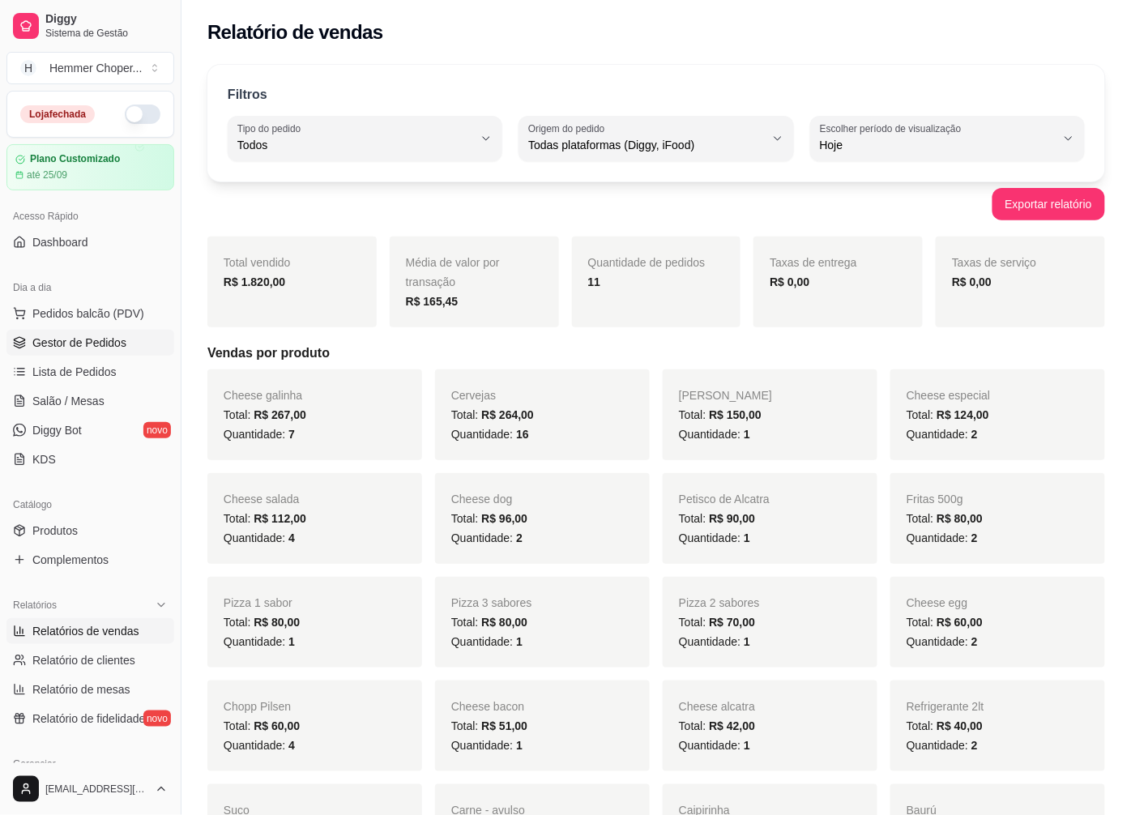
click at [99, 342] on span "Gestor de Pedidos" at bounding box center [79, 342] width 94 height 16
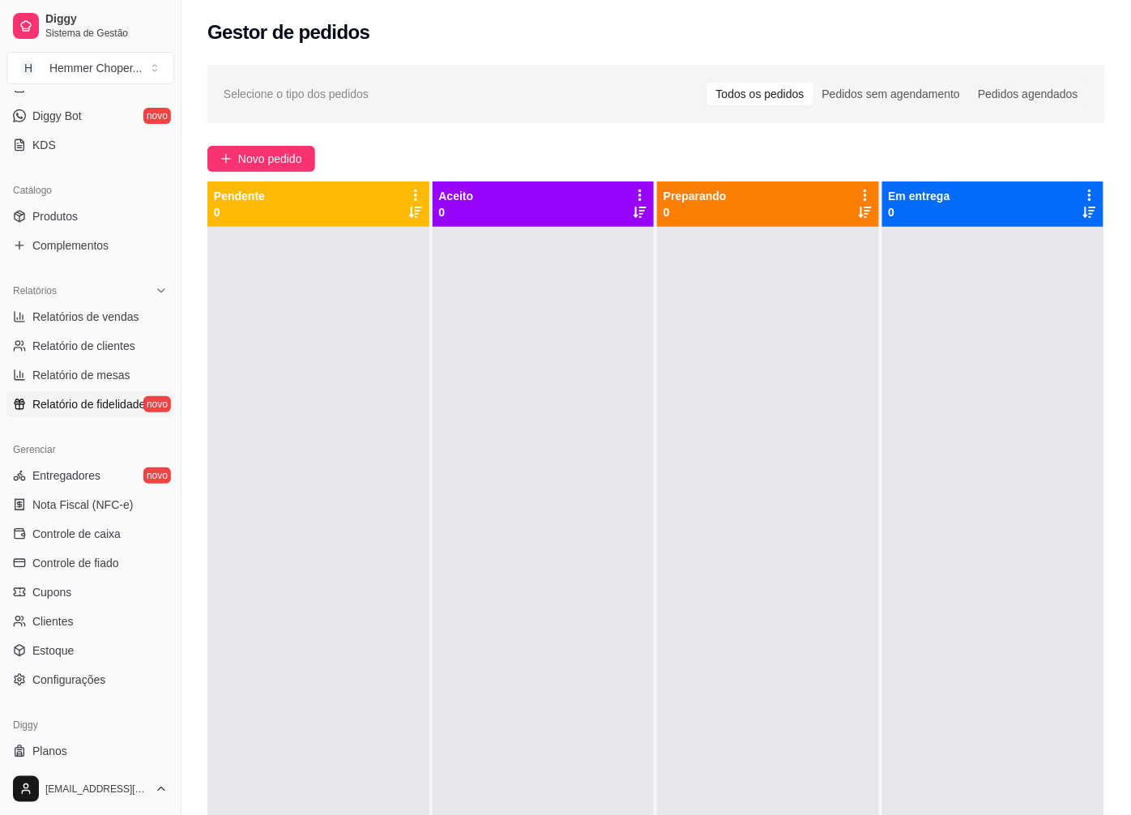
scroll to position [350, 0]
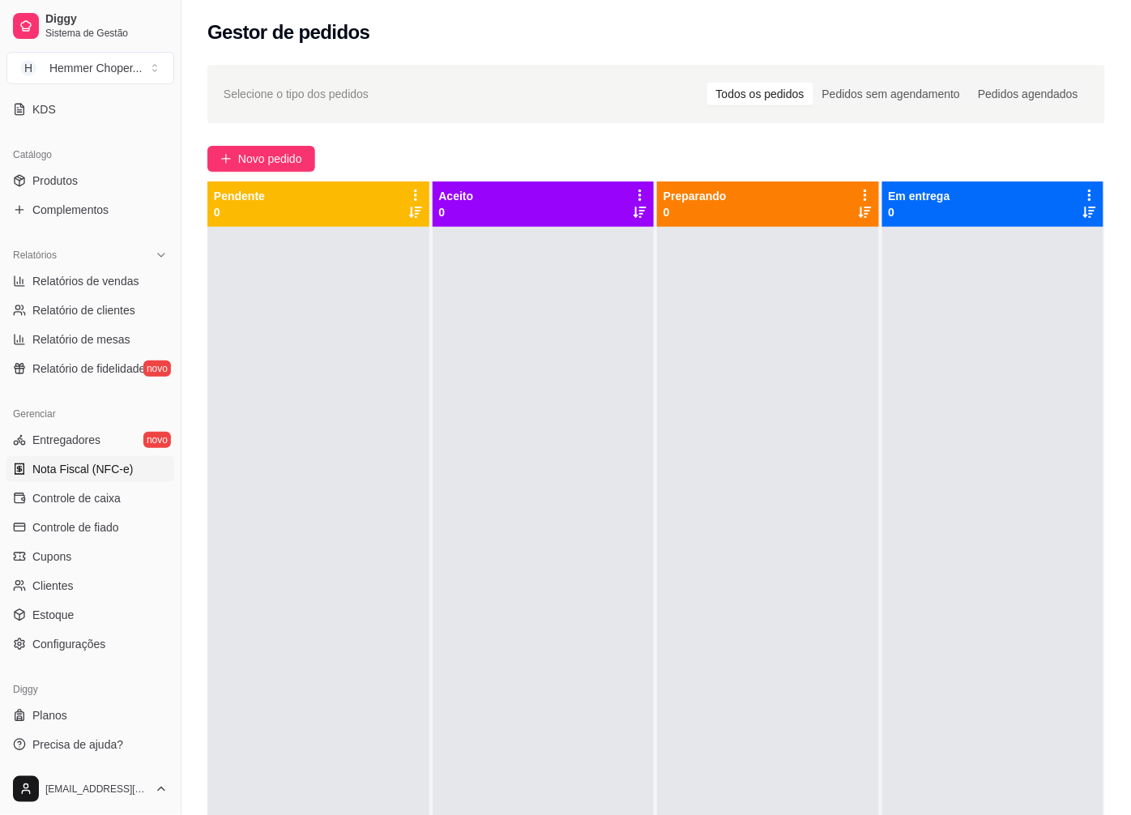
click at [93, 475] on span "Nota Fiscal (NFC-e)" at bounding box center [82, 469] width 100 height 16
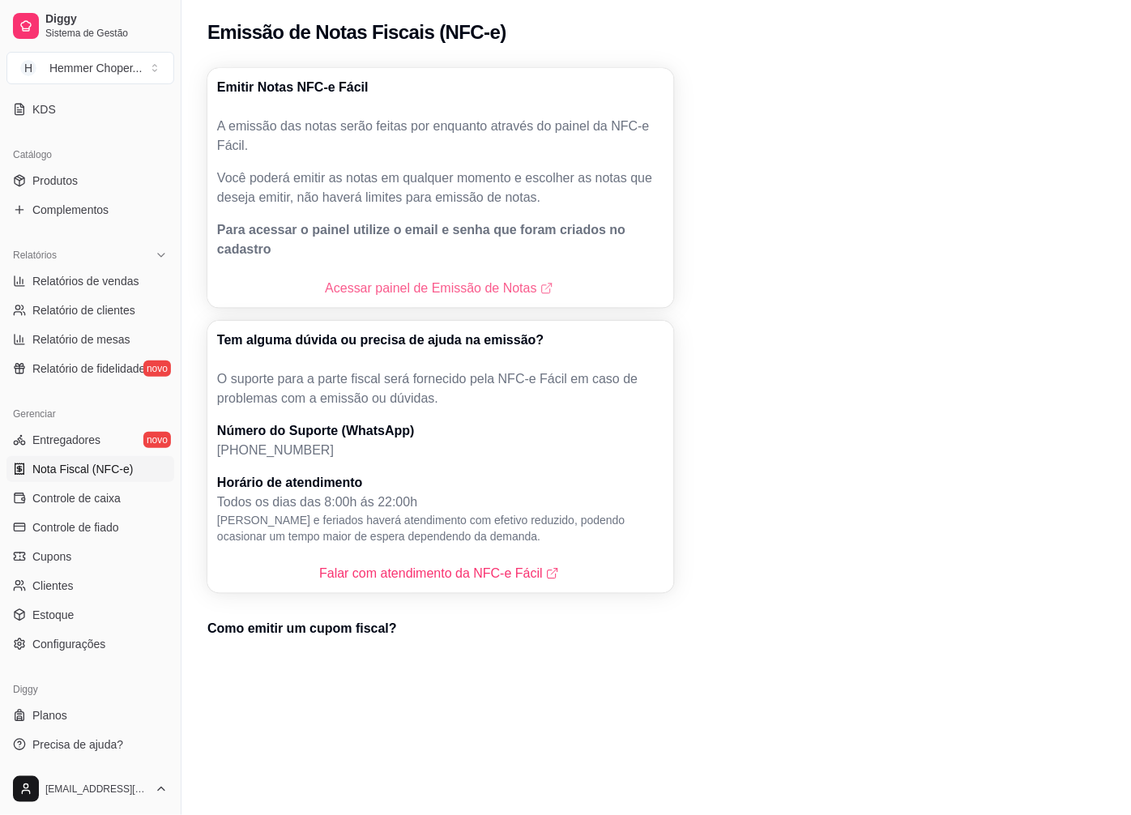
click at [429, 279] on link "Acessar painel de Emissão de Notas" at bounding box center [440, 288] width 231 height 19
